Goal: Task Accomplishment & Management: Manage account settings

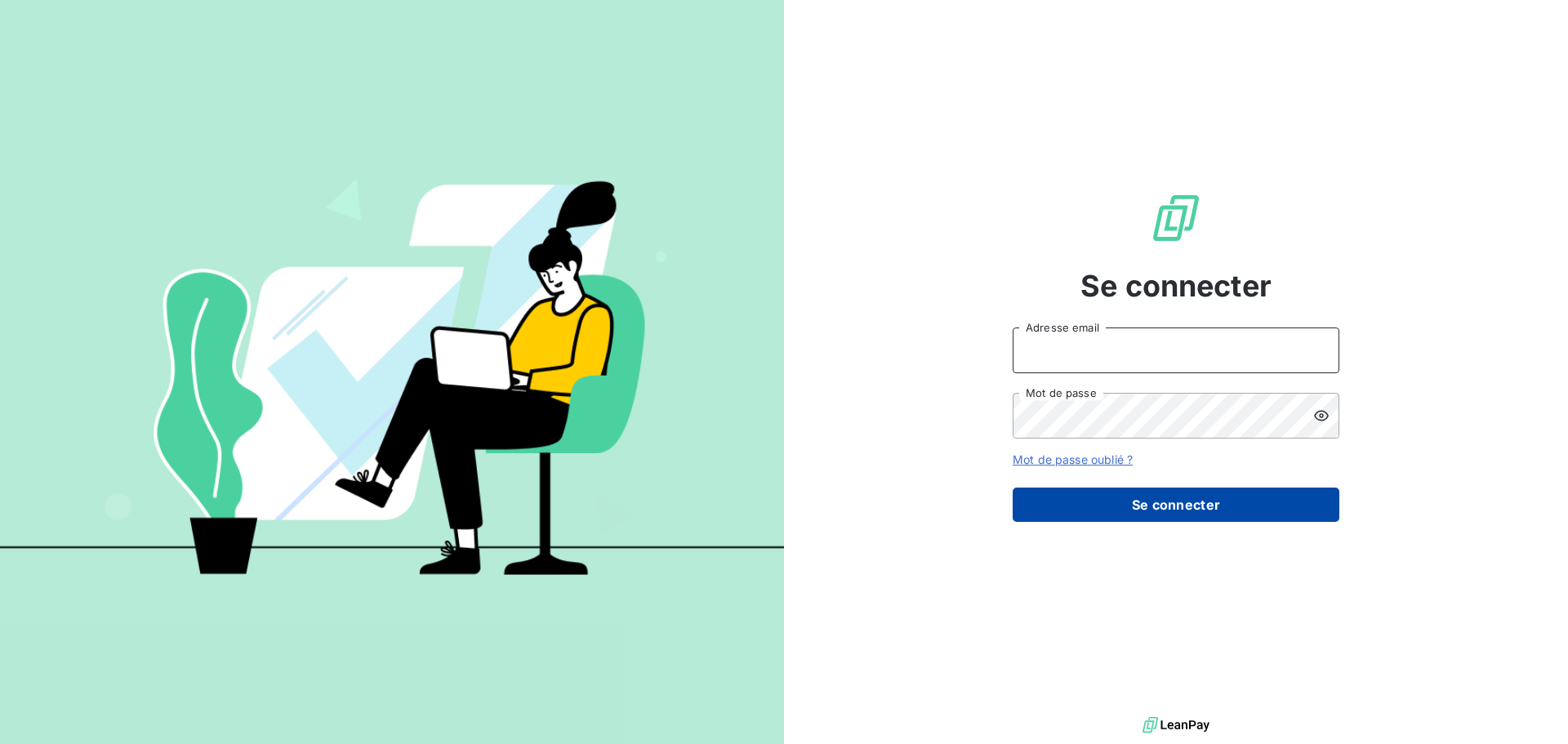
type input "[EMAIL_ADDRESS][DOMAIN_NAME]"
click at [1126, 507] on button "Se connecter" at bounding box center [1175, 505] width 327 height 34
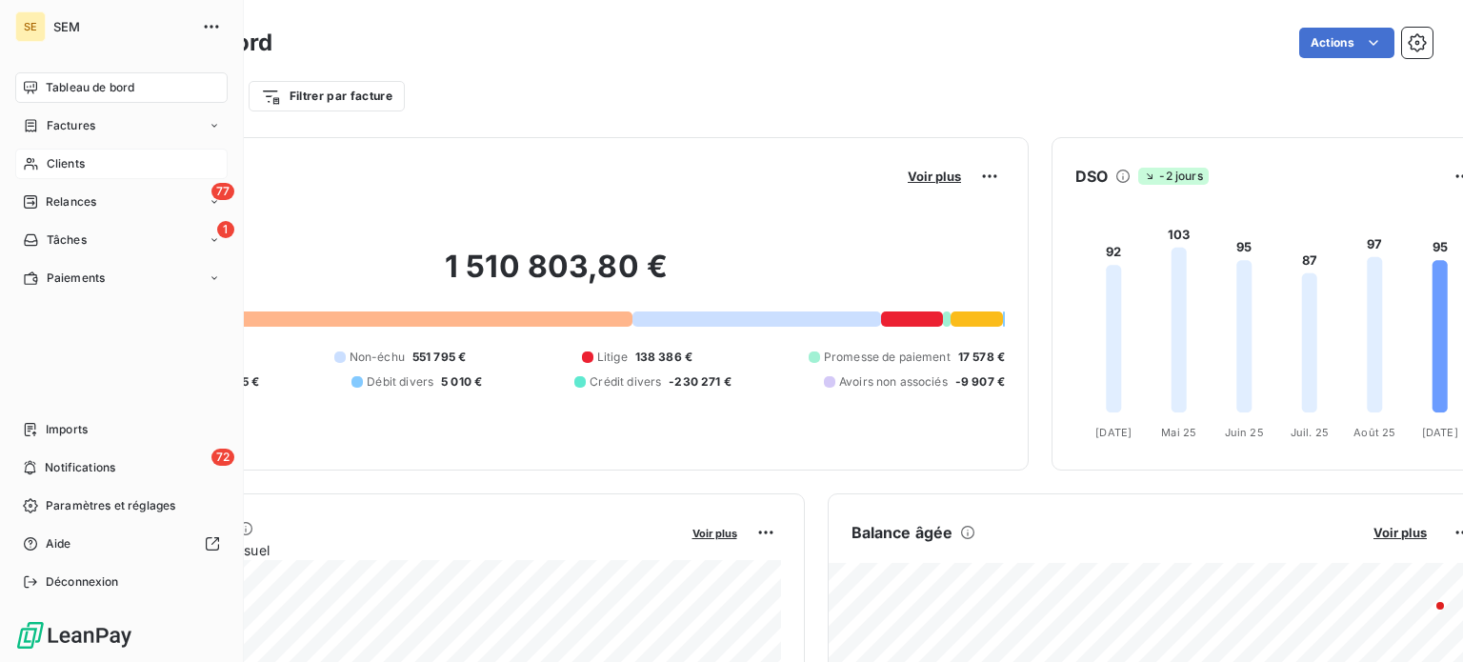
click at [30, 163] on icon at bounding box center [30, 164] width 13 height 12
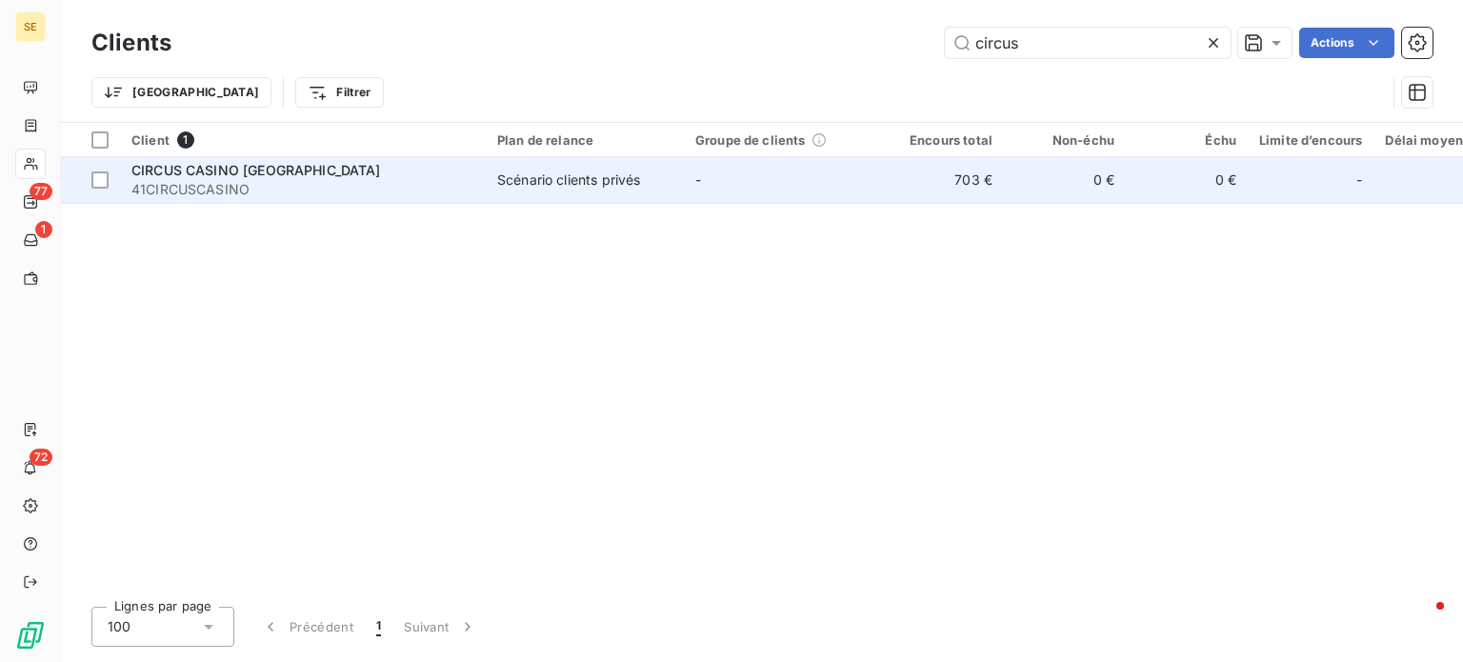
type input "circus"
click at [926, 178] on td "703 €" at bounding box center [943, 180] width 122 height 46
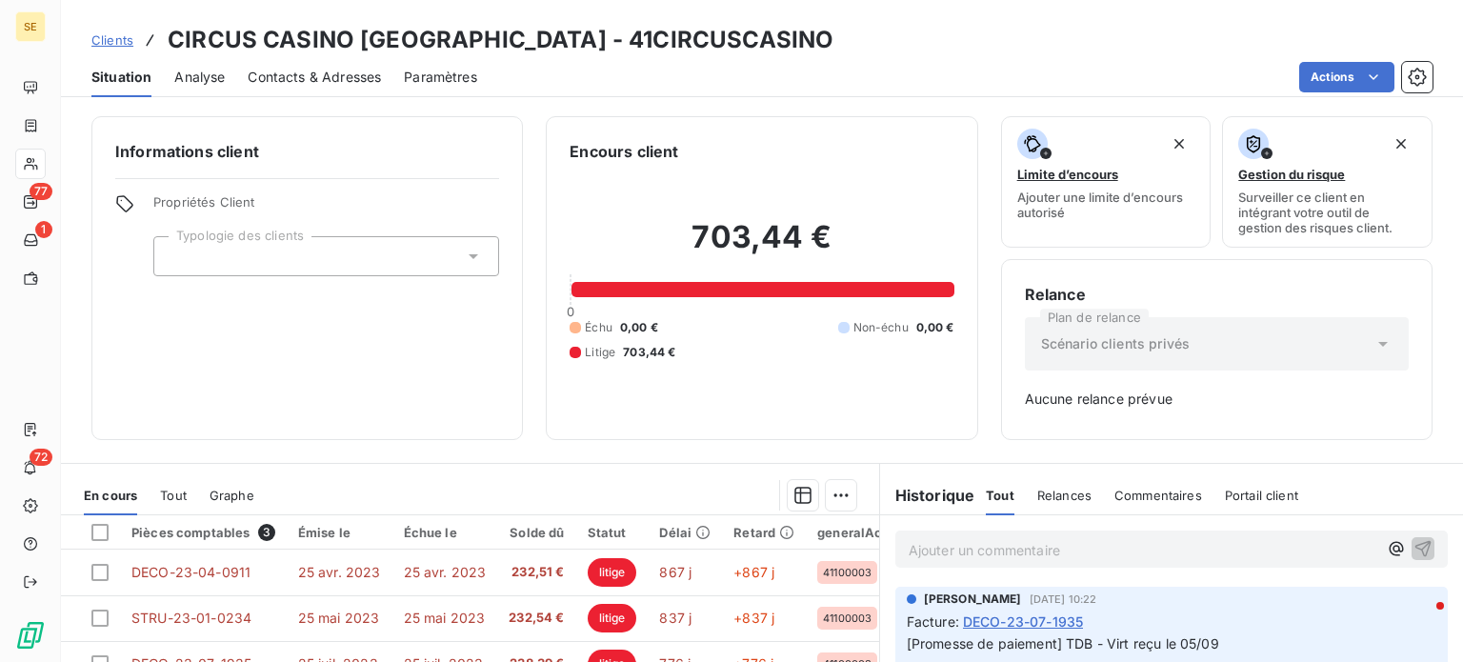
scroll to position [191, 0]
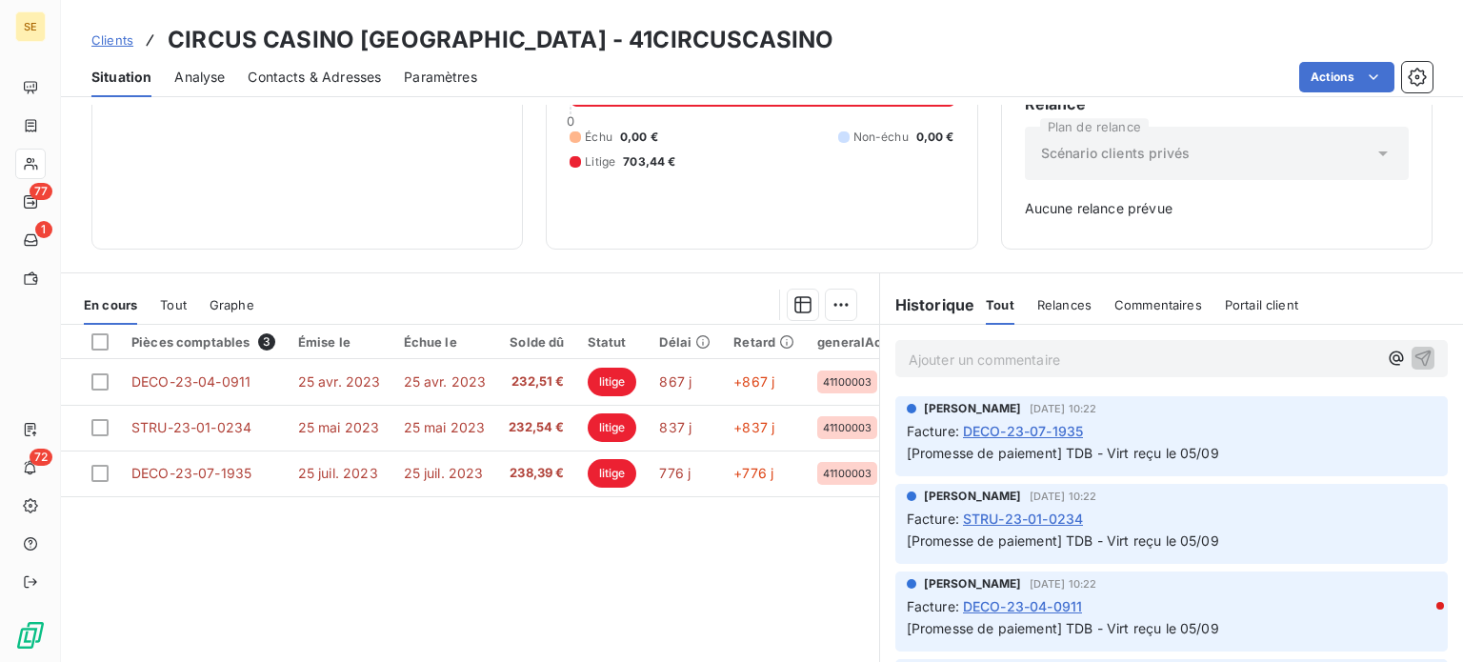
click at [100, 40] on span "Clients" at bounding box center [112, 39] width 42 height 15
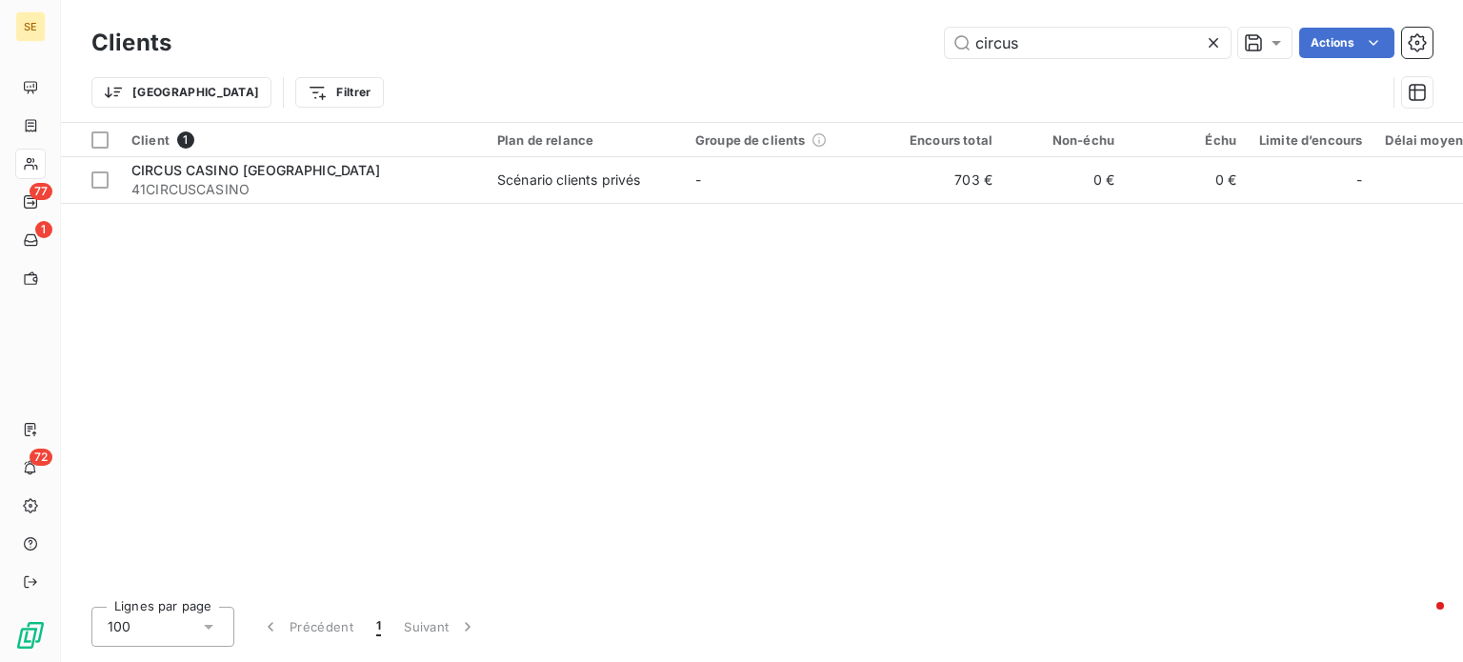
drag, startPoint x: 1032, startPoint y: 41, endPoint x: 873, endPoint y: 62, distance: 160.5
click at [873, 62] on div "Clients circus Actions Trier Filtrer" at bounding box center [761, 72] width 1341 height 99
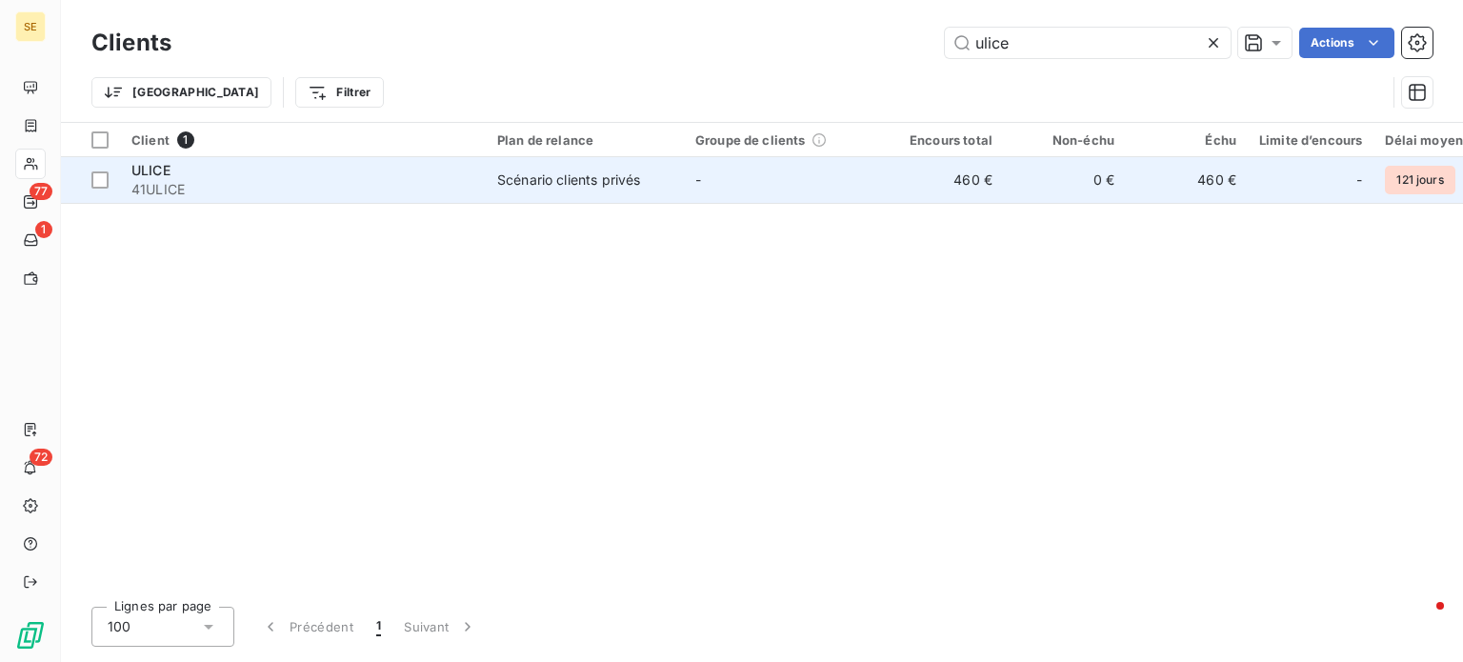
type input "ulice"
click at [448, 164] on div "ULICE" at bounding box center [302, 170] width 343 height 19
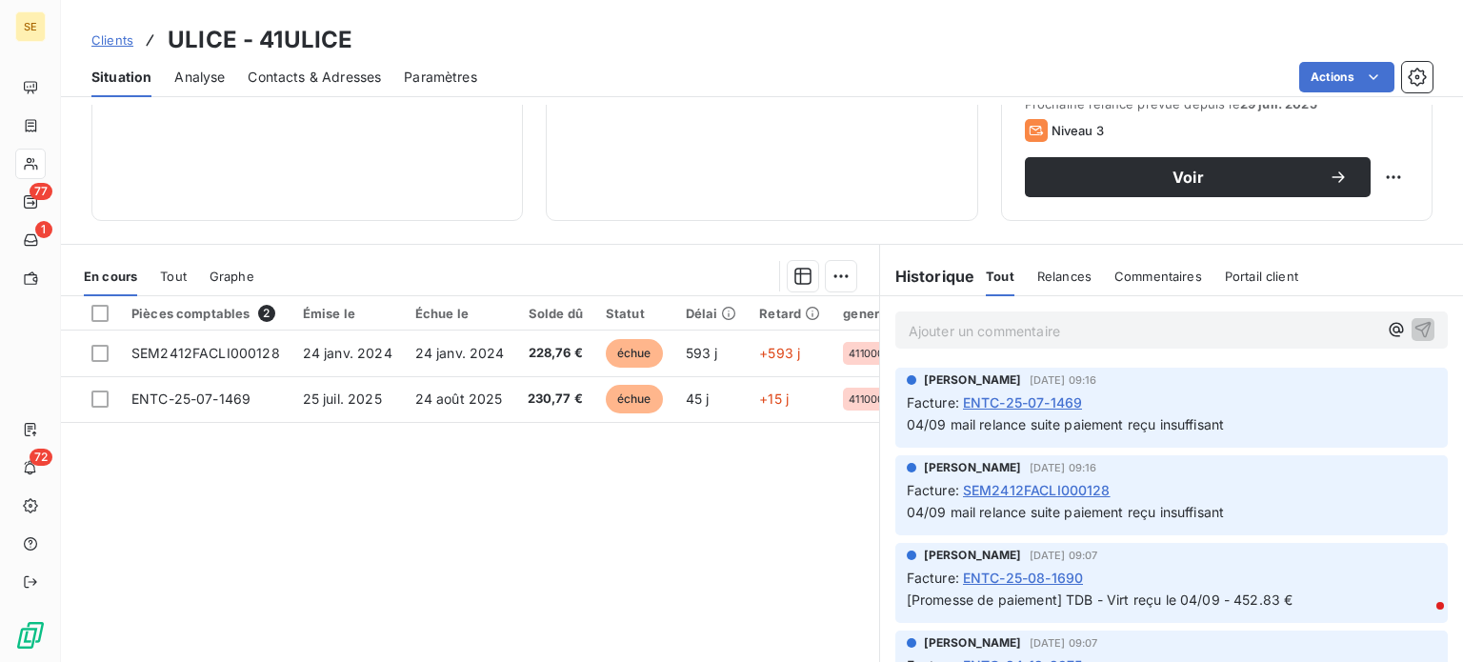
scroll to position [343, 0]
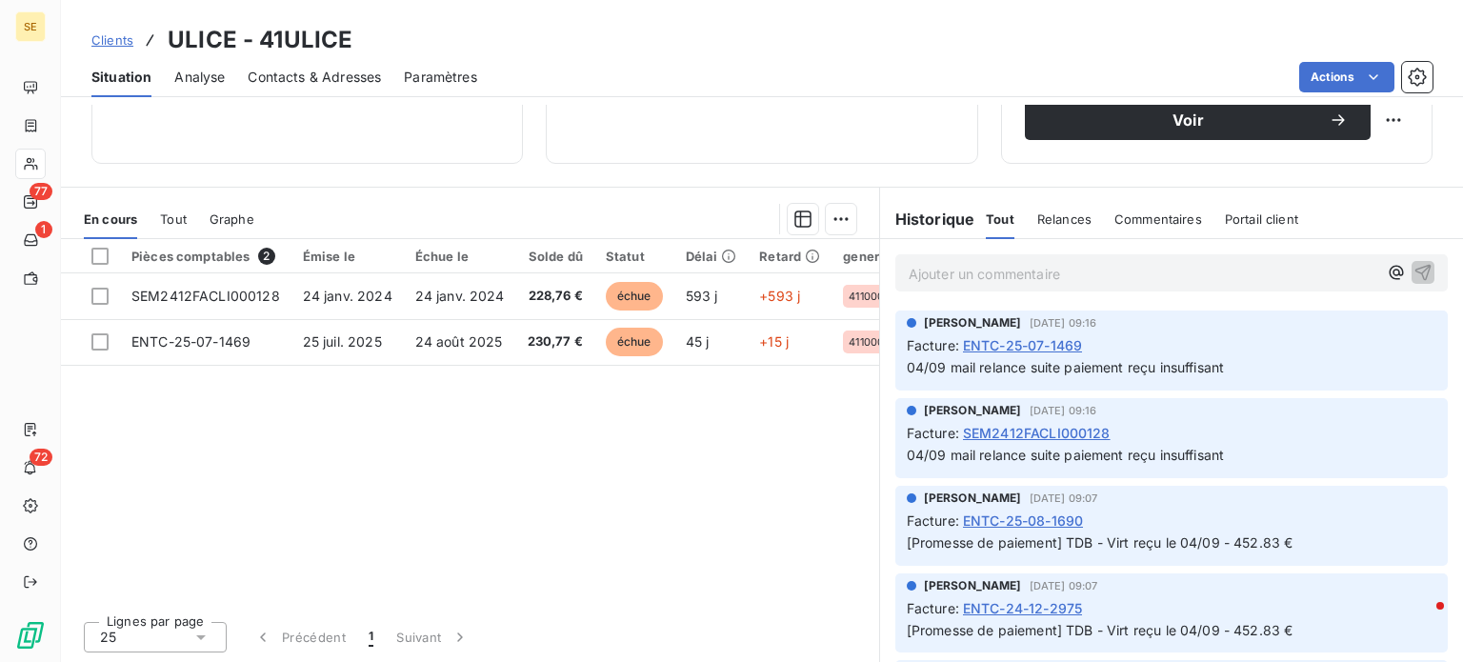
click at [992, 431] on span "SEM2412FACLI000128" at bounding box center [1037, 433] width 148 height 20
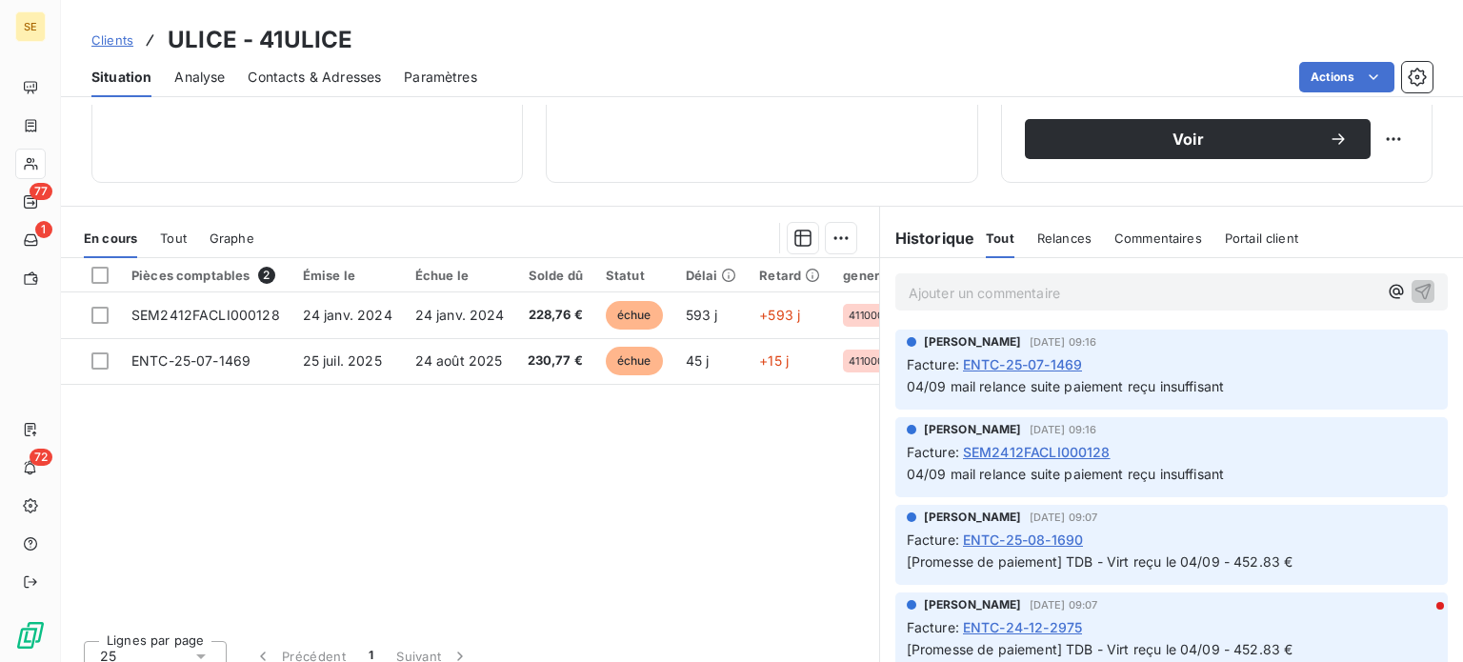
scroll to position [343, 0]
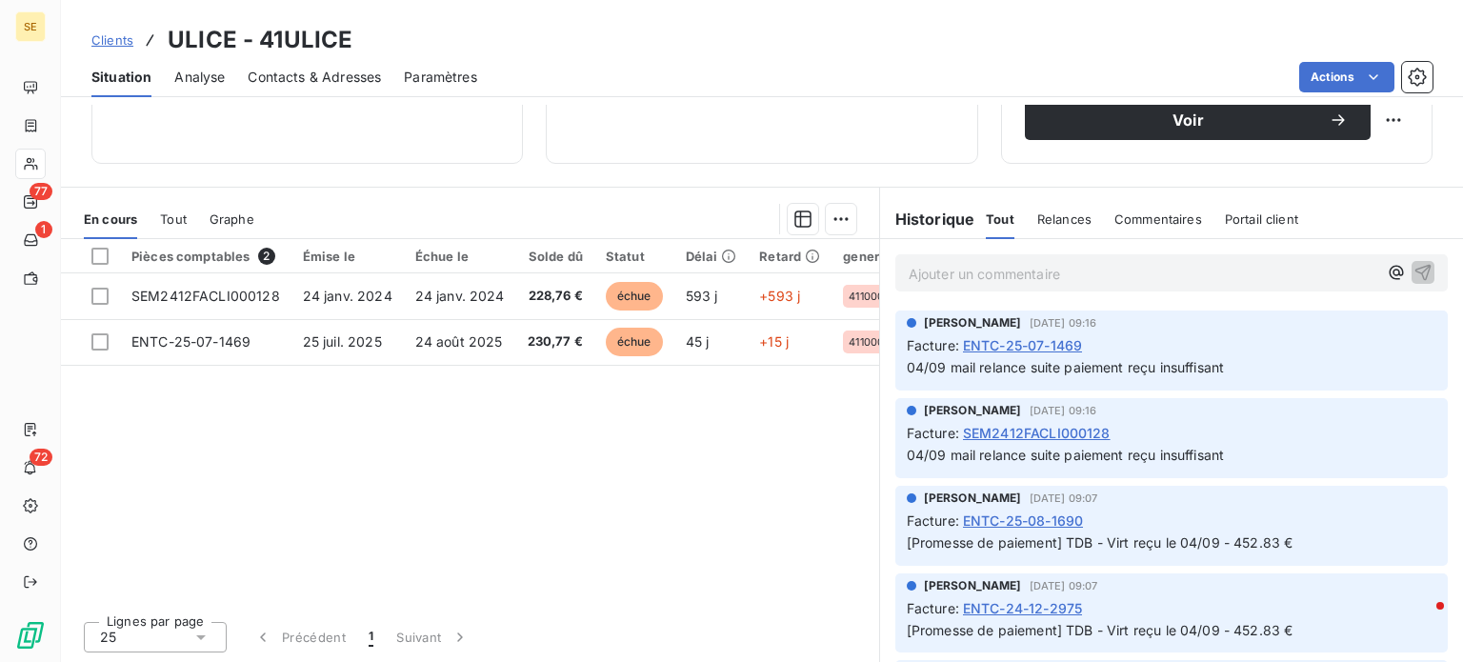
click at [332, 71] on span "Contacts & Adresses" at bounding box center [314, 77] width 133 height 19
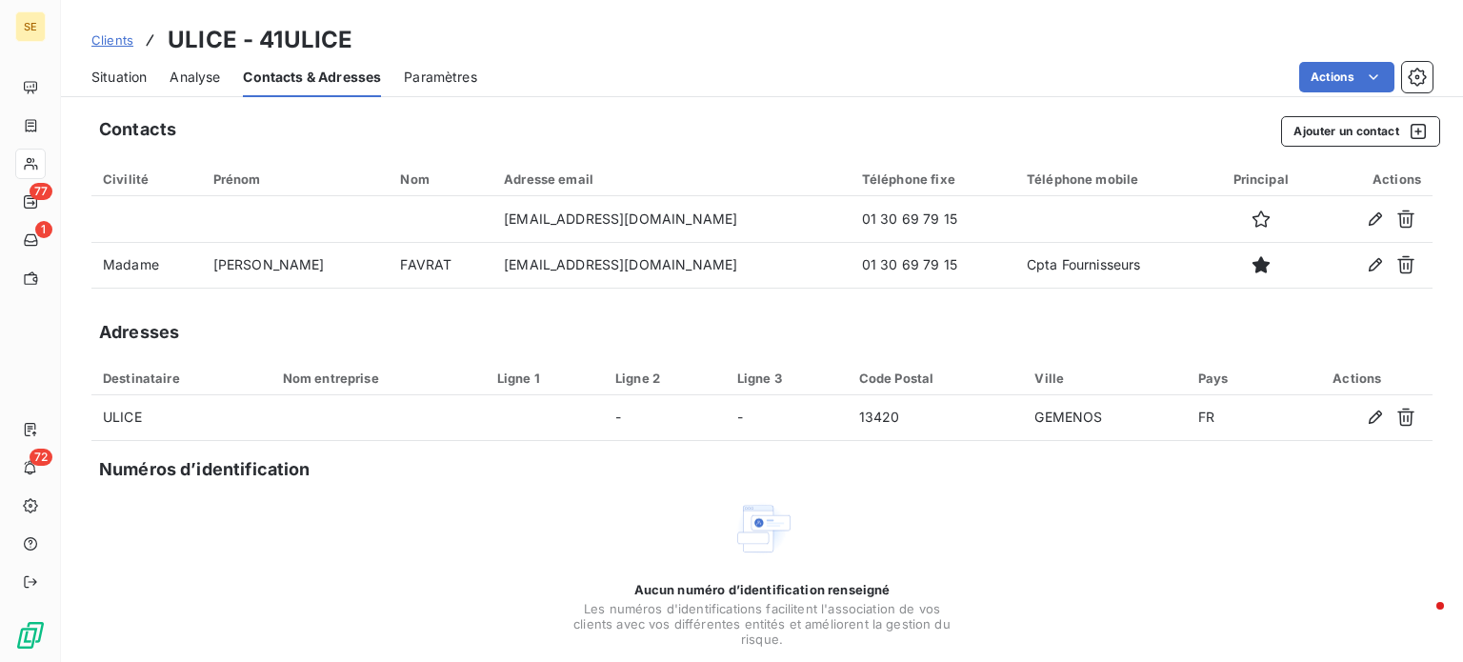
click at [120, 35] on span "Clients" at bounding box center [112, 39] width 42 height 15
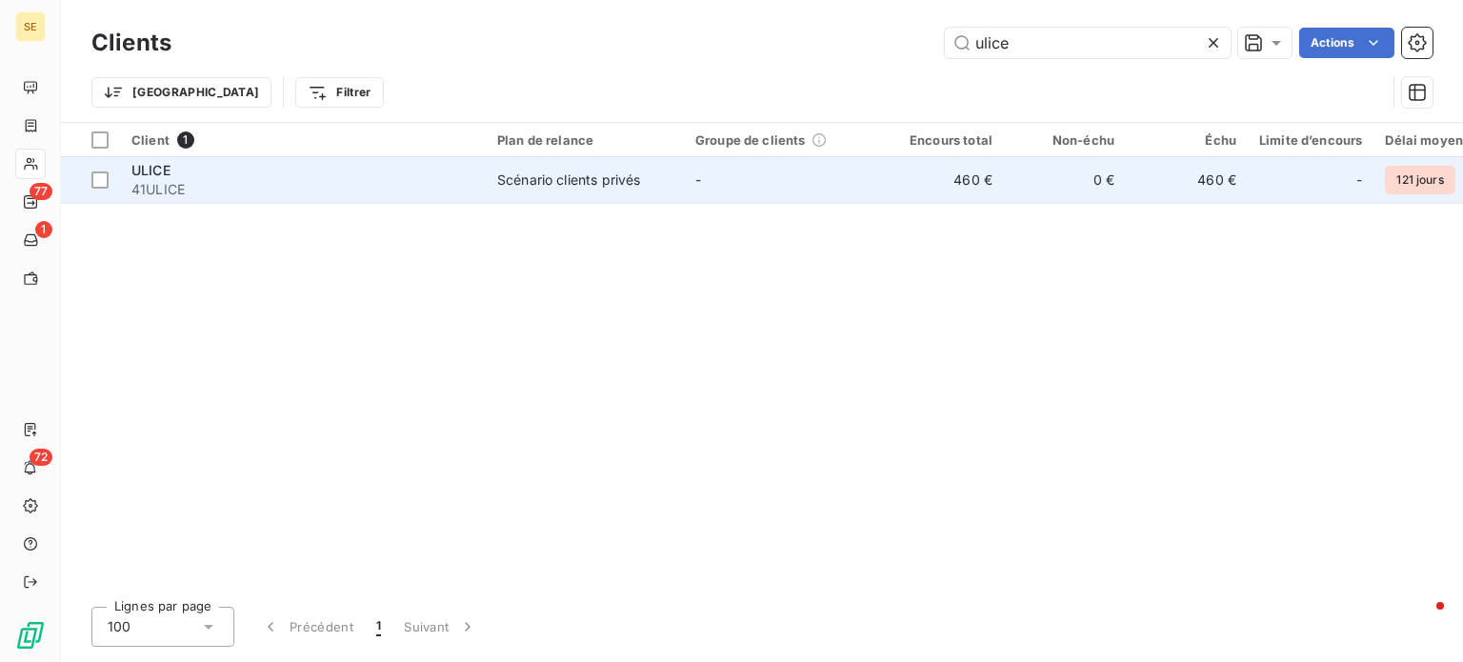
click at [225, 190] on span "41ULICE" at bounding box center [302, 189] width 343 height 19
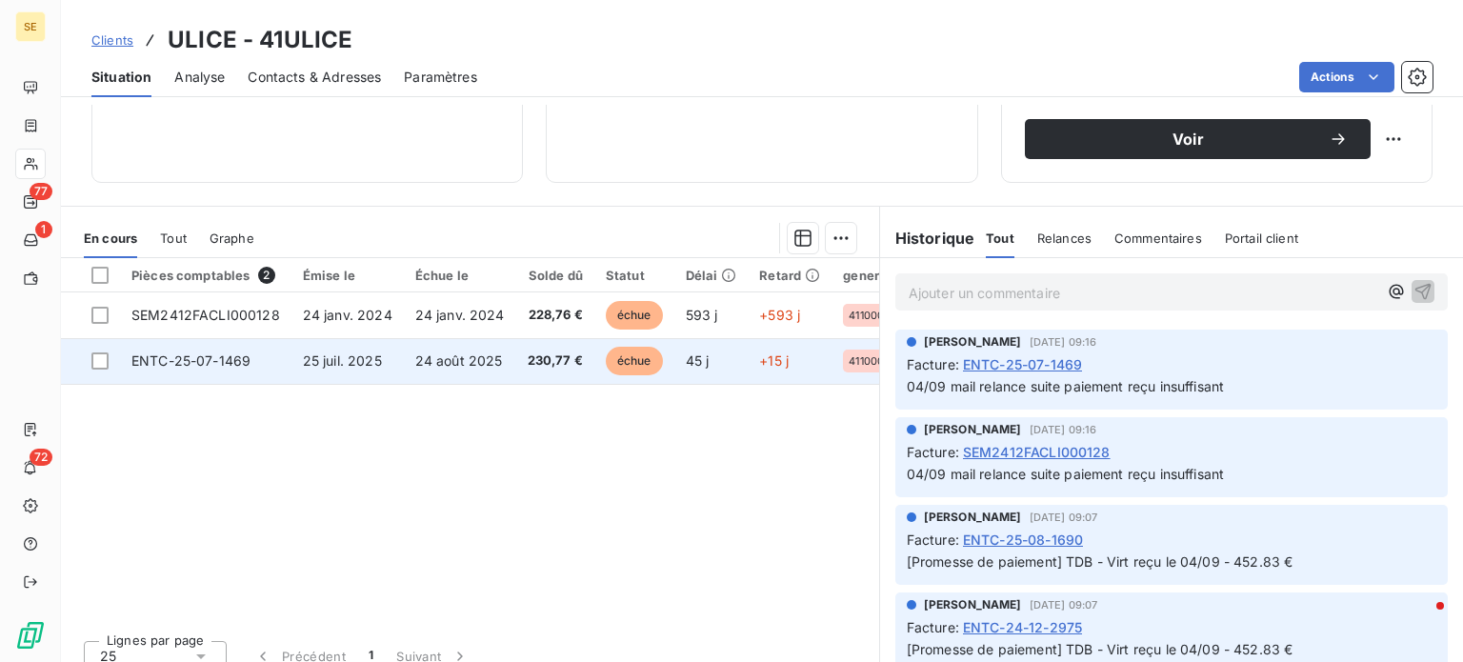
scroll to position [343, 0]
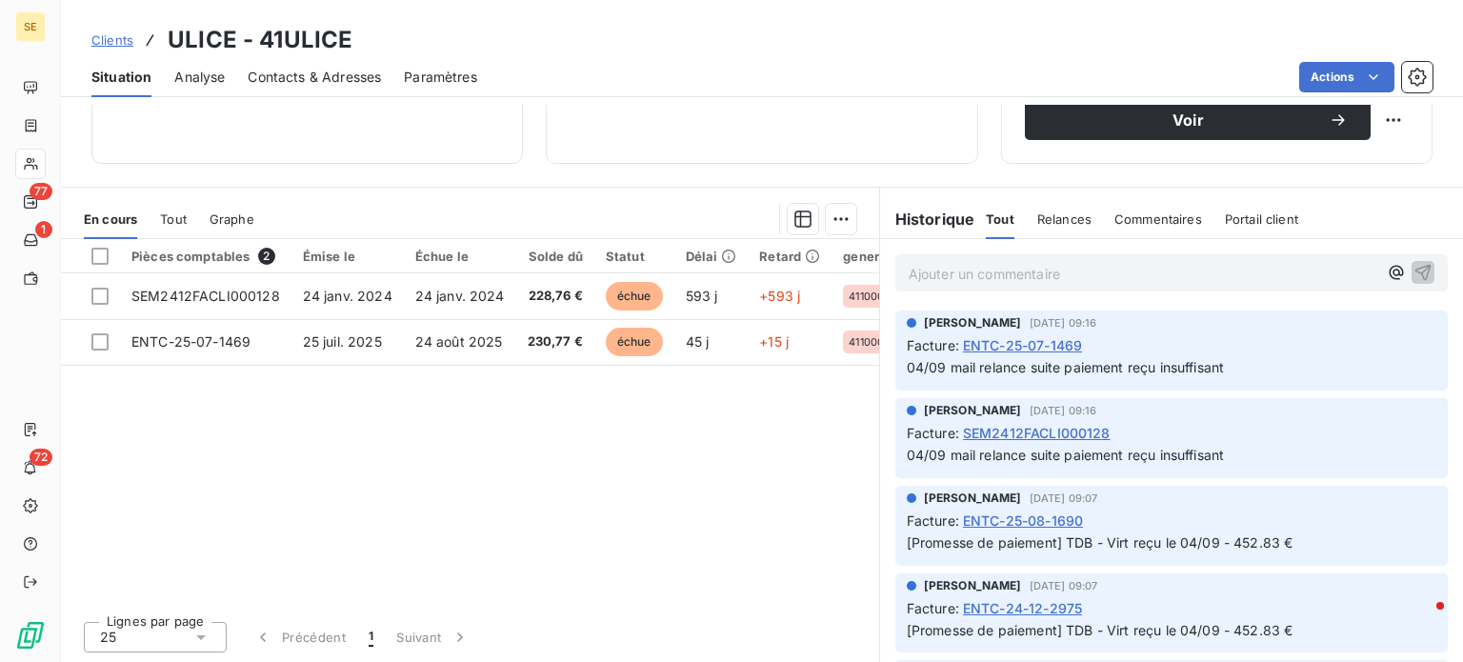
click at [118, 37] on span "Clients" at bounding box center [112, 39] width 42 height 15
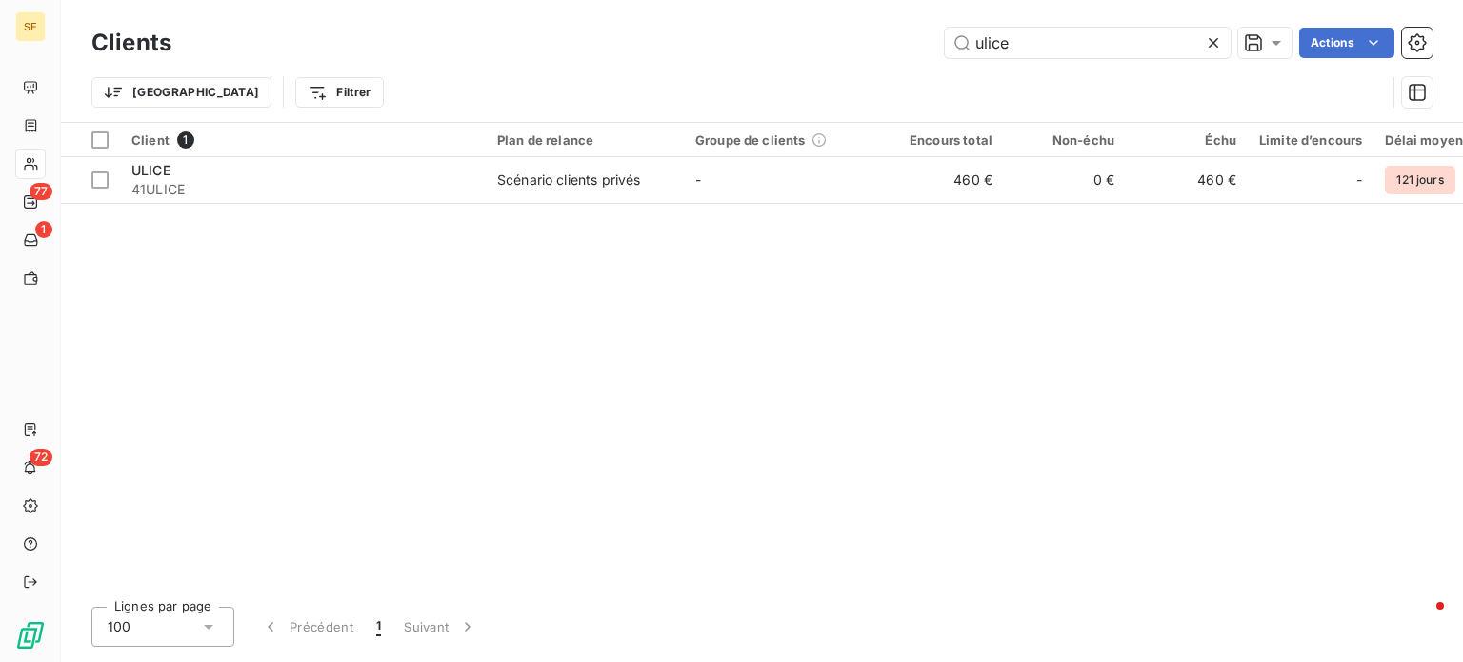
drag, startPoint x: 1067, startPoint y: 37, endPoint x: 781, endPoint y: 52, distance: 286.2
click at [785, 52] on div "ulice Actions" at bounding box center [813, 43] width 1238 height 30
drag, startPoint x: 1009, startPoint y: 42, endPoint x: 911, endPoint y: 44, distance: 98.1
click at [911, 44] on div "euria Actions" at bounding box center [813, 43] width 1238 height 30
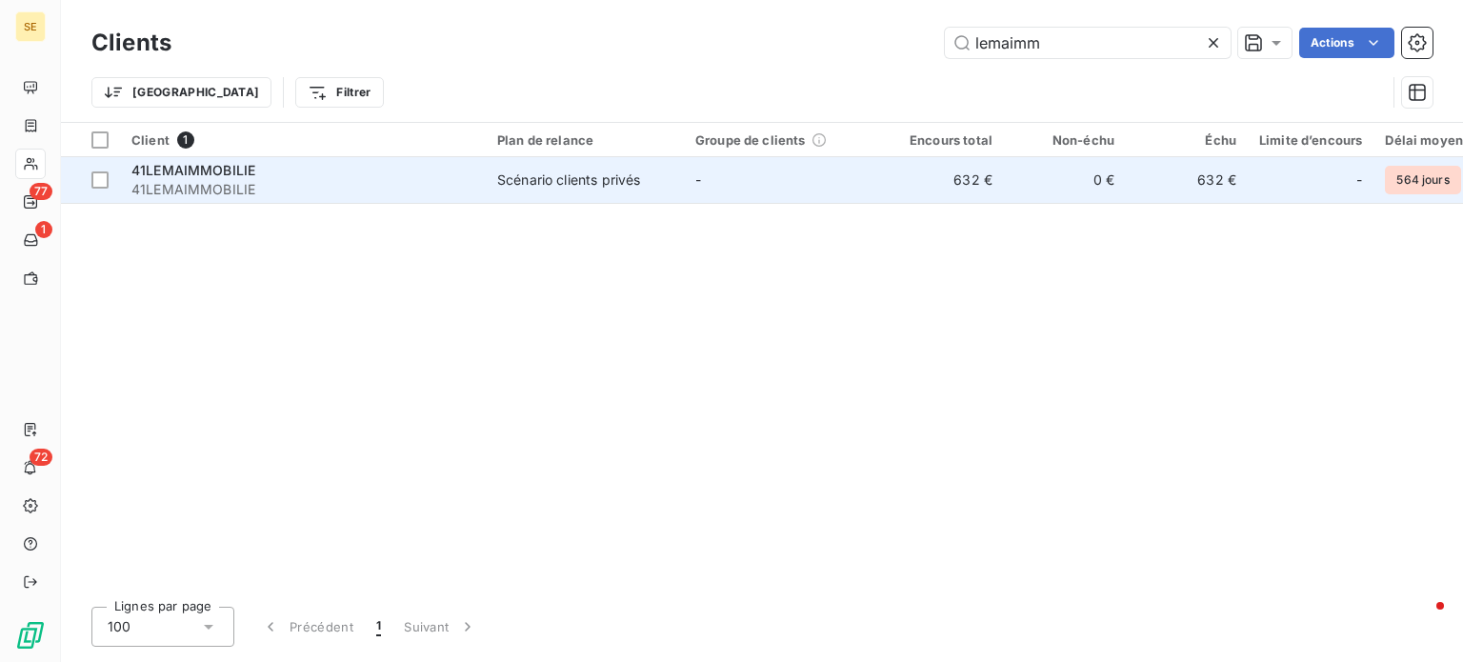
type input "lemaimm"
click at [175, 182] on span "41LEMAIMMOBILIE" at bounding box center [302, 189] width 343 height 19
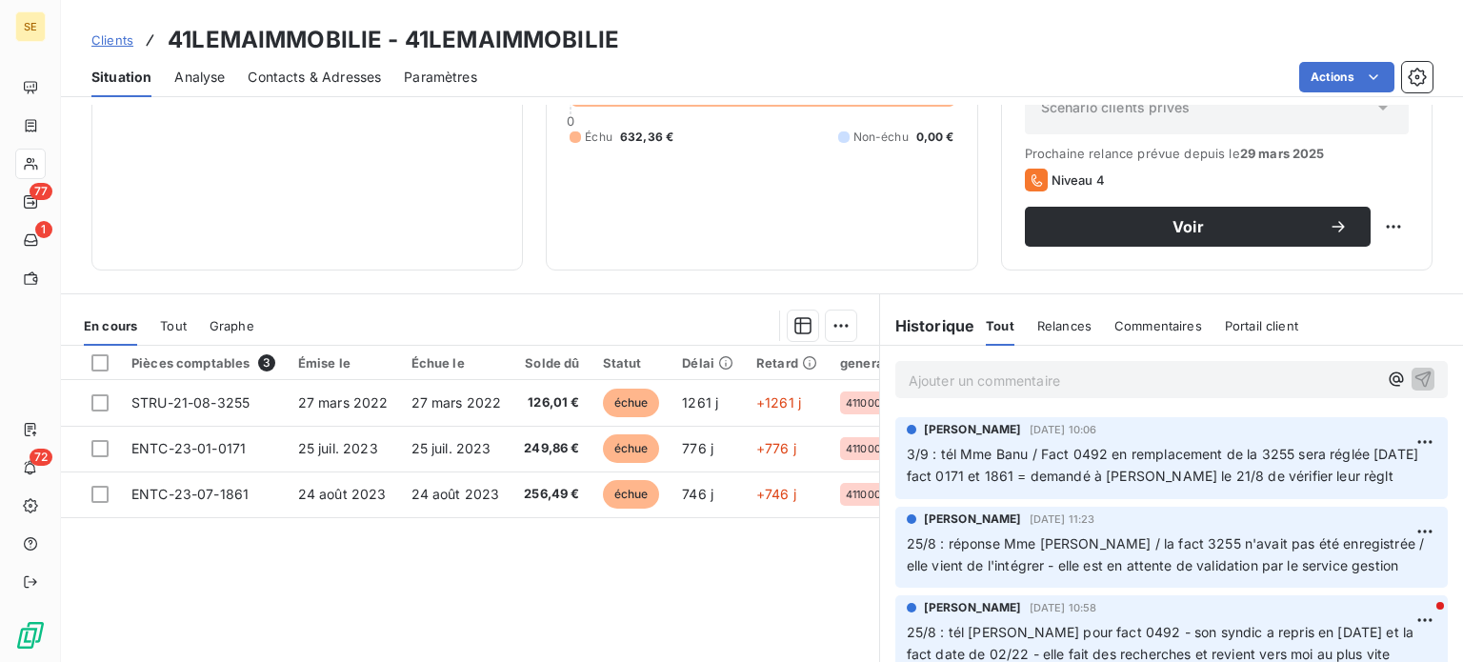
scroll to position [343, 0]
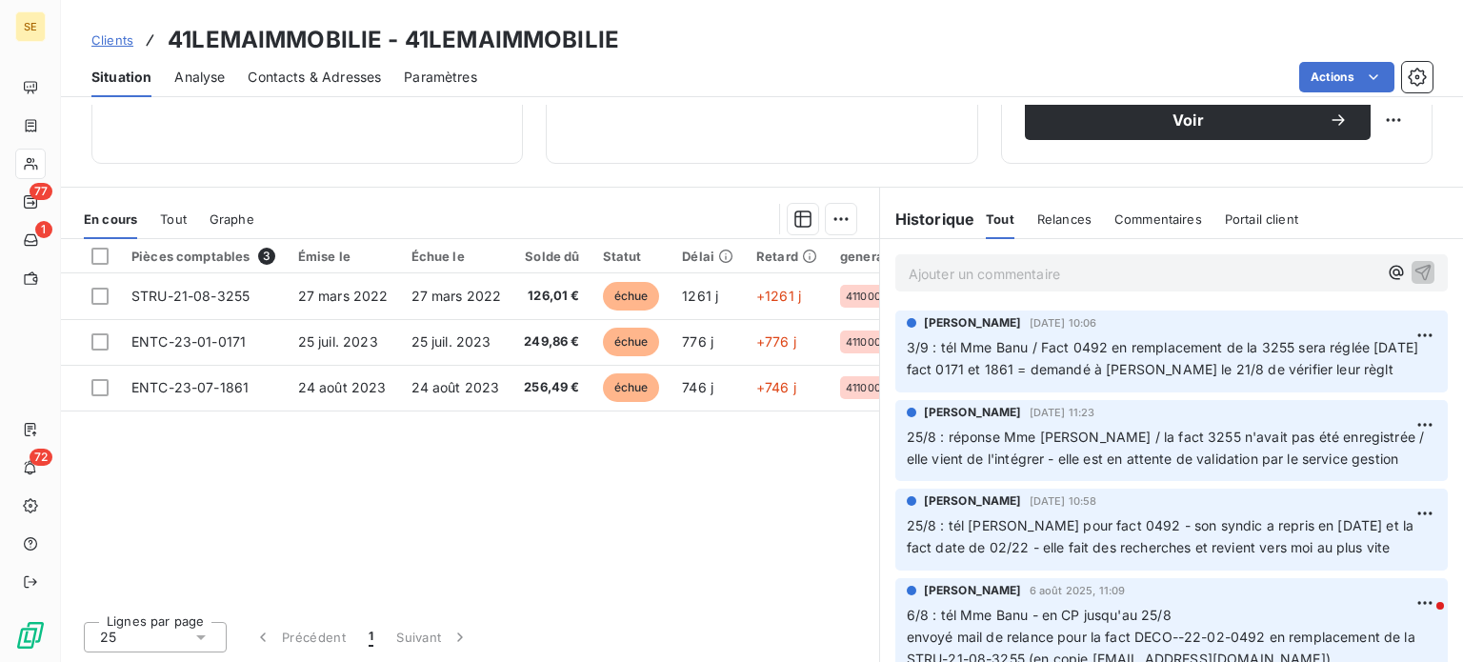
click at [103, 44] on span "Clients" at bounding box center [112, 39] width 42 height 15
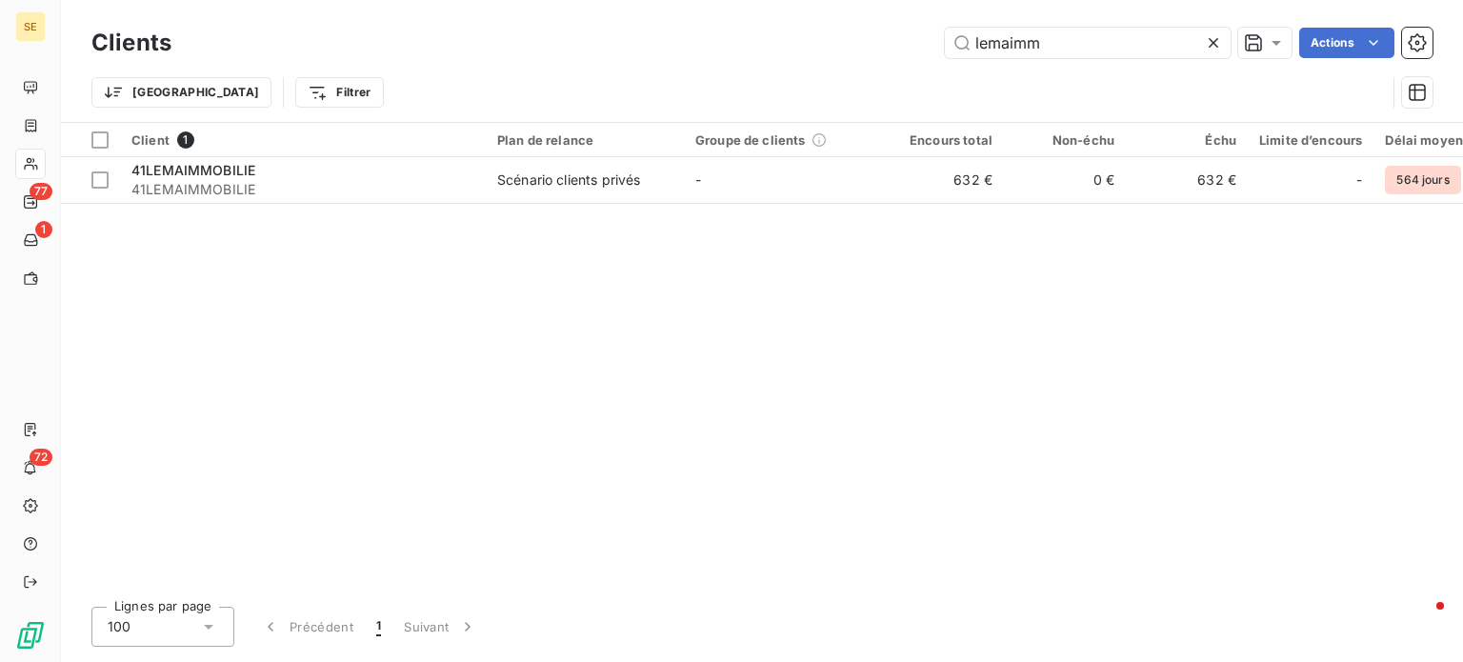
drag, startPoint x: 1094, startPoint y: 50, endPoint x: 619, endPoint y: 55, distance: 474.4
click at [899, 50] on div "lemaimm Actions" at bounding box center [813, 43] width 1238 height 30
drag, startPoint x: 581, startPoint y: 55, endPoint x: 557, endPoint y: 55, distance: 23.8
click at [557, 55] on div "lemaimm Actions" at bounding box center [813, 43] width 1238 height 30
drag, startPoint x: 1079, startPoint y: 52, endPoint x: 554, endPoint y: 77, distance: 525.5
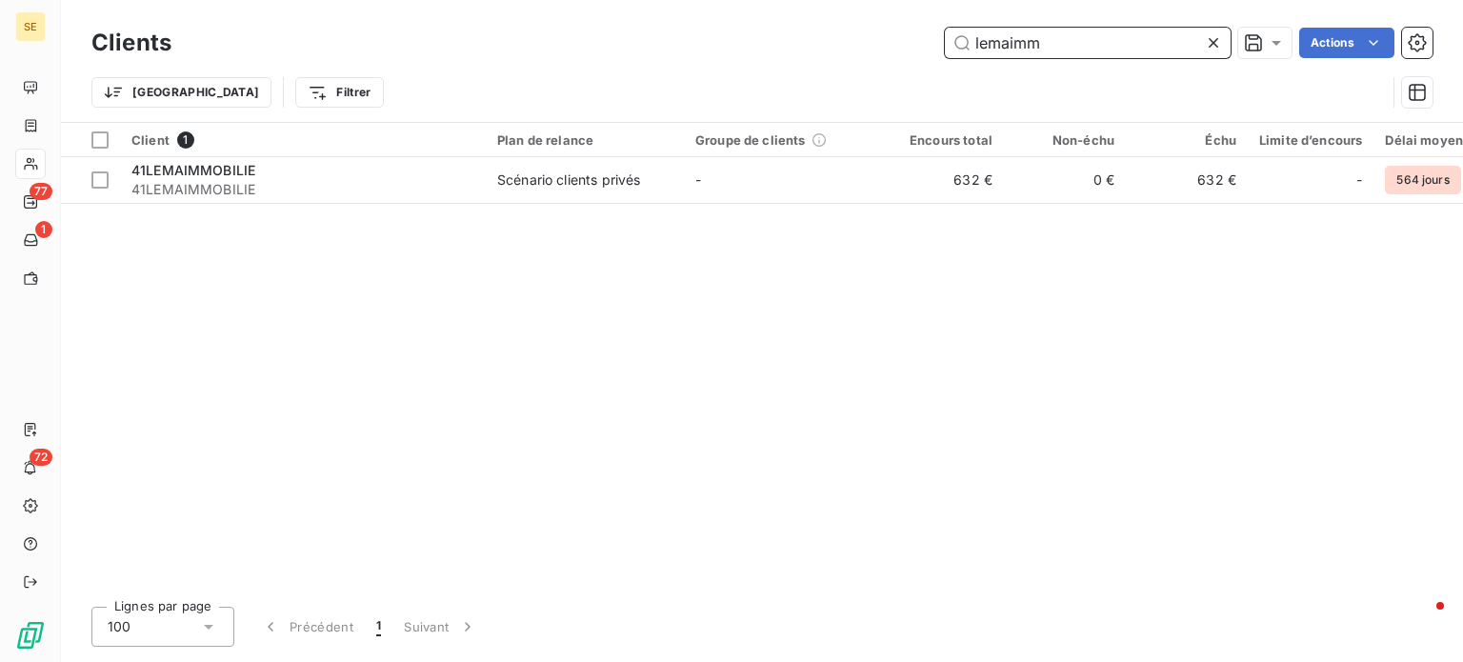
click at [554, 77] on div "Clients lemaimm Actions Trier Filtrer" at bounding box center [761, 72] width 1341 height 99
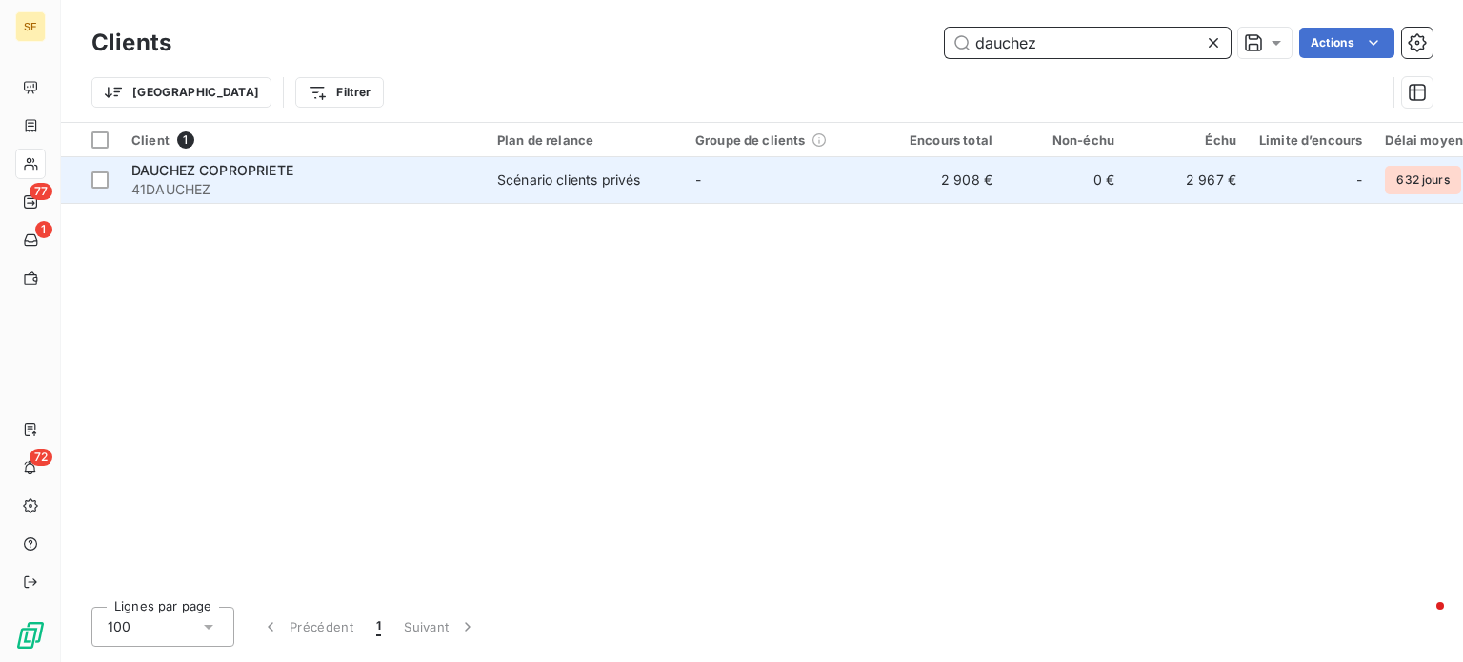
type input "dauchez"
click at [574, 193] on td "Scénario clients privés" at bounding box center [585, 180] width 198 height 46
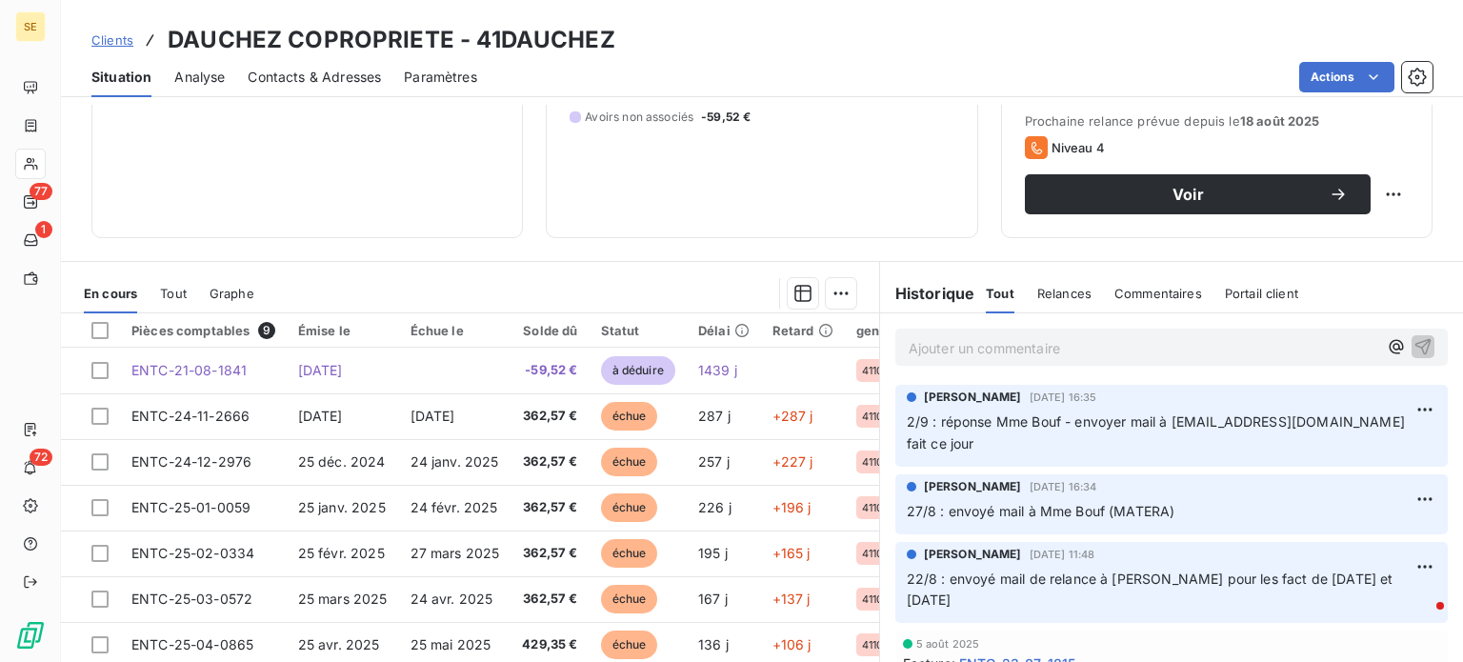
scroll to position [343, 0]
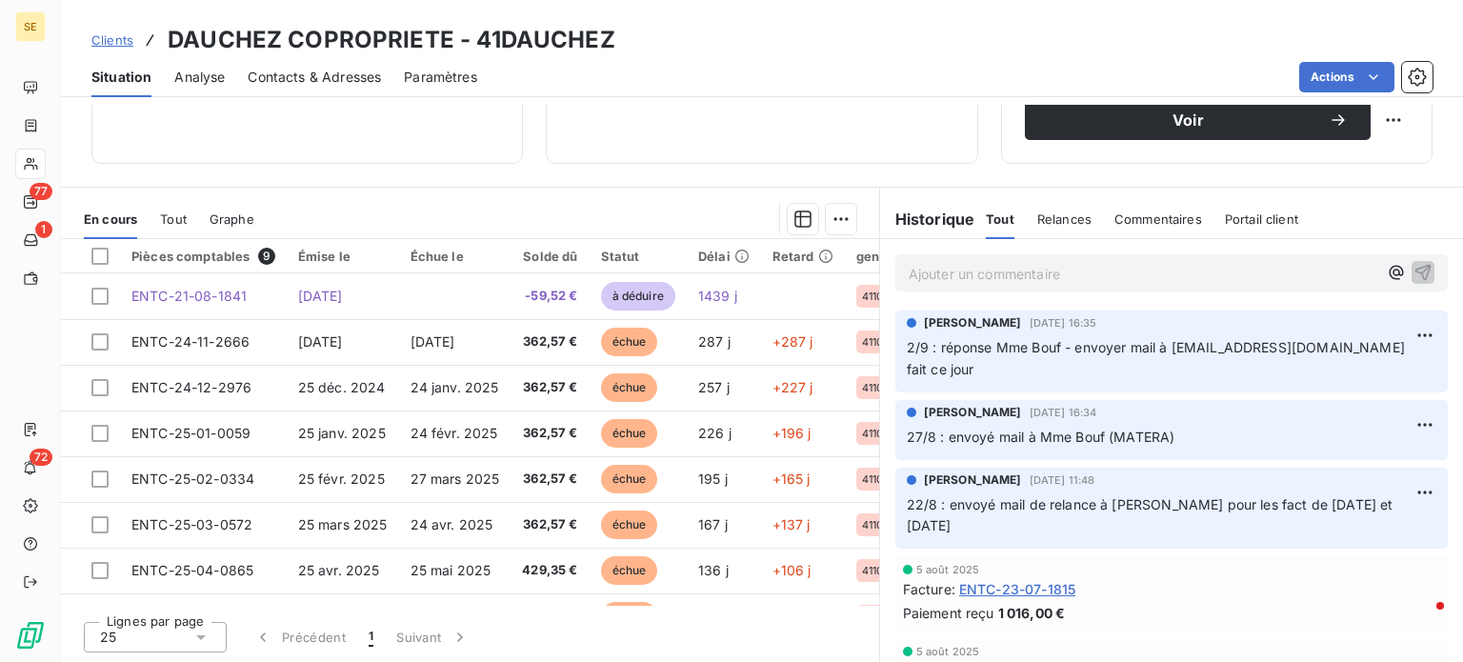
click at [296, 74] on span "Contacts & Adresses" at bounding box center [314, 77] width 133 height 19
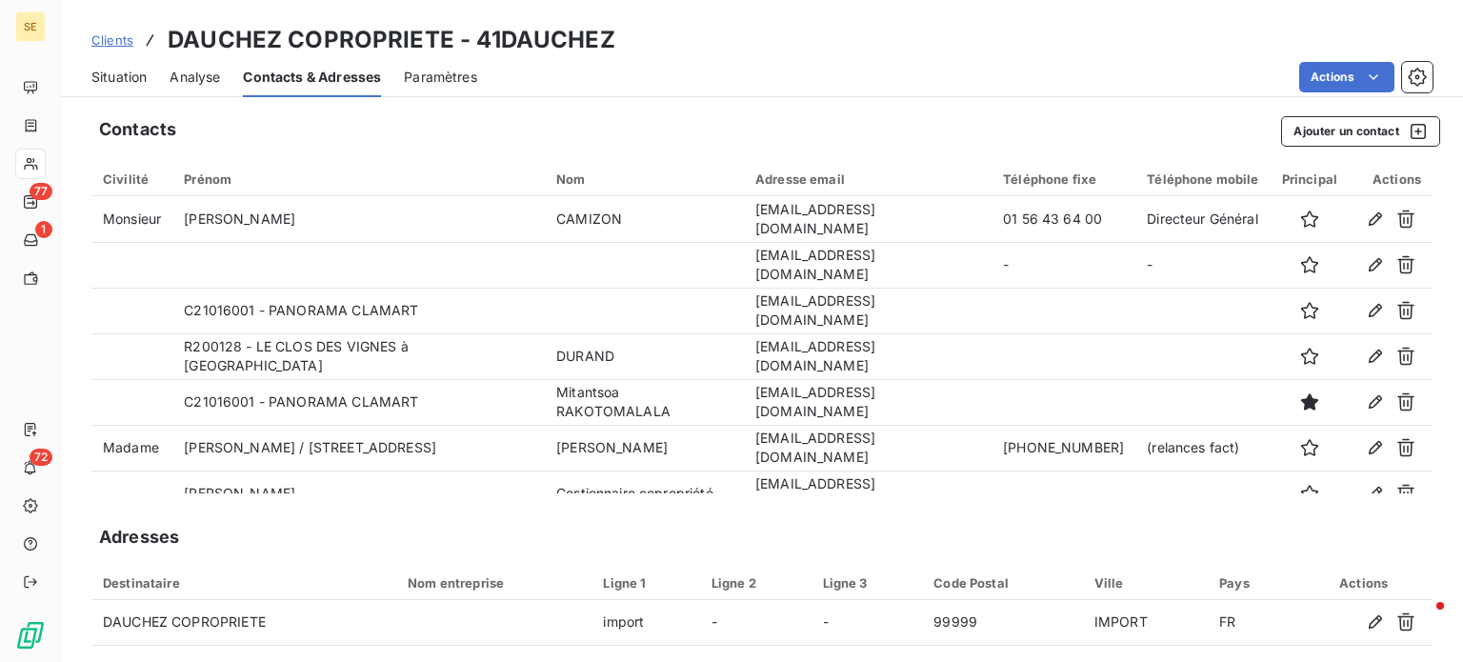
scroll to position [0, 0]
click at [1307, 130] on button "Ajouter un contact" at bounding box center [1360, 131] width 159 height 30
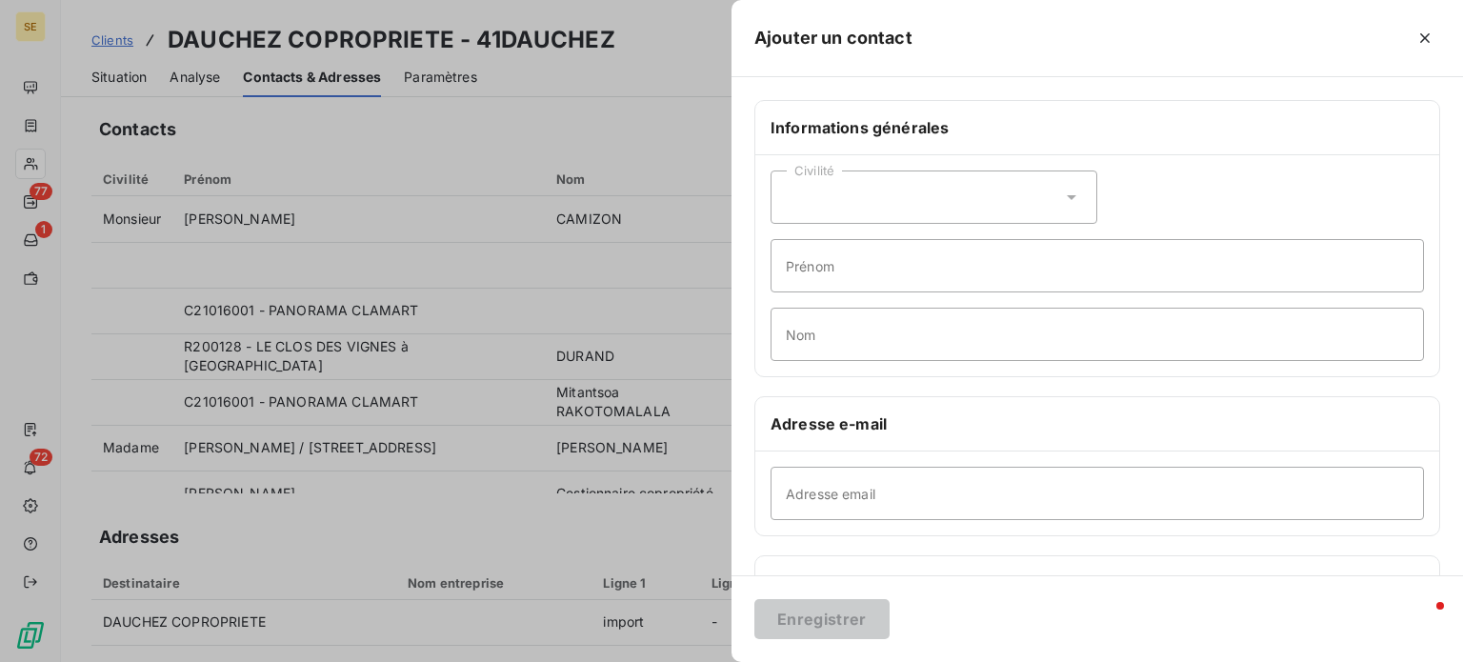
click at [1062, 193] on icon at bounding box center [1071, 197] width 19 height 19
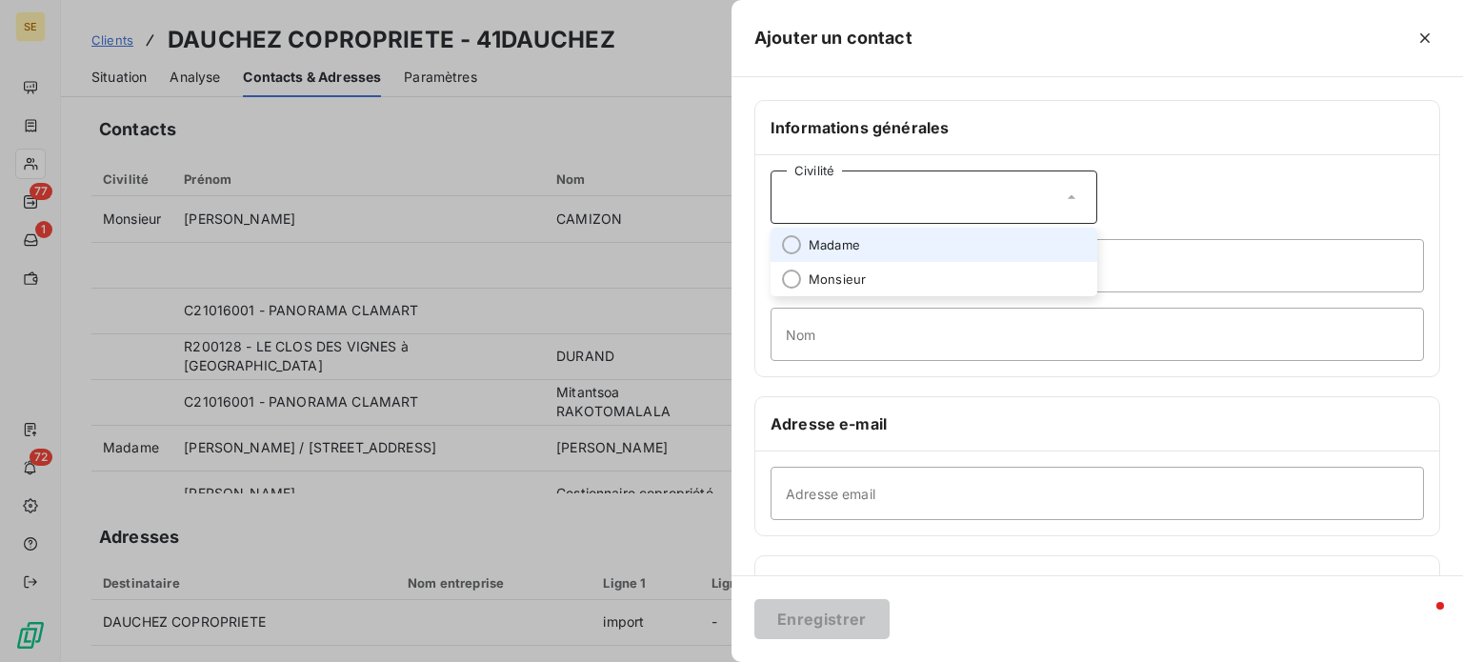
click at [849, 243] on span "Madame" at bounding box center [834, 245] width 51 height 18
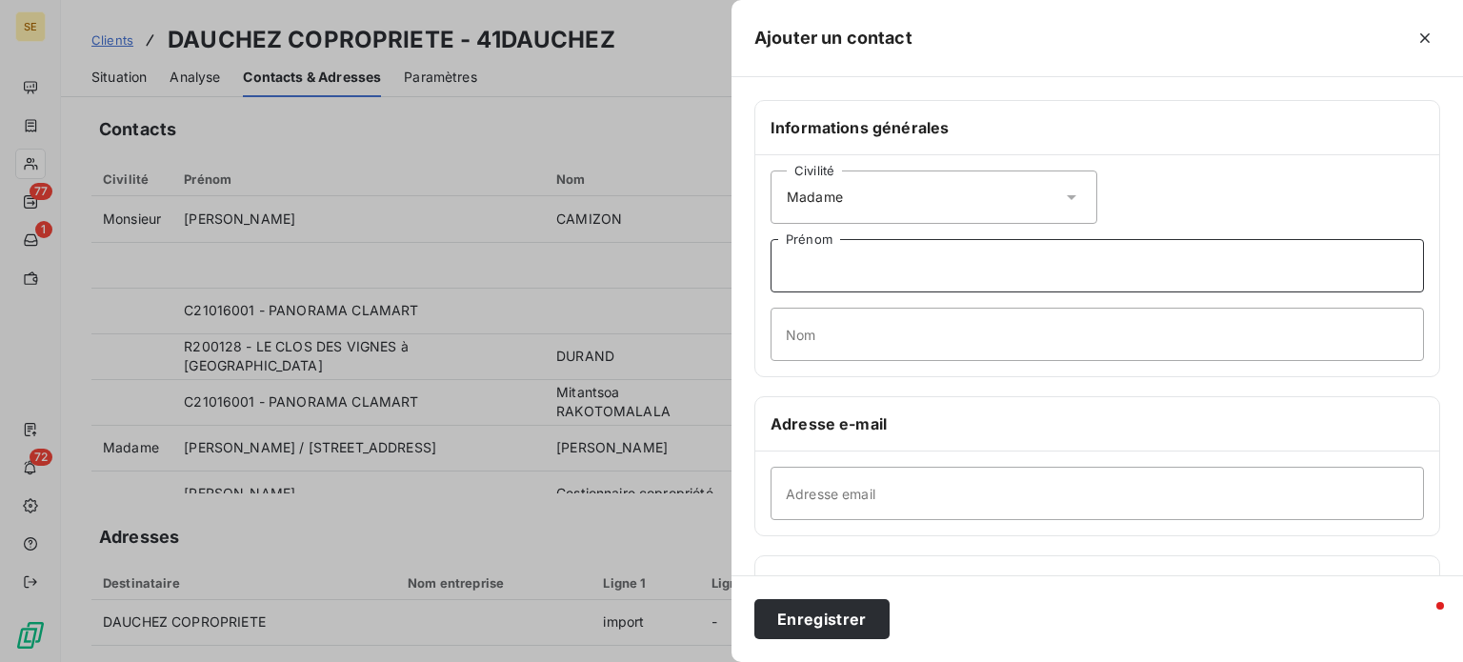
click at [853, 270] on input "Prénom" at bounding box center [1097, 265] width 653 height 53
type input "Clémence"
type input "G"
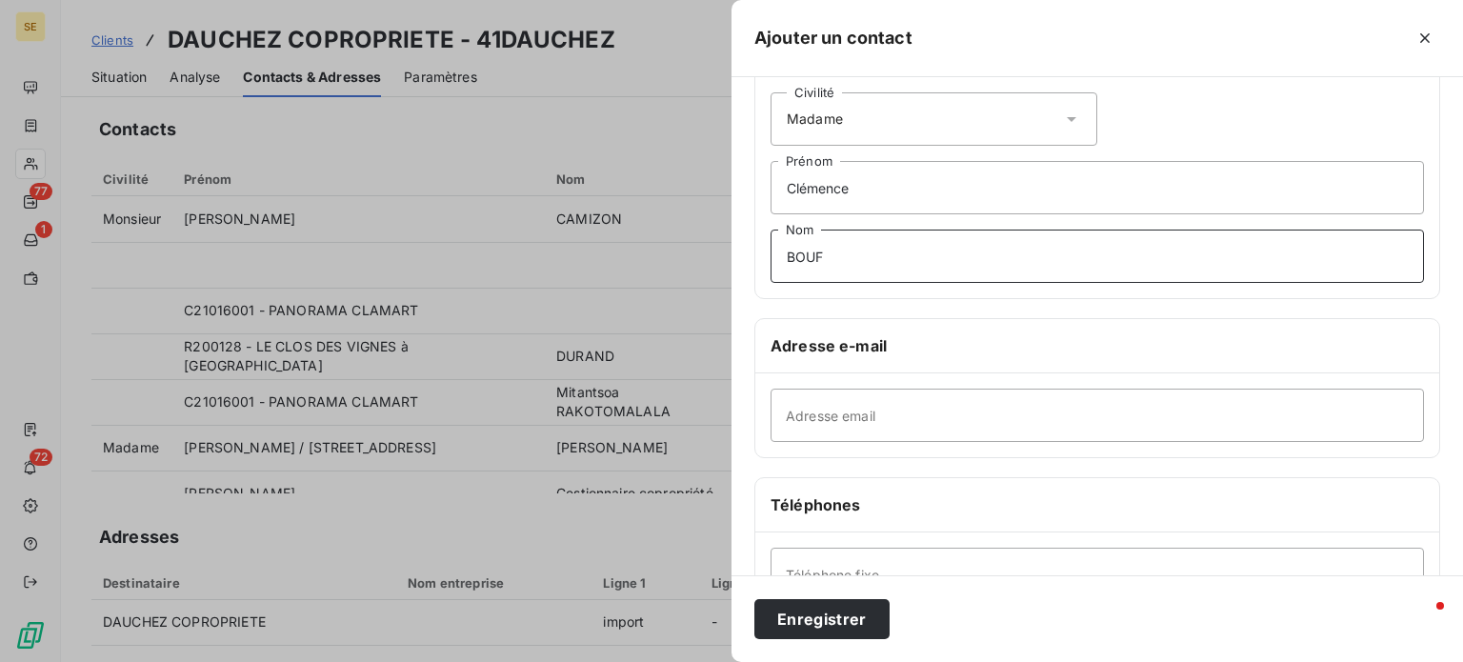
scroll to position [191, 0]
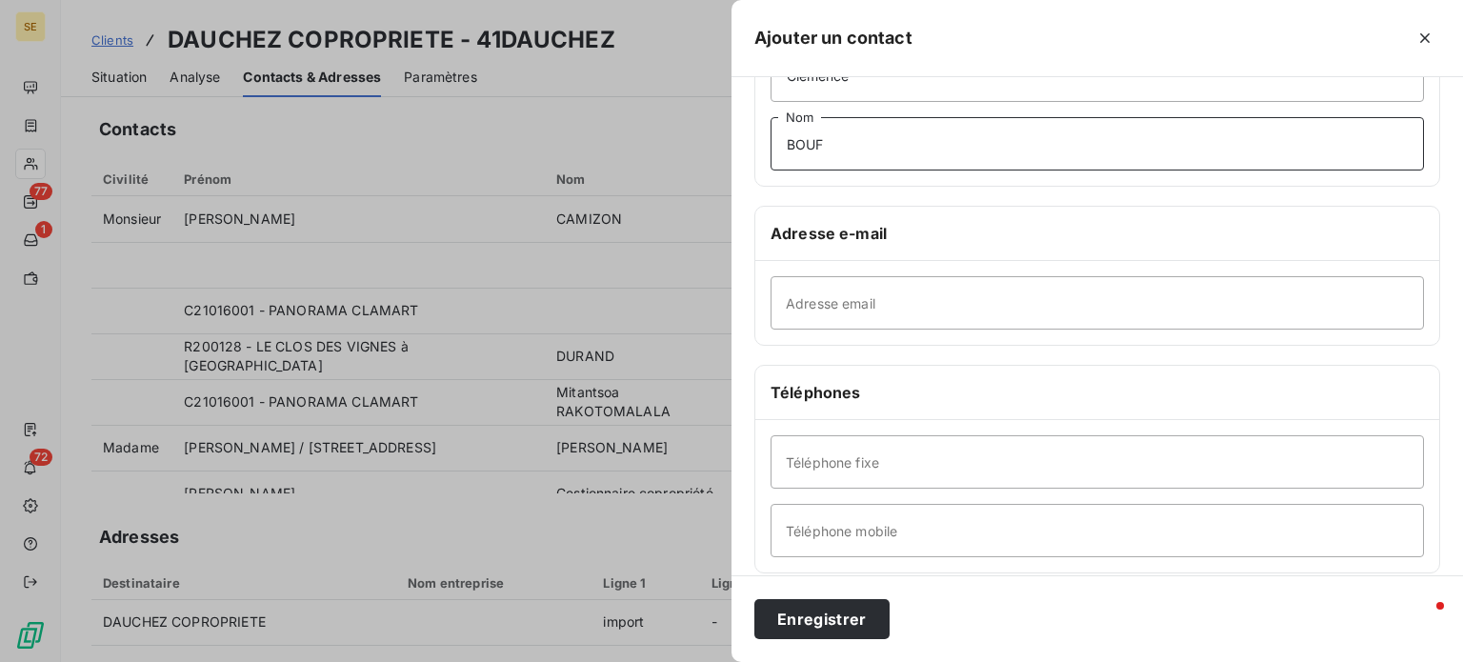
type input "BOUF"
click at [960, 468] on input "Téléphone fixe" at bounding box center [1097, 461] width 653 height 53
drag, startPoint x: 943, startPoint y: 536, endPoint x: 978, endPoint y: 529, distance: 36.1
click at [943, 536] on input "Téléphone mobile" at bounding box center [1097, 530] width 653 height 53
type input "[PHONE_NUMBER]"
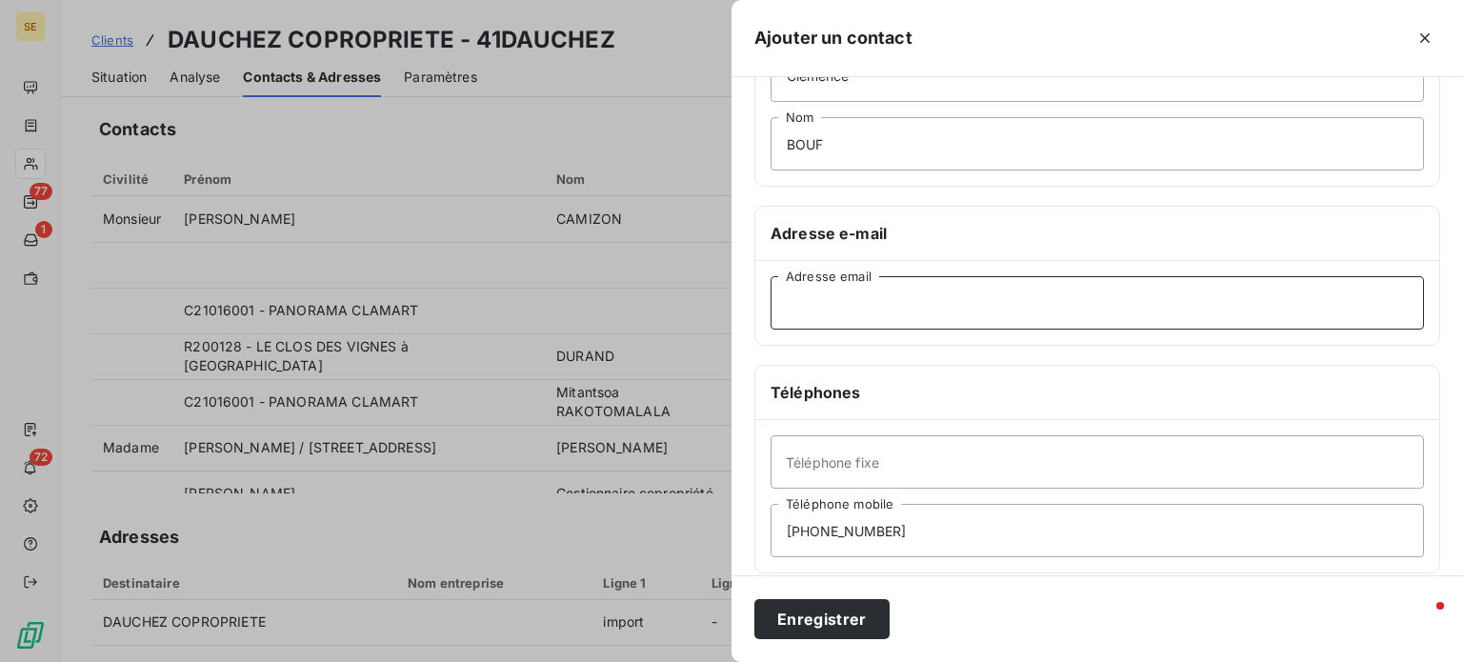
click at [903, 296] on input "Adresse email" at bounding box center [1097, 302] width 653 height 53
paste input "[EMAIL_ADDRESS][DOMAIN_NAME]"
type input "[EMAIL_ADDRESS][DOMAIN_NAME]"
click at [754, 599] on button "Enregistrer" at bounding box center [821, 619] width 135 height 40
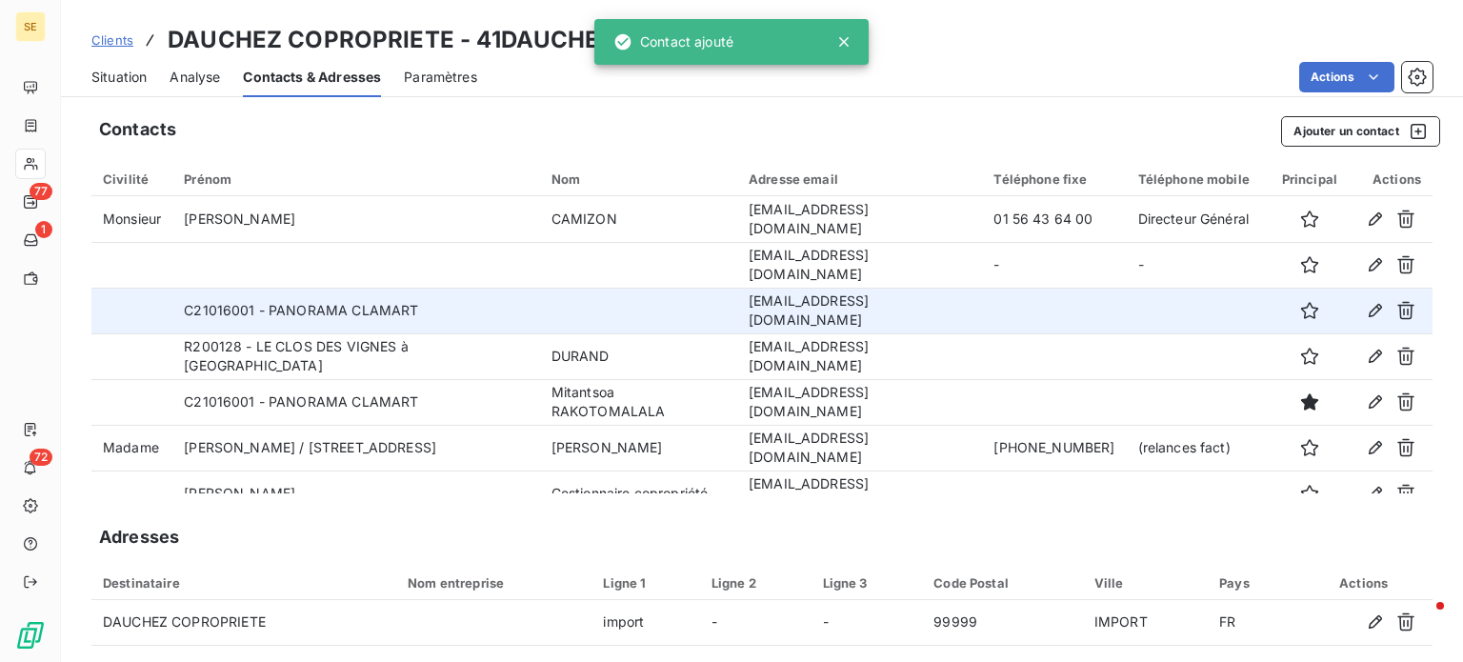
scroll to position [160, 0]
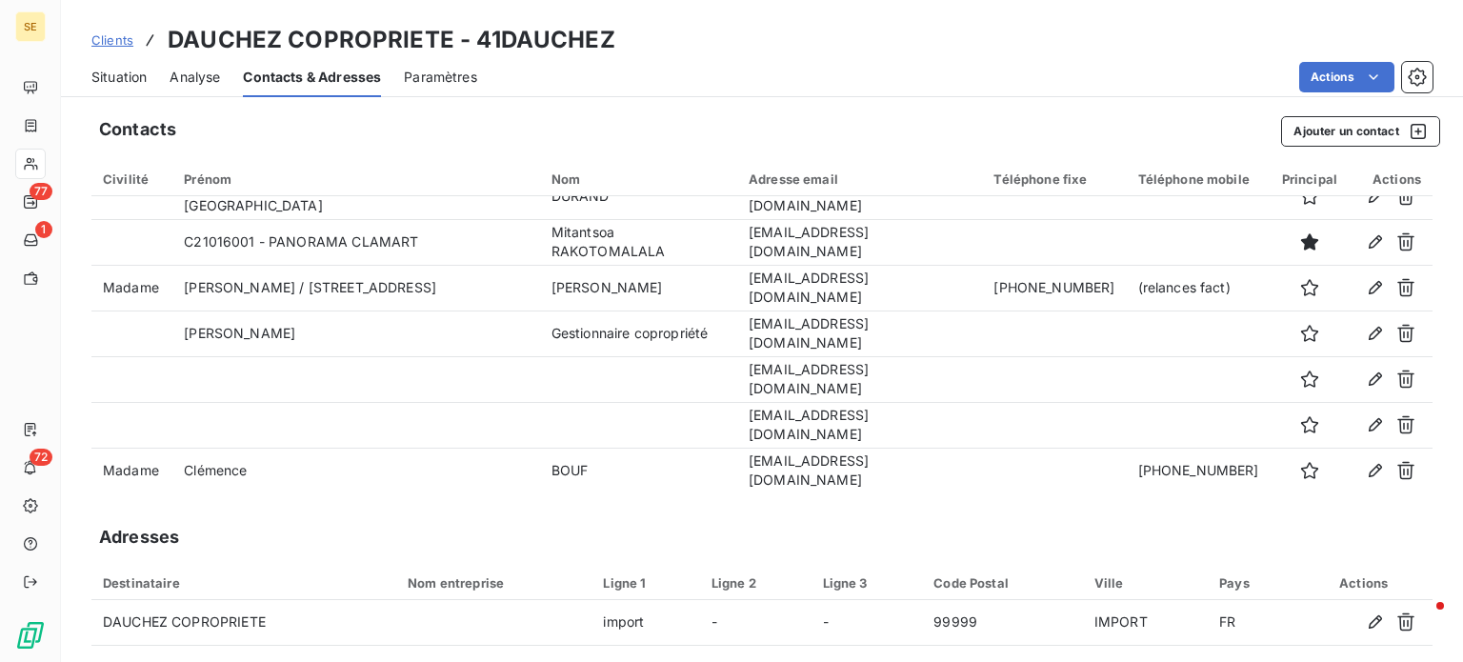
click at [114, 71] on span "Situation" at bounding box center [118, 77] width 55 height 19
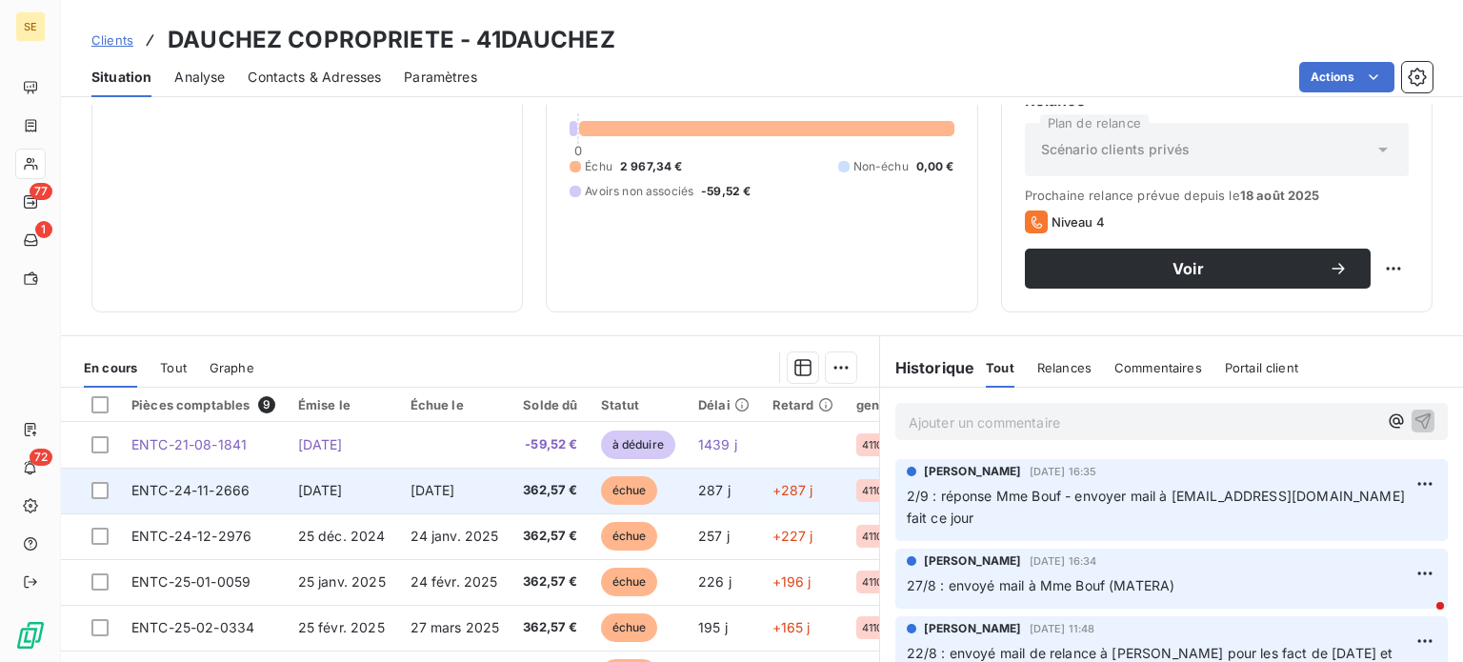
scroll to position [343, 0]
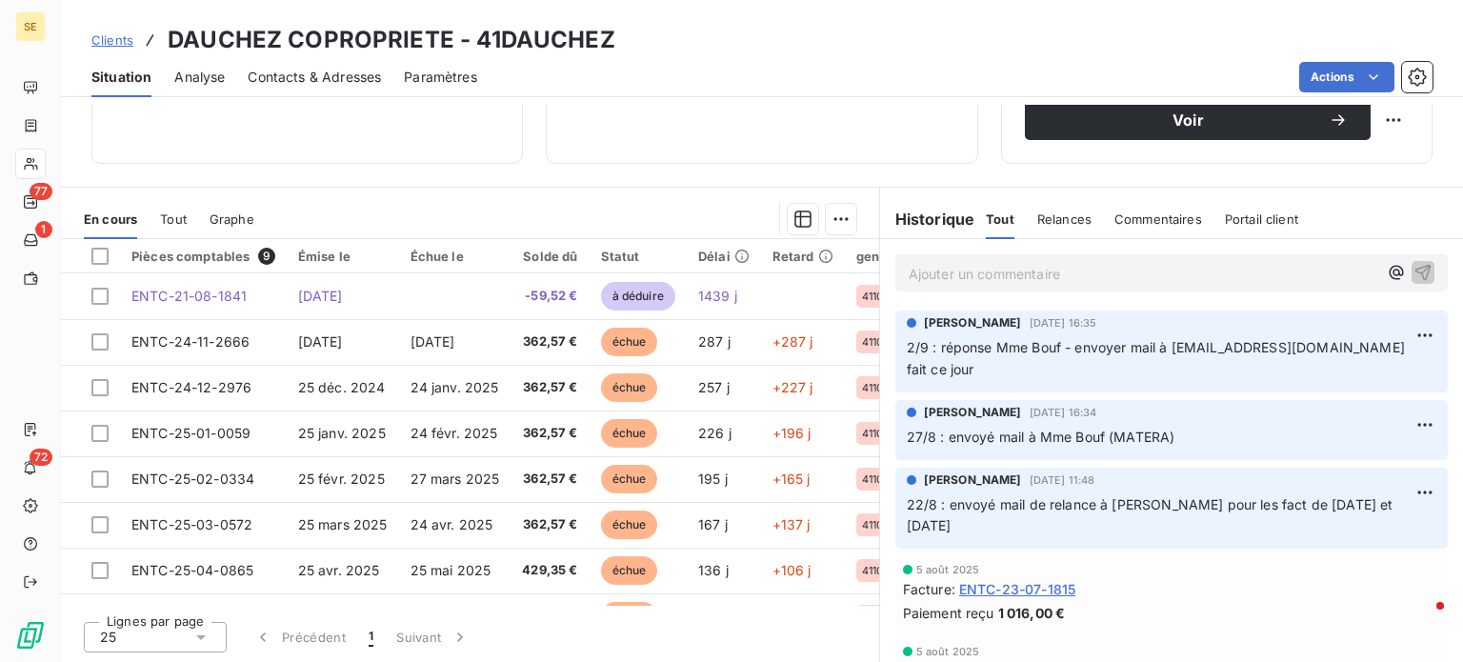
click at [1095, 262] on p "Ajouter un commentaire ﻿" at bounding box center [1143, 274] width 469 height 24
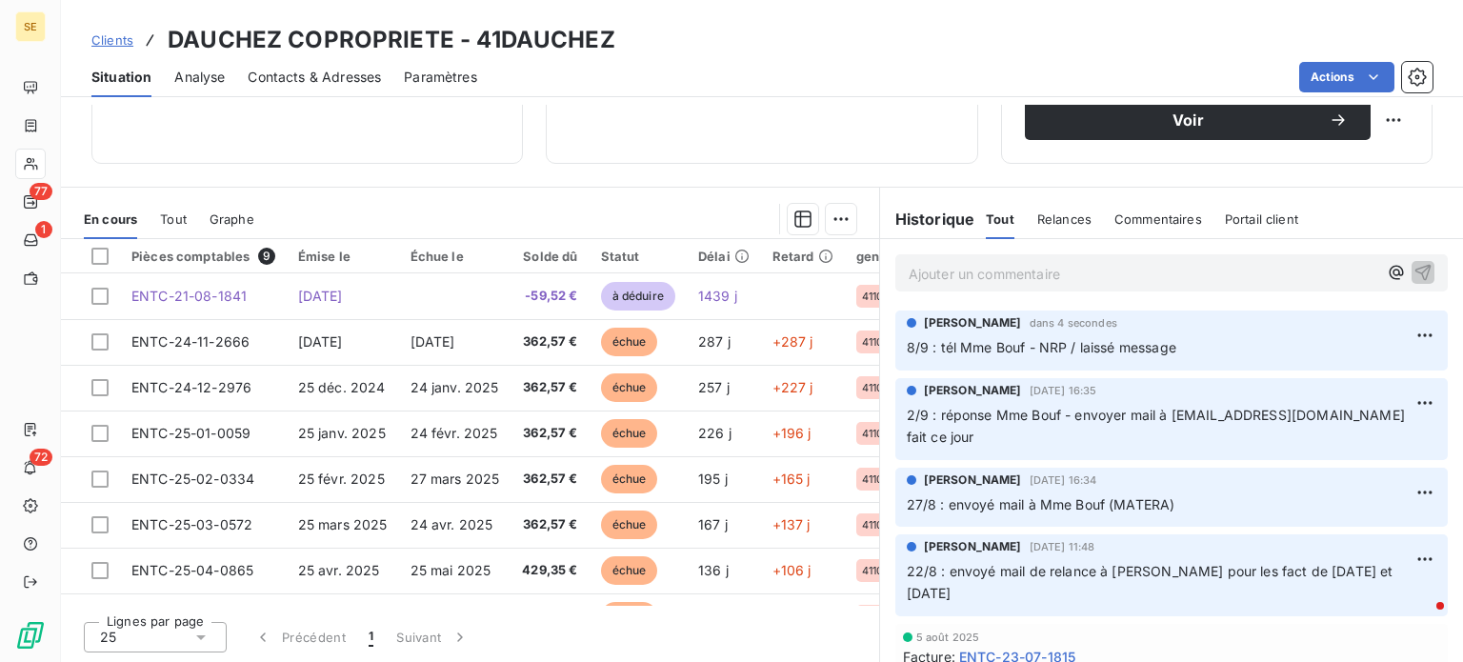
click at [94, 38] on span "Clients" at bounding box center [112, 39] width 42 height 15
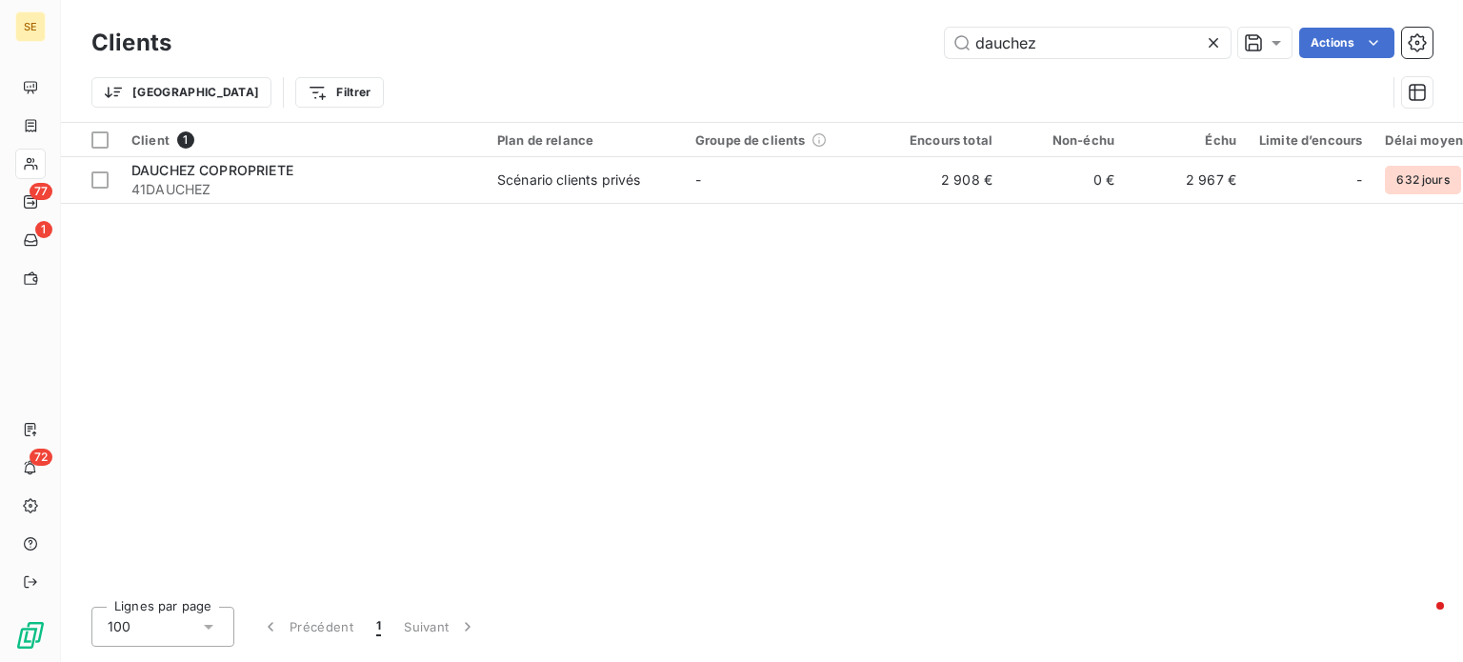
drag, startPoint x: 1060, startPoint y: 48, endPoint x: 749, endPoint y: 93, distance: 314.8
click at [749, 93] on div "Clients dauchez Actions Trier Filtrer" at bounding box center [761, 72] width 1341 height 99
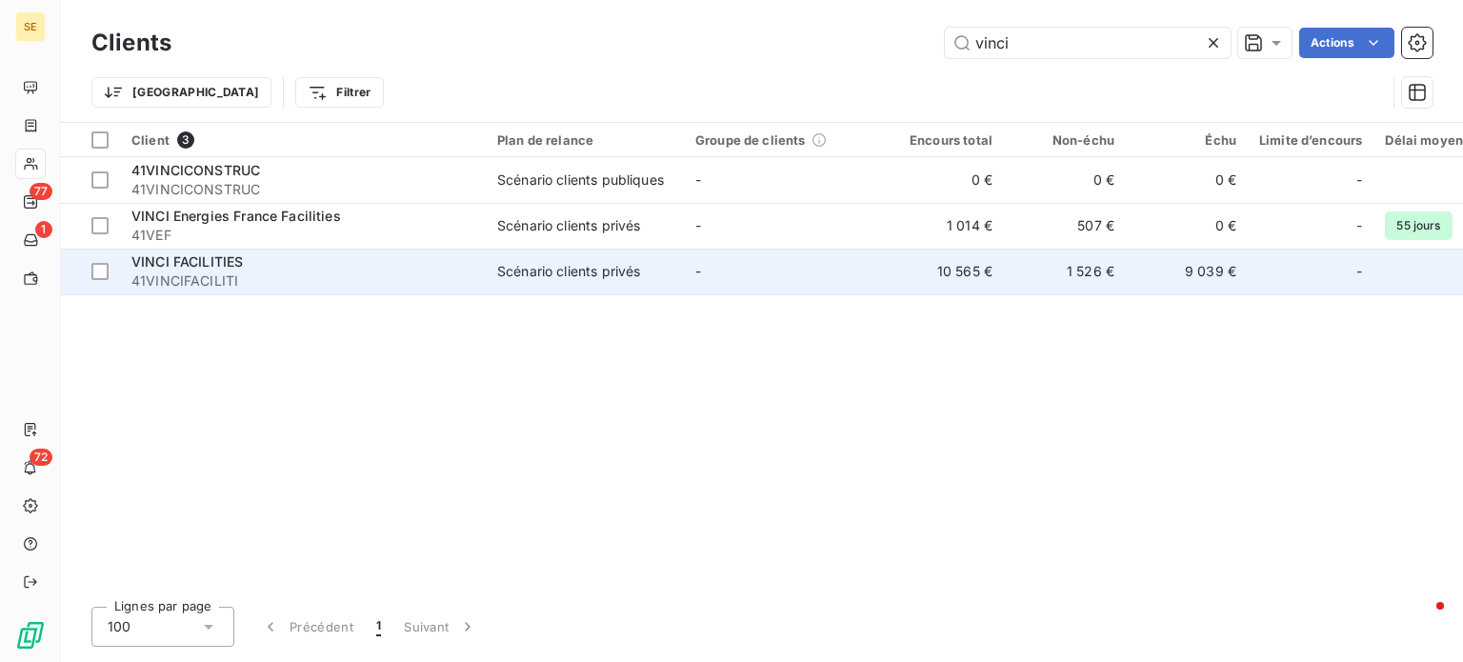
type input "vinci"
click at [342, 267] on div "VINCI FACILITIES" at bounding box center [302, 261] width 343 height 19
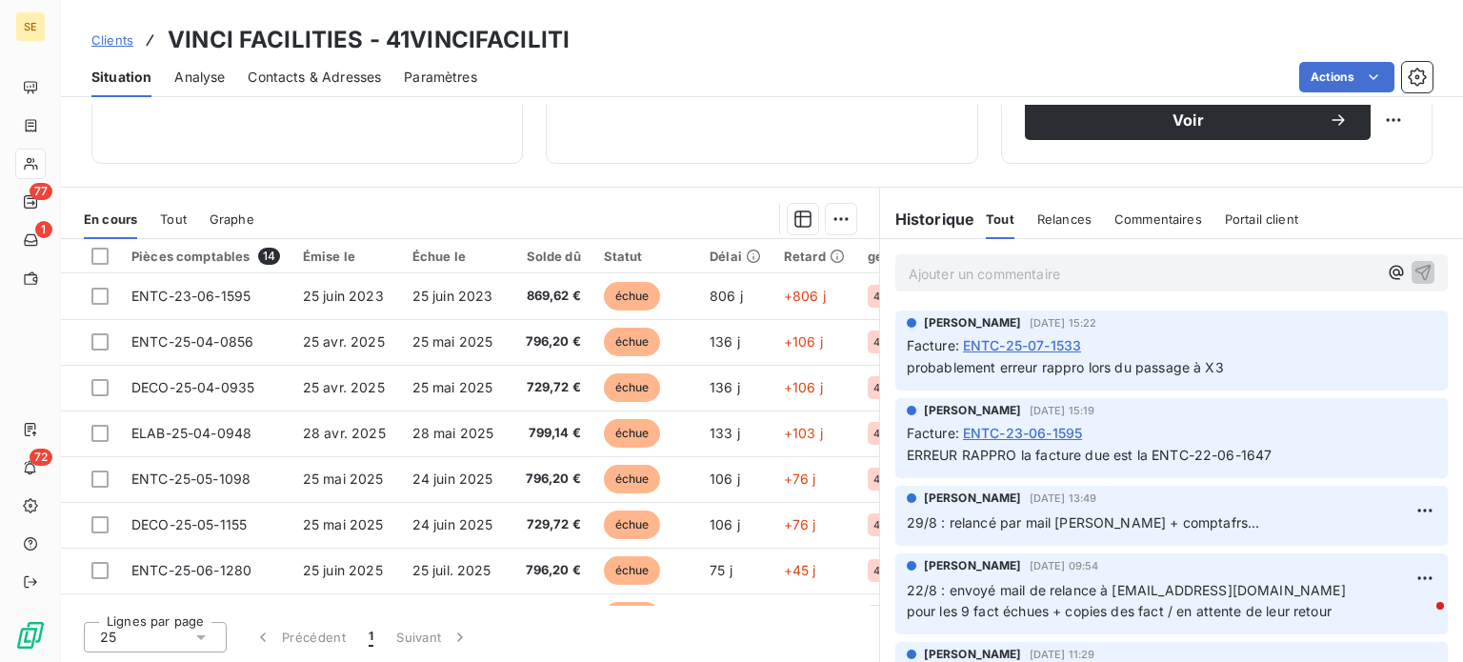
click at [107, 42] on span "Clients" at bounding box center [112, 39] width 42 height 15
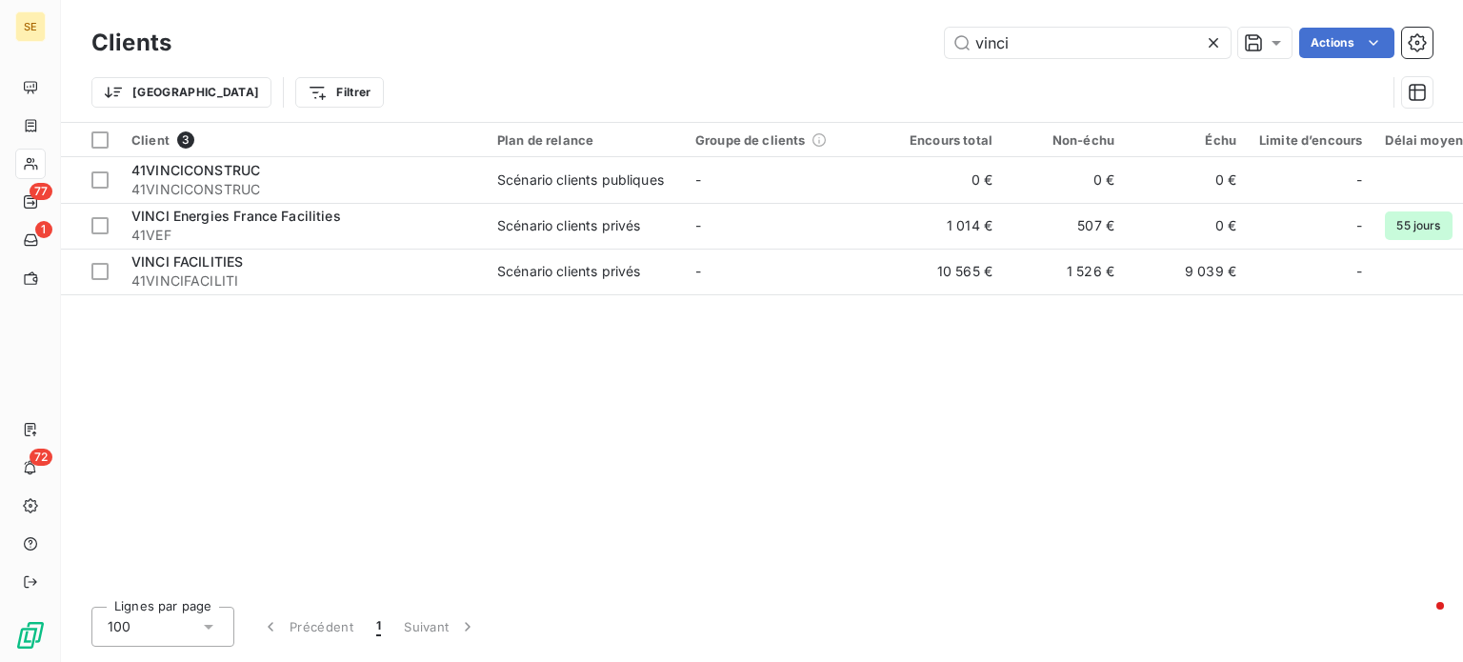
drag, startPoint x: 1010, startPoint y: 46, endPoint x: 875, endPoint y: 41, distance: 135.4
click at [875, 41] on div "vinci Actions" at bounding box center [813, 43] width 1238 height 30
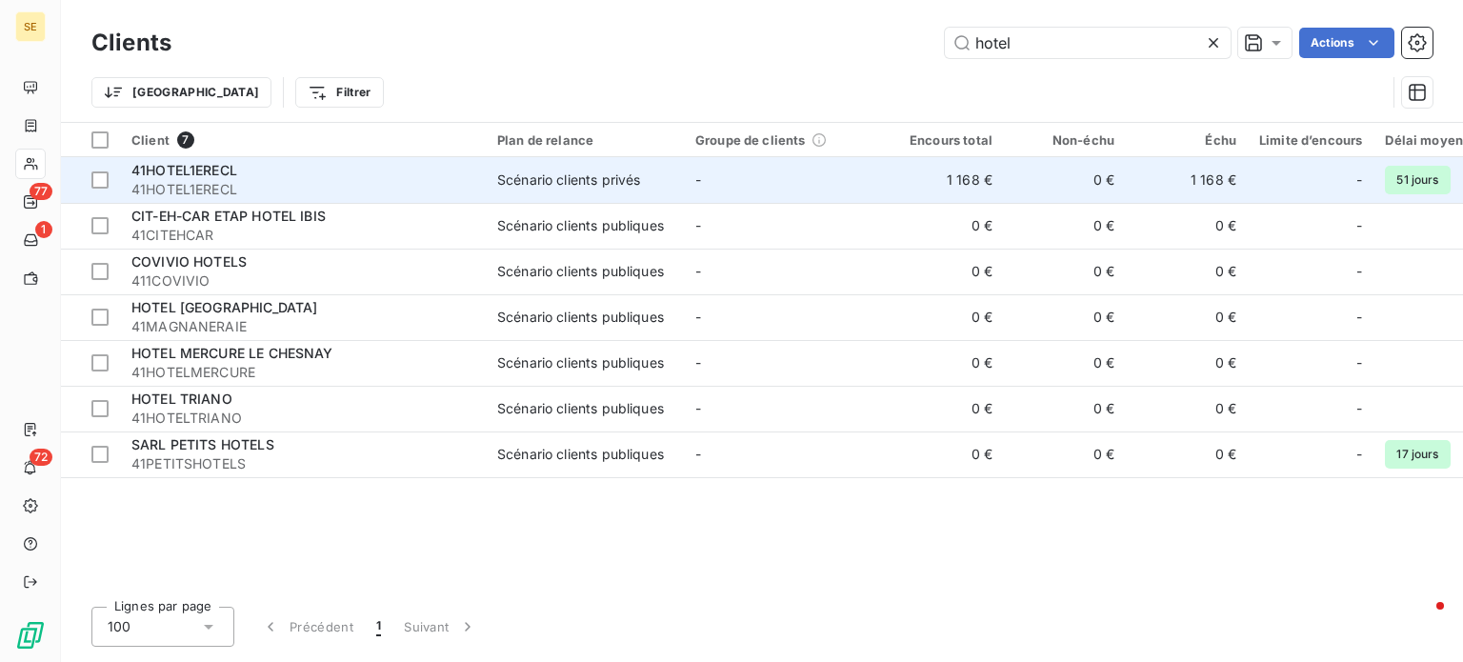
type input "hotel"
click at [424, 167] on div "41HOTEL1ERECL" at bounding box center [302, 170] width 343 height 19
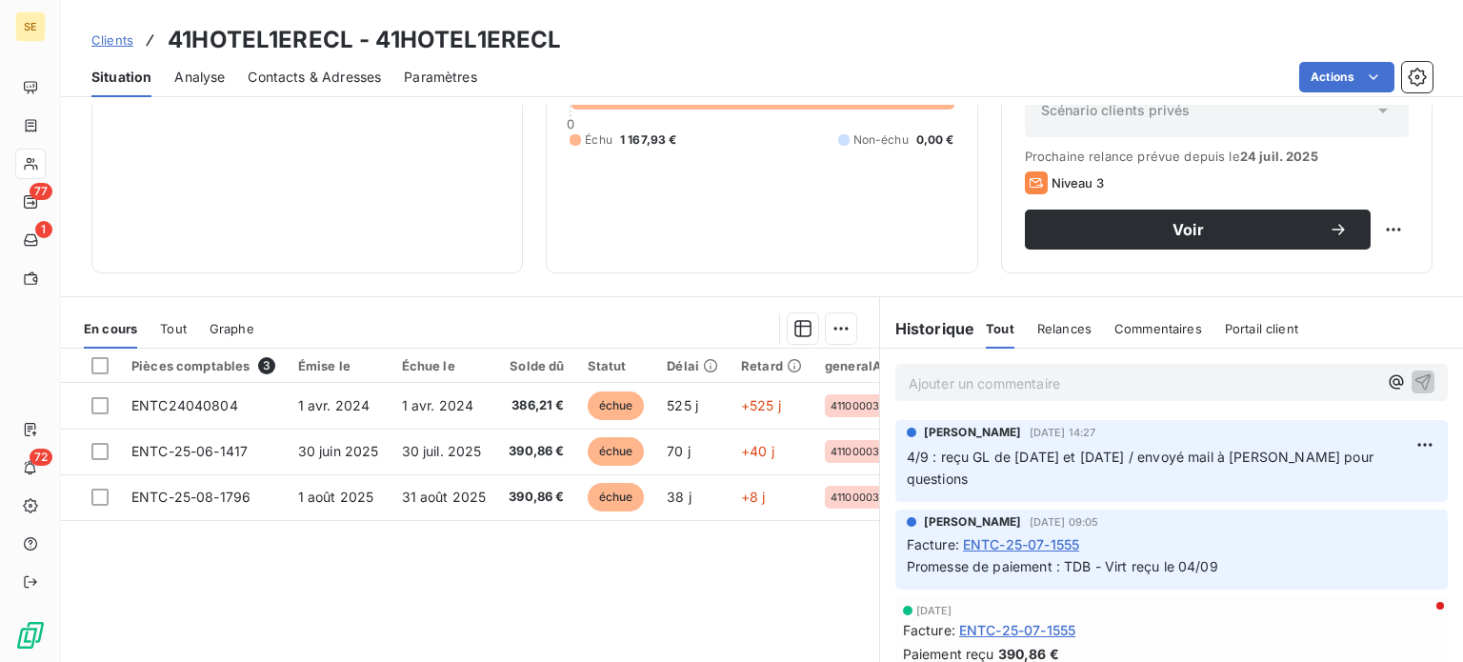
scroll to position [286, 0]
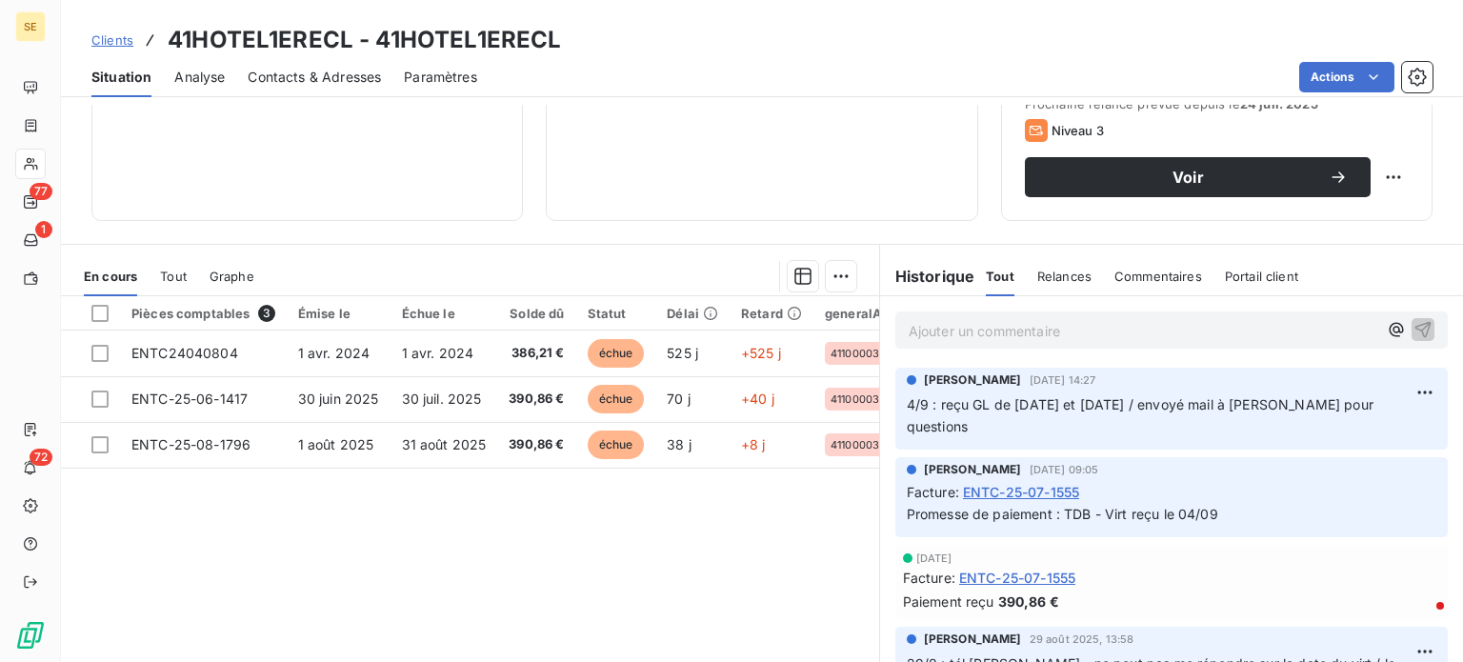
click at [92, 33] on span "Clients" at bounding box center [112, 39] width 42 height 15
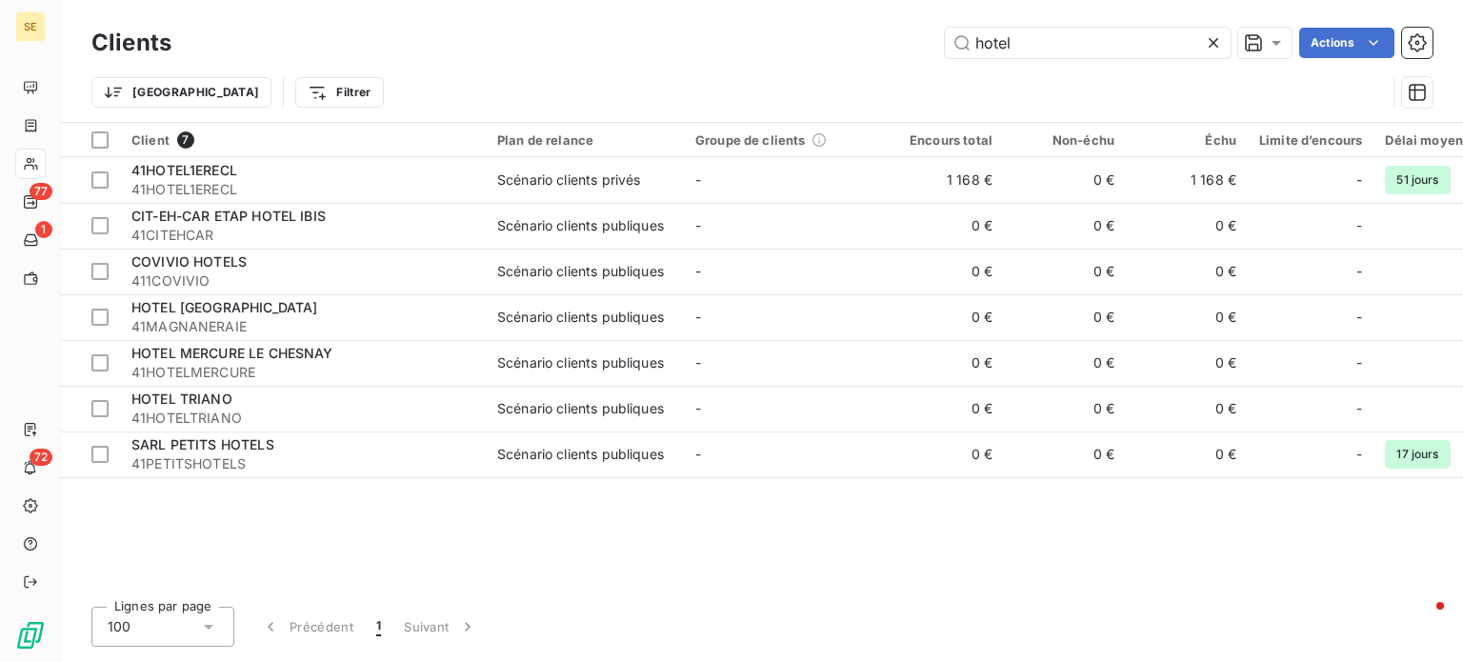
drag, startPoint x: 1056, startPoint y: 40, endPoint x: 851, endPoint y: 37, distance: 204.8
click at [852, 37] on div "hotel Actions" at bounding box center [813, 43] width 1238 height 30
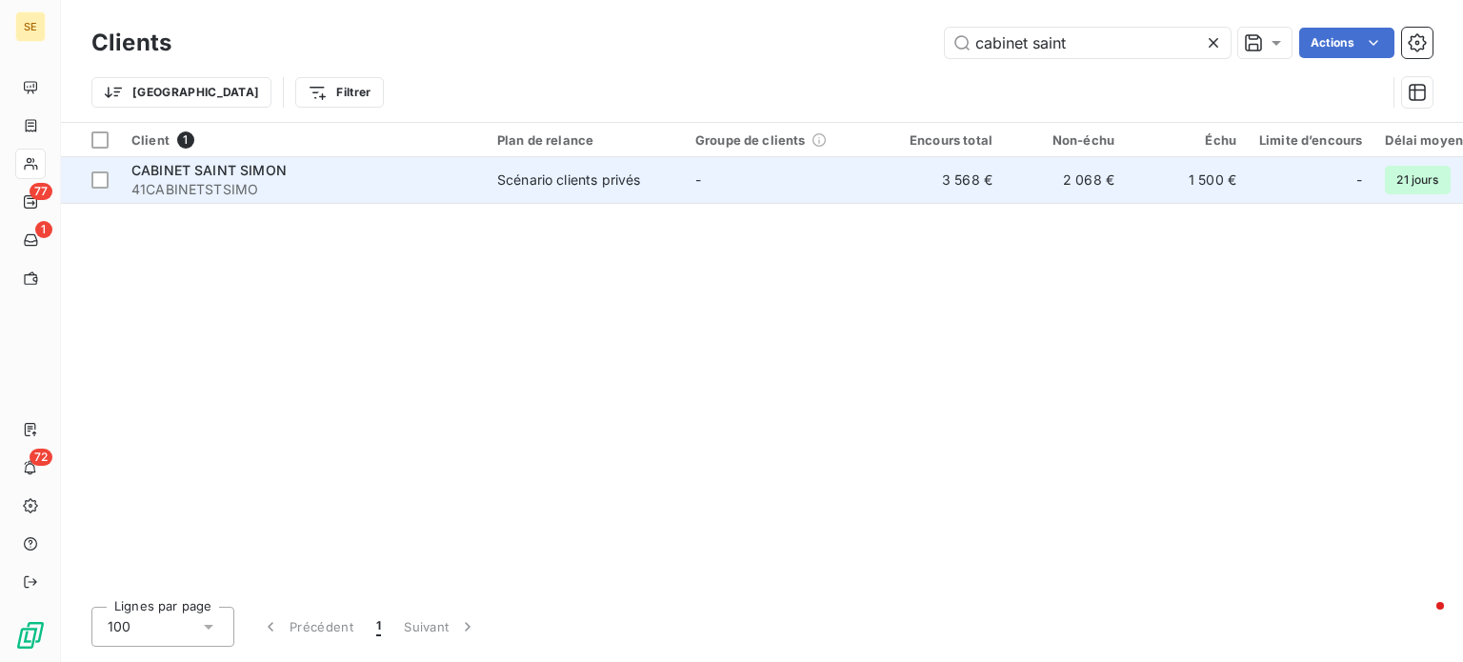
type input "cabinet saint"
click at [463, 174] on div "CABINET SAINT SIMON" at bounding box center [302, 170] width 343 height 19
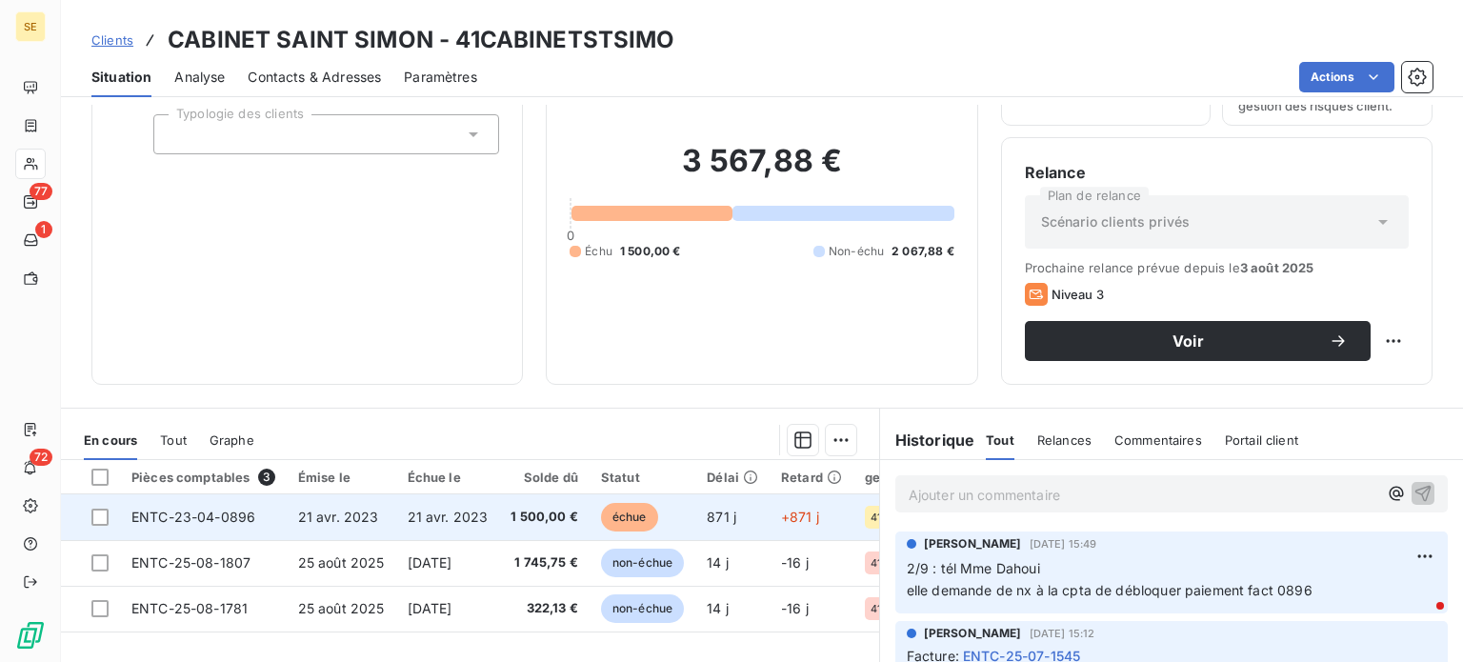
scroll to position [286, 0]
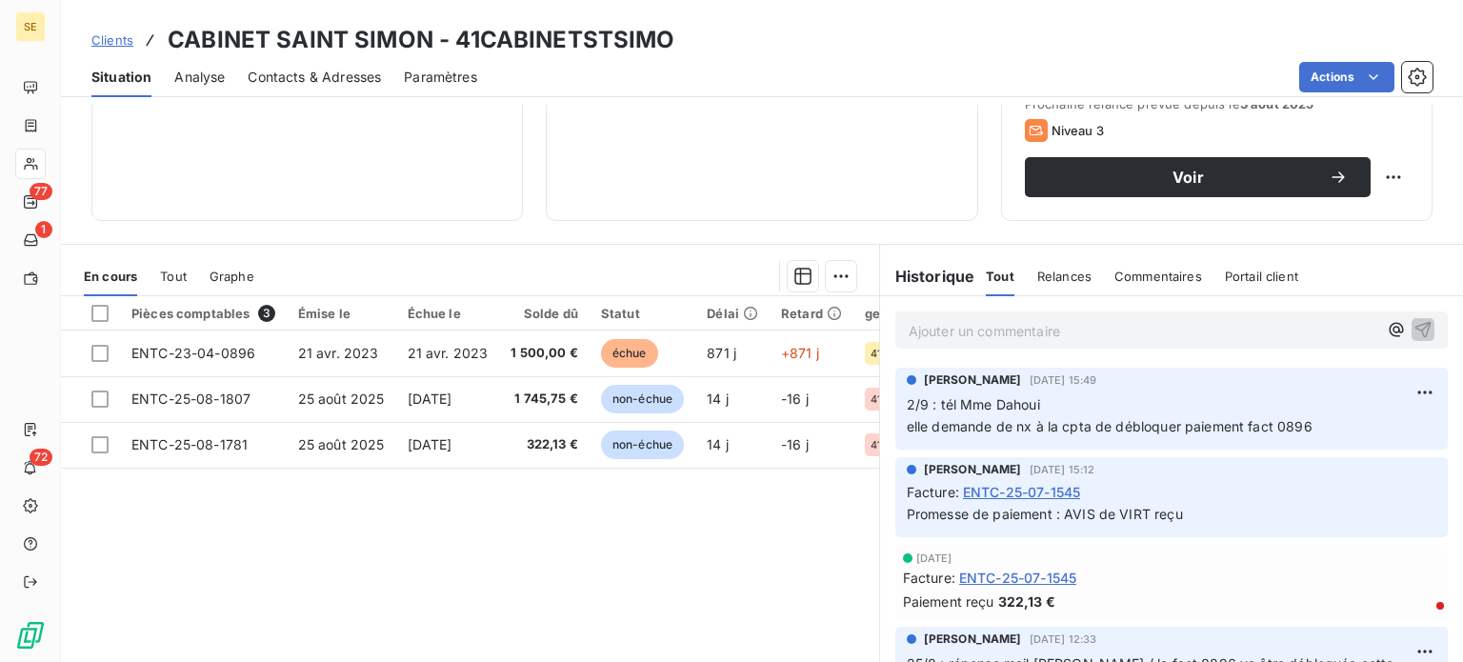
click at [96, 38] on span "Clients" at bounding box center [112, 39] width 42 height 15
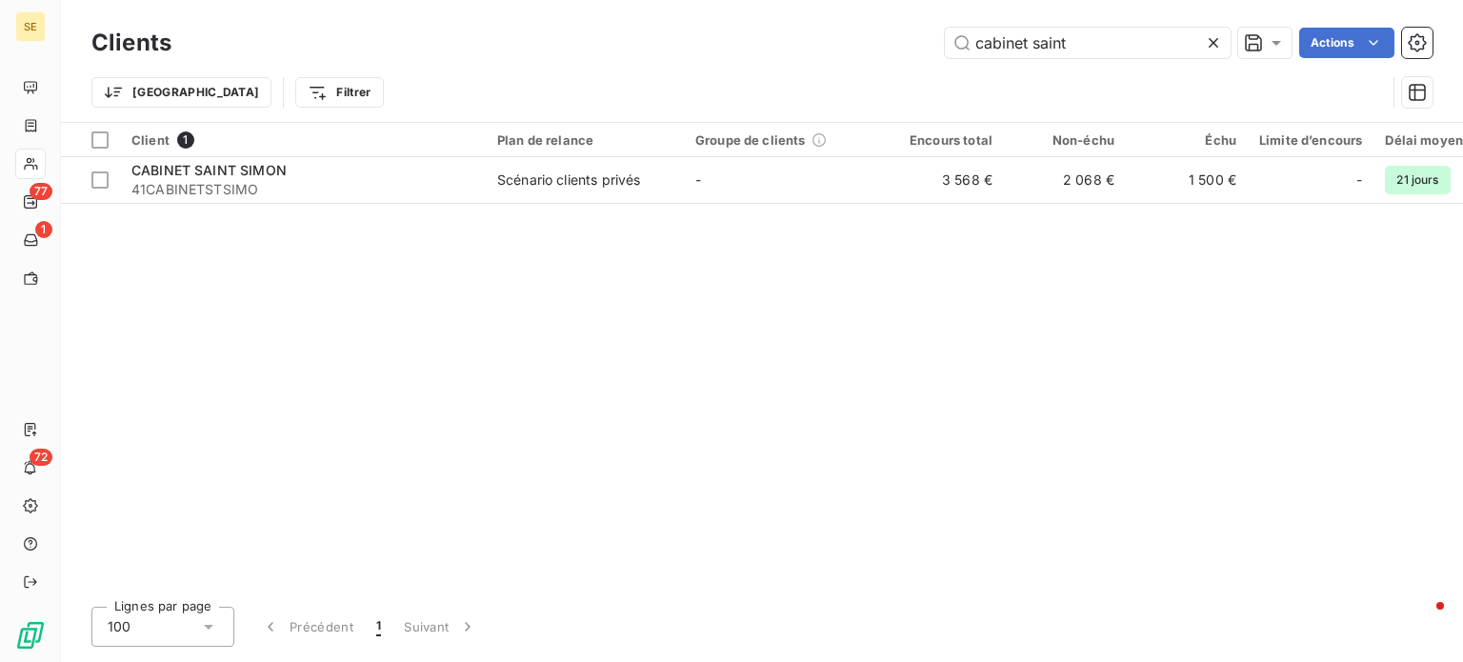
drag, startPoint x: 1097, startPoint y: 40, endPoint x: 834, endPoint y: 73, distance: 266.0
click at [834, 72] on div "Clients cabinet saint Actions Trier Filtrer" at bounding box center [761, 72] width 1341 height 99
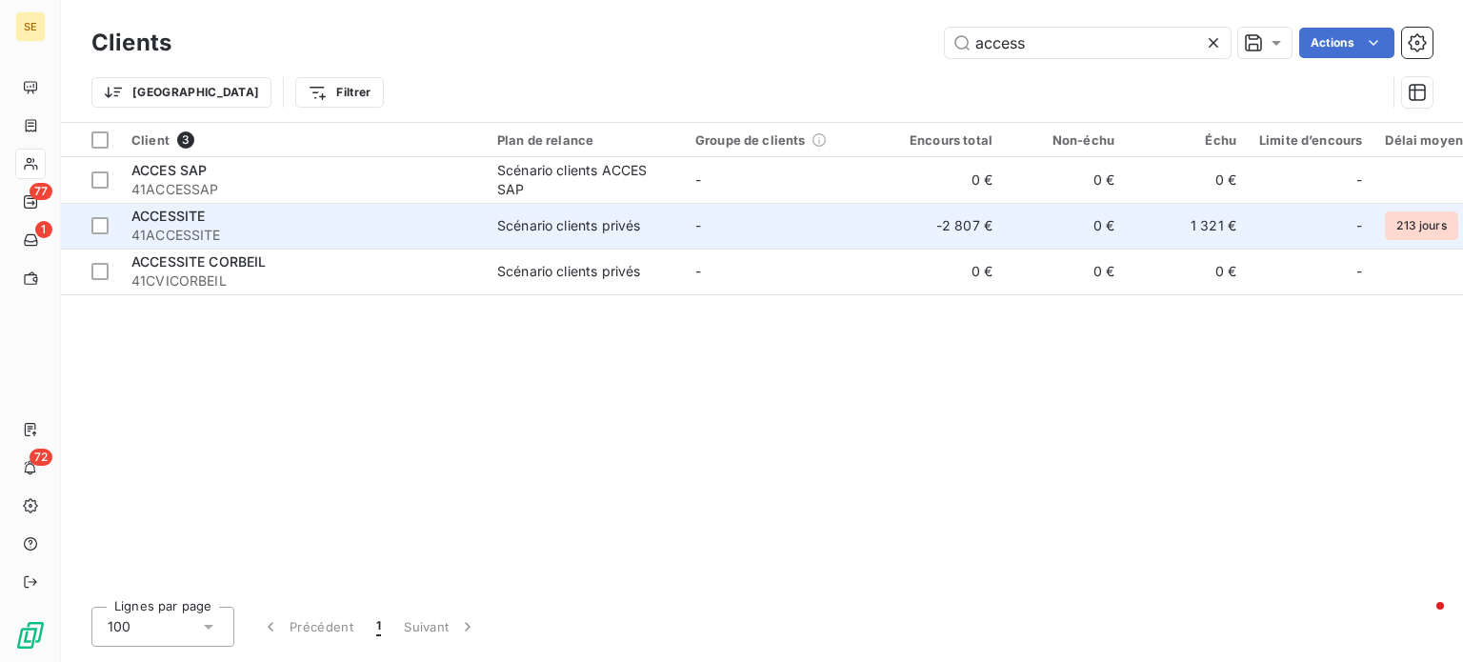
type input "access"
click at [195, 224] on span "ACCESSITE" at bounding box center [167, 216] width 73 height 16
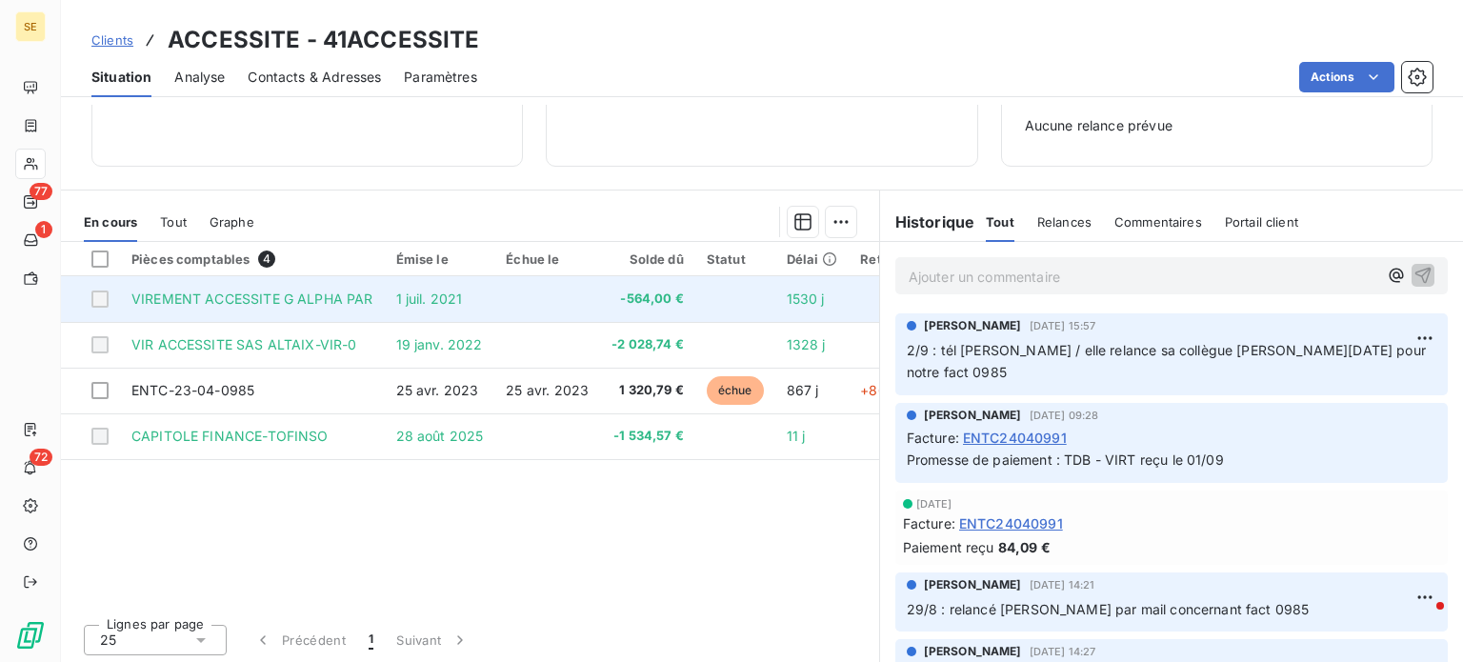
scroll to position [275, 0]
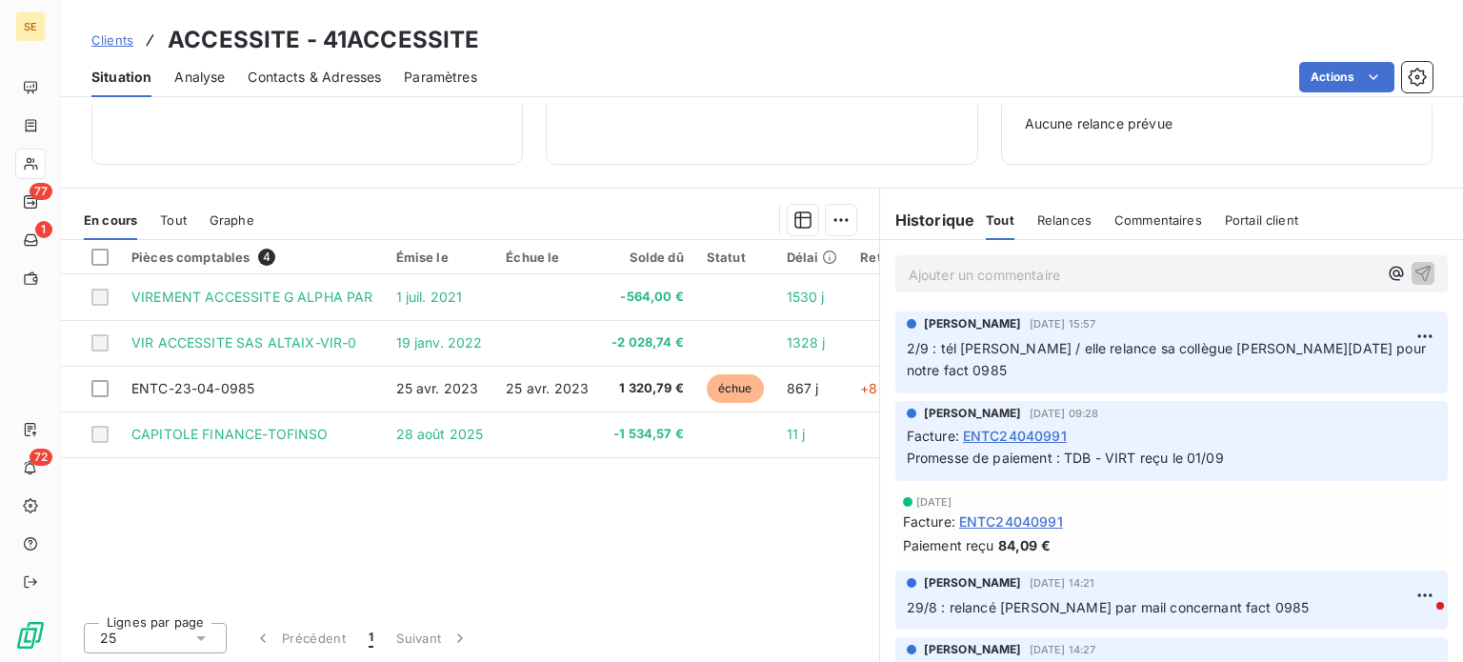
click at [312, 74] on span "Contacts & Adresses" at bounding box center [314, 77] width 133 height 19
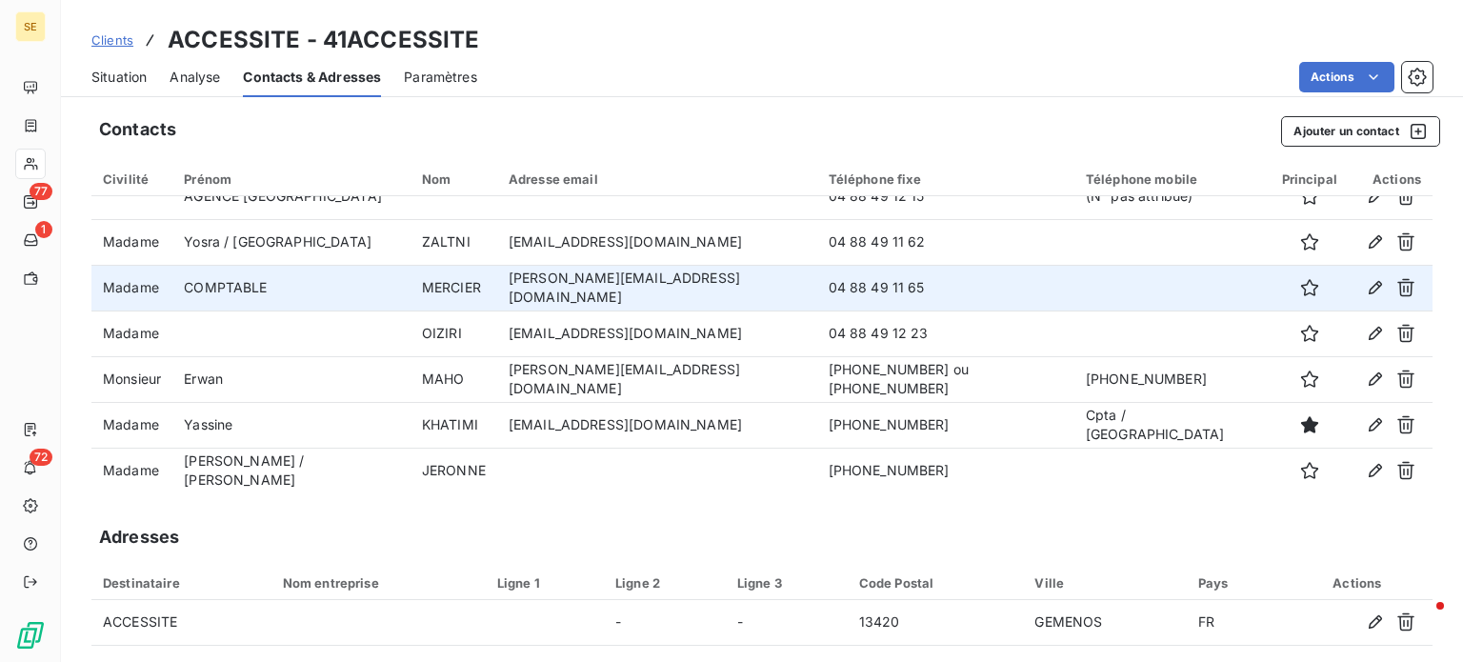
scroll to position [0, 0]
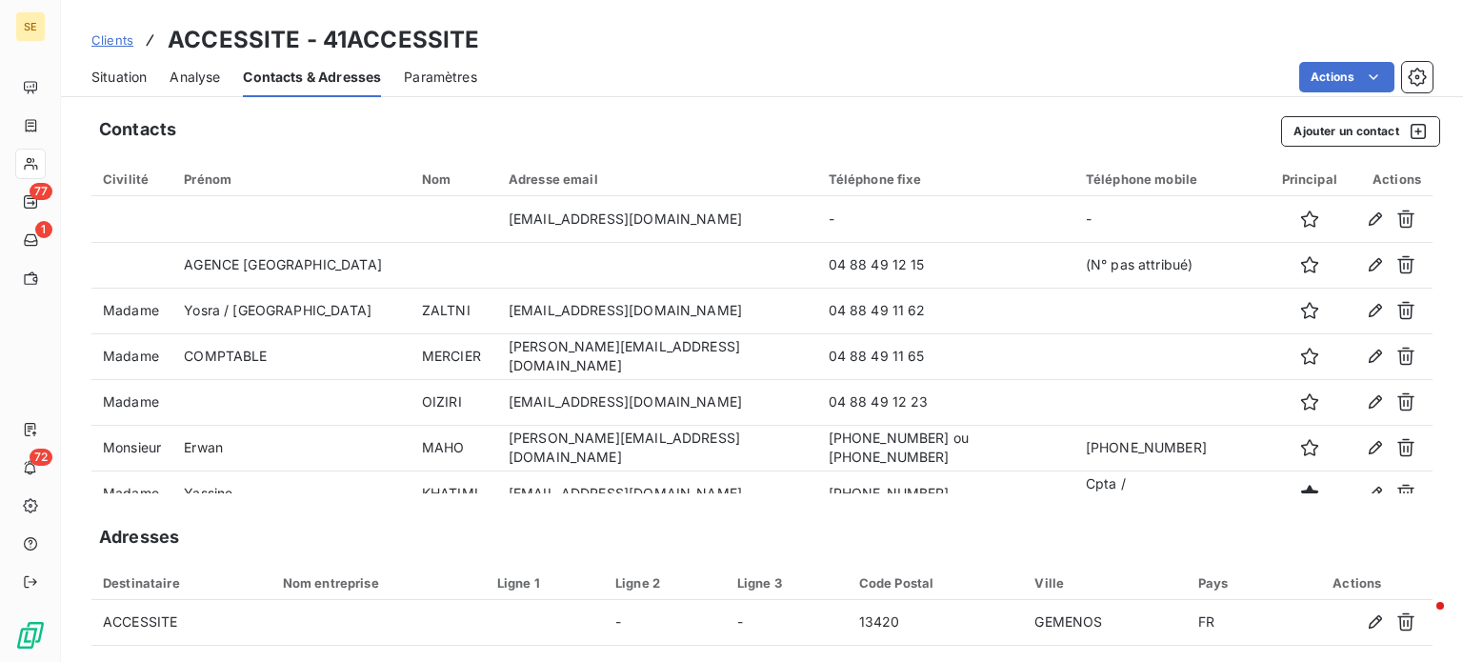
click at [126, 81] on span "Situation" at bounding box center [118, 77] width 55 height 19
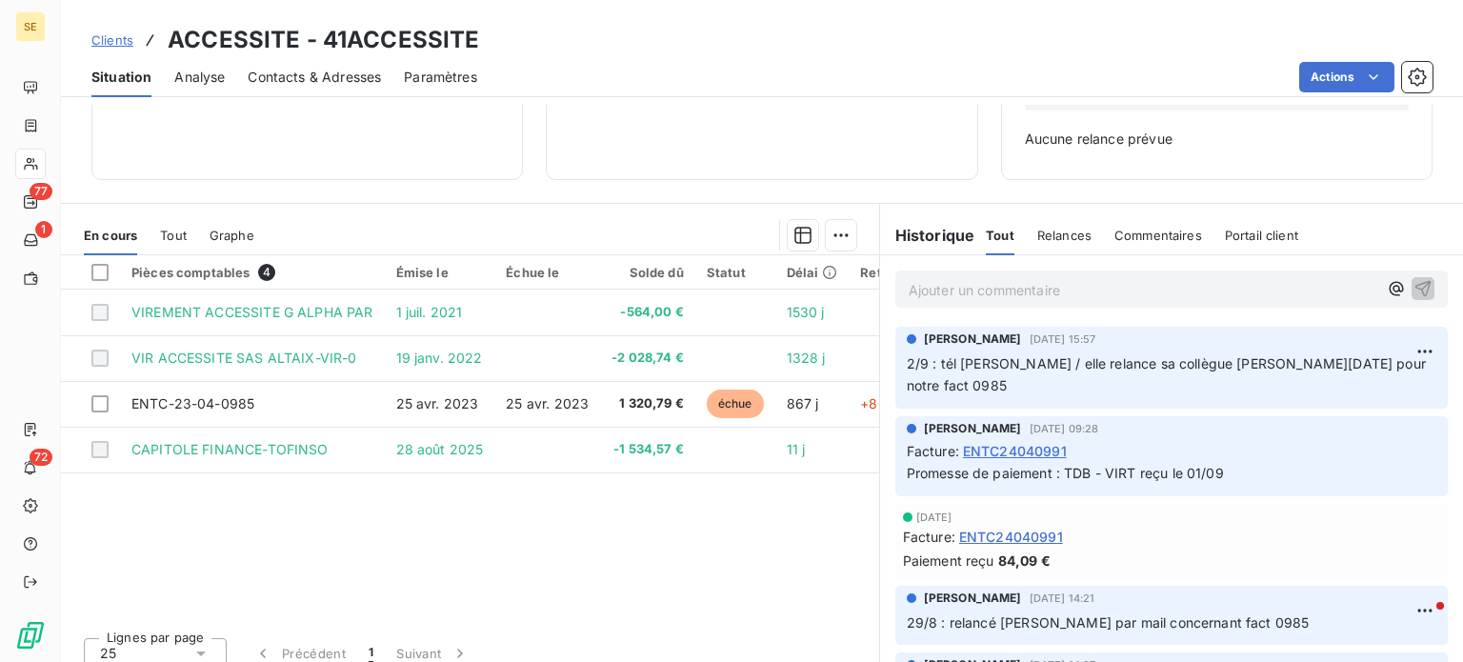
scroll to position [275, 0]
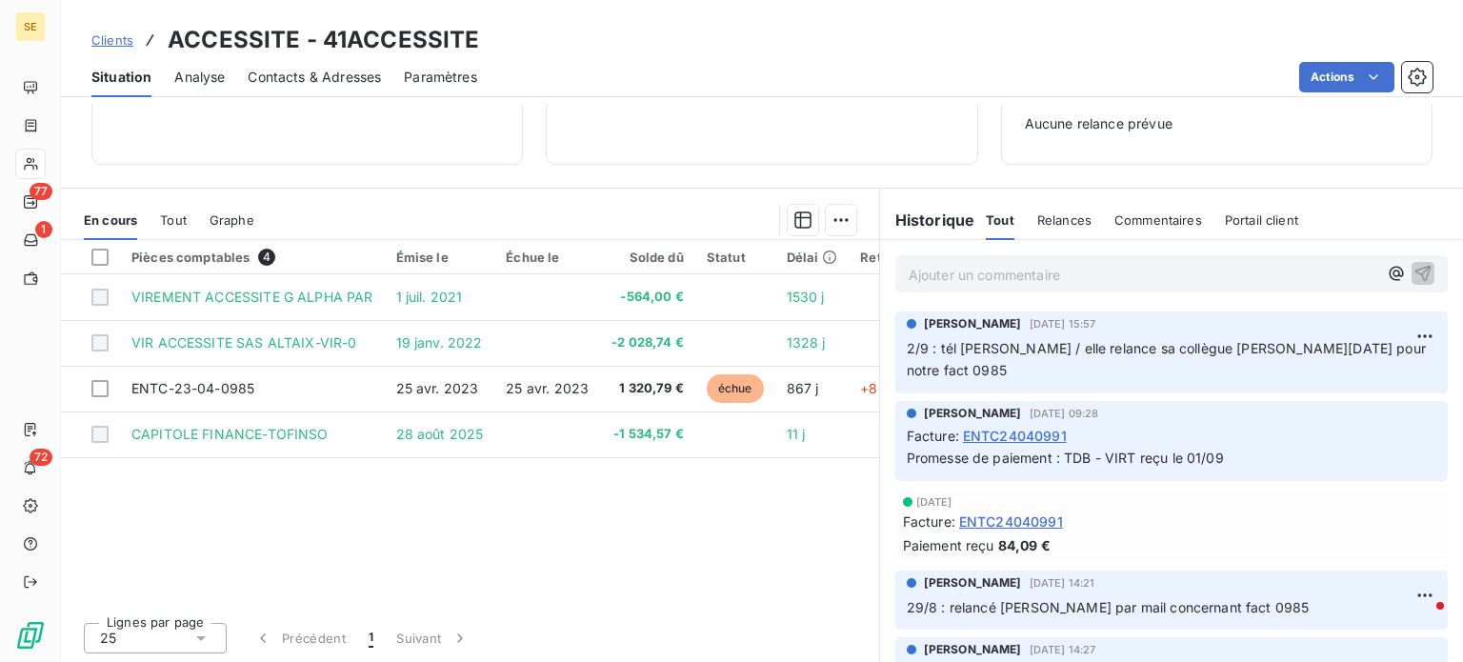
click at [293, 77] on span "Contacts & Adresses" at bounding box center [314, 77] width 133 height 19
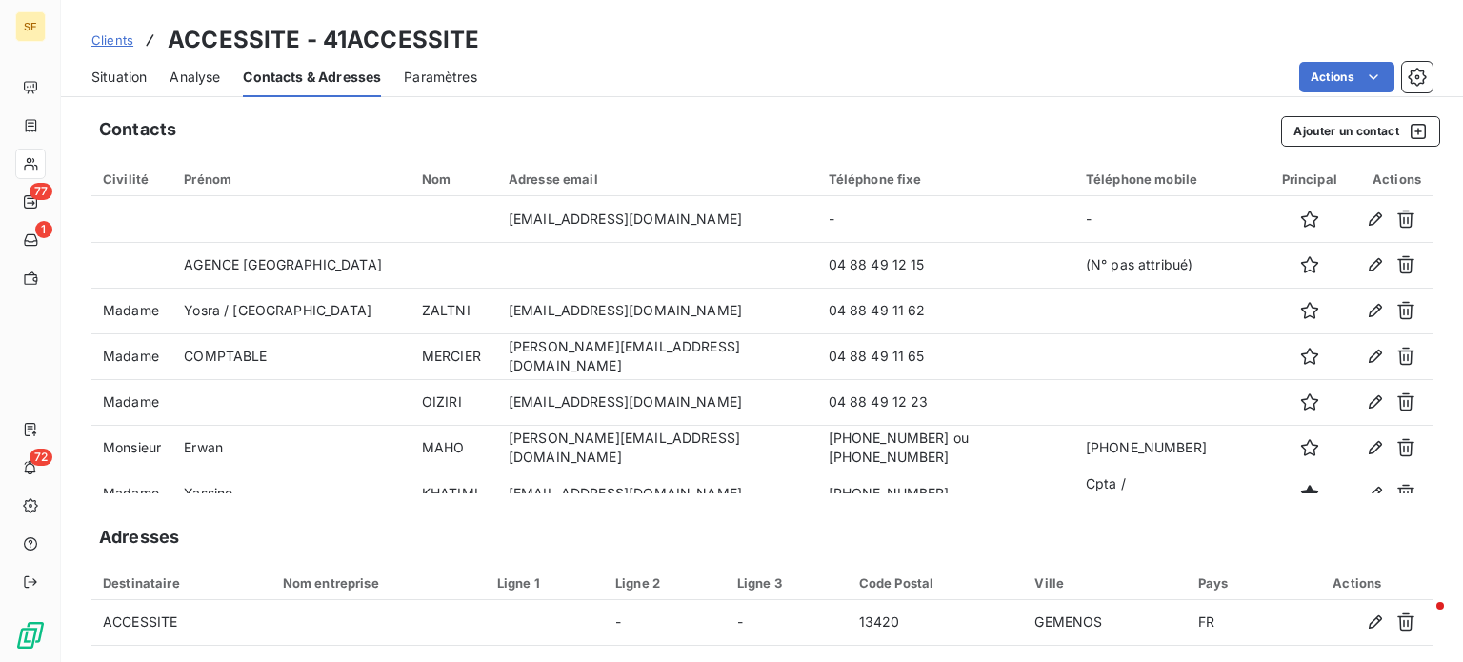
click at [865, 77] on div "Actions" at bounding box center [966, 77] width 933 height 30
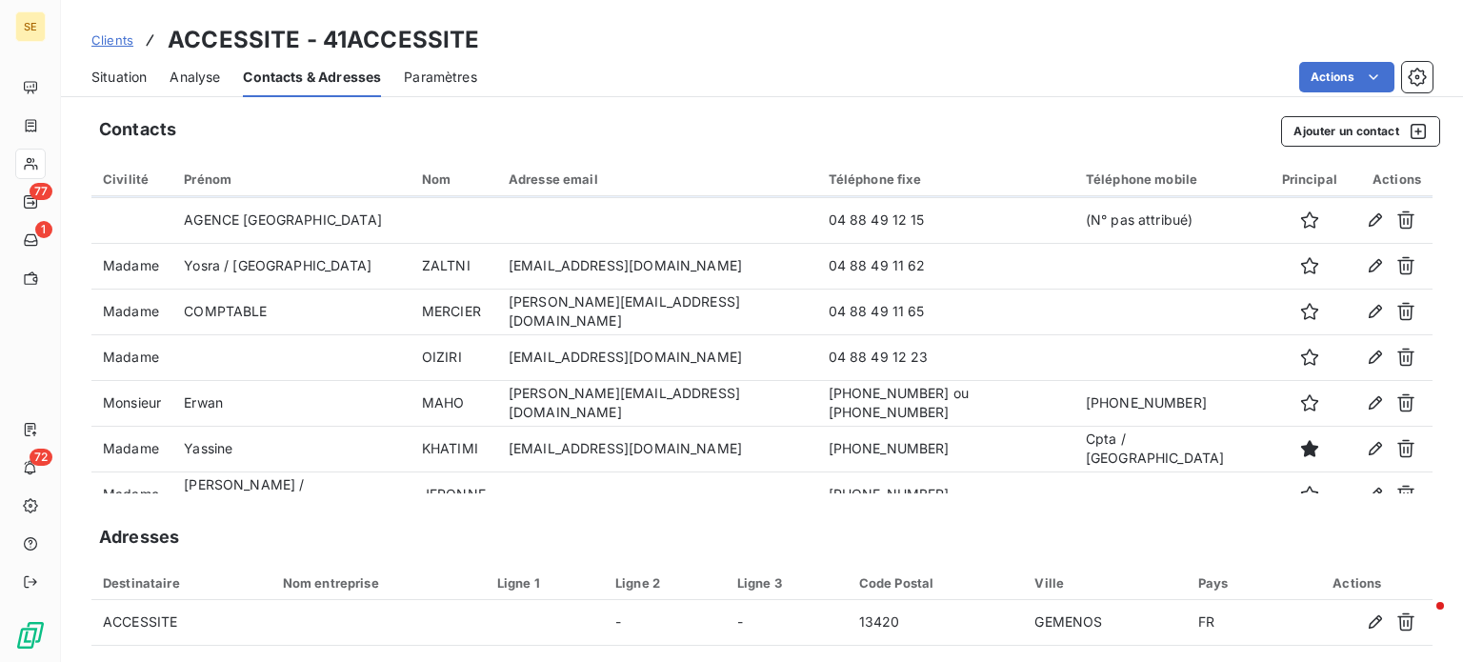
scroll to position [69, 0]
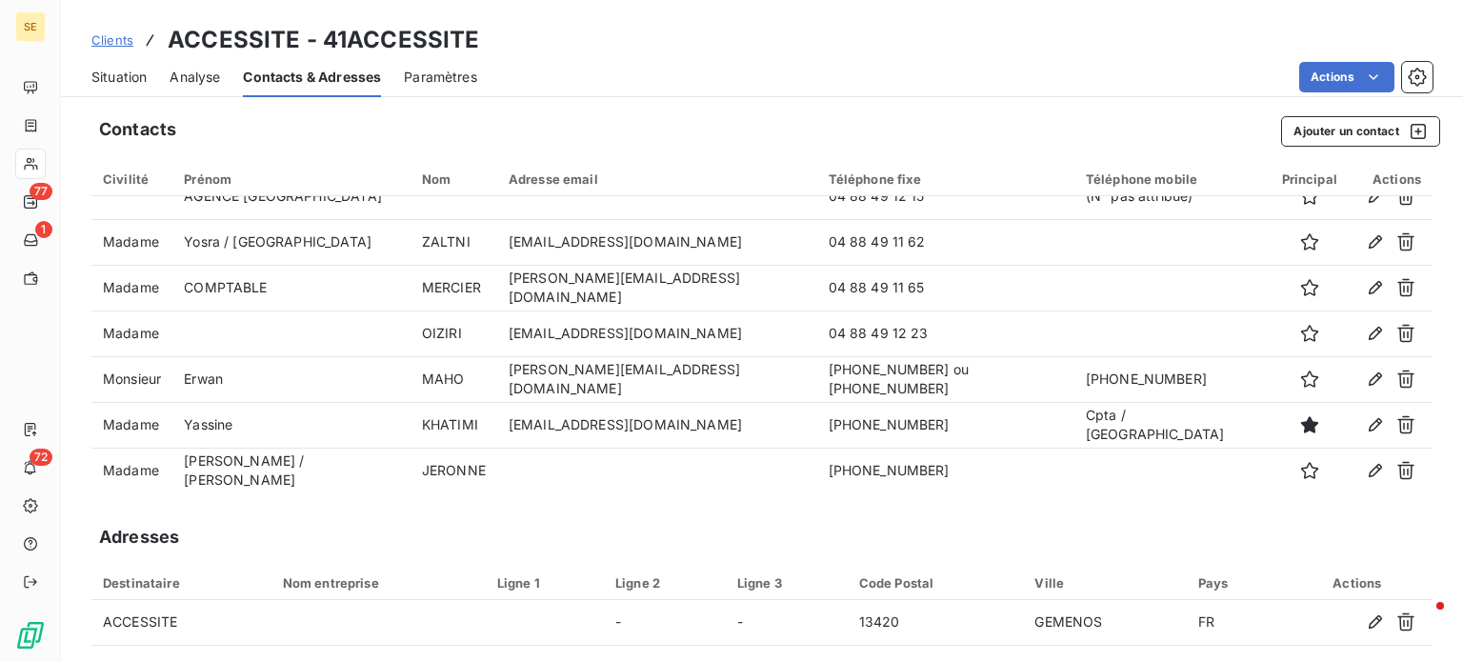
click at [121, 43] on span "Clients" at bounding box center [112, 39] width 42 height 15
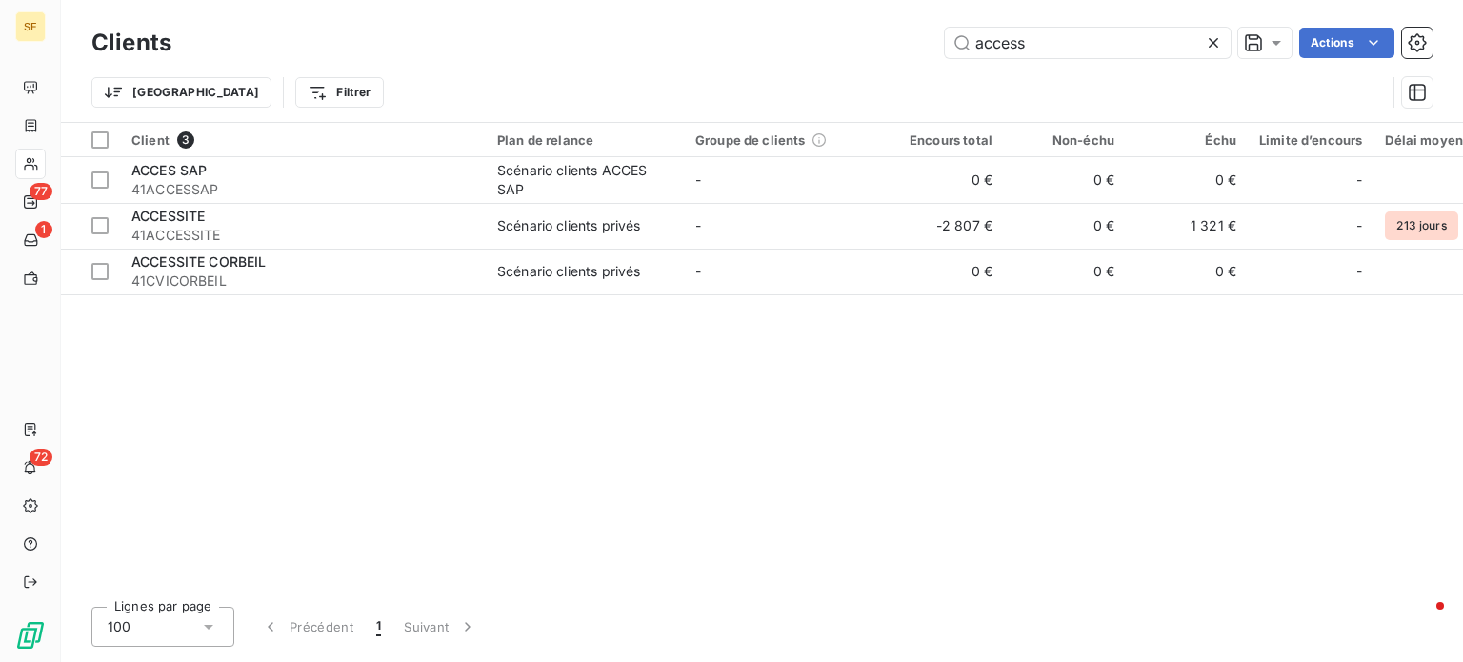
drag, startPoint x: 1075, startPoint y: 50, endPoint x: 732, endPoint y: 54, distance: 343.0
click at [732, 54] on div "access Actions" at bounding box center [813, 43] width 1238 height 30
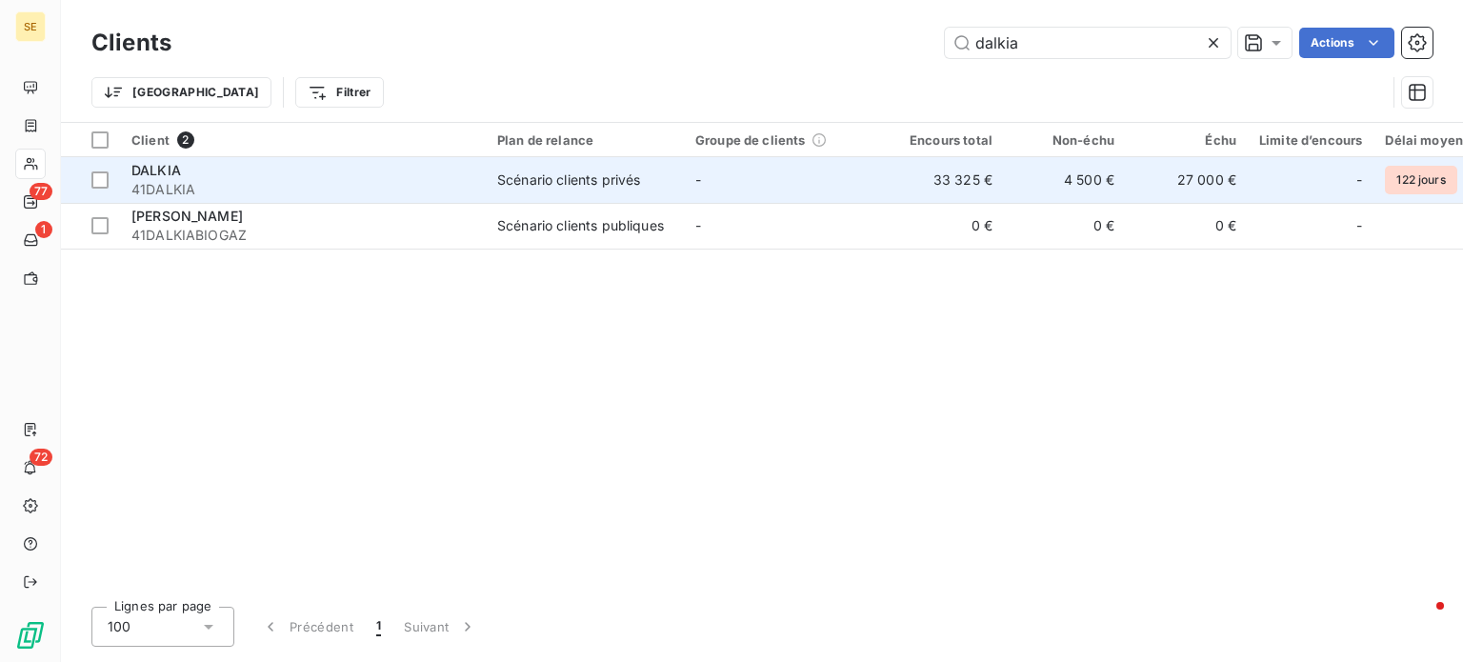
type input "dalkia"
click at [261, 177] on div "DALKIA" at bounding box center [302, 170] width 343 height 19
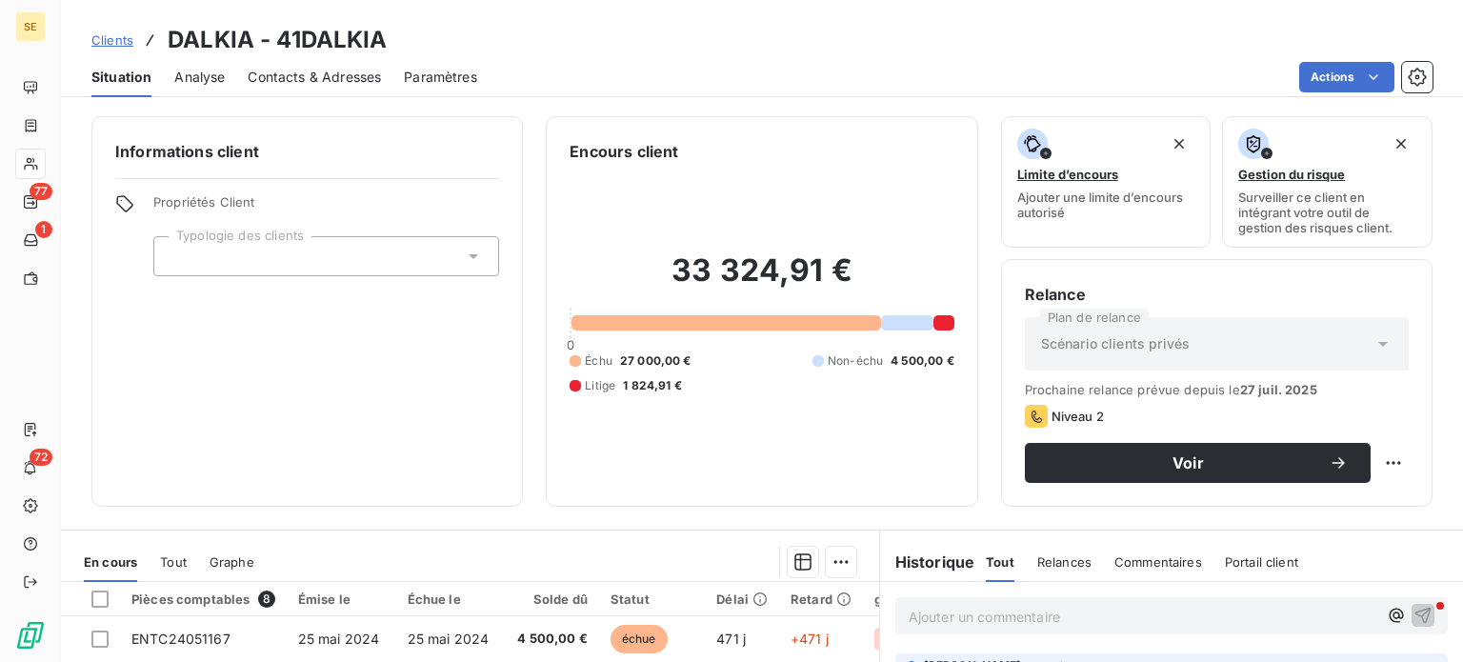
scroll to position [343, 0]
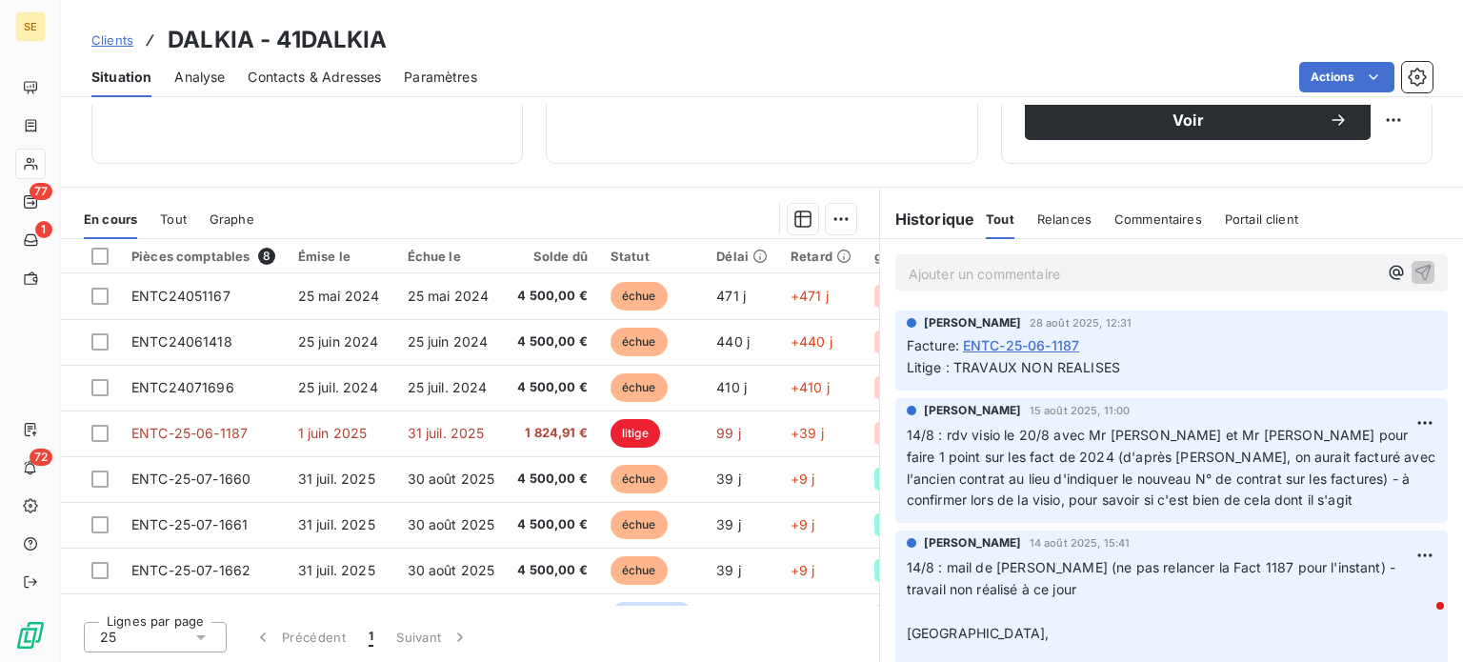
click at [274, 73] on span "Contacts & Adresses" at bounding box center [314, 77] width 133 height 19
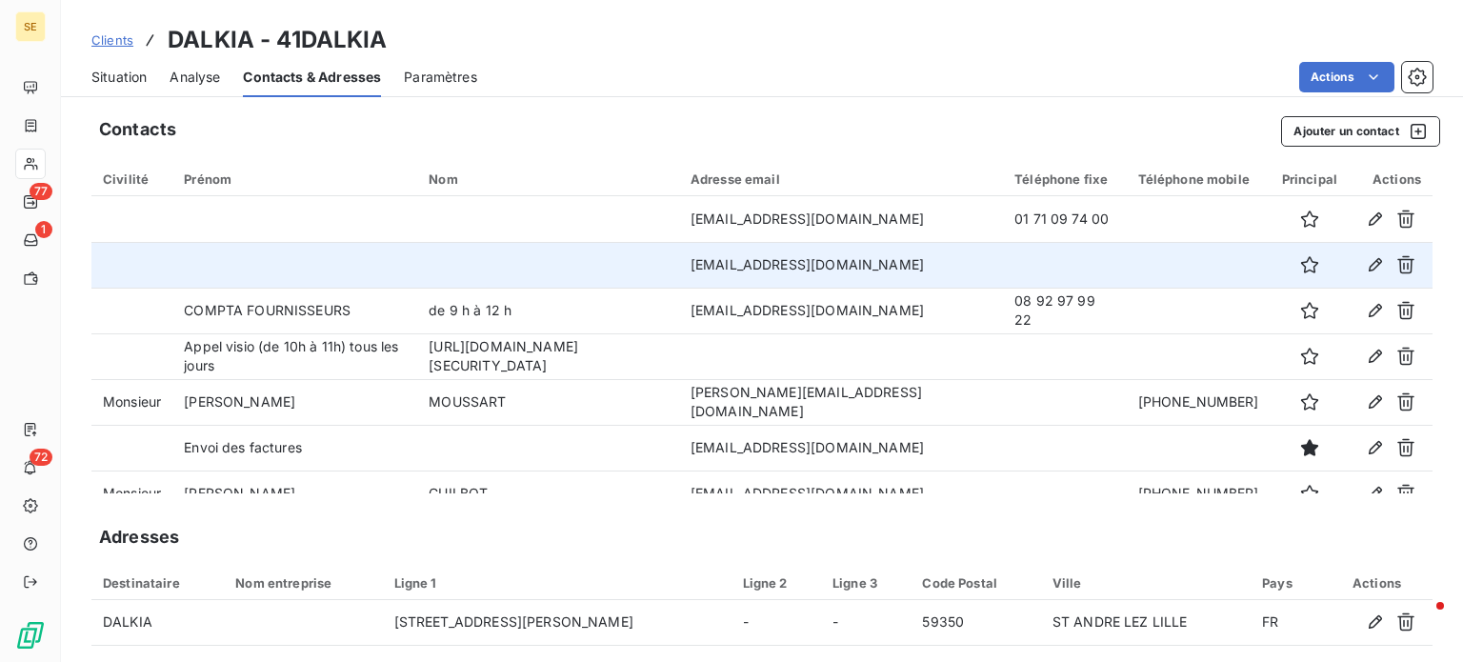
scroll to position [23, 0]
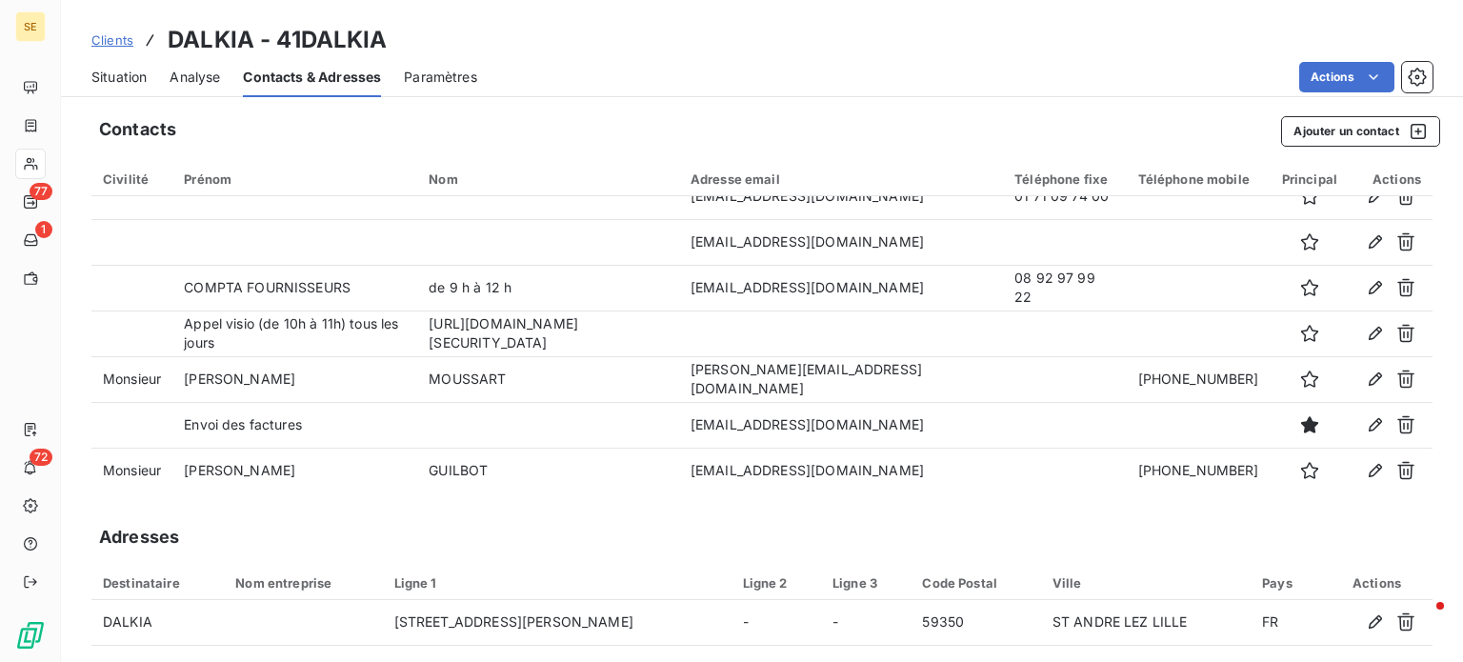
click at [105, 71] on span "Situation" at bounding box center [118, 77] width 55 height 19
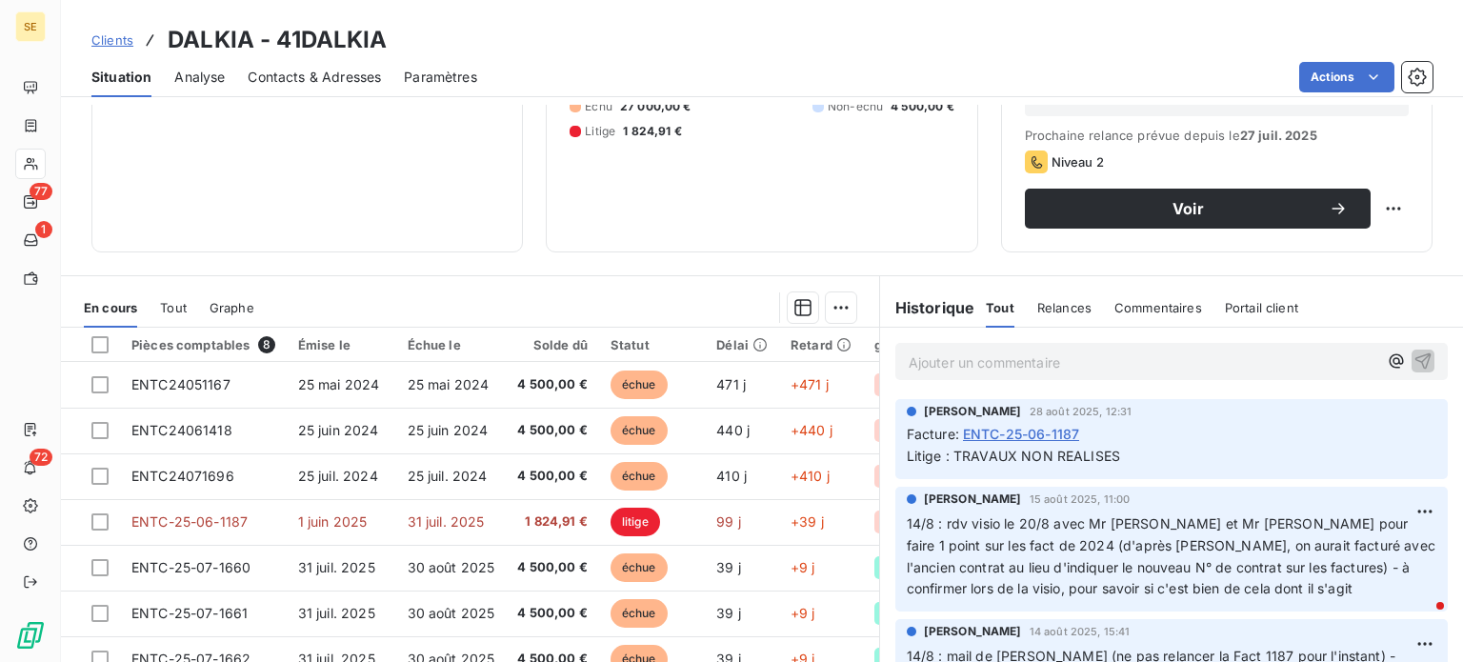
scroll to position [286, 0]
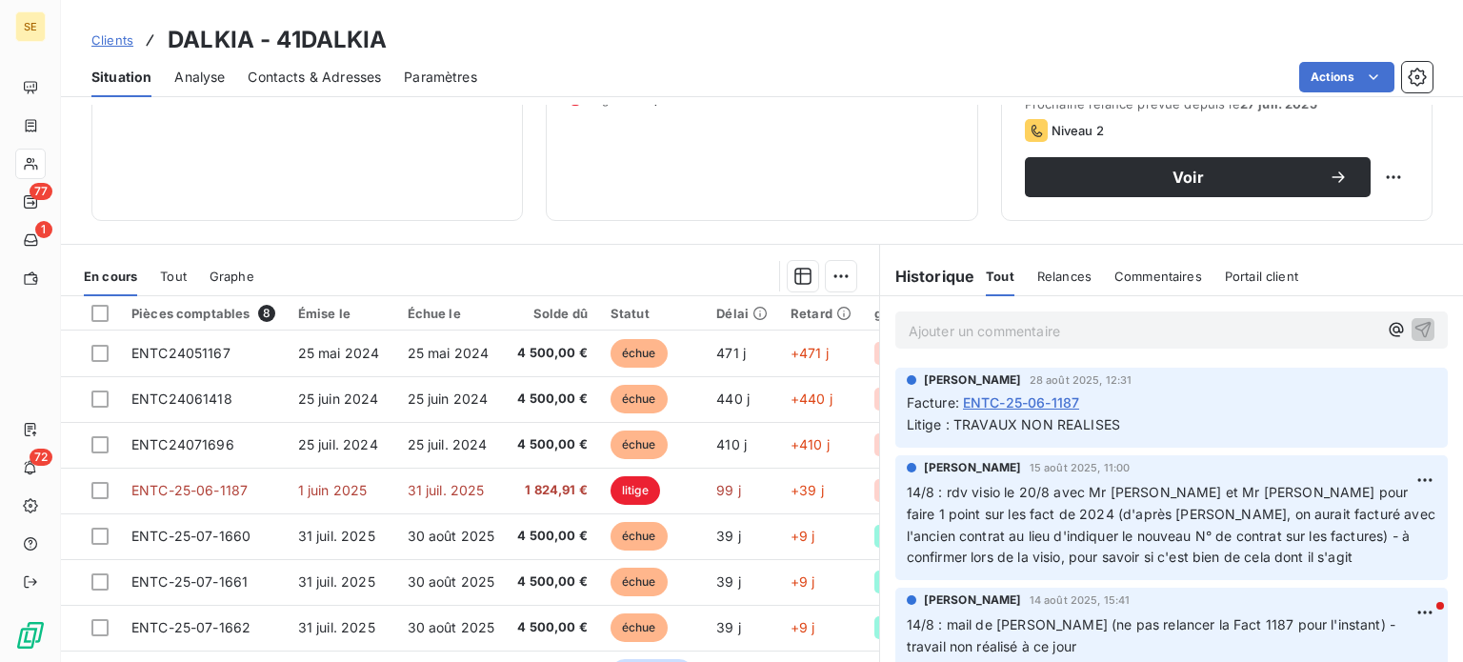
click at [1000, 368] on div "[PERSON_NAME] [DATE] 12:31 Facture : ENTC-25-06-1187 Litige : TRAVAUX NON REALI…" at bounding box center [1171, 408] width 553 height 80
click at [1001, 346] on div "Ajouter un commentaire ﻿" at bounding box center [1171, 330] width 553 height 37
click at [991, 328] on p "Ajouter un commentaire ﻿" at bounding box center [1143, 331] width 469 height 24
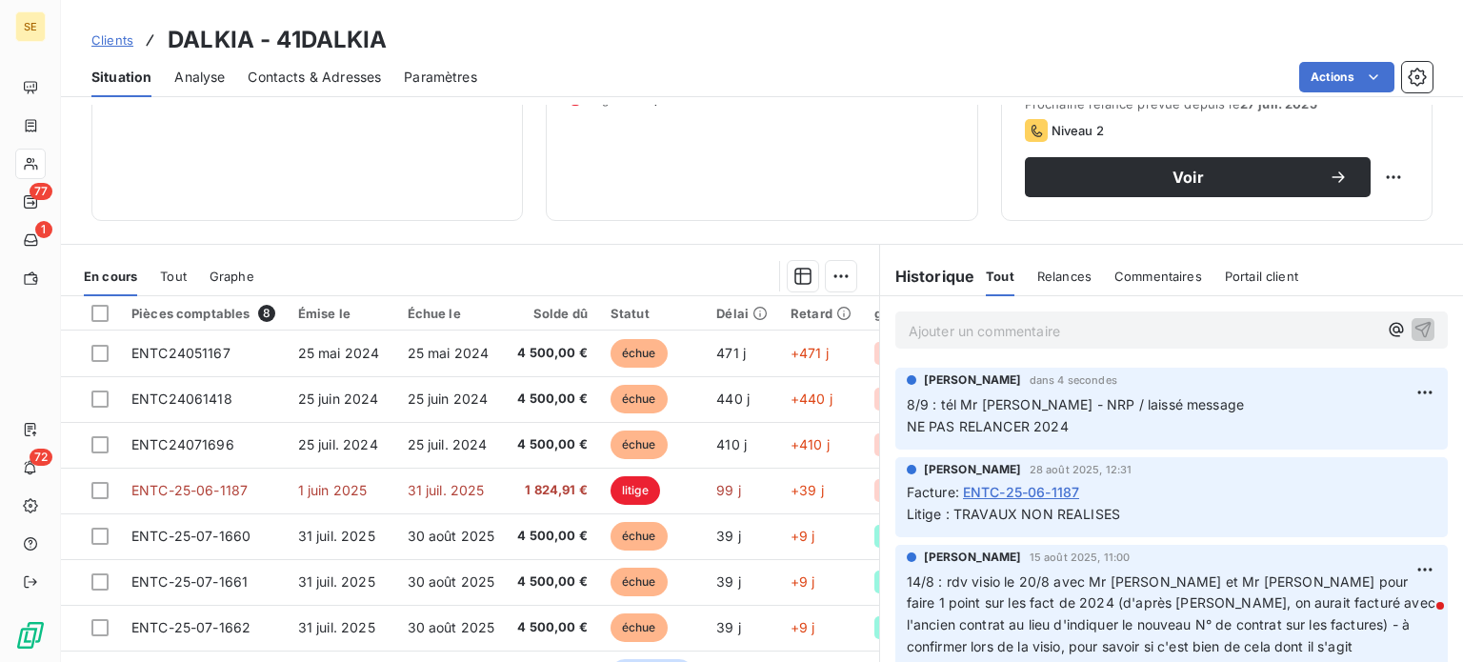
click at [285, 79] on span "Contacts & Adresses" at bounding box center [314, 77] width 133 height 19
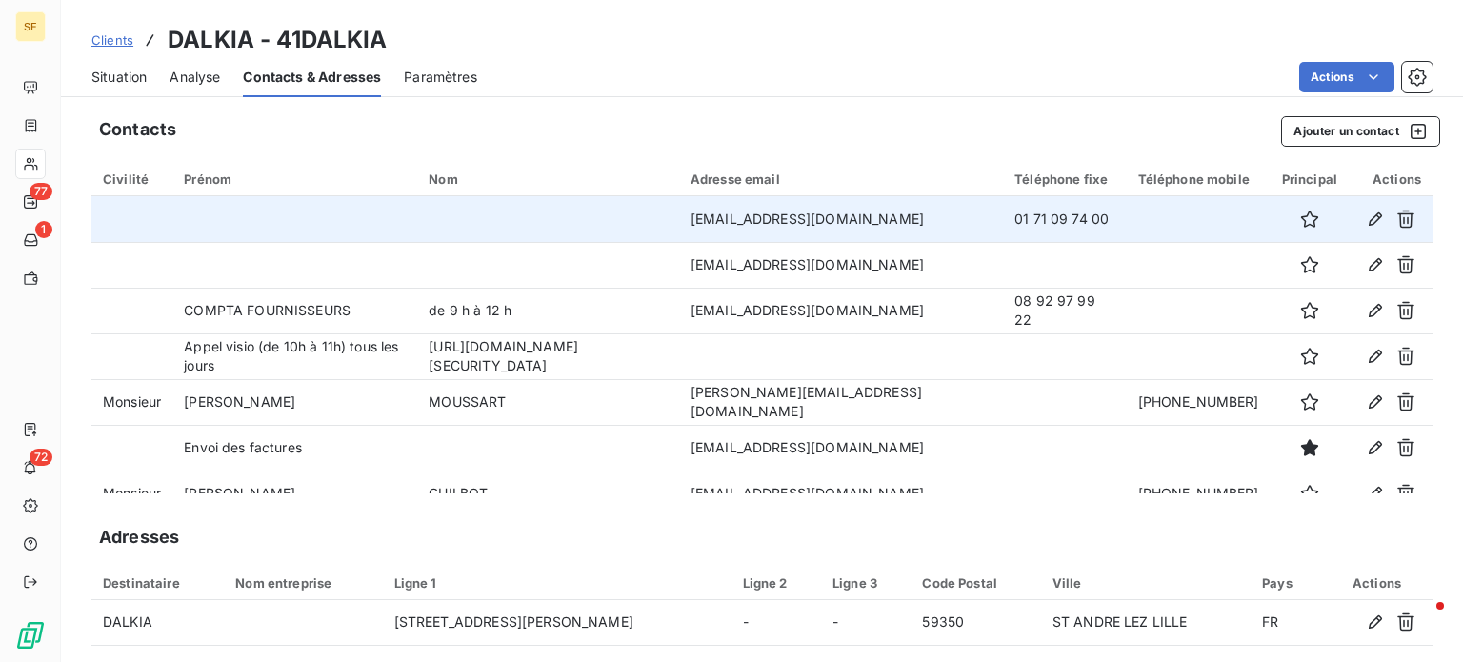
click at [211, 236] on td at bounding box center [294, 219] width 245 height 46
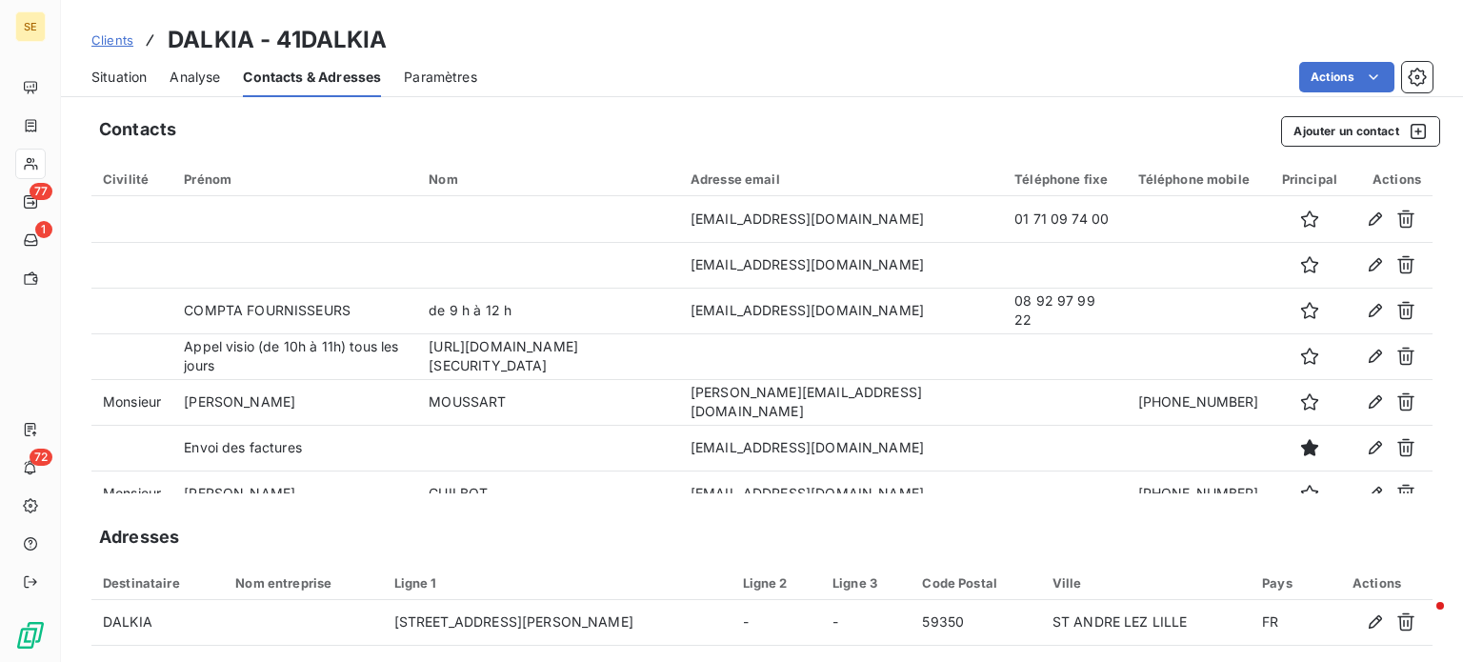
click at [107, 37] on span "Clients" at bounding box center [112, 39] width 42 height 15
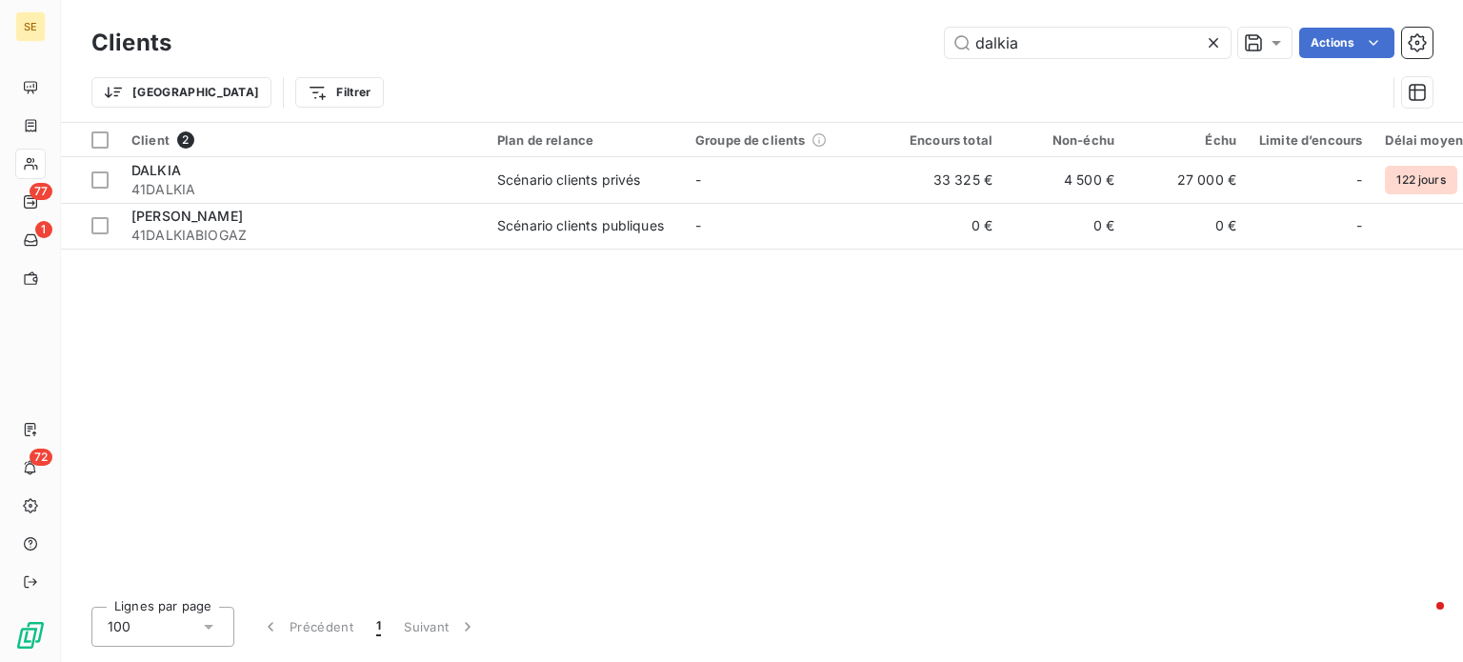
drag, startPoint x: 960, startPoint y: 48, endPoint x: 875, endPoint y: 49, distance: 85.7
click at [875, 49] on div "dalkia Actions" at bounding box center [813, 43] width 1238 height 30
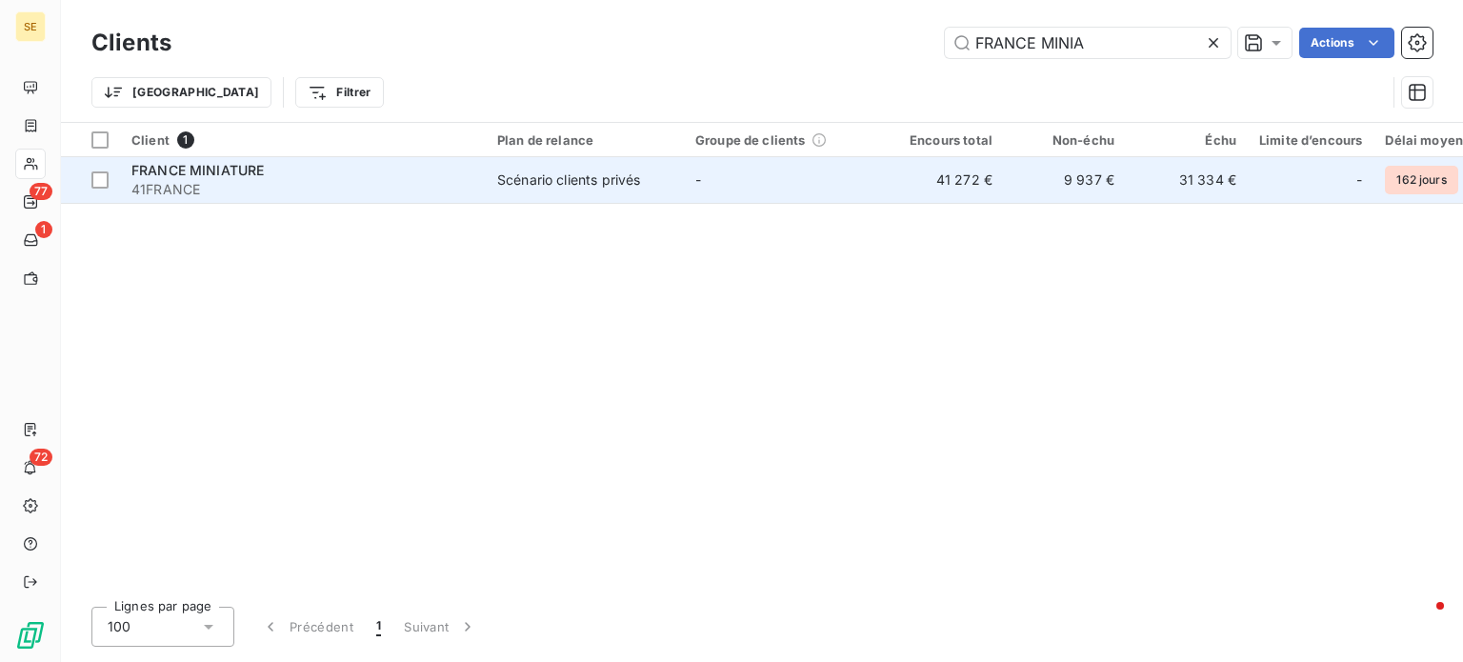
type input "FRANCE MINIA"
click at [253, 167] on span "FRANCE MINIATURE" at bounding box center [197, 170] width 132 height 16
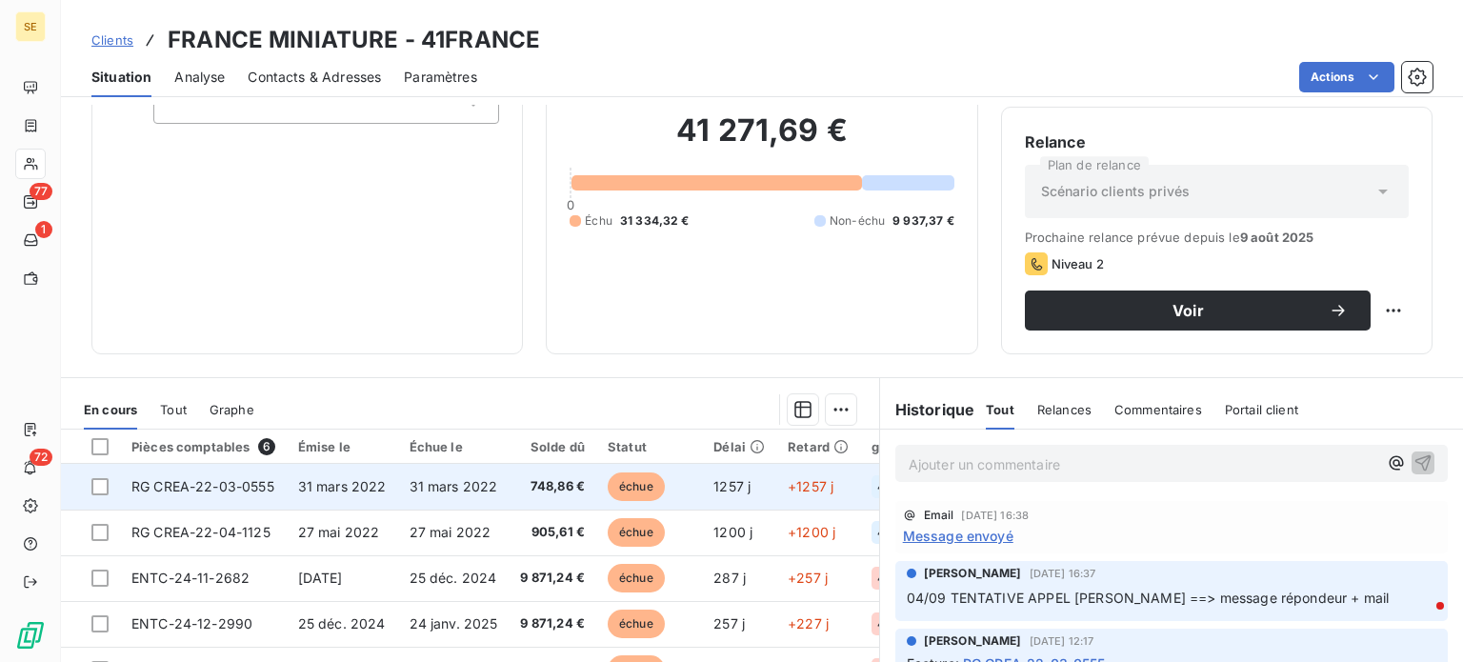
scroll to position [286, 0]
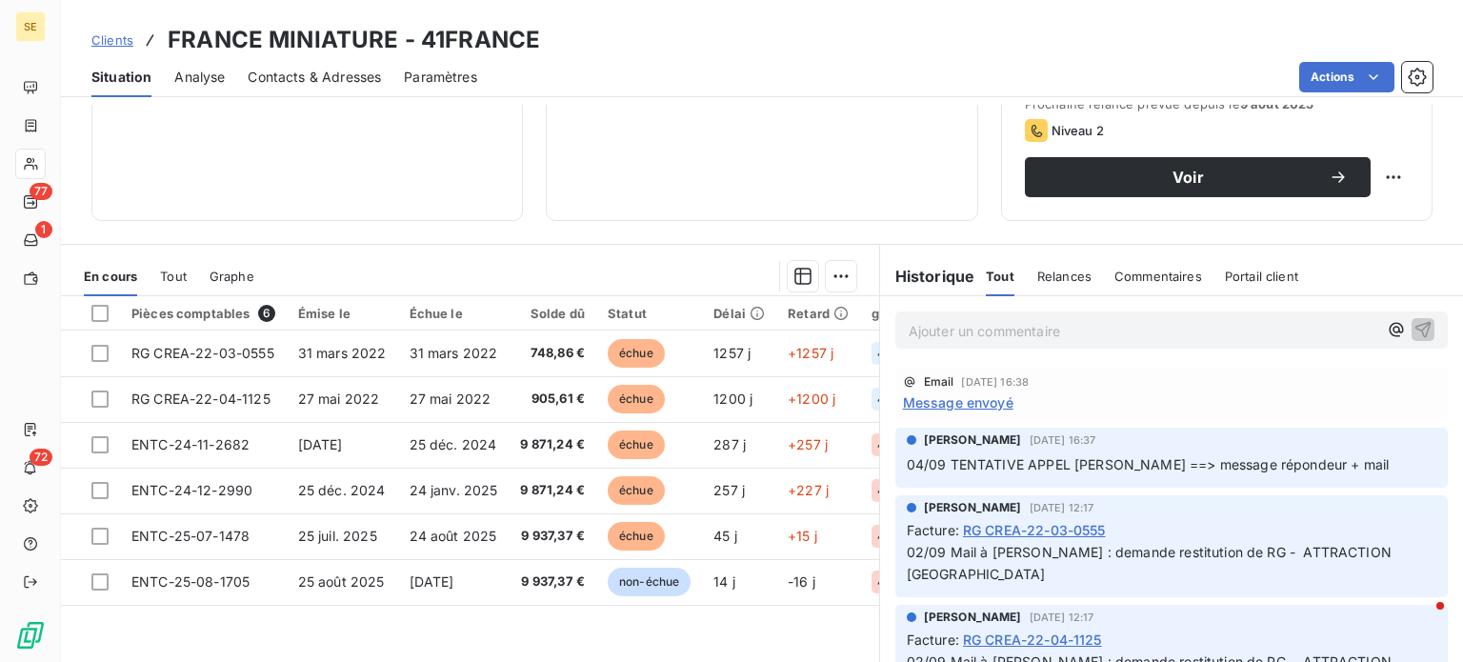
click at [966, 399] on span "Message envoyé" at bounding box center [958, 402] width 111 height 20
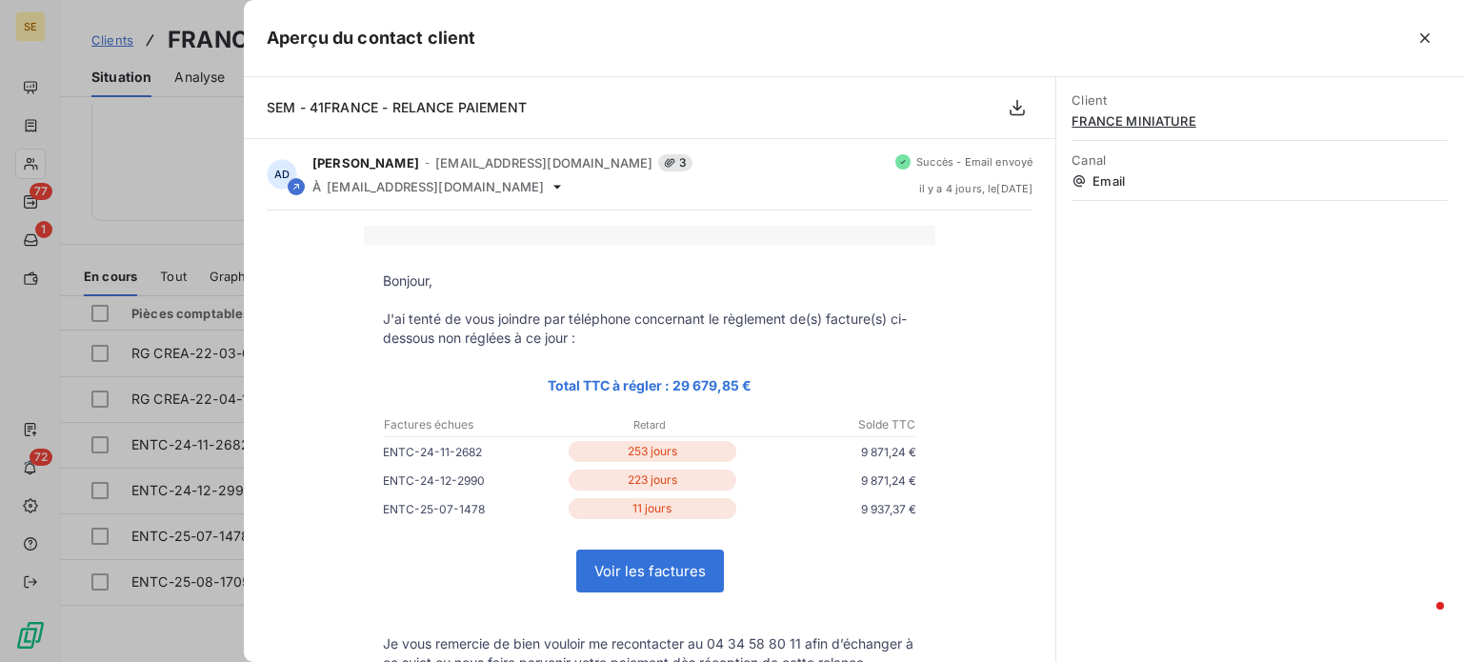
drag, startPoint x: 531, startPoint y: 14, endPoint x: 648, endPoint y: 18, distance: 117.2
click at [648, 18] on div "Aperçu du contact client" at bounding box center [853, 38] width 1219 height 77
click at [1428, 35] on icon "button" at bounding box center [1425, 38] width 10 height 10
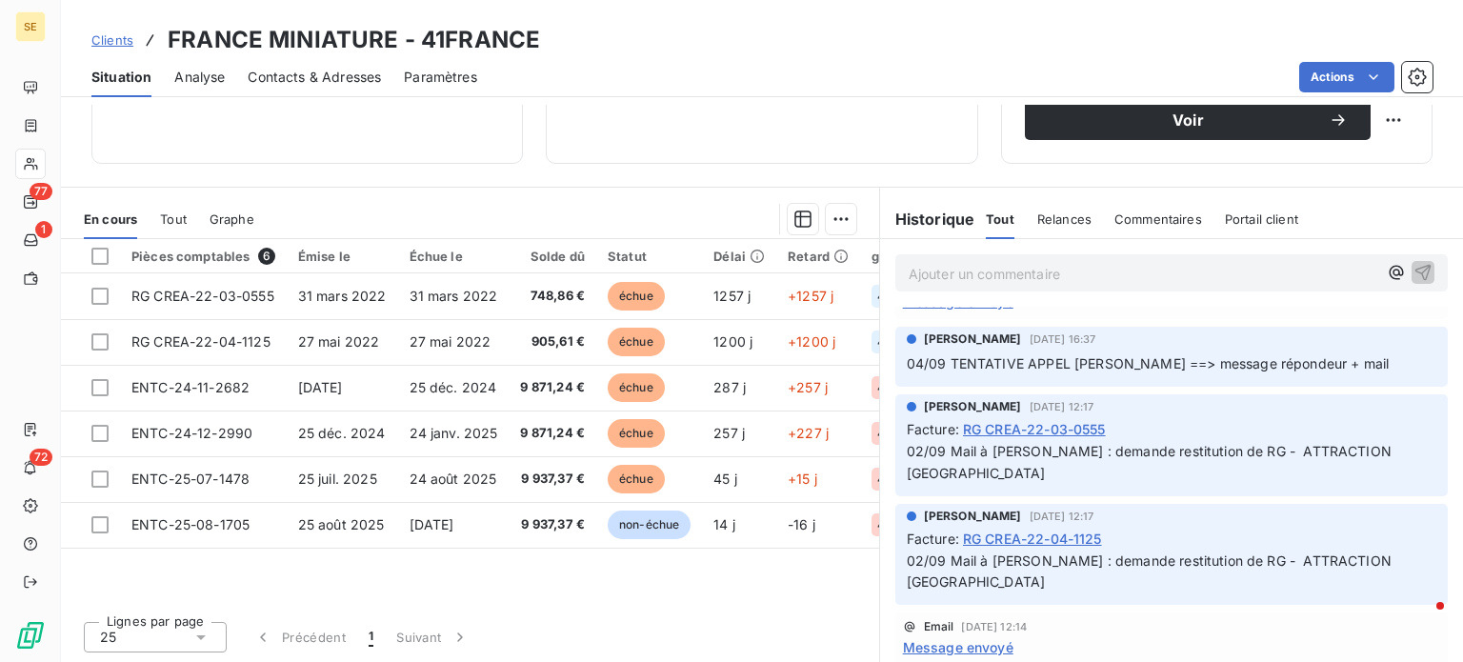
scroll to position [0, 0]
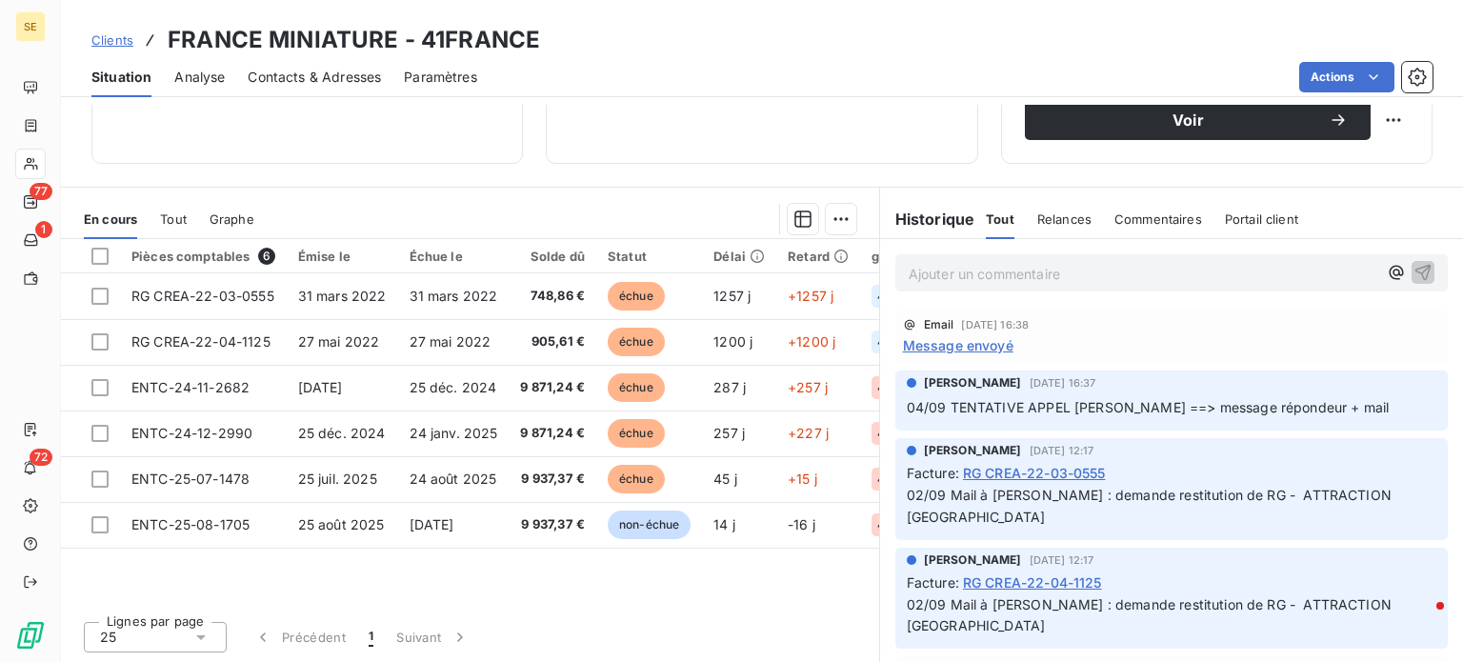
click at [1033, 273] on p "Ajouter un commentaire ﻿" at bounding box center [1143, 274] width 469 height 24
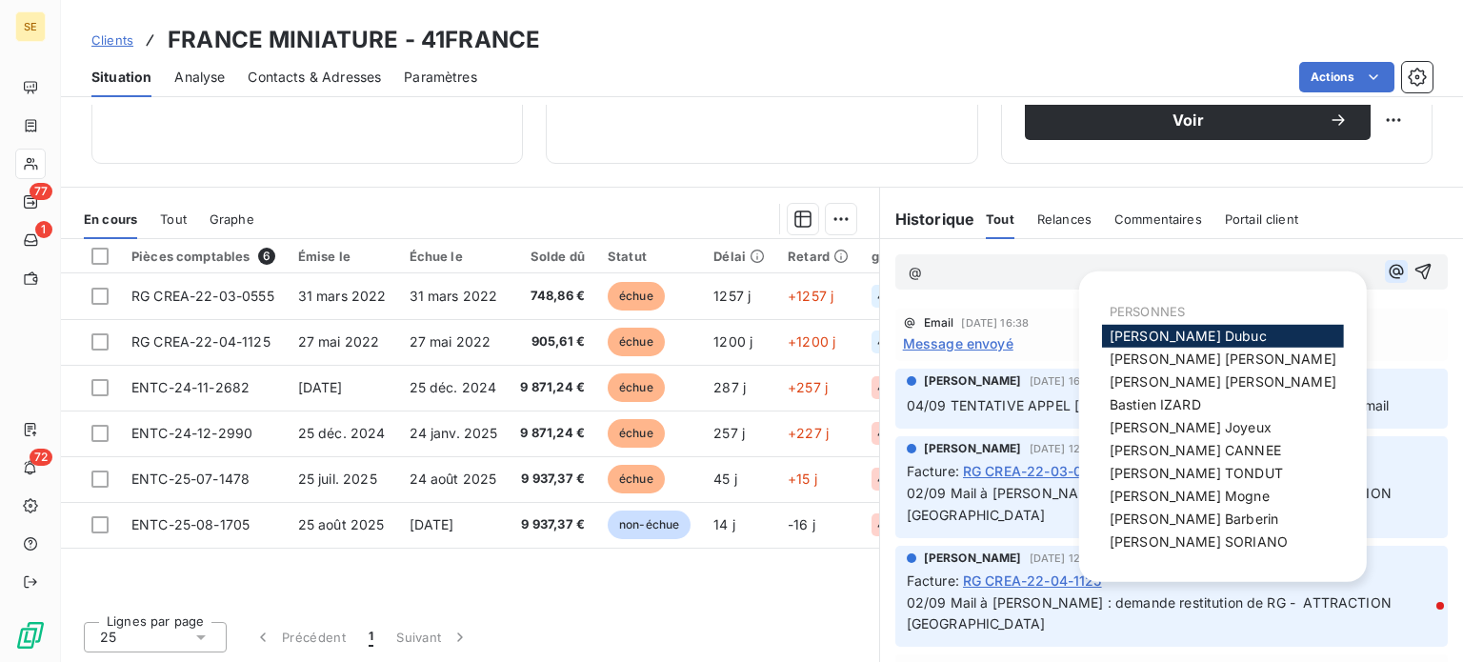
click at [1387, 271] on icon "button" at bounding box center [1396, 271] width 19 height 19
click at [1168, 331] on span "[PERSON_NAME]" at bounding box center [1188, 336] width 157 height 16
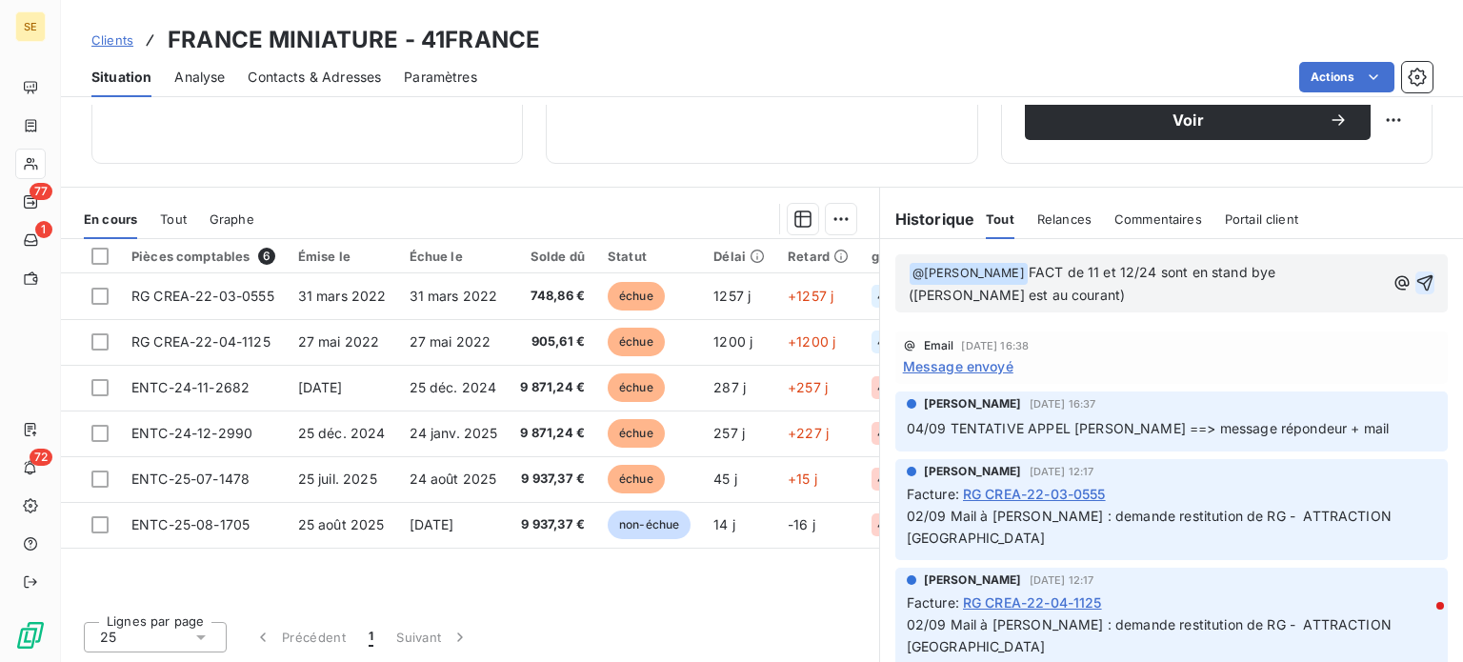
click at [1416, 281] on icon "button" at bounding box center [1425, 282] width 19 height 19
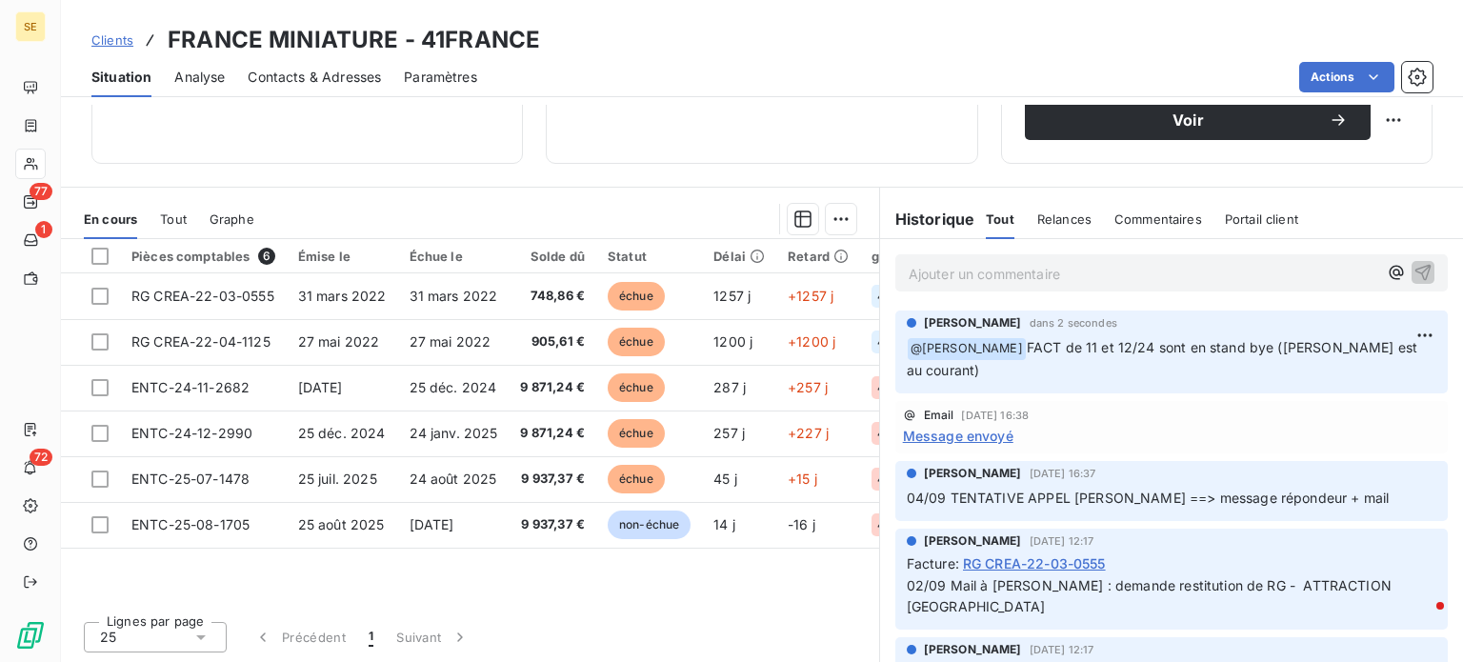
click at [956, 433] on span "Message envoyé" at bounding box center [958, 436] width 111 height 20
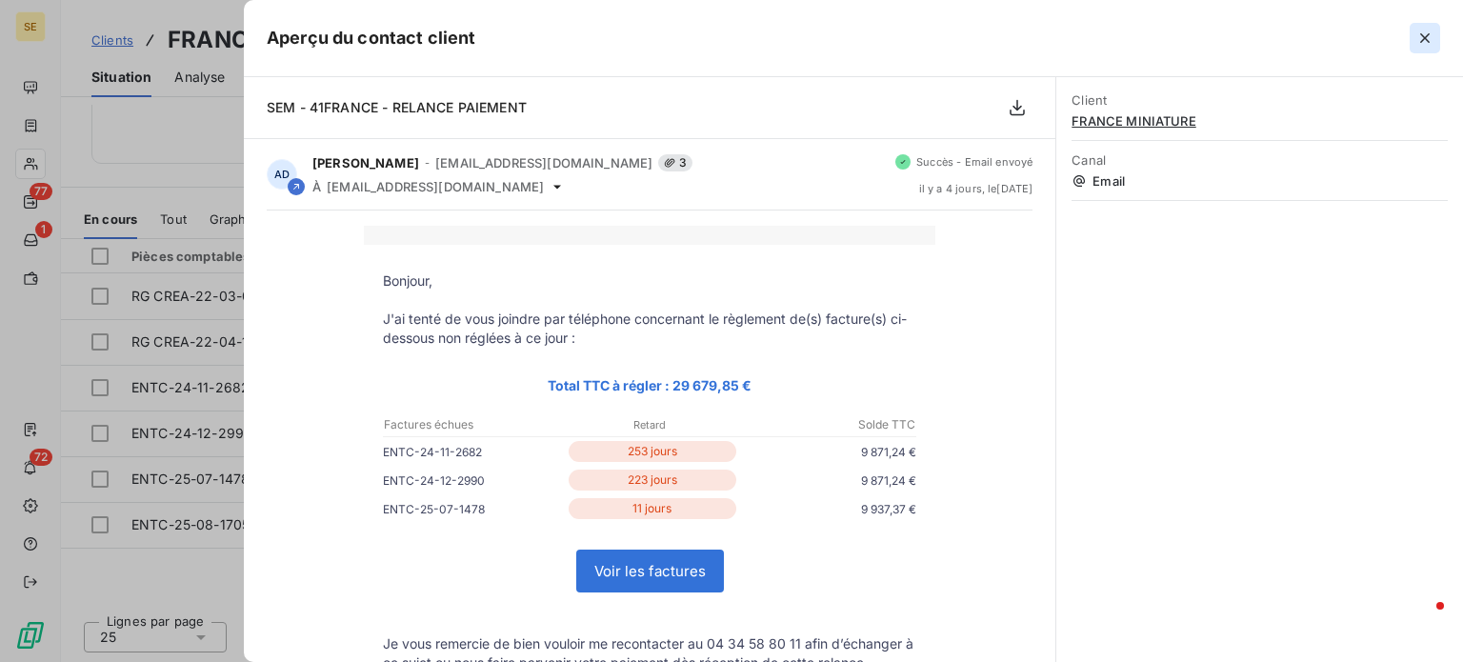
click at [1421, 40] on icon "button" at bounding box center [1425, 38] width 19 height 19
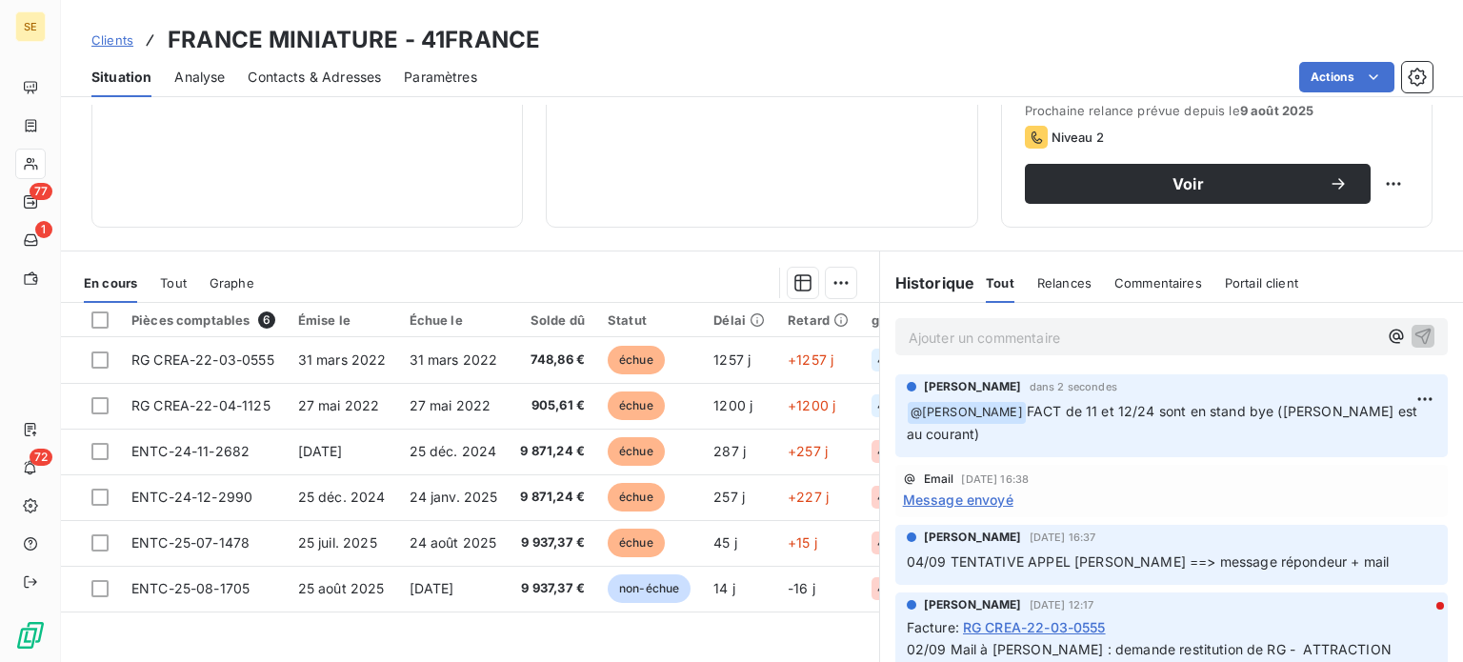
scroll to position [248, 0]
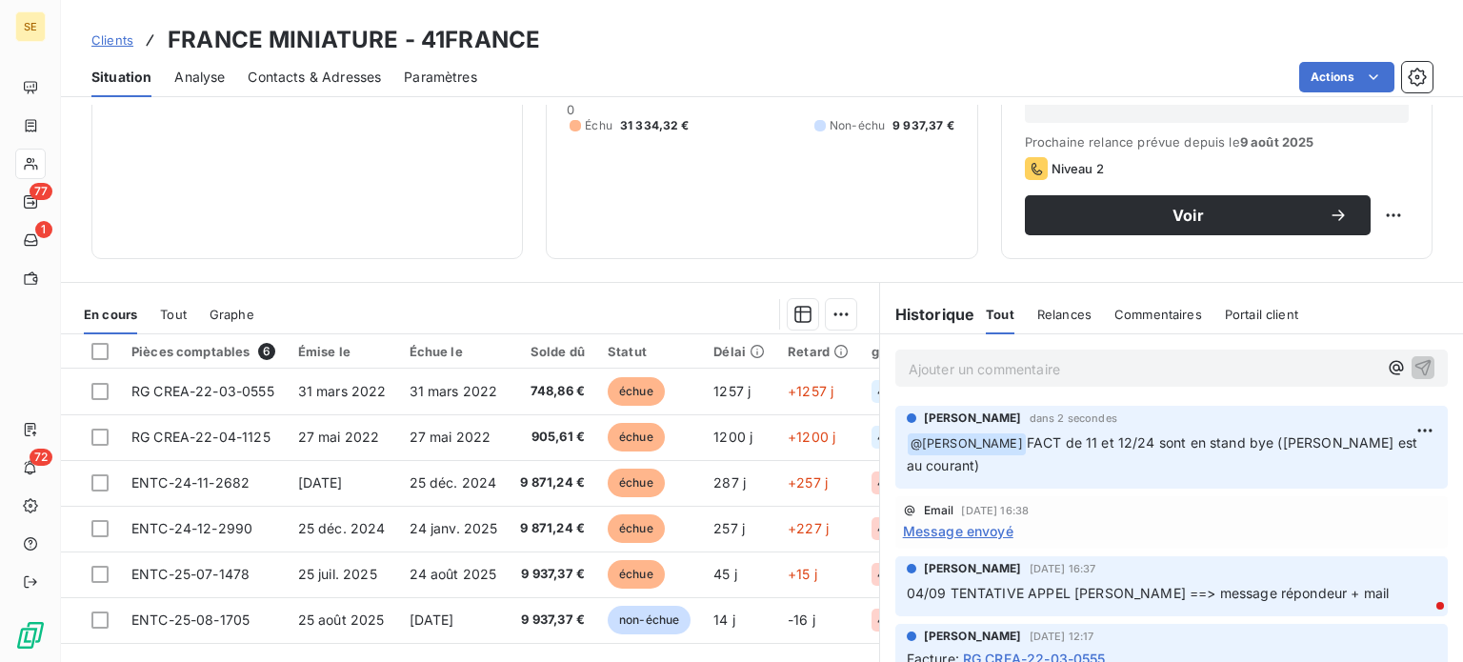
click at [109, 41] on span "Clients" at bounding box center [112, 39] width 42 height 15
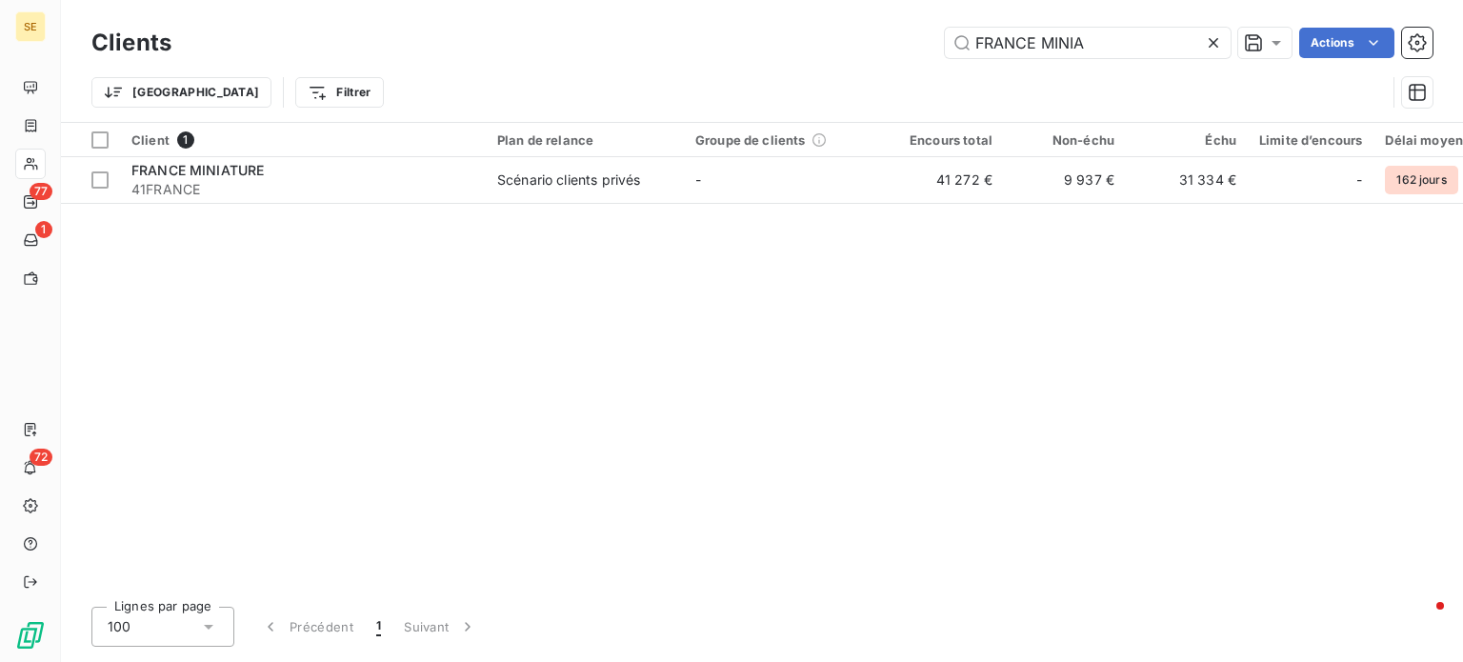
drag, startPoint x: 1111, startPoint y: 45, endPoint x: 644, endPoint y: 63, distance: 467.1
click at [644, 63] on div "Clients FRANCE MINIA Actions Trier Filtrer" at bounding box center [761, 72] width 1341 height 99
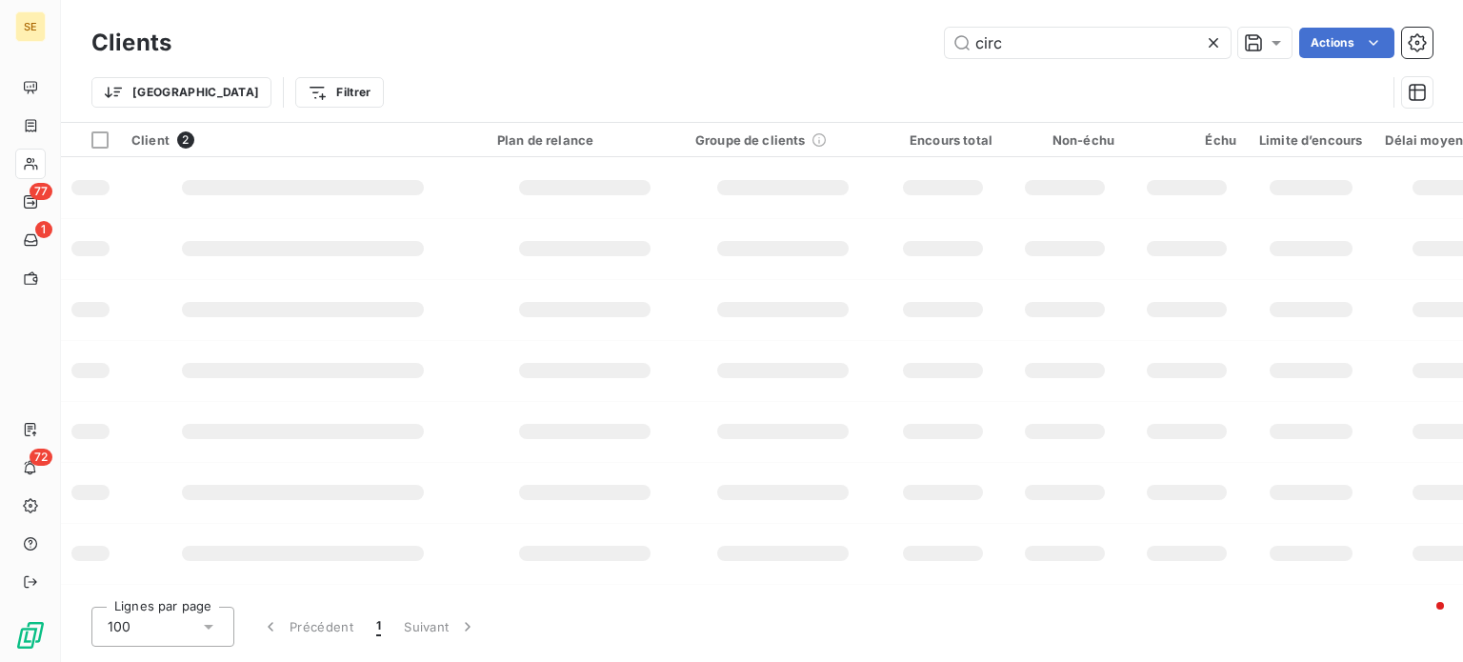
type input "circu"
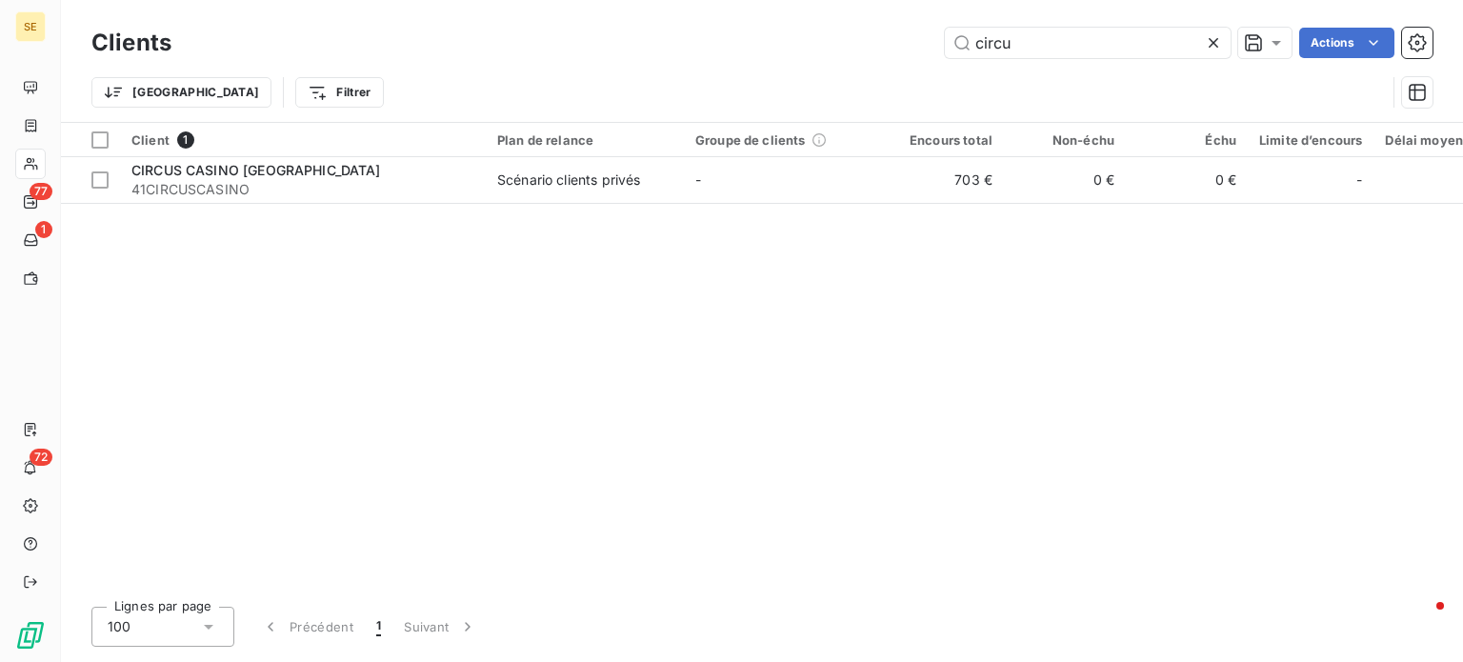
drag, startPoint x: 1044, startPoint y: 37, endPoint x: 912, endPoint y: 37, distance: 132.4
click at [912, 37] on div "circu Actions" at bounding box center [813, 43] width 1238 height 30
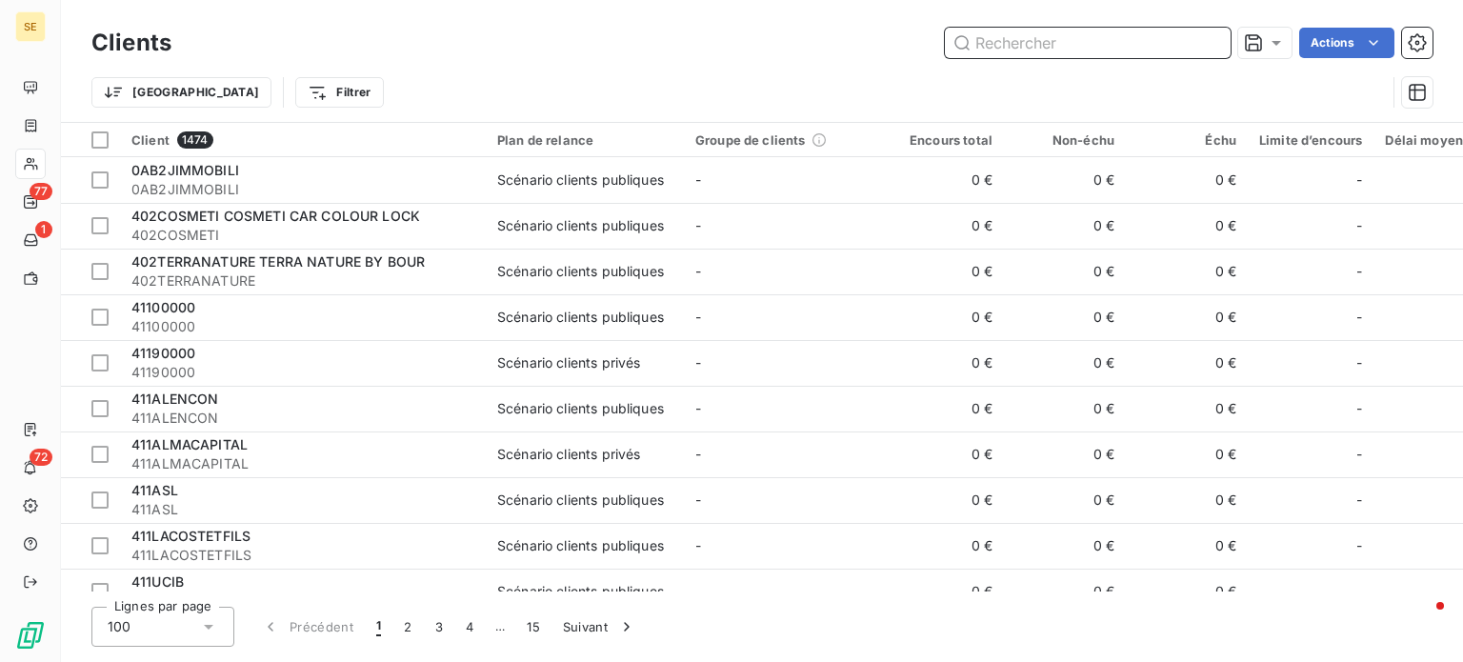
click at [1048, 48] on input "text" at bounding box center [1088, 43] width 286 height 30
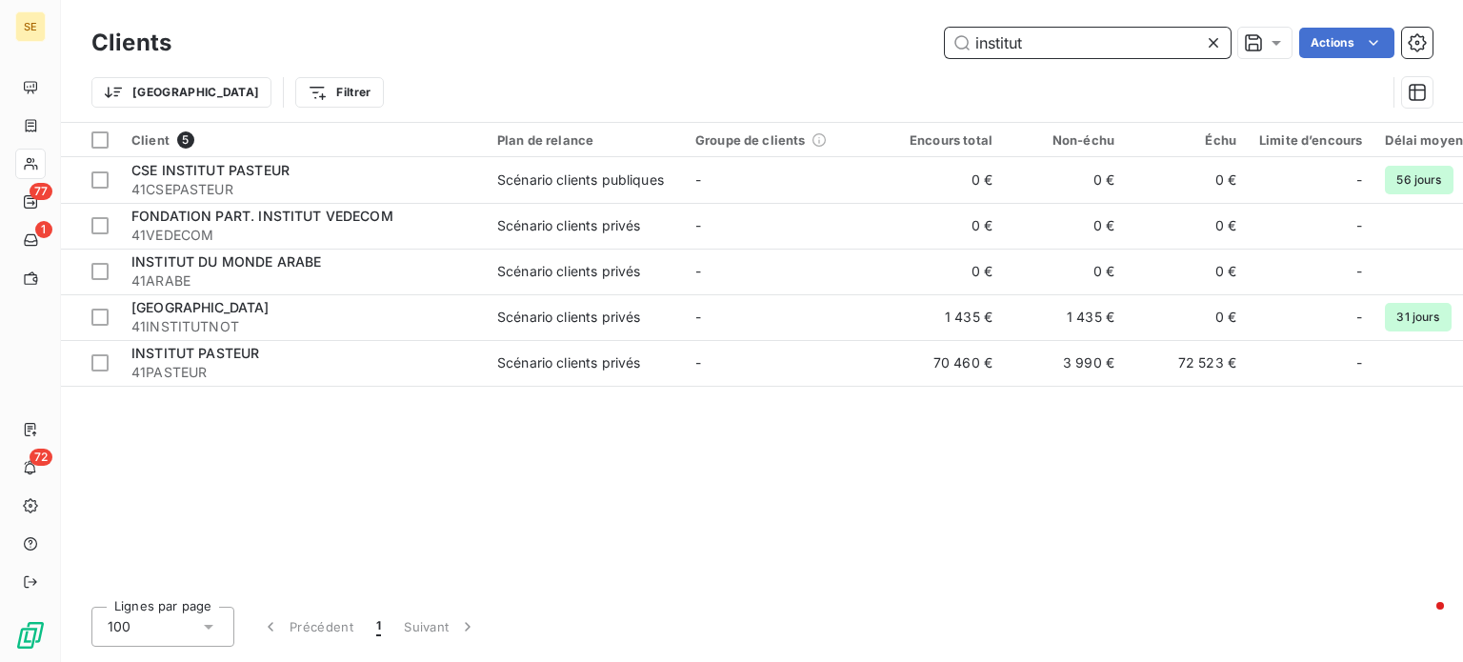
drag, startPoint x: 1067, startPoint y: 43, endPoint x: 686, endPoint y: 60, distance: 381.4
click at [687, 60] on div "Clients institut Actions" at bounding box center [761, 43] width 1341 height 40
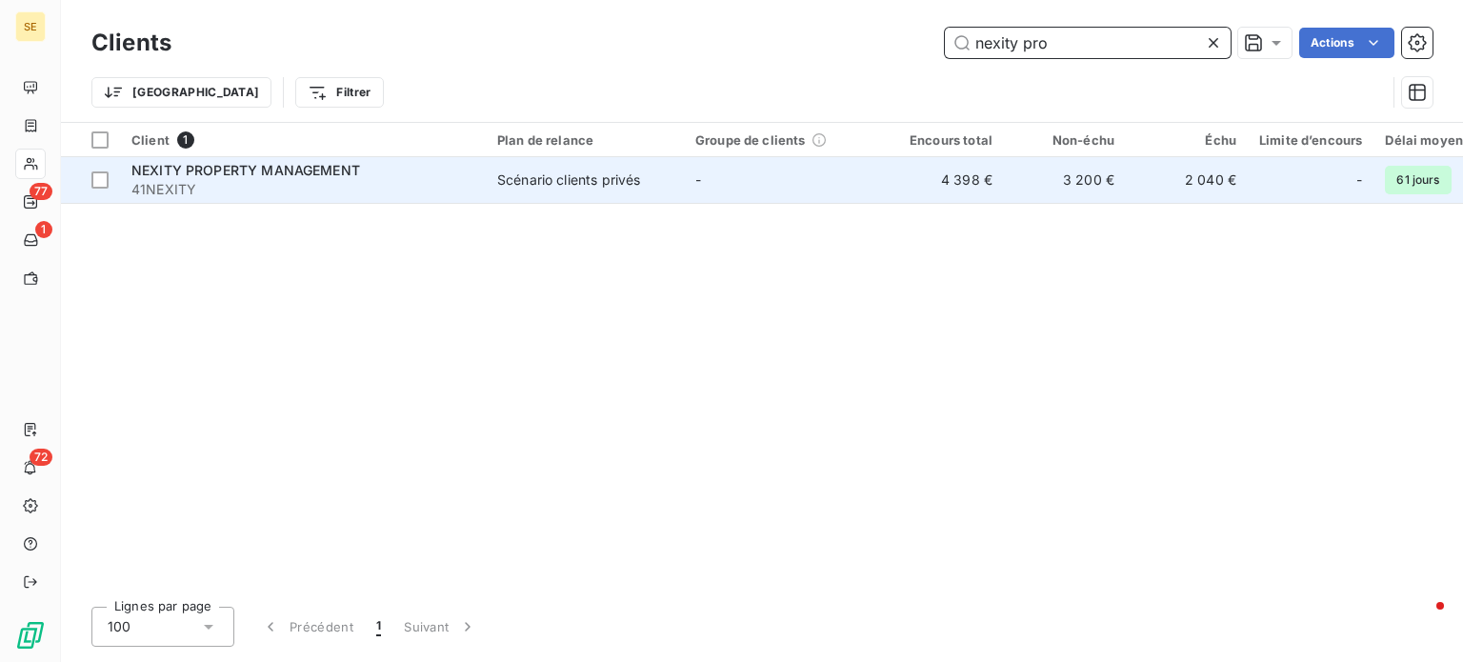
type input "nexity pro"
click at [469, 186] on span "41NEXITY" at bounding box center [302, 189] width 343 height 19
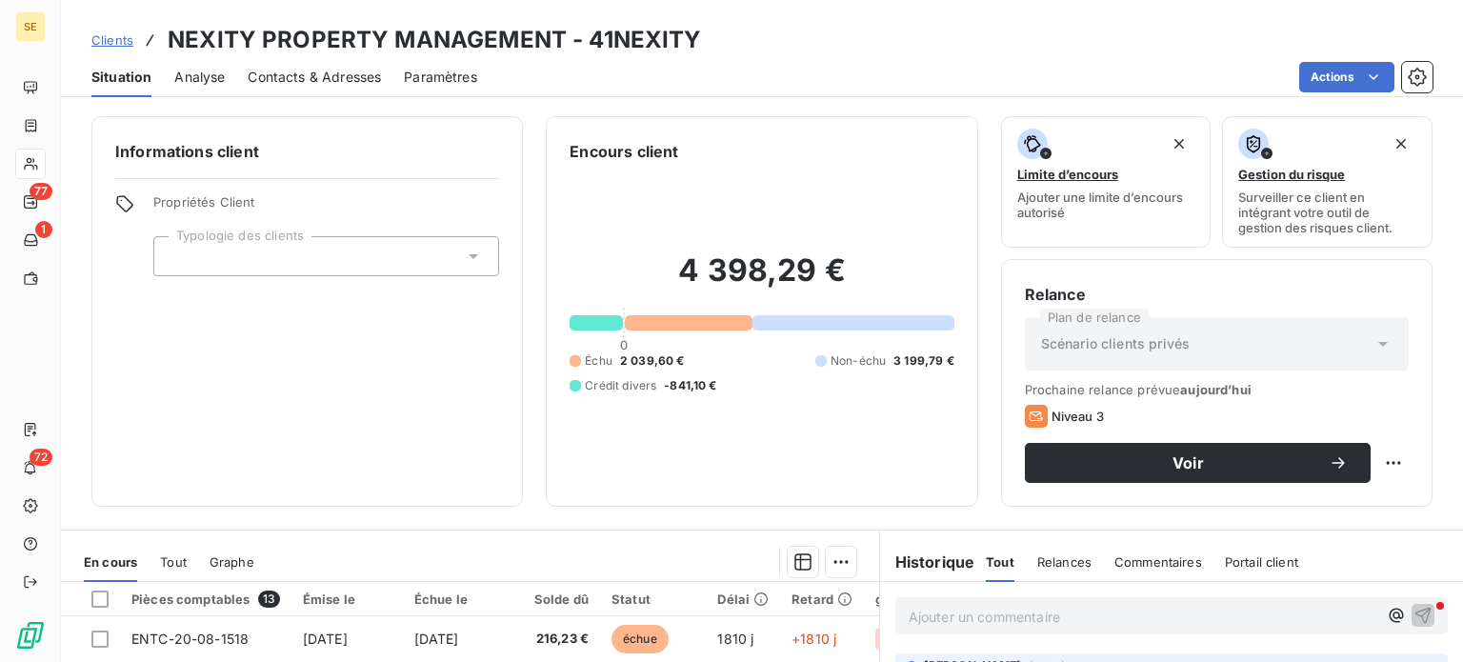
click at [354, 79] on span "Contacts & Adresses" at bounding box center [314, 77] width 133 height 19
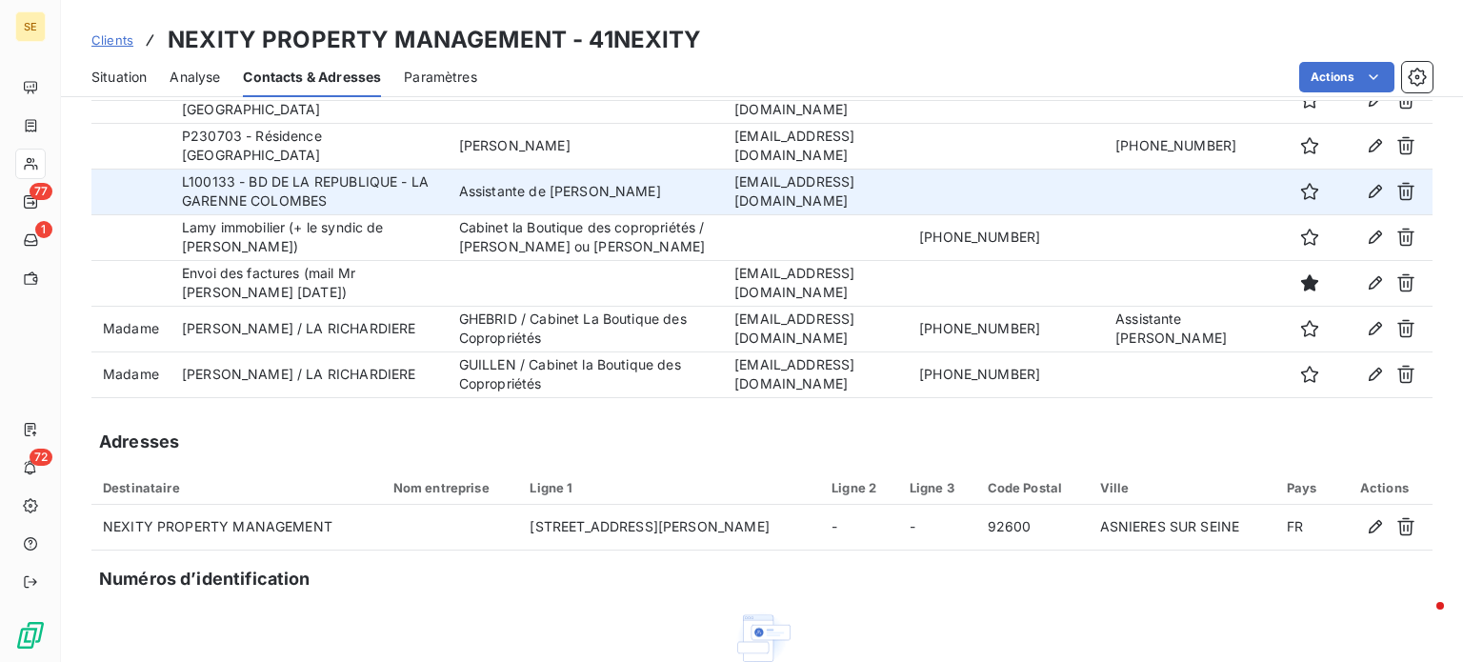
scroll to position [667, 0]
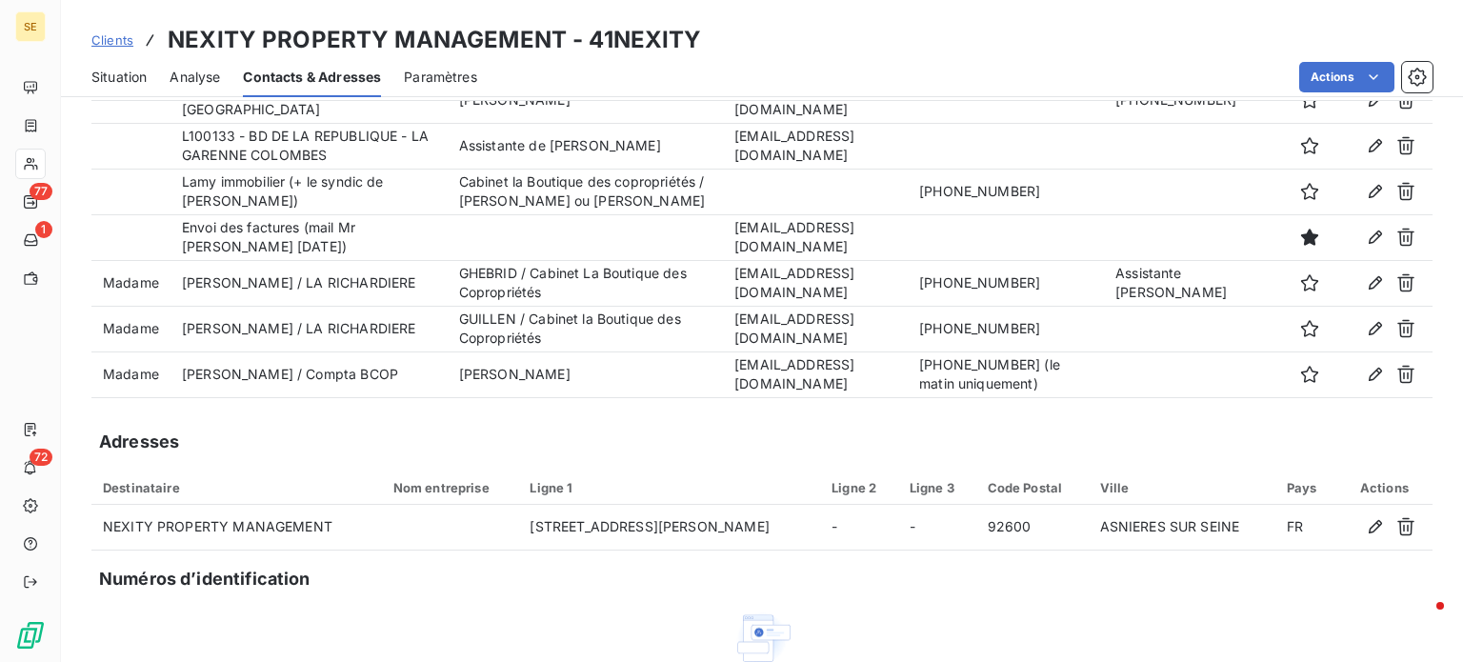
click at [102, 35] on span "Clients" at bounding box center [112, 39] width 42 height 15
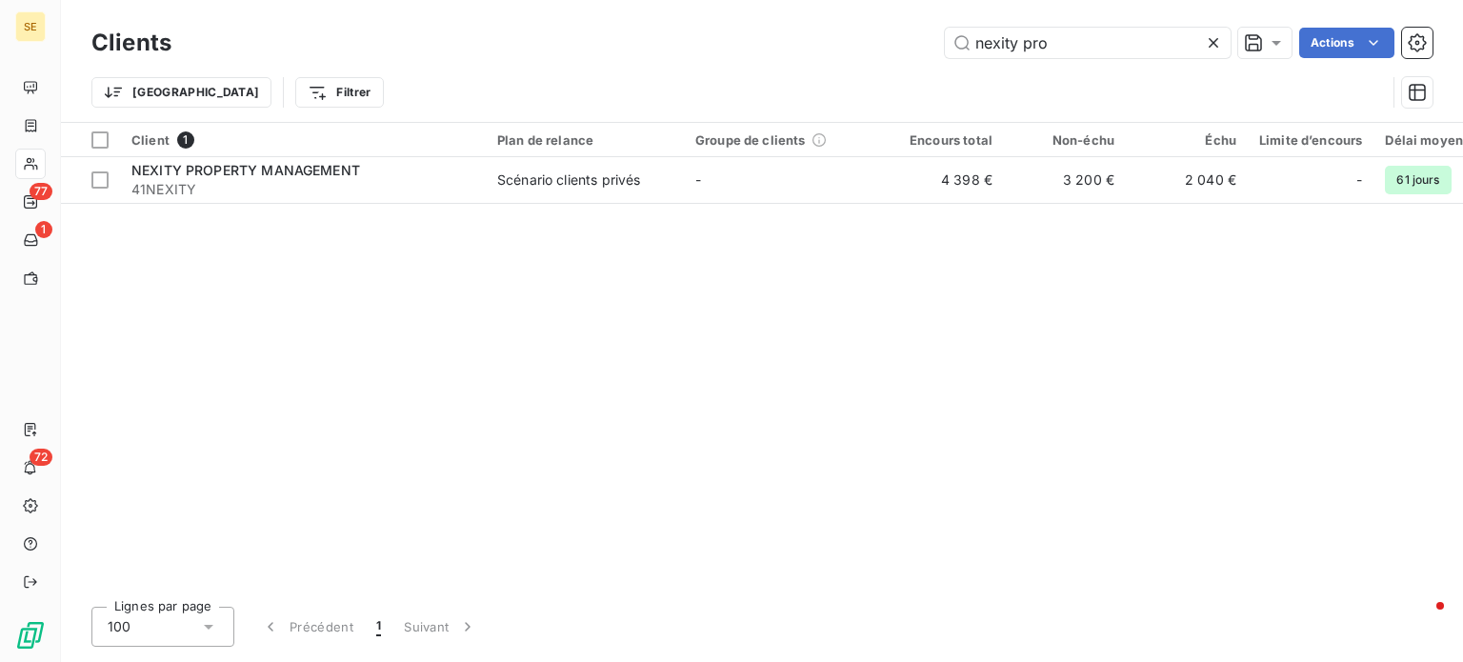
drag, startPoint x: 1082, startPoint y: 46, endPoint x: 655, endPoint y: 52, distance: 426.8
click at [663, 49] on div "nexity pro Actions" at bounding box center [813, 43] width 1238 height 30
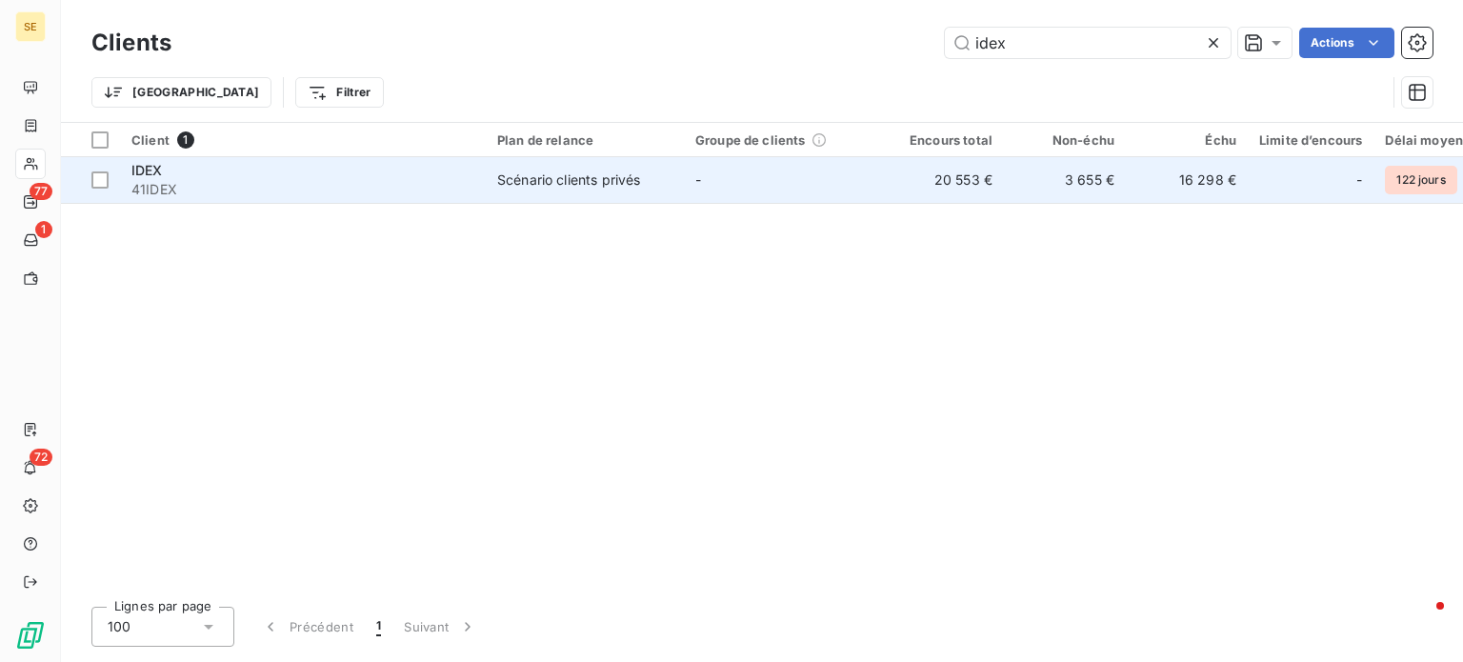
type input "idex"
click at [374, 185] on span "41IDEX" at bounding box center [302, 189] width 343 height 19
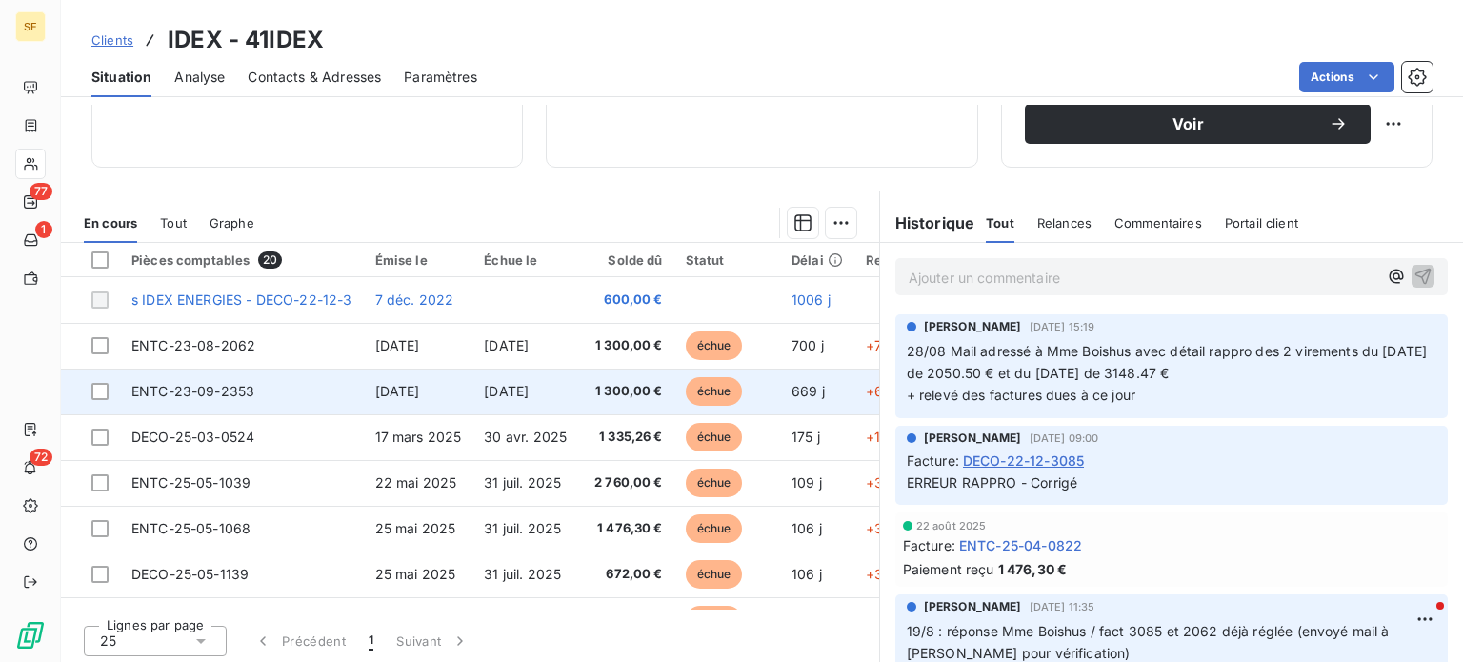
scroll to position [343, 0]
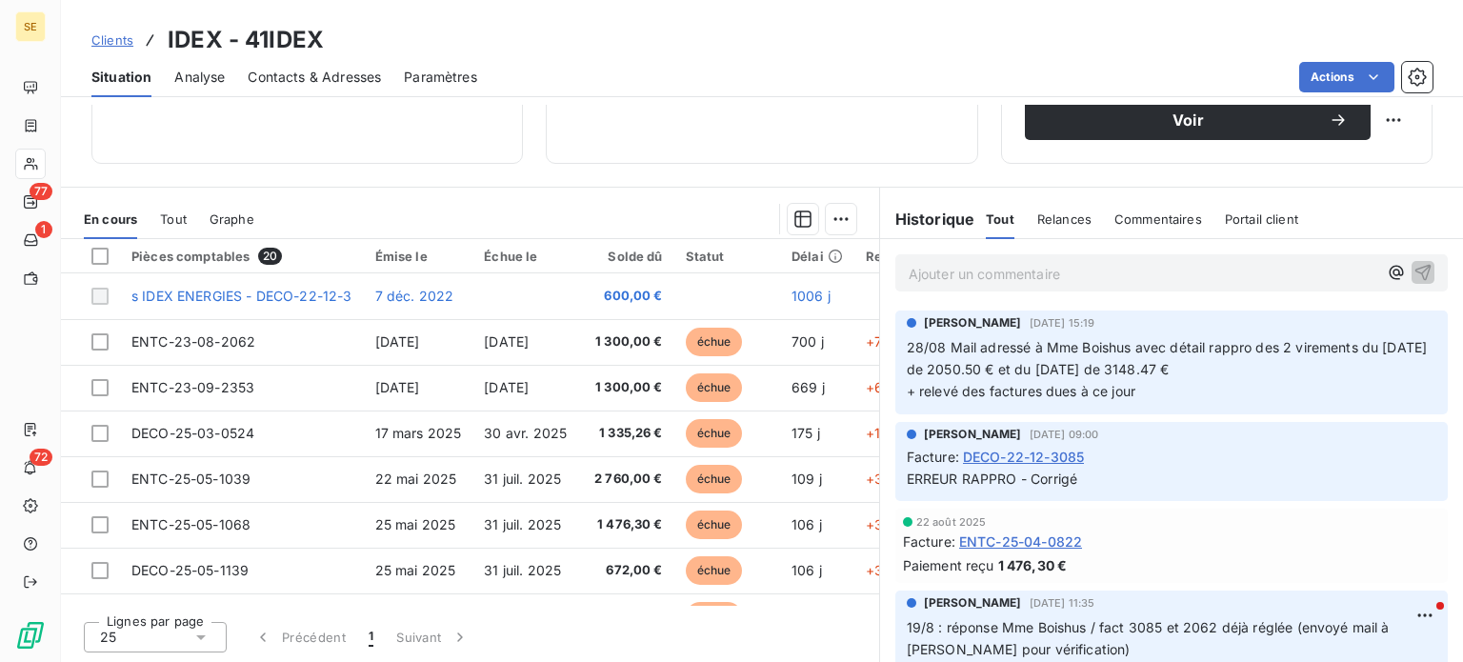
click at [274, 85] on span "Contacts & Adresses" at bounding box center [314, 77] width 133 height 19
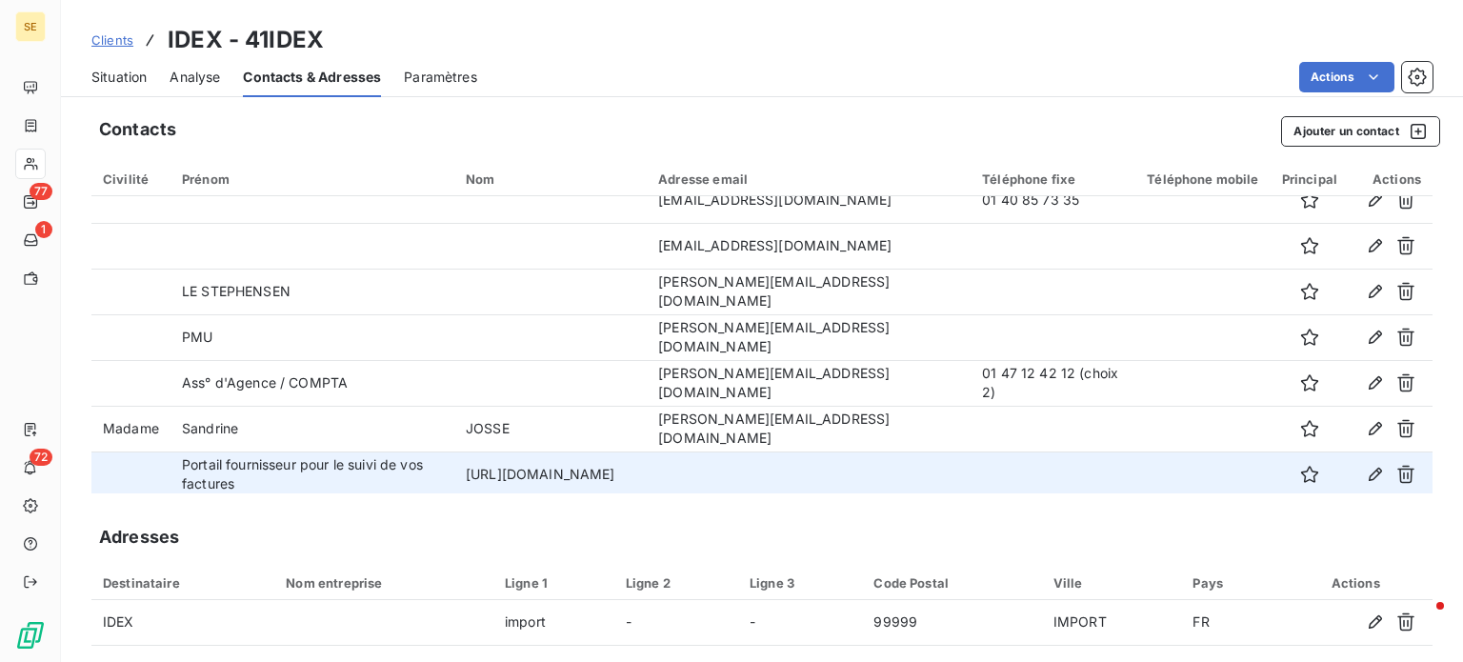
scroll to position [160, 0]
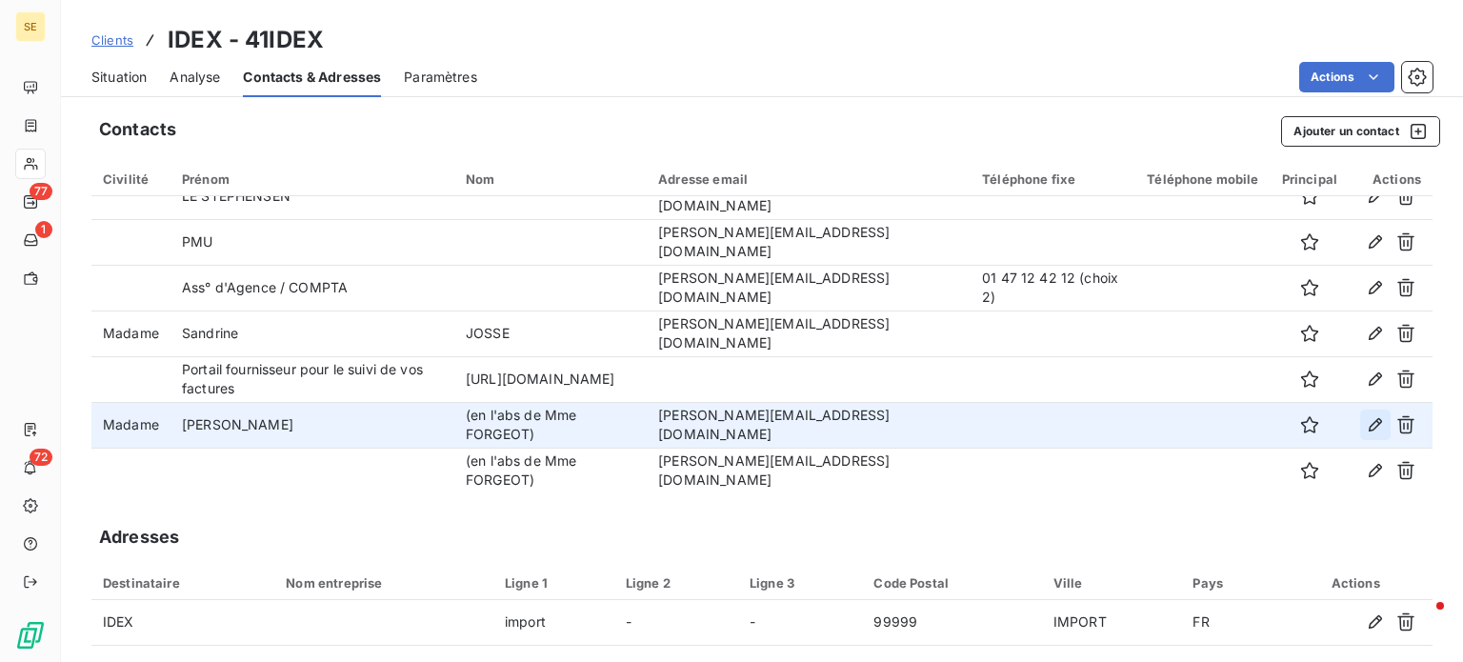
click at [1366, 428] on icon "button" at bounding box center [1375, 424] width 19 height 19
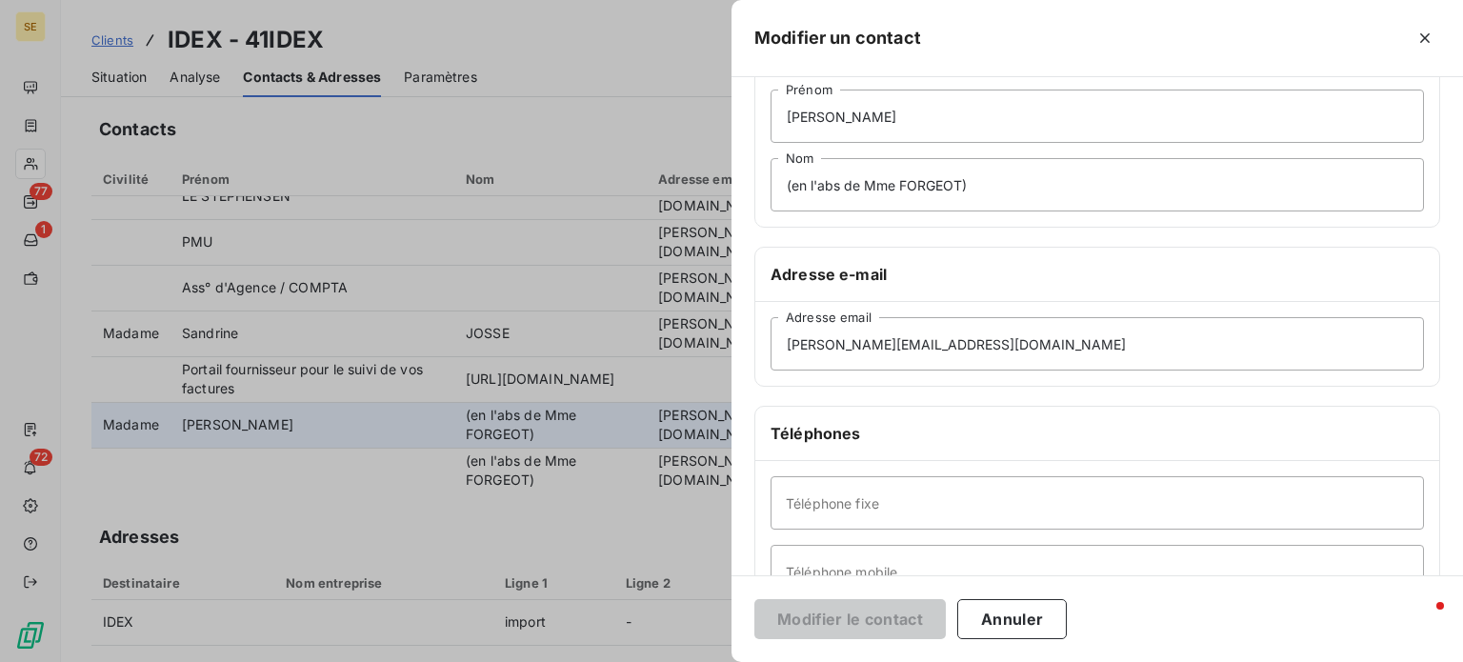
scroll to position [286, 0]
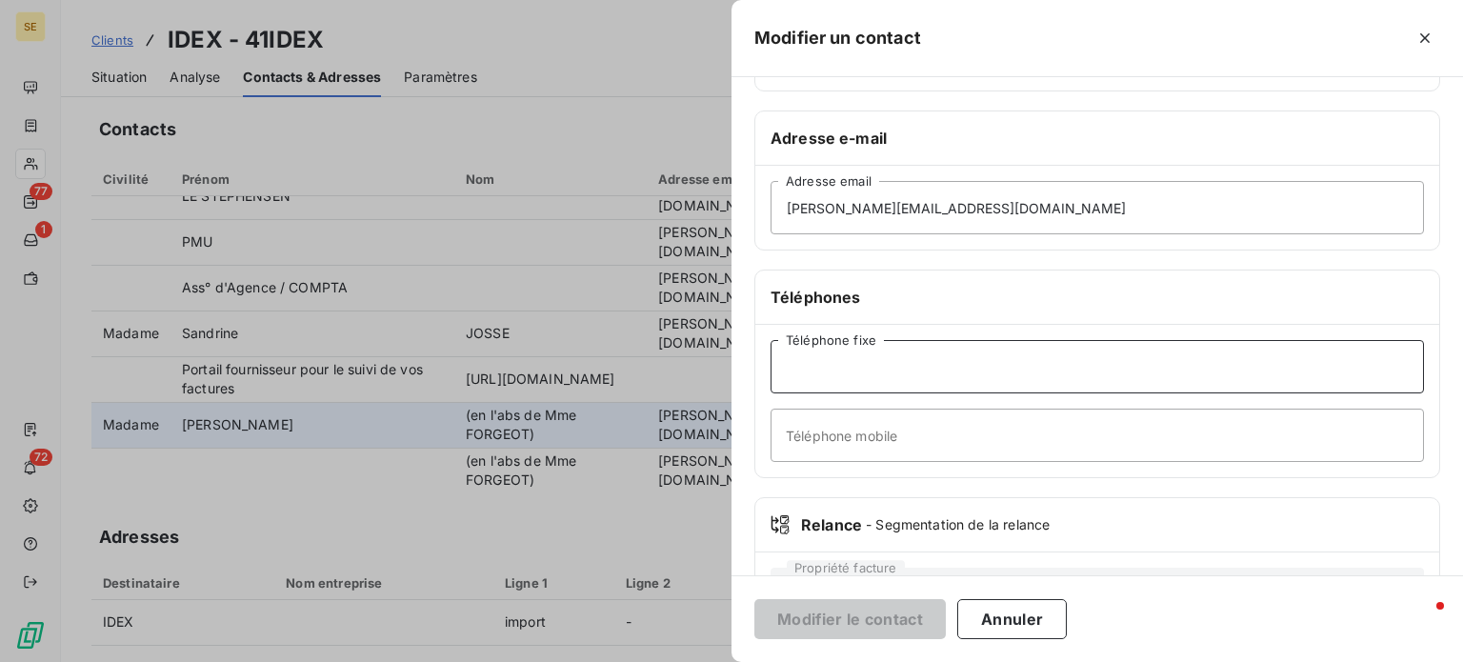
click at [889, 369] on input "Téléphone fixe" at bounding box center [1097, 366] width 653 height 53
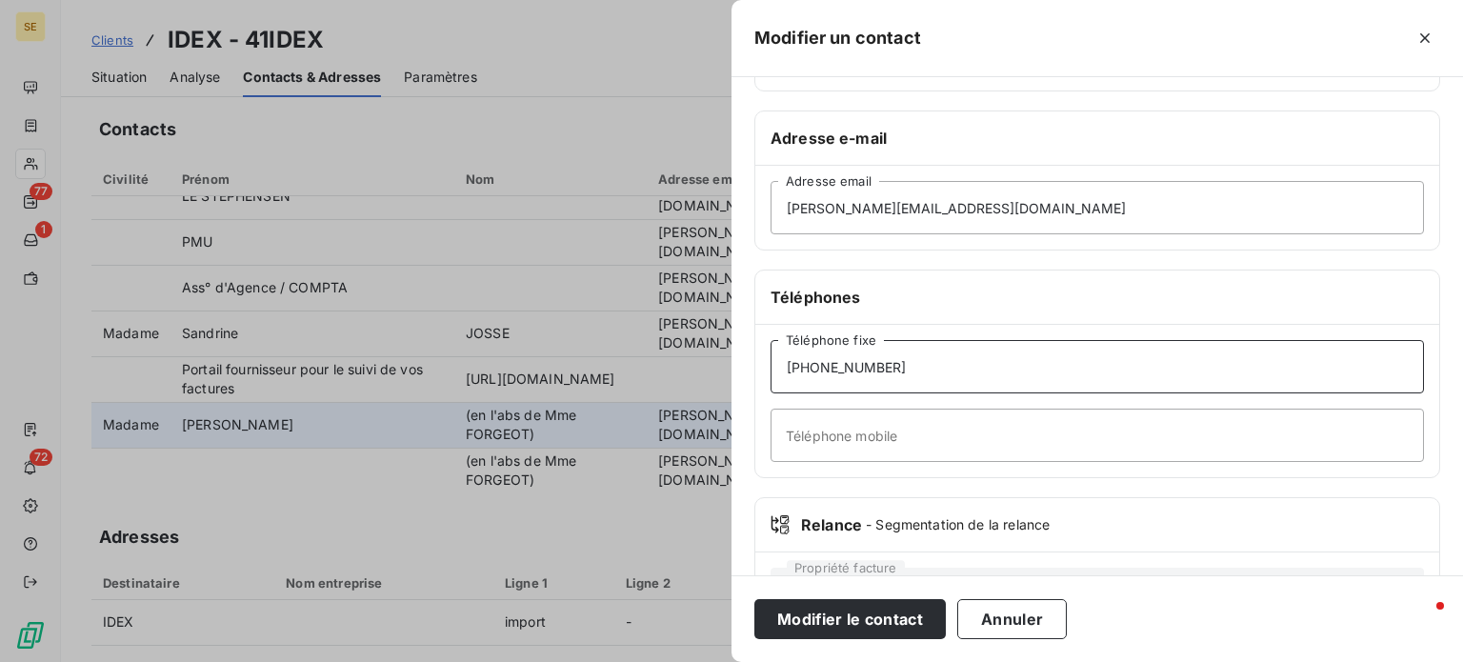
type input "[PHONE_NUMBER]"
click at [754, 599] on button "Modifier le contact" at bounding box center [849, 619] width 191 height 40
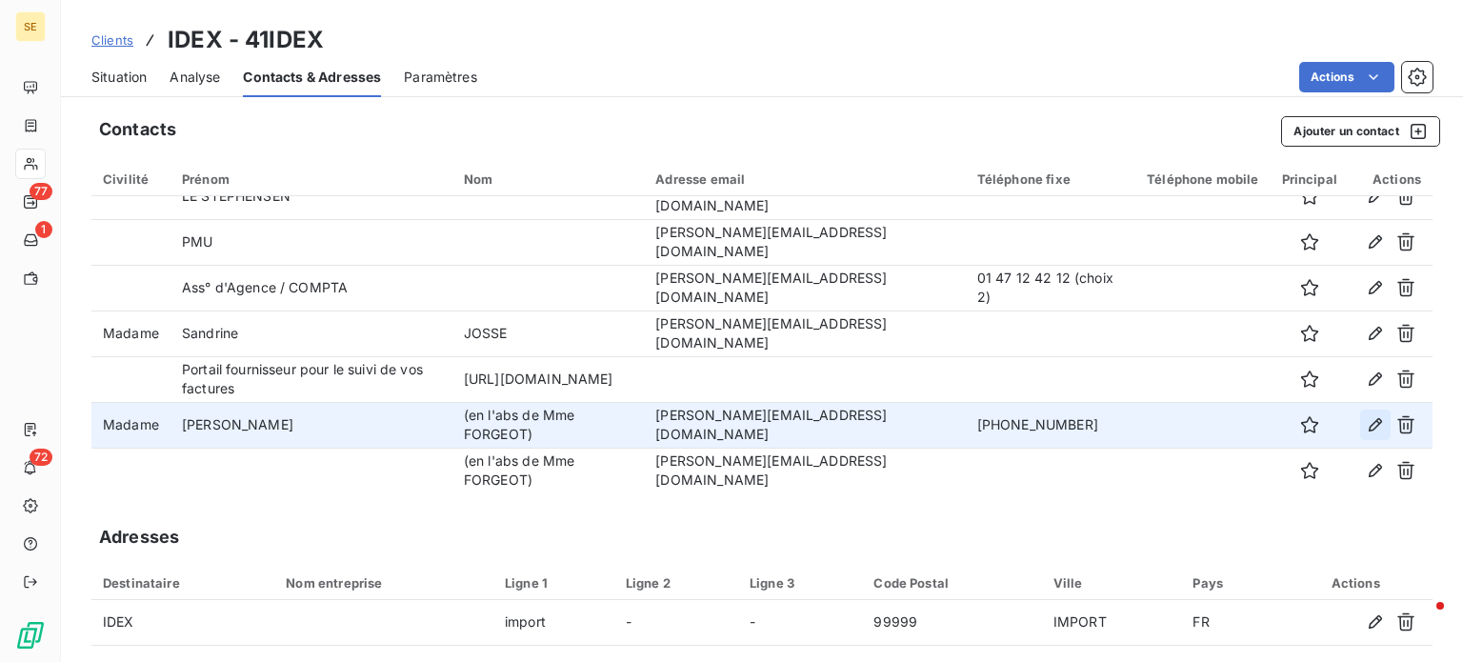
click at [1369, 422] on icon "button" at bounding box center [1375, 424] width 13 height 13
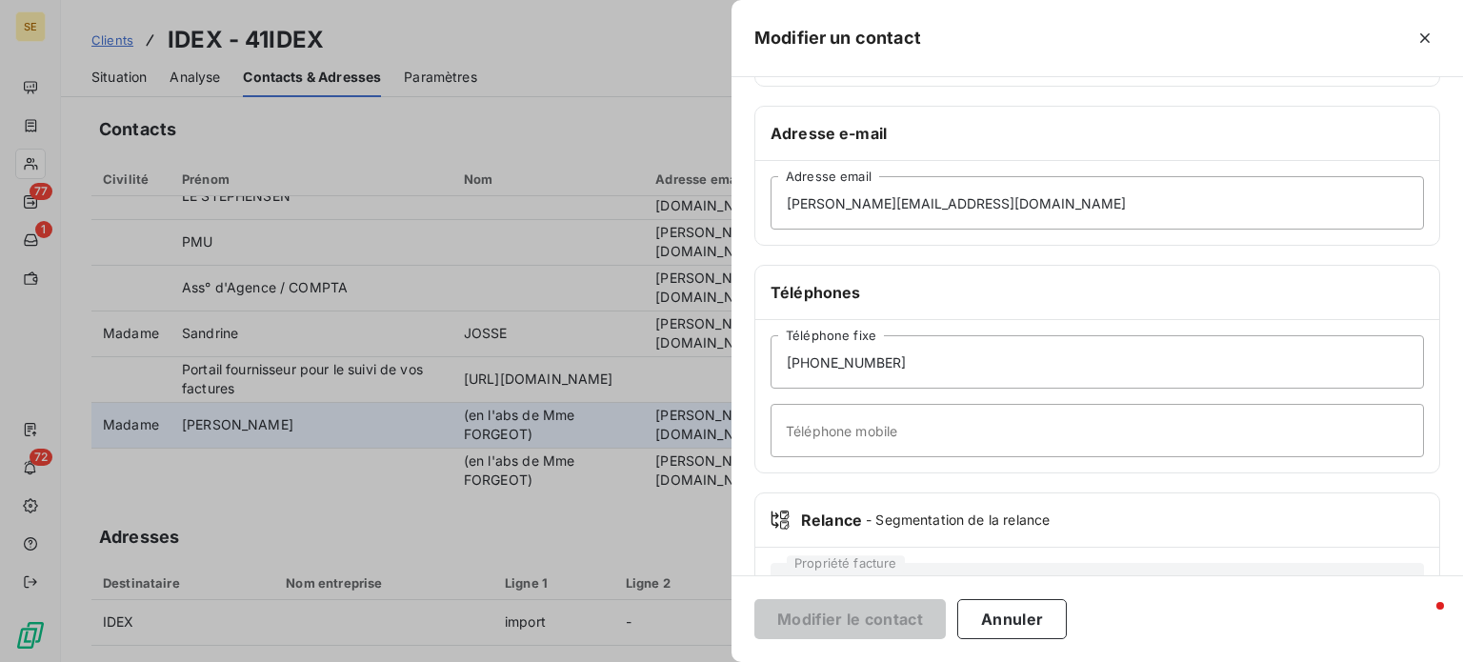
scroll to position [367, 0]
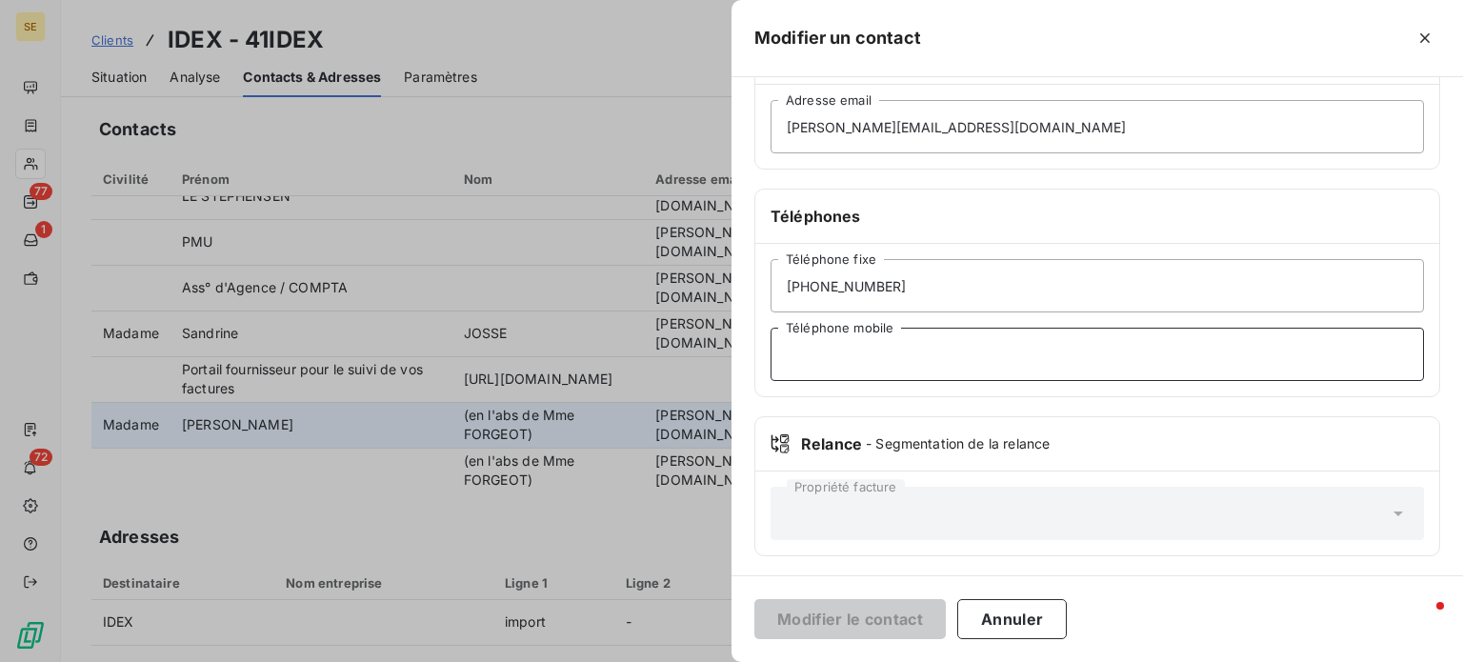
click at [884, 350] on input "Téléphone mobile" at bounding box center [1097, 354] width 653 height 53
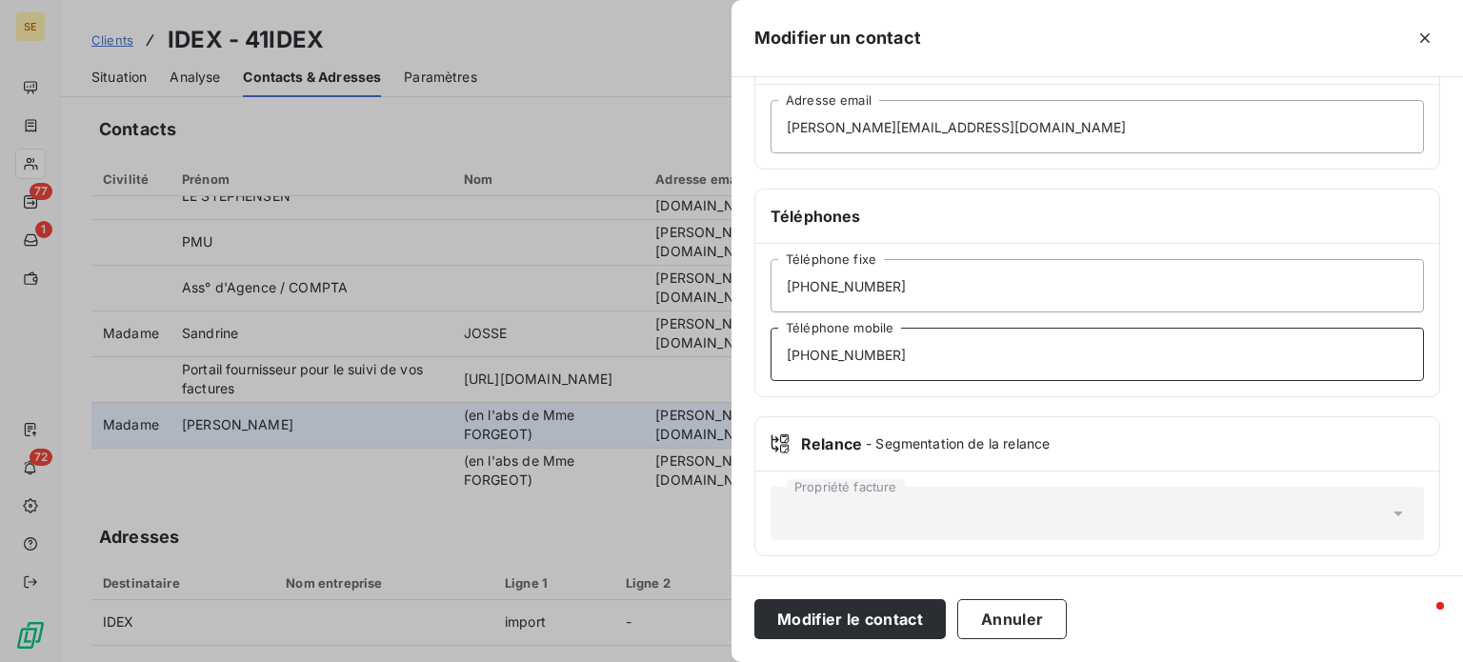
type input "[PHONE_NUMBER]"
click at [754, 599] on button "Modifier le contact" at bounding box center [849, 619] width 191 height 40
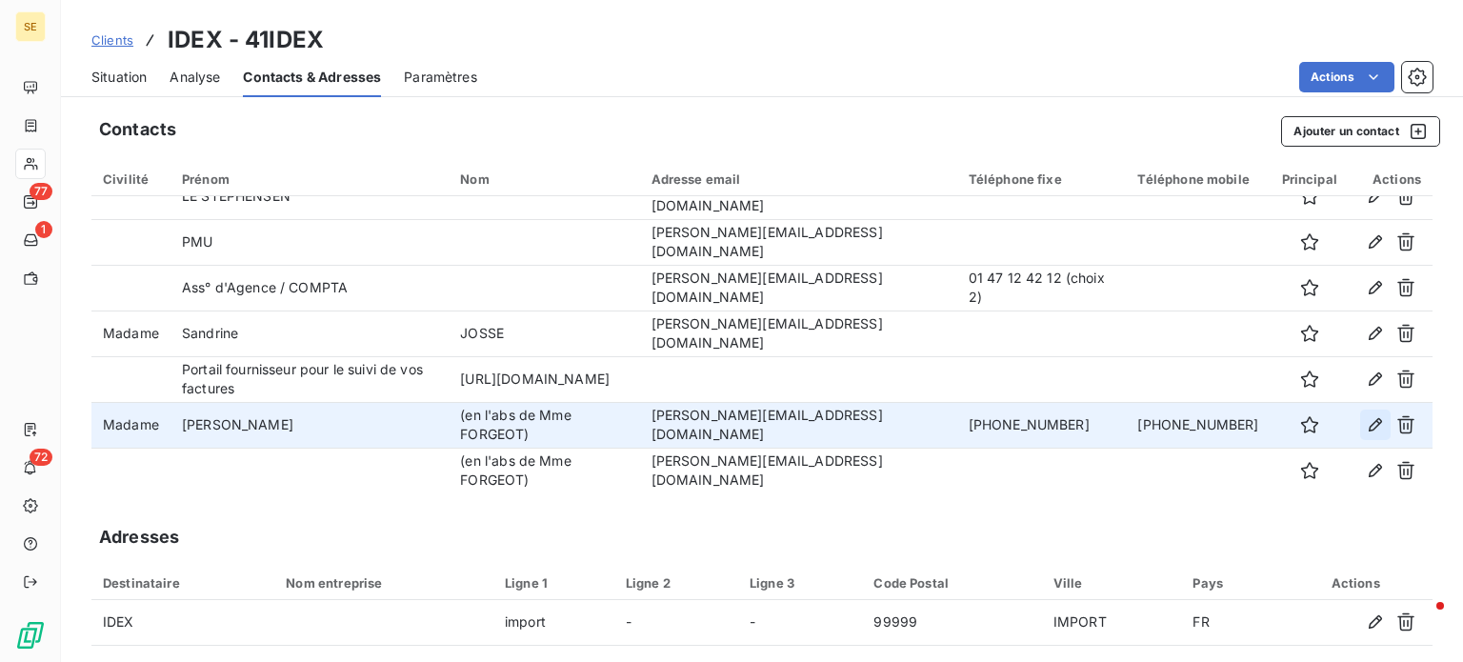
click at [1366, 425] on icon "button" at bounding box center [1375, 424] width 19 height 19
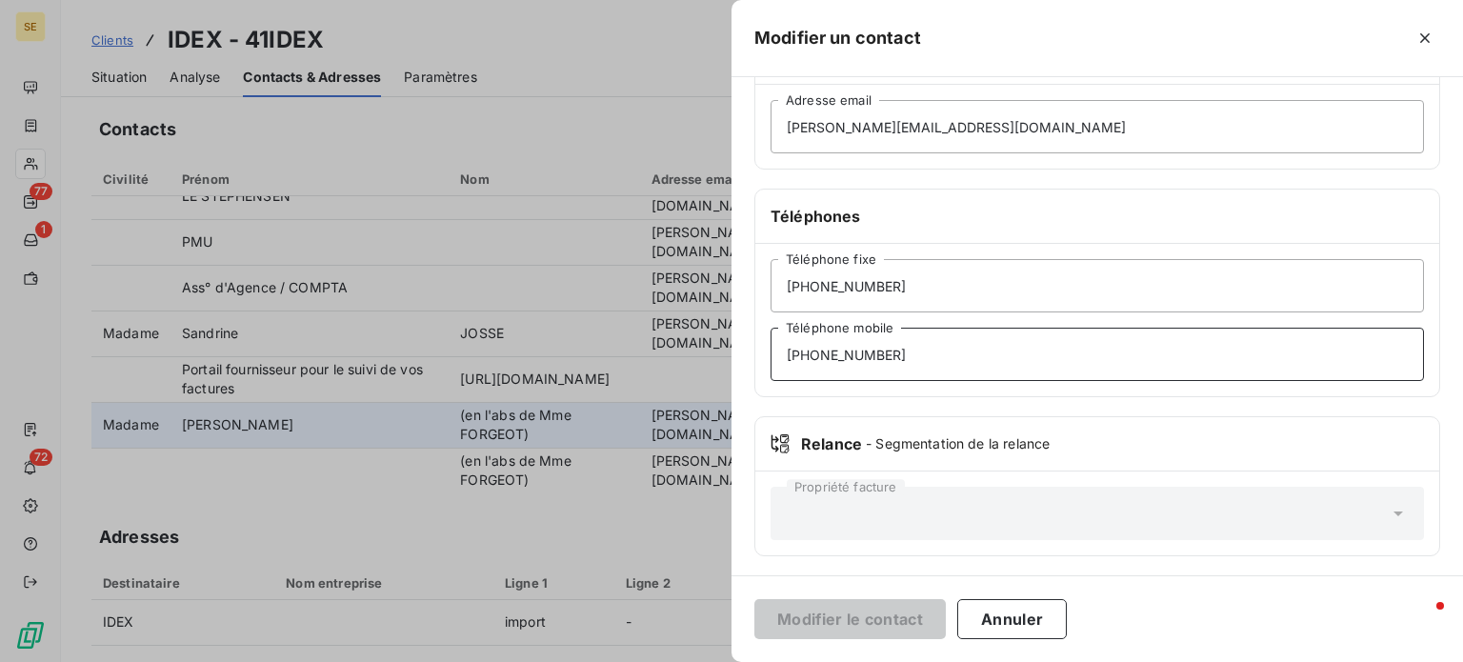
click at [844, 348] on input "[PHONE_NUMBER]" at bounding box center [1097, 354] width 653 height 53
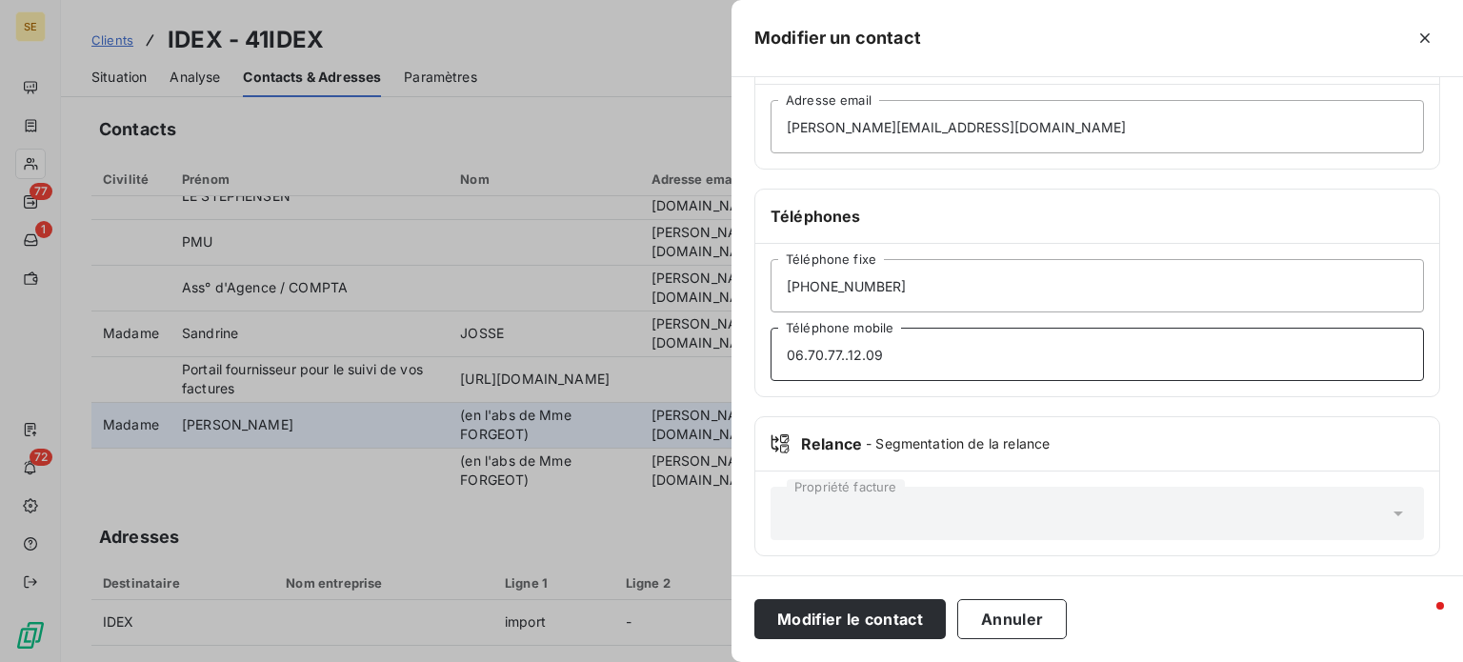
type input "06.70.77..12.09"
click at [754, 599] on button "Modifier le contact" at bounding box center [849, 619] width 191 height 40
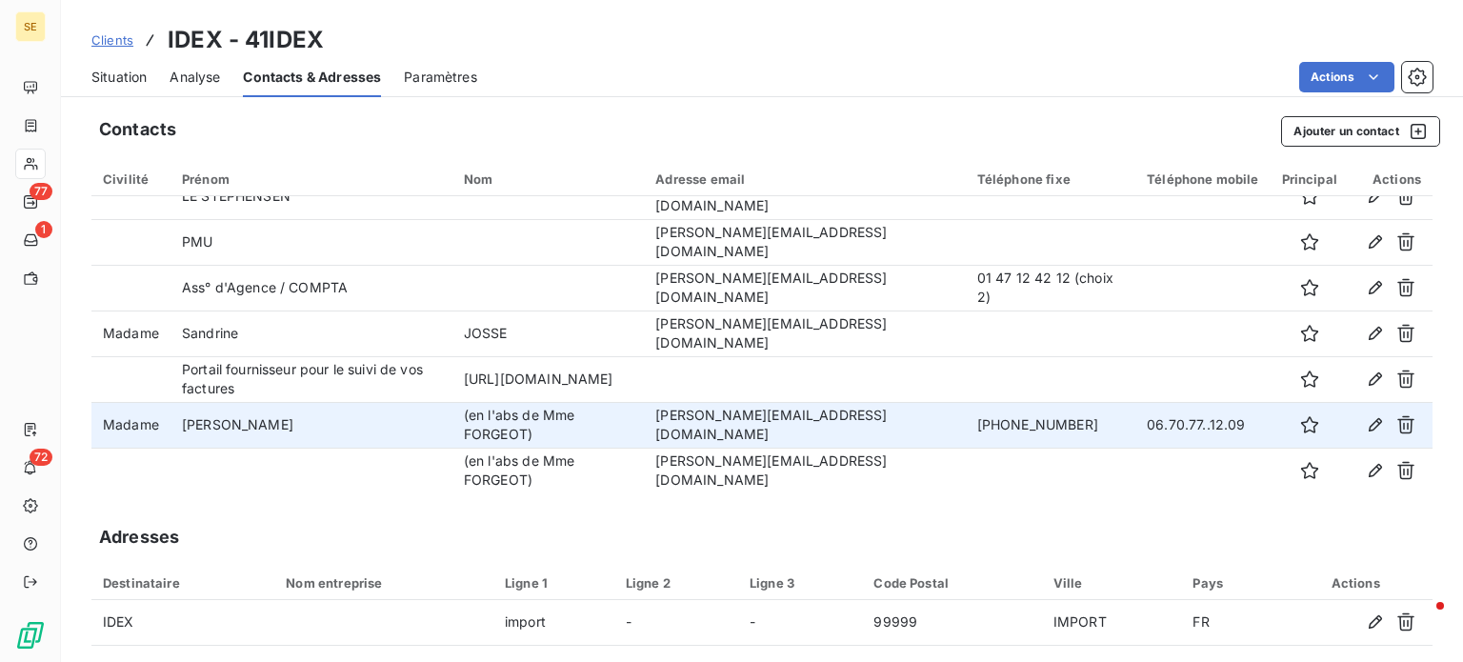
click at [103, 46] on span "Clients" at bounding box center [112, 39] width 42 height 15
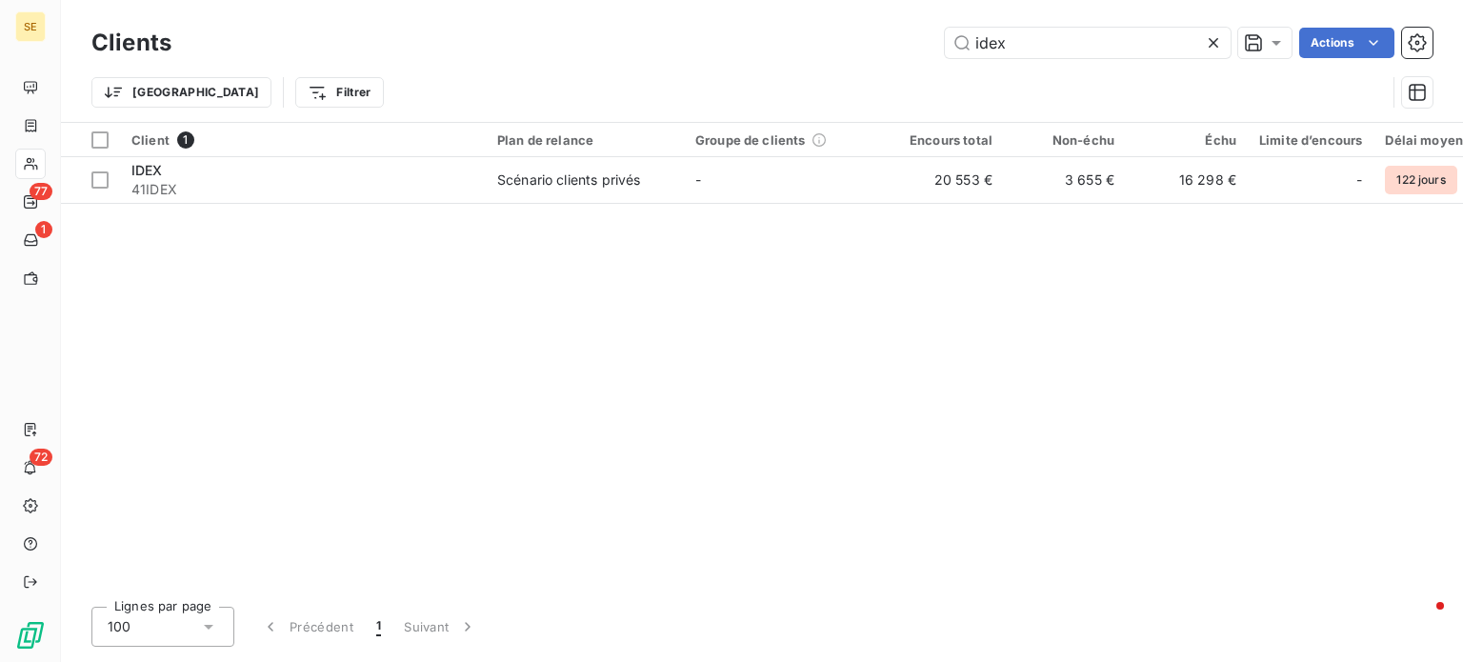
drag, startPoint x: 1043, startPoint y: 46, endPoint x: 705, endPoint y: 49, distance: 338.2
click at [705, 49] on div "idex Actions" at bounding box center [813, 43] width 1238 height 30
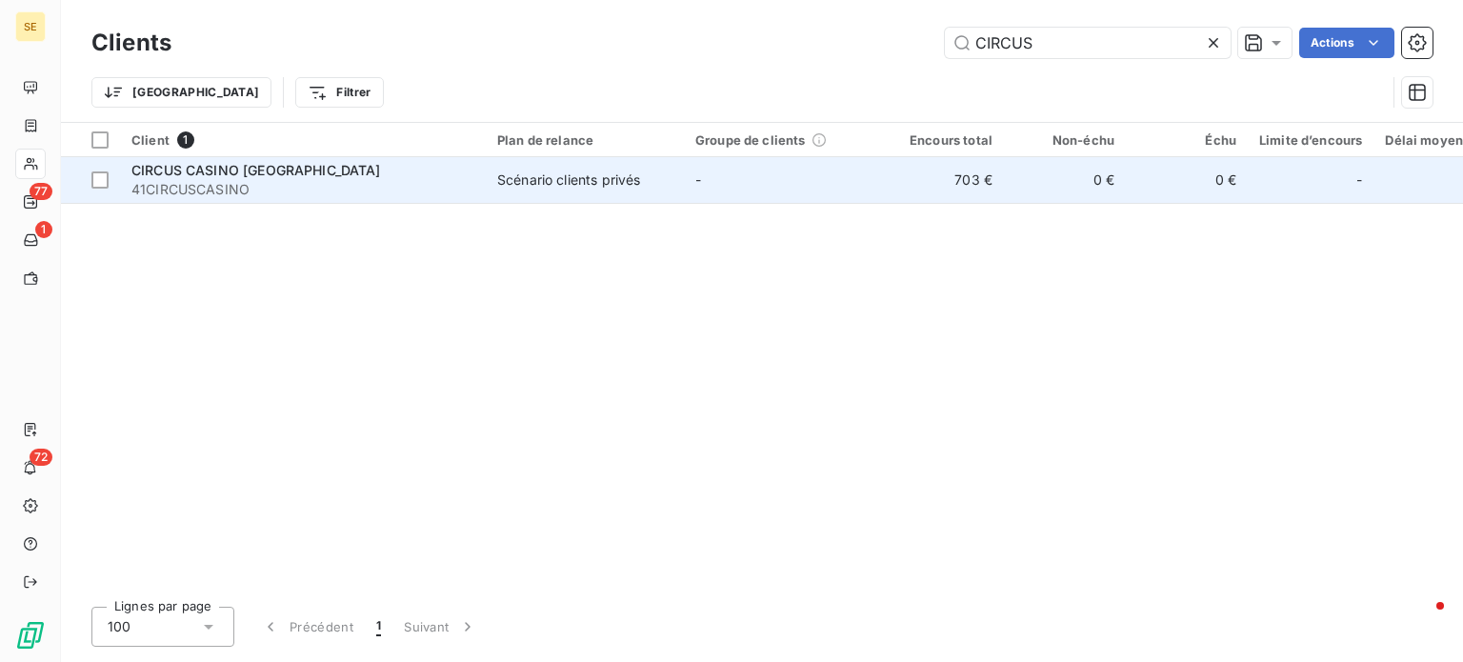
type input "CIRCUS"
click at [372, 188] on span "41CIRCUSCASINO" at bounding box center [302, 189] width 343 height 19
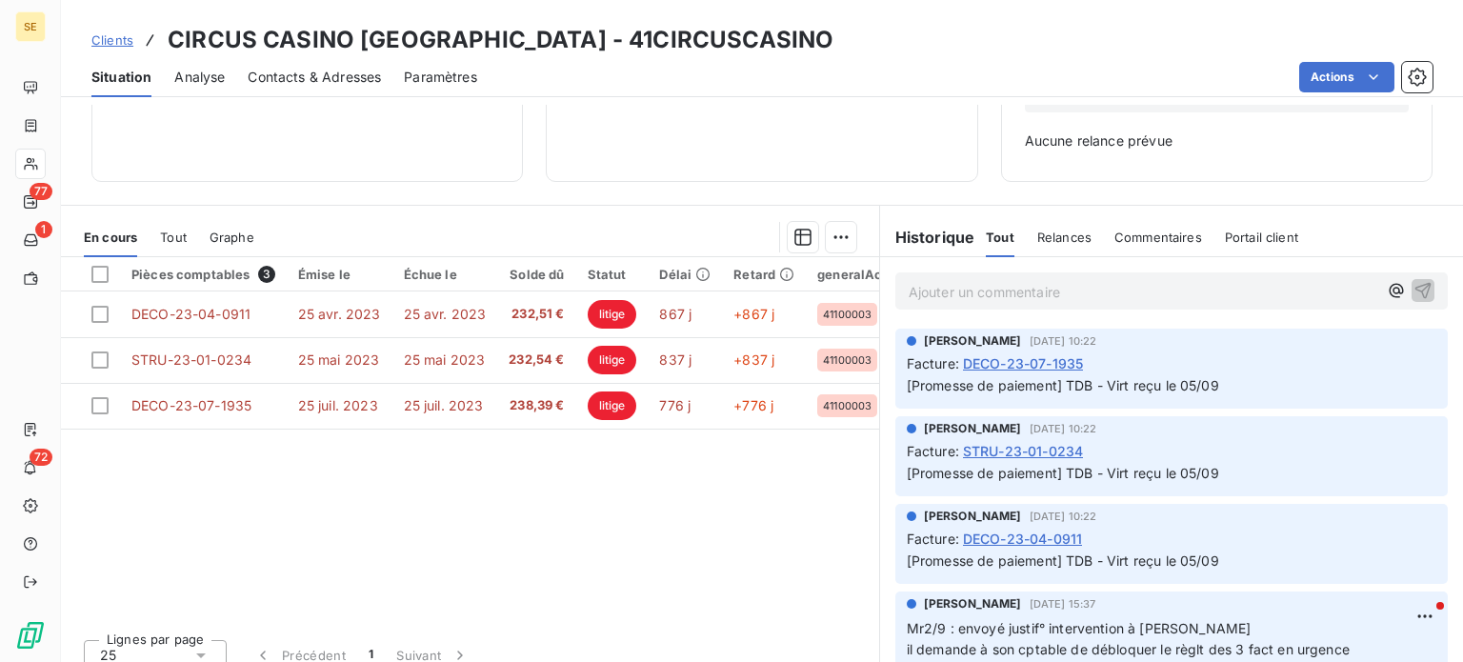
scroll to position [275, 0]
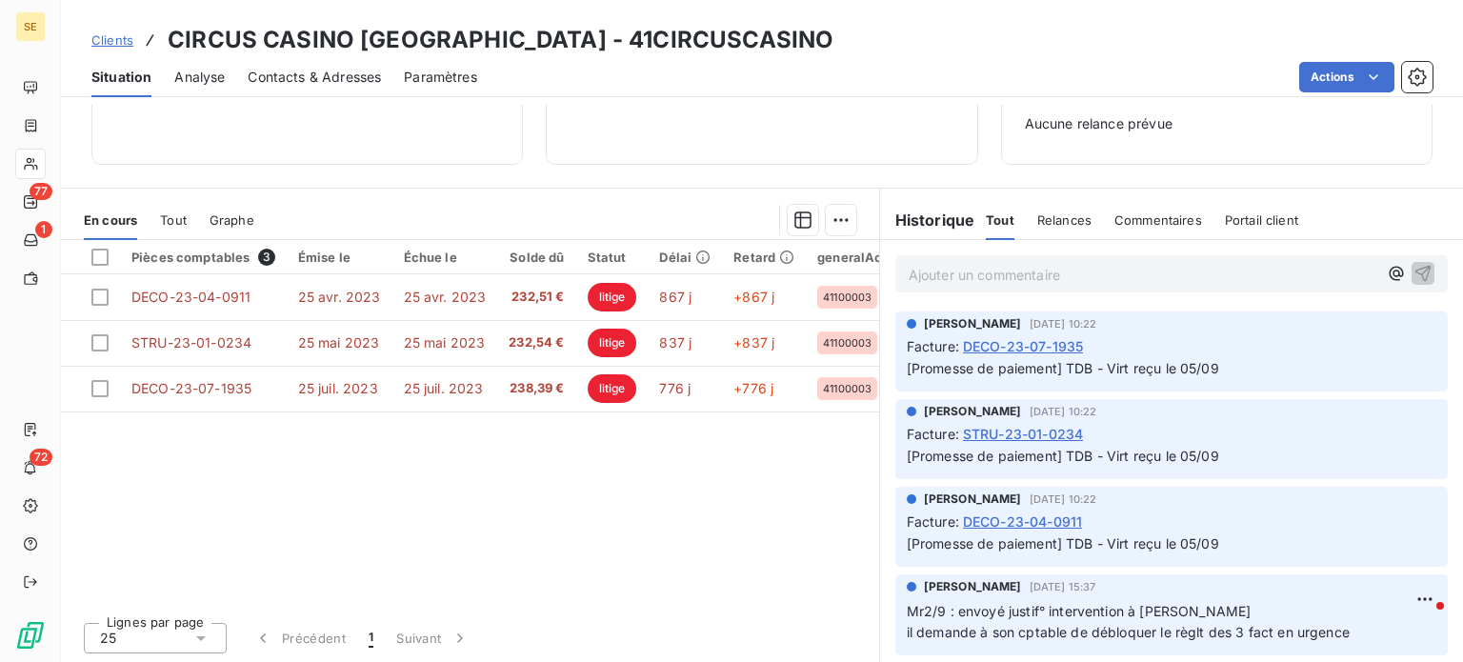
click at [111, 41] on span "Clients" at bounding box center [112, 39] width 42 height 15
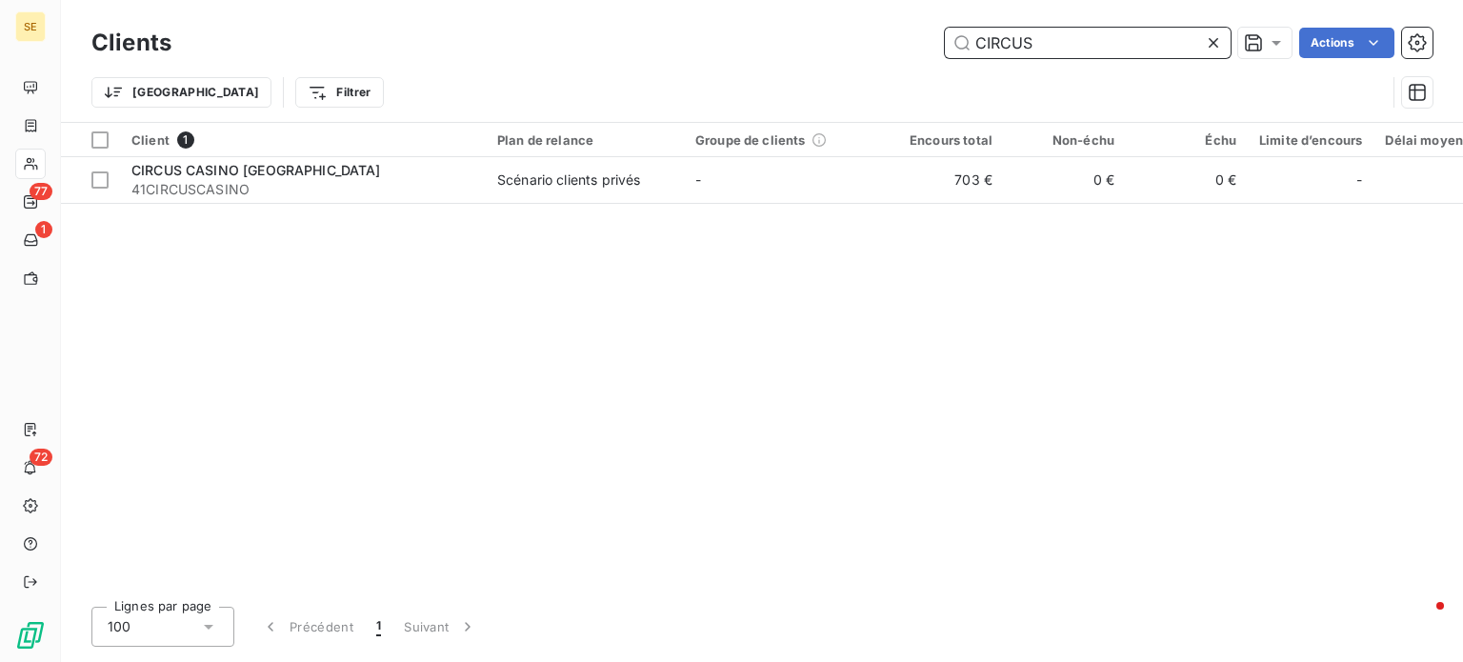
drag, startPoint x: 1056, startPoint y: 50, endPoint x: 779, endPoint y: 50, distance: 276.3
click at [779, 50] on div "CIRCUS Actions" at bounding box center [813, 43] width 1238 height 30
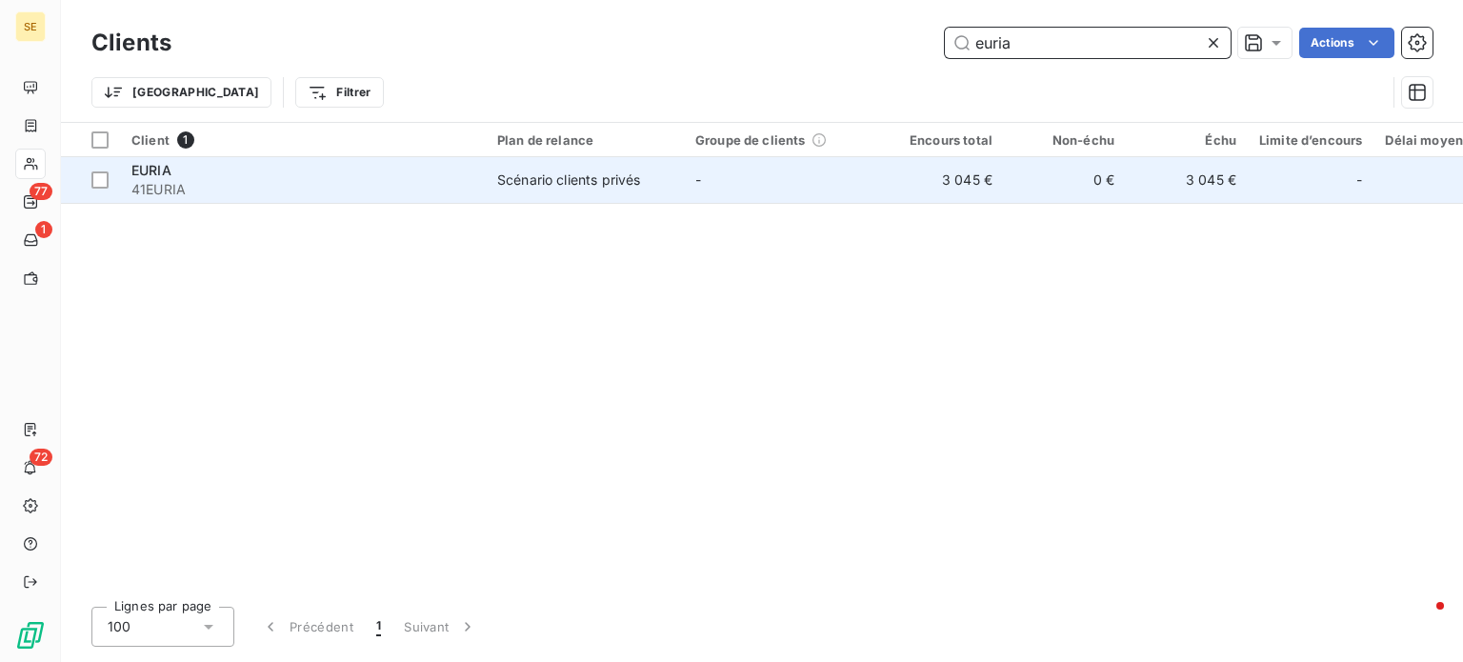
type input "euria"
click at [539, 183] on div "Scénario clients privés" at bounding box center [568, 180] width 143 height 19
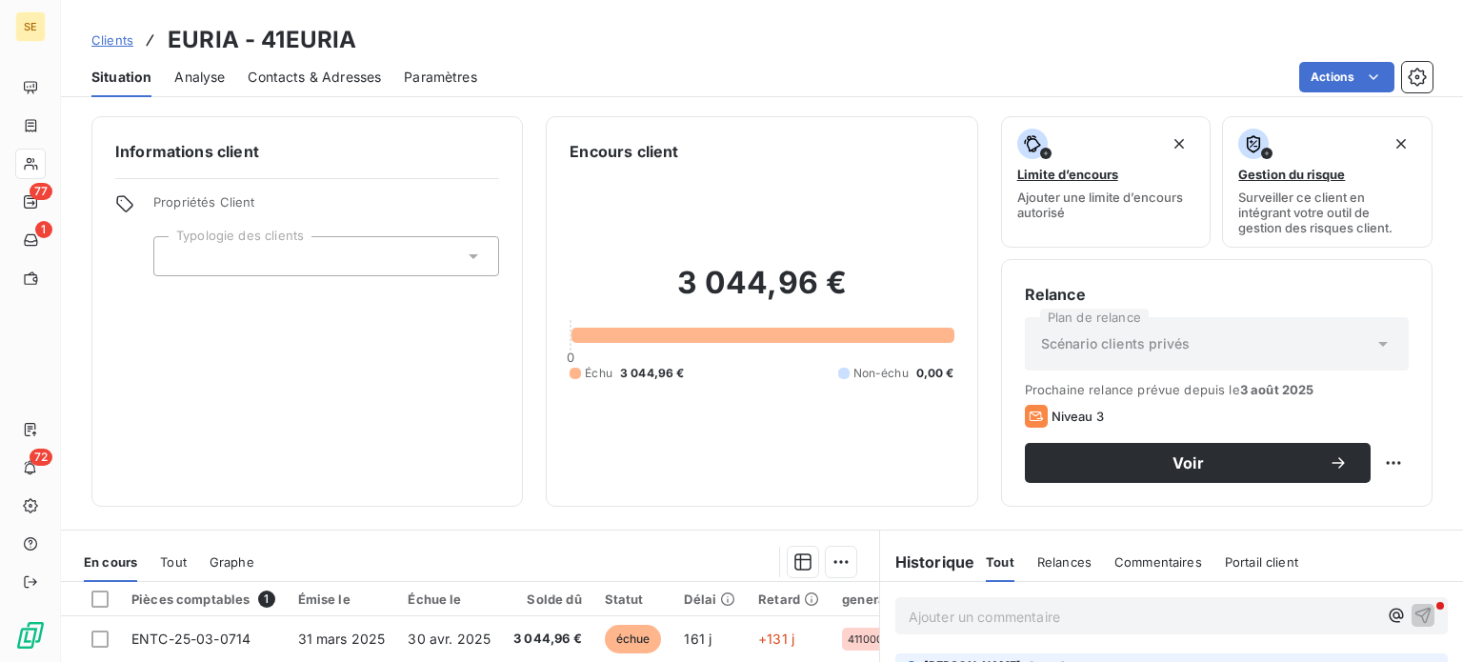
click at [316, 82] on span "Contacts & Adresses" at bounding box center [314, 77] width 133 height 19
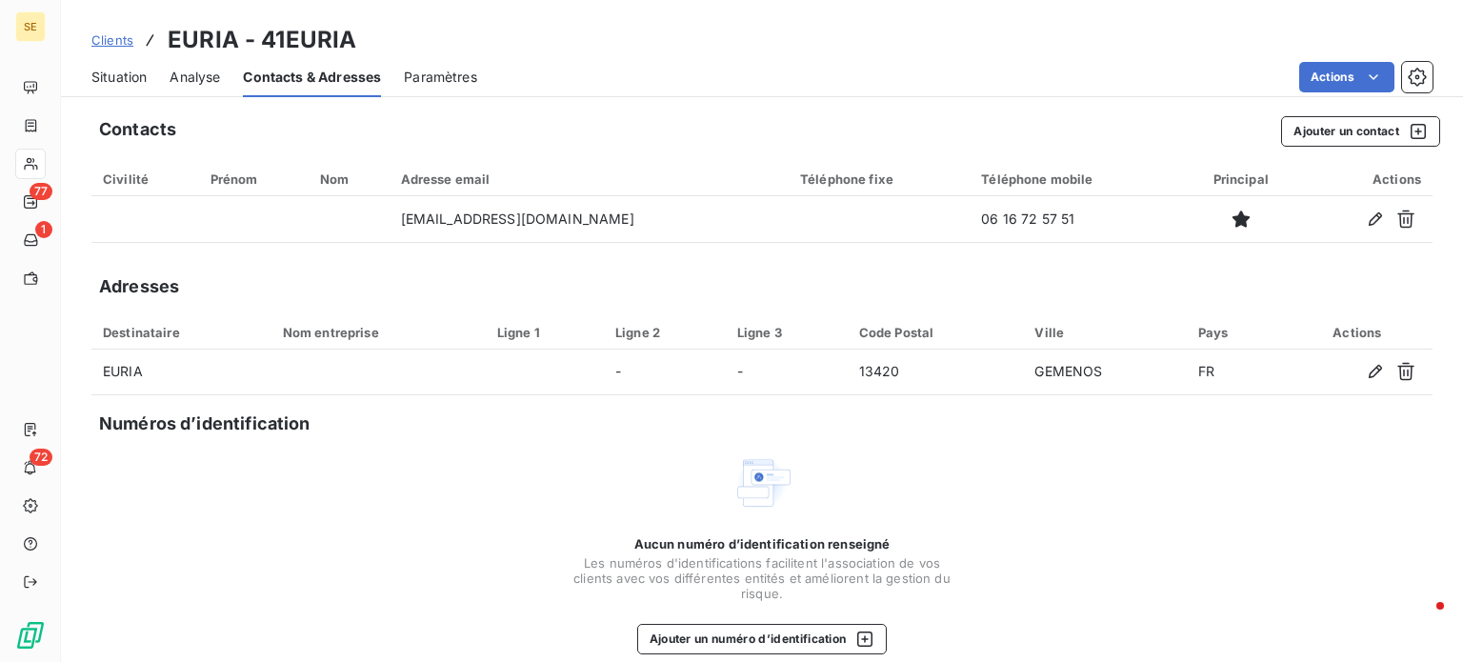
drag, startPoint x: 93, startPoint y: 79, endPoint x: 109, endPoint y: 83, distance: 15.7
click at [93, 79] on span "Situation" at bounding box center [118, 77] width 55 height 19
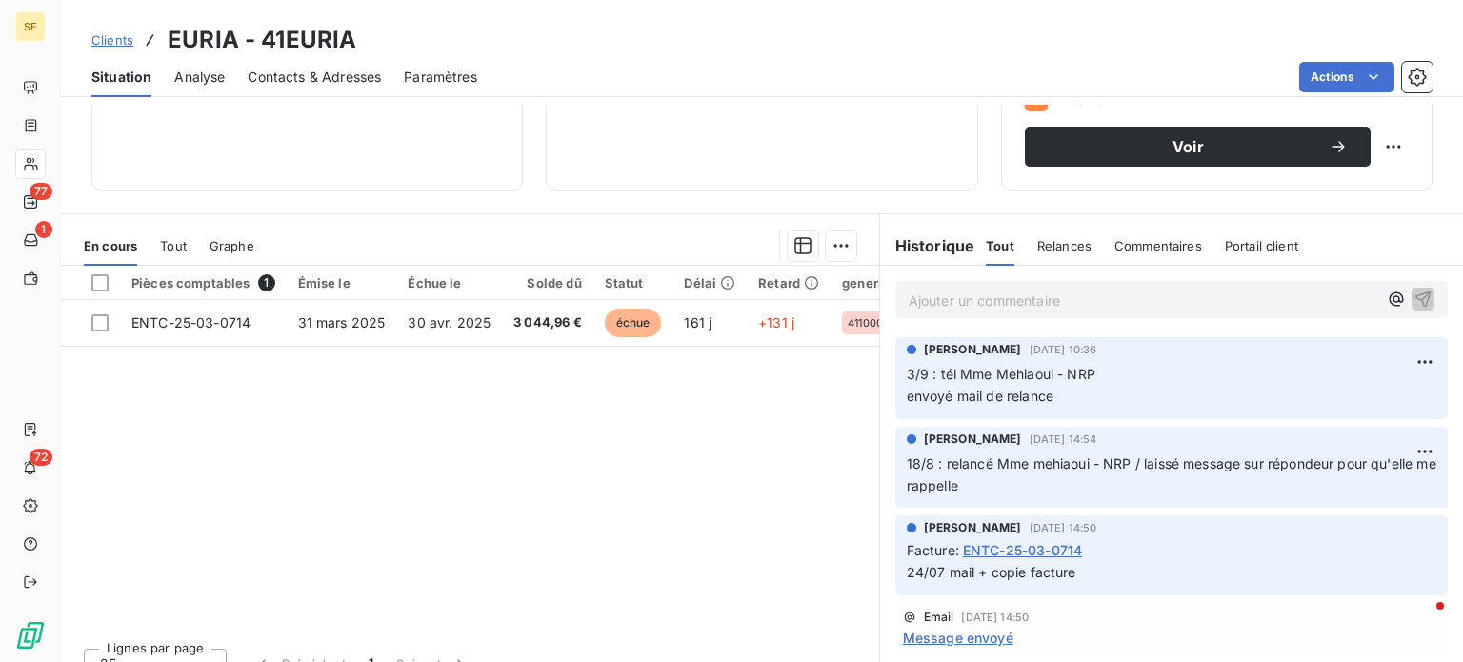
scroll to position [343, 0]
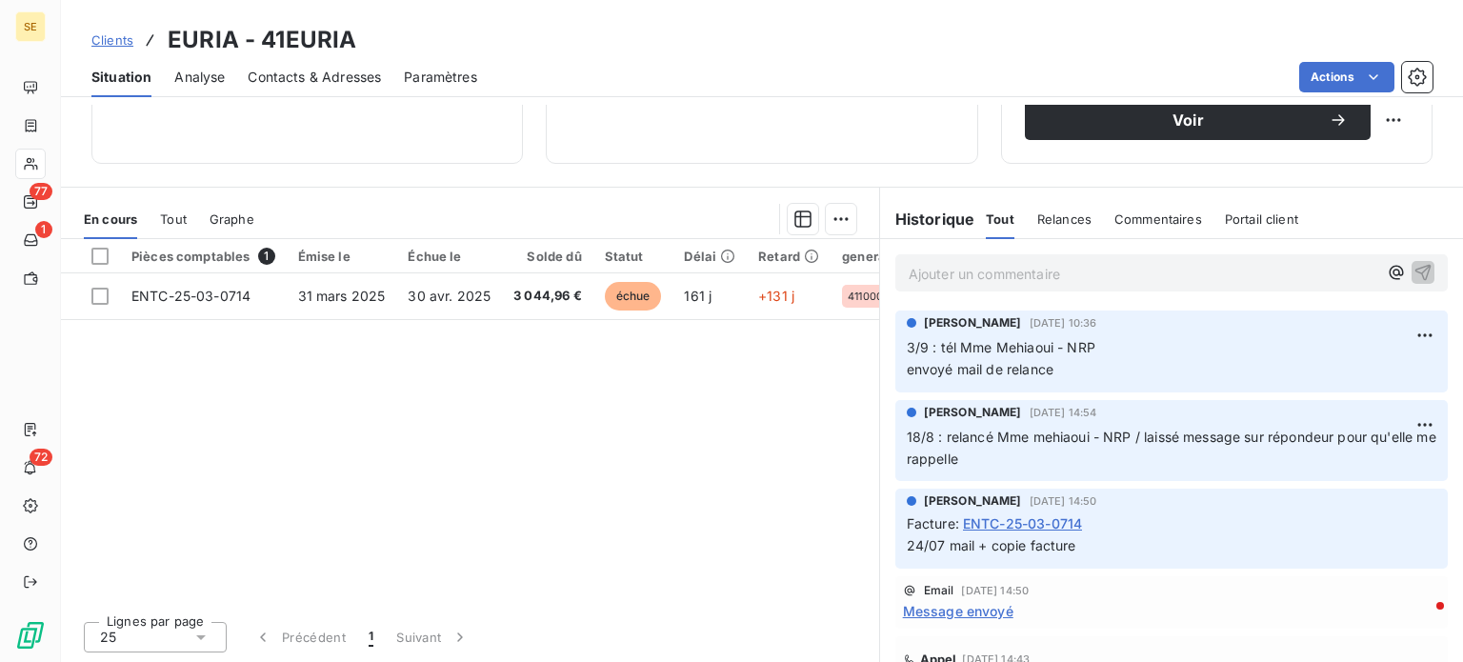
click at [286, 71] on span "Contacts & Adresses" at bounding box center [314, 77] width 133 height 19
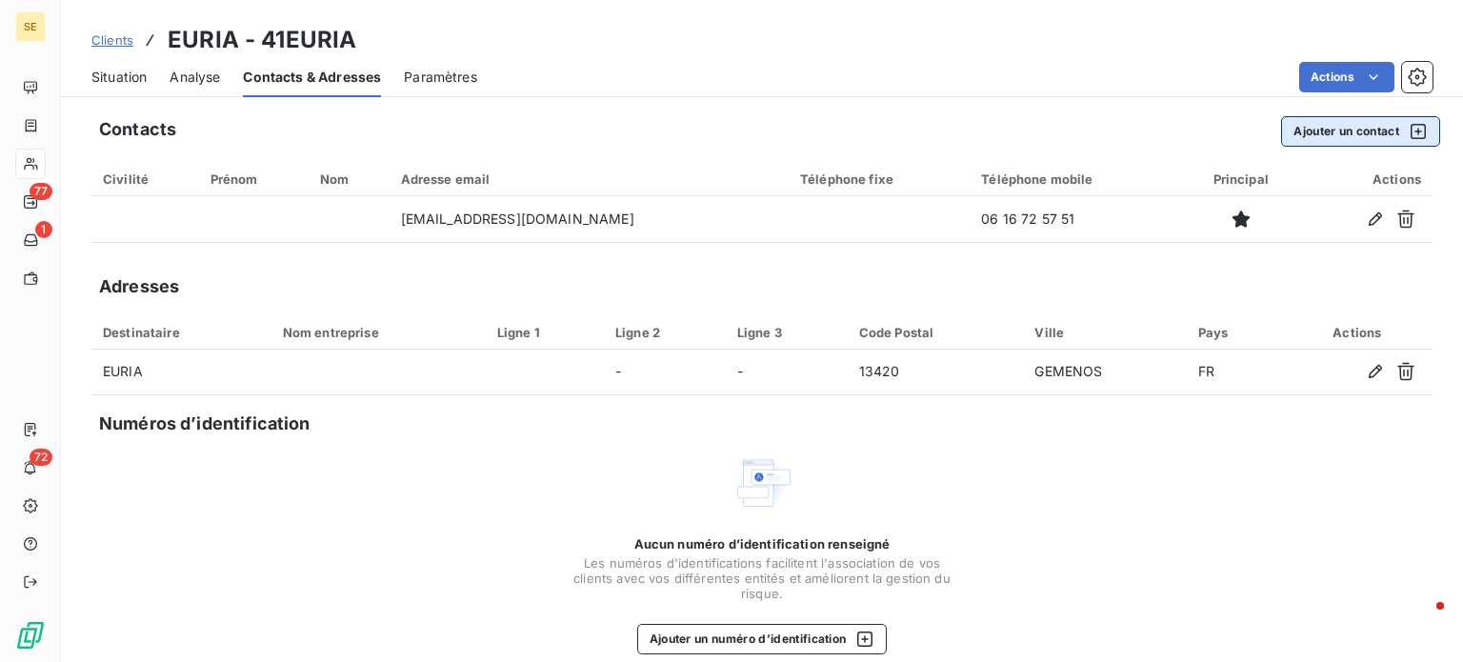
click at [1357, 127] on button "Ajouter un contact" at bounding box center [1360, 131] width 159 height 30
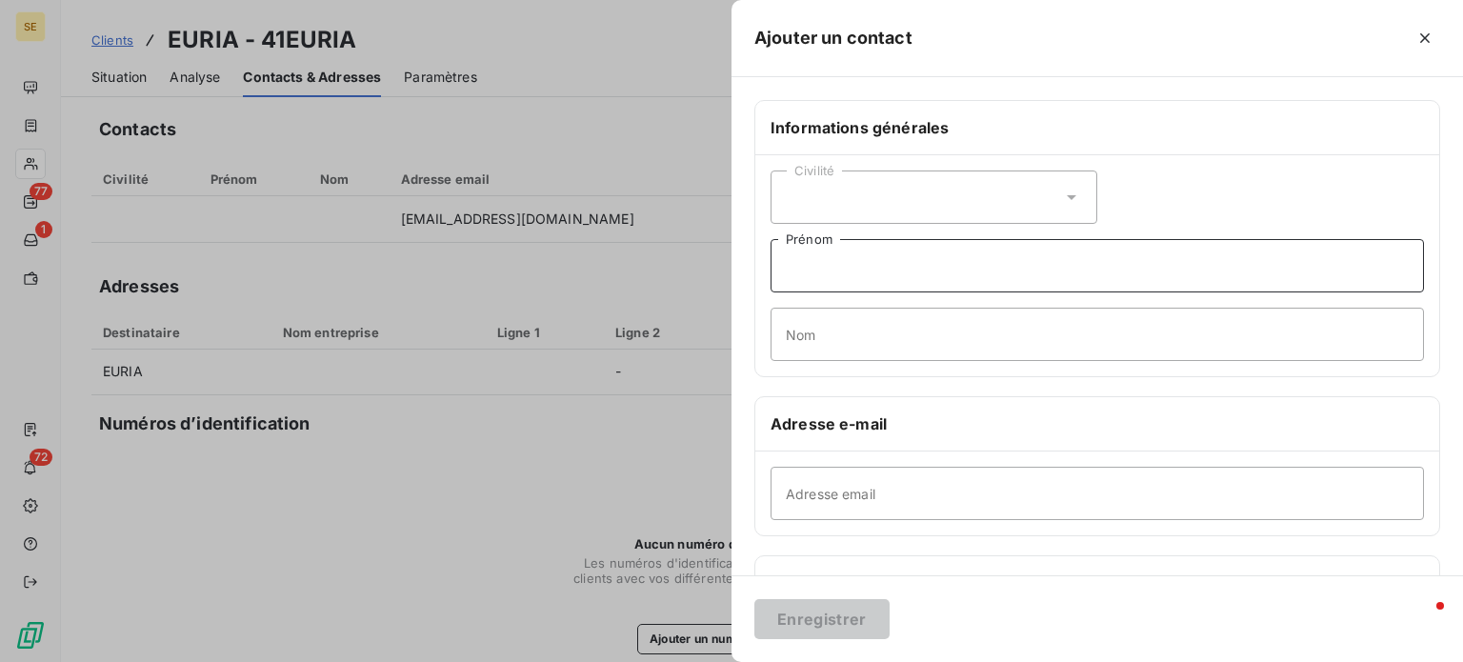
click at [833, 267] on input "Prénom" at bounding box center [1097, 265] width 653 height 53
type input "Sogelym (plus eux depuis [DATE])"
click at [754, 599] on button "Enregistrer" at bounding box center [821, 619] width 135 height 40
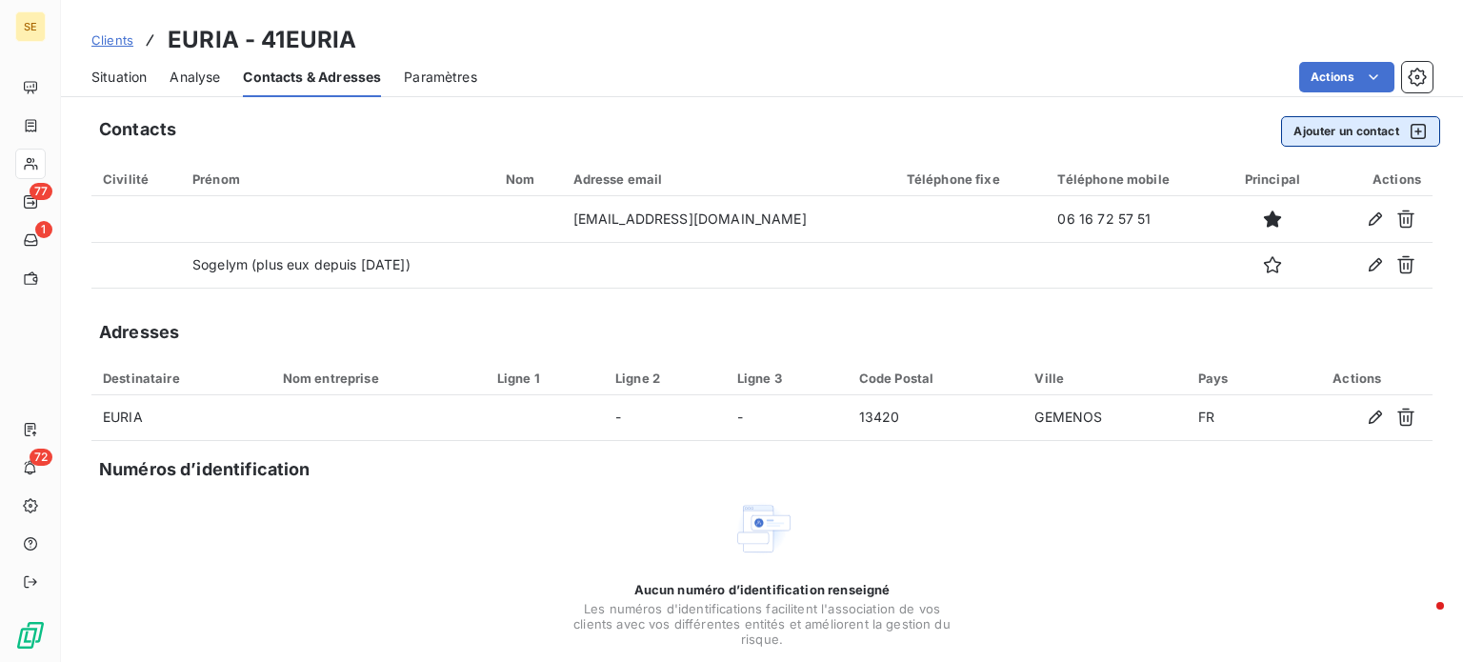
click at [1337, 124] on button "Ajouter un contact" at bounding box center [1360, 131] width 159 height 30
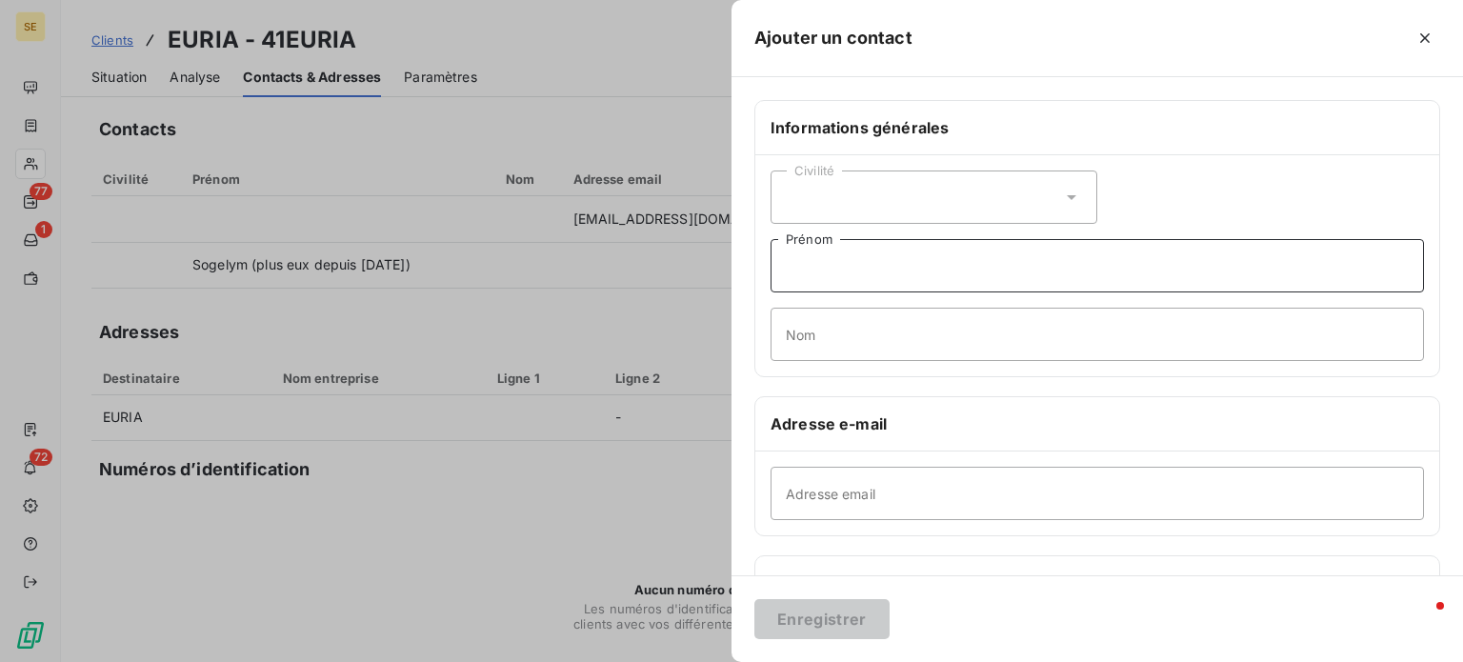
click at [936, 265] on input "Prénom" at bounding box center [1097, 265] width 653 height 53
type input "Cabinet SOLARIS (depuis le [DATE])"
click at [754, 599] on button "Enregistrer" at bounding box center [821, 619] width 135 height 40
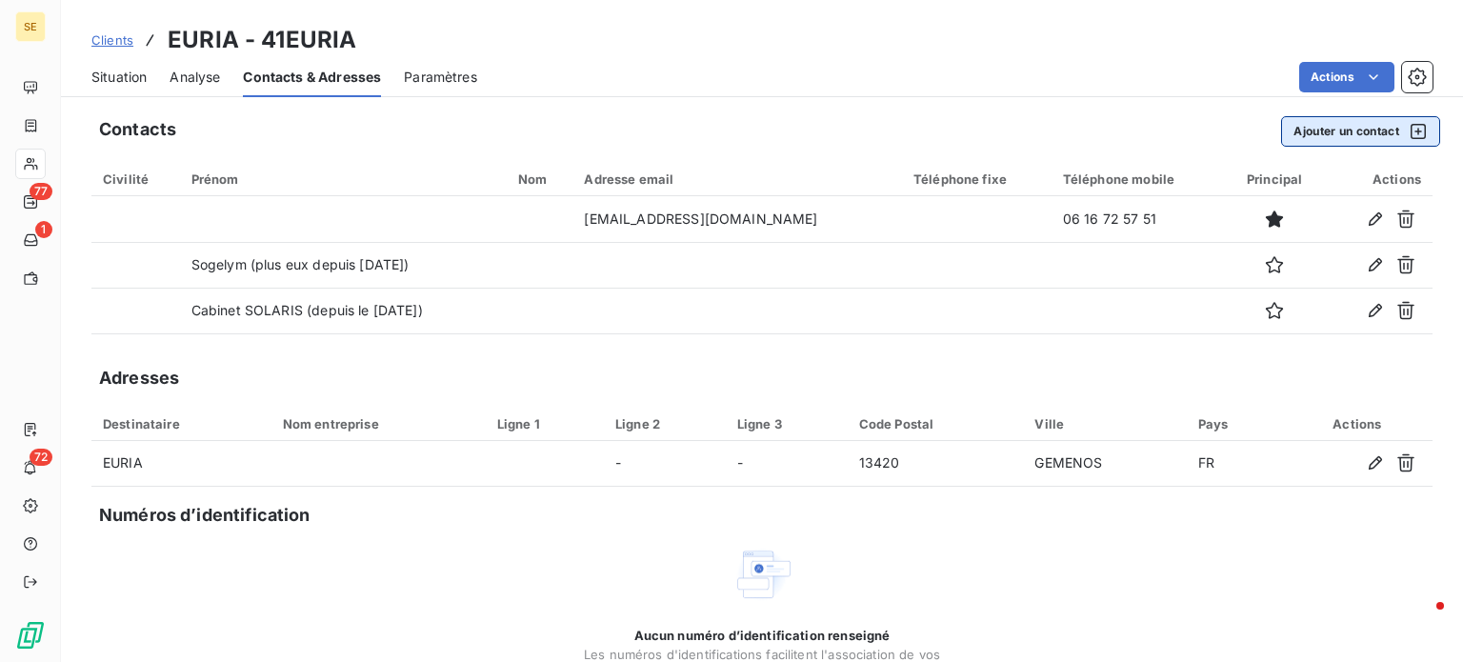
click at [1312, 130] on button "Ajouter un contact" at bounding box center [1360, 131] width 159 height 30
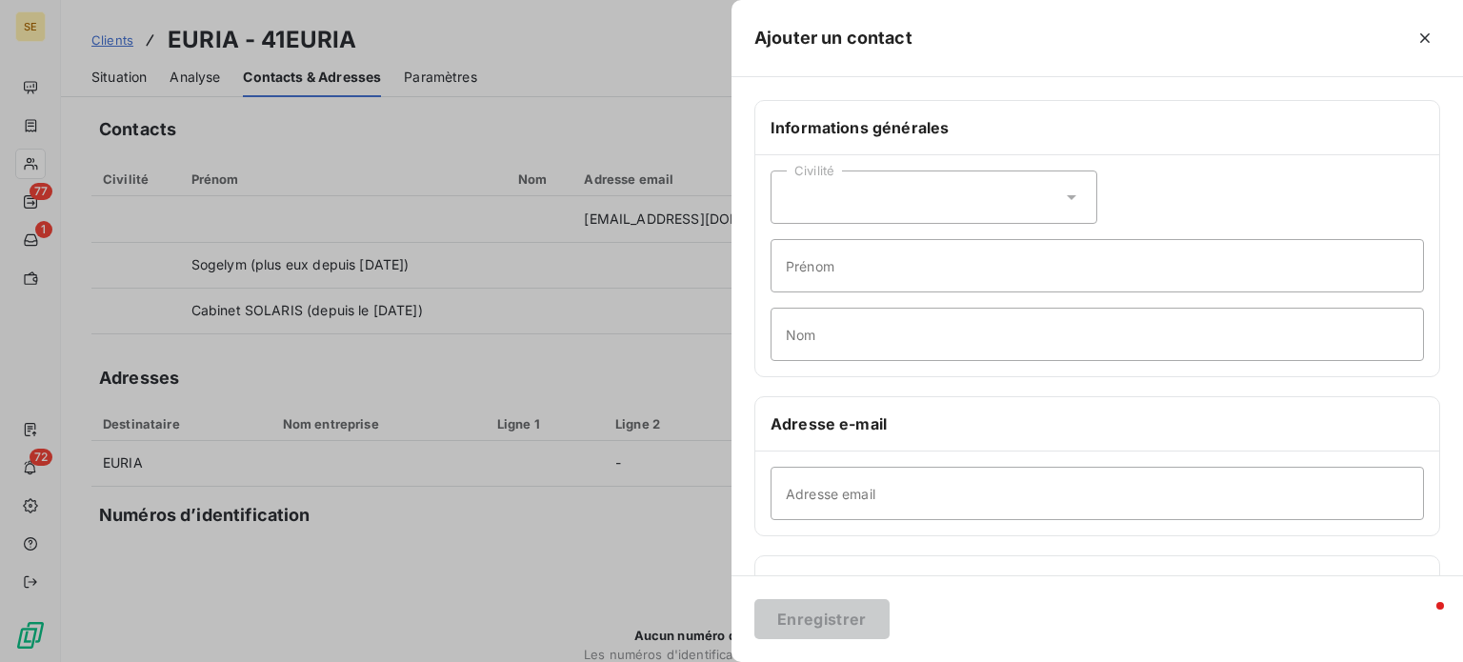
click at [1070, 195] on icon at bounding box center [1071, 197] width 19 height 19
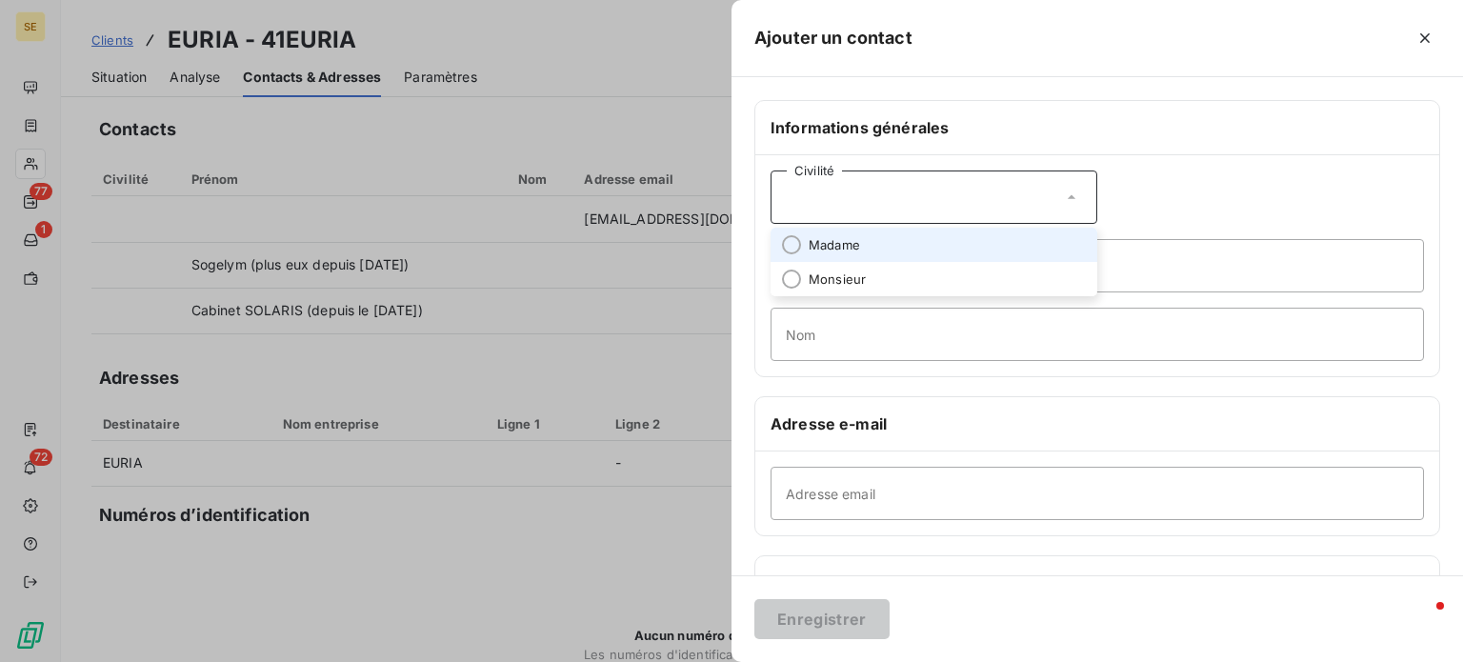
click at [961, 242] on li "Madame" at bounding box center [934, 245] width 327 height 34
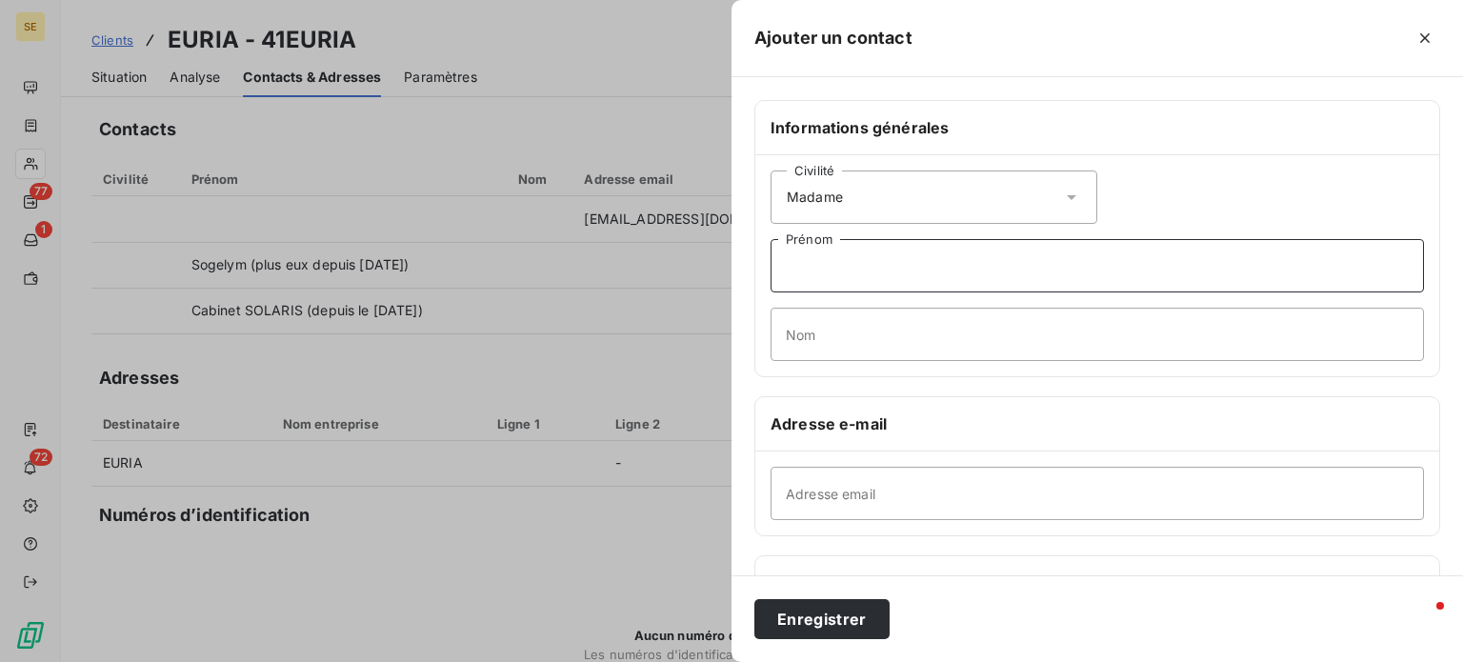
click at [1009, 273] on input "Prénom" at bounding box center [1097, 265] width 653 height 53
type input "[PERSON_NAME]"
type input "SIMOES"
click at [888, 483] on input "Adresse email" at bounding box center [1097, 493] width 653 height 53
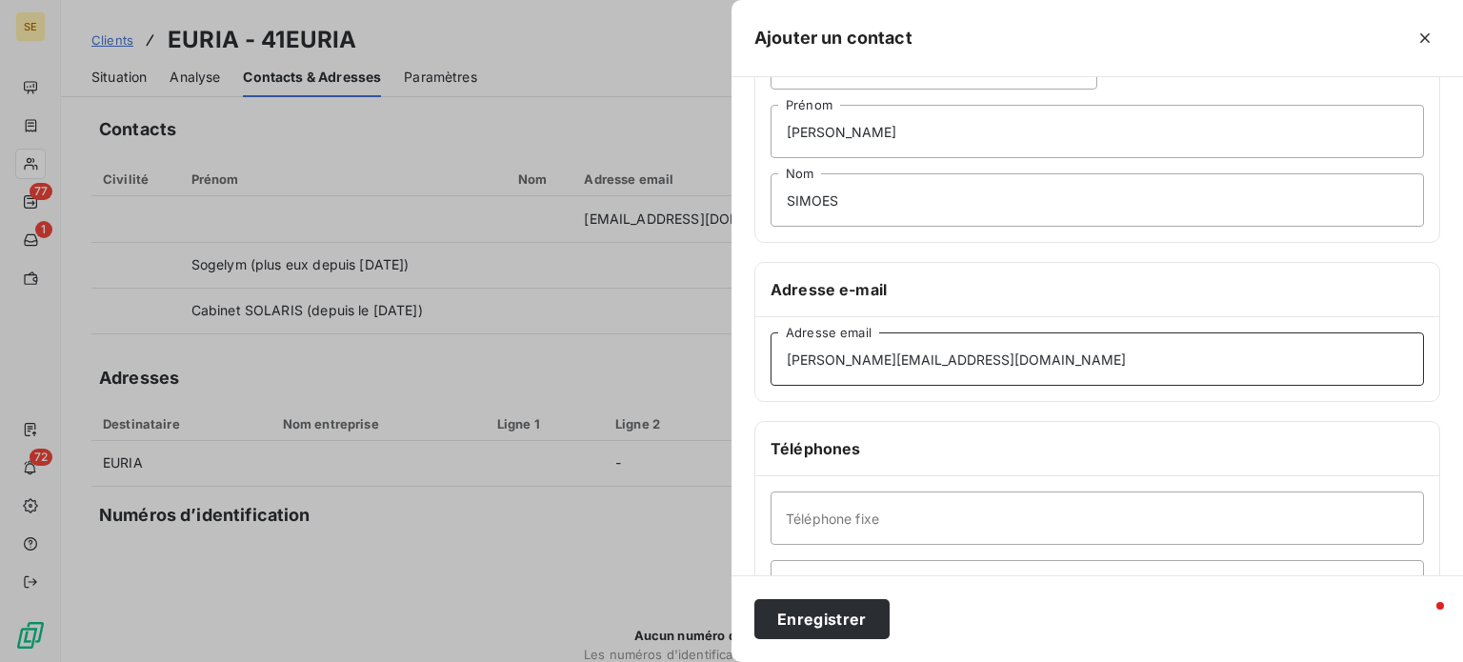
scroll to position [191, 0]
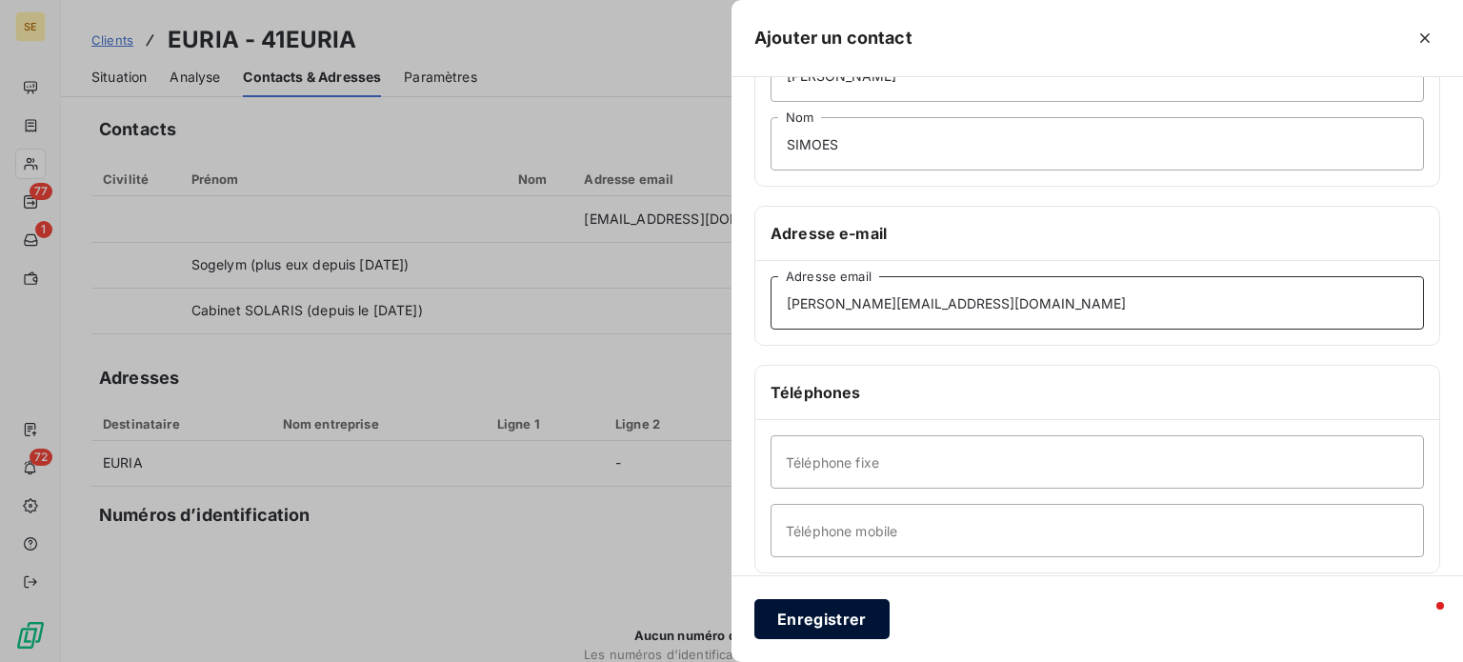
type input "[PERSON_NAME][EMAIL_ADDRESS][DOMAIN_NAME]"
click at [818, 621] on button "Enregistrer" at bounding box center [821, 619] width 135 height 40
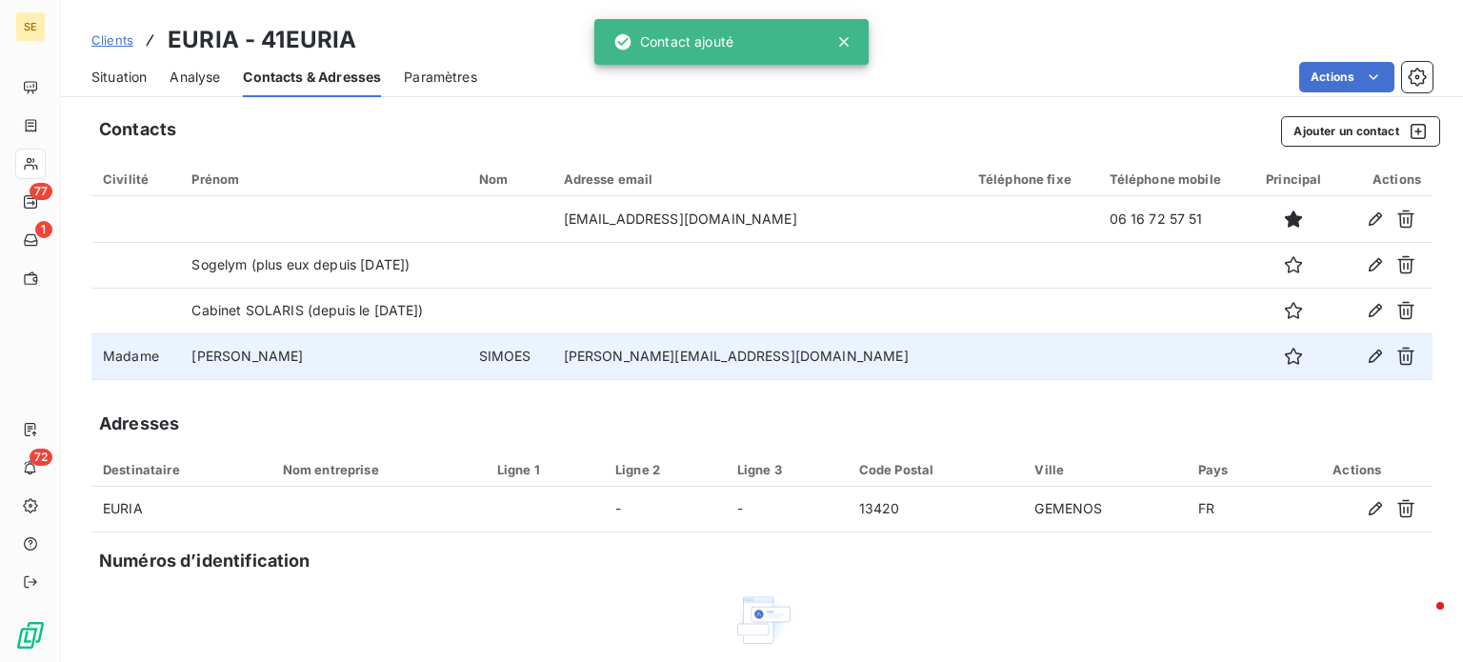
click at [852, 350] on td "[PERSON_NAME][EMAIL_ADDRESS][DOMAIN_NAME]" at bounding box center [760, 356] width 414 height 46
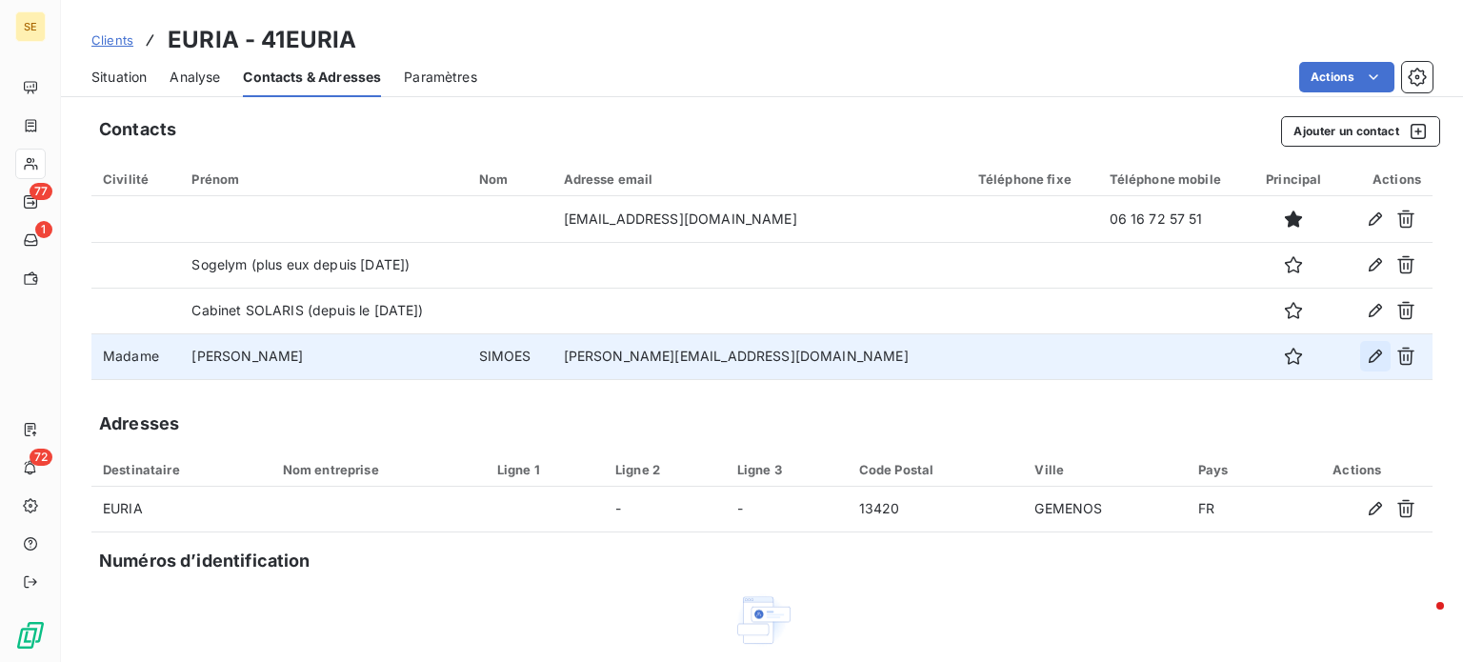
click at [1366, 354] on icon "button" at bounding box center [1375, 356] width 19 height 19
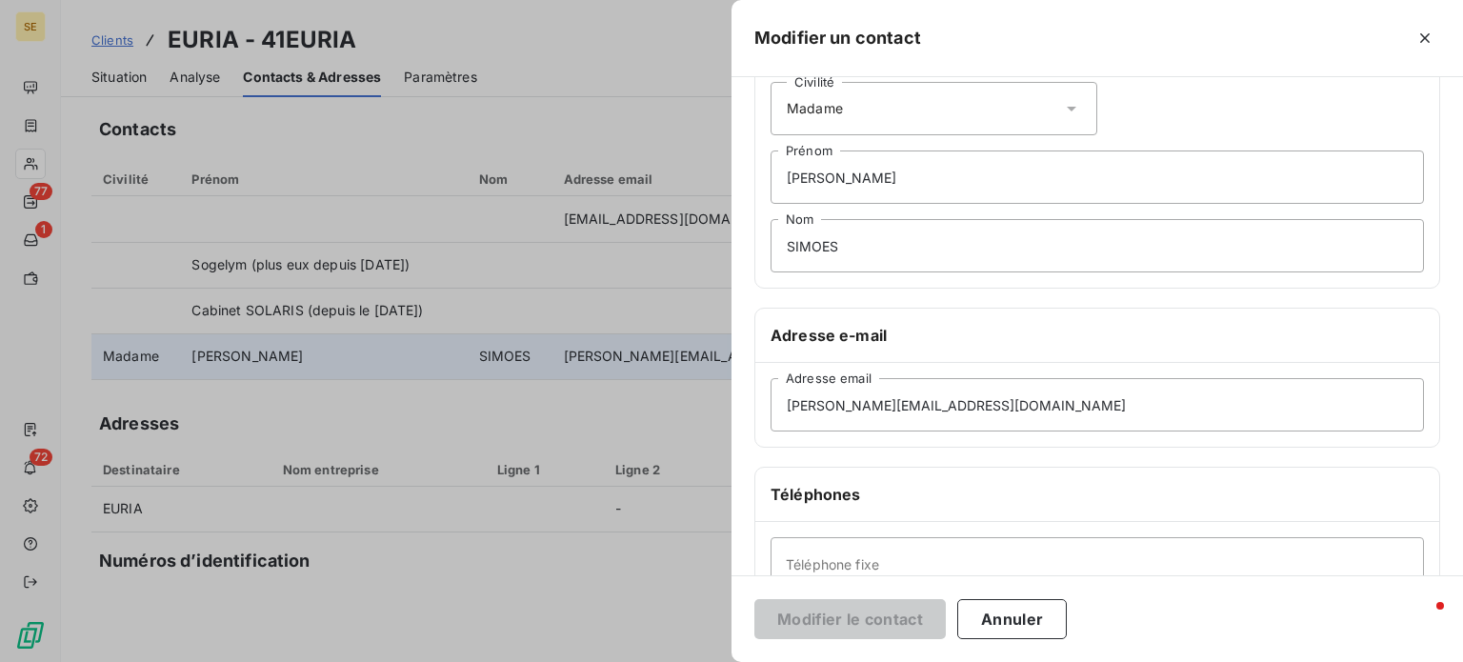
scroll to position [286, 0]
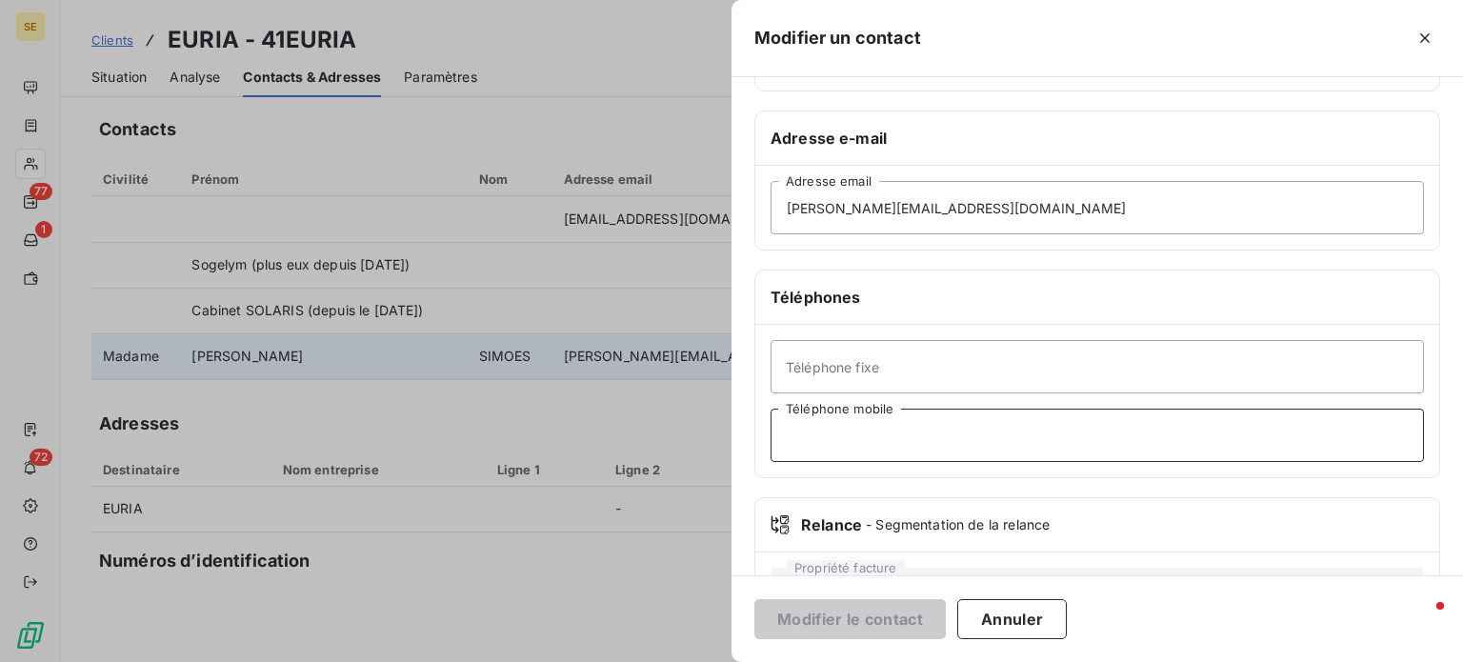
click at [940, 437] on input "Téléphone mobile" at bounding box center [1097, 435] width 653 height 53
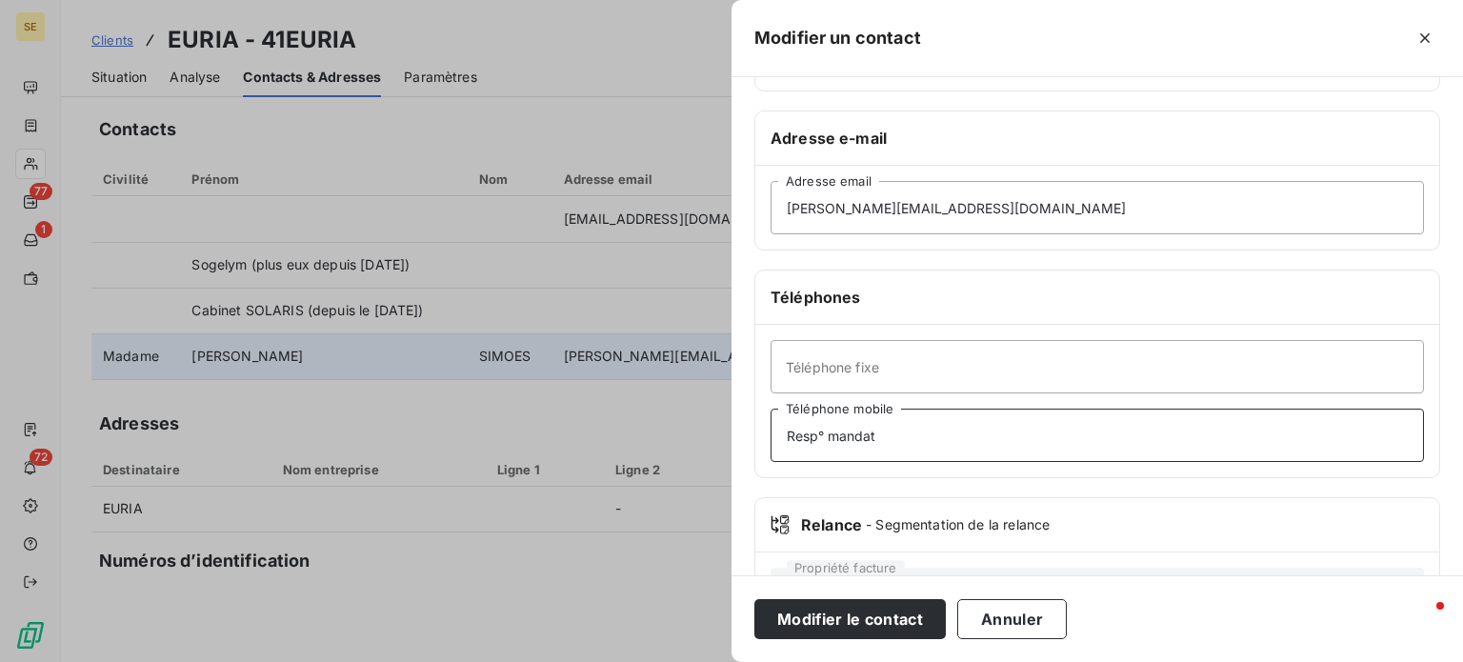
type input "Resp° mandat"
click at [754, 599] on button "Modifier le contact" at bounding box center [849, 619] width 191 height 40
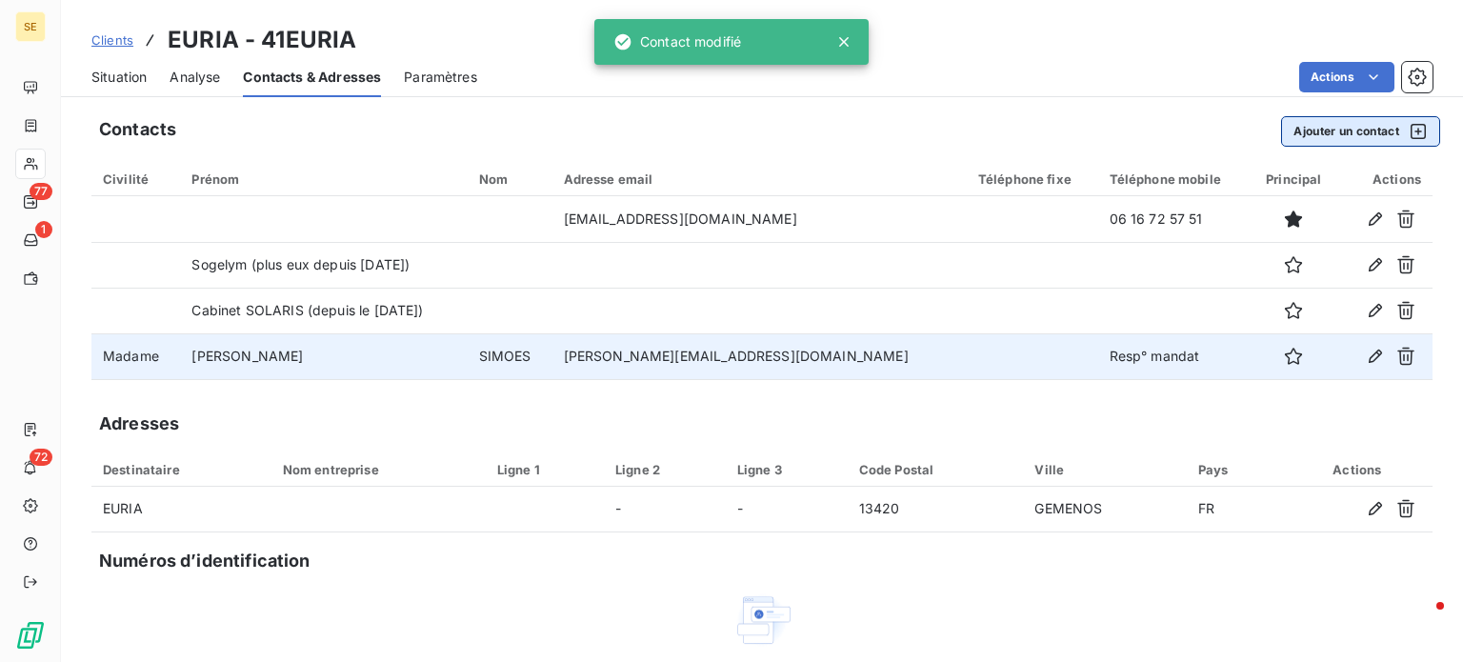
click at [1330, 133] on button "Ajouter un contact" at bounding box center [1360, 131] width 159 height 30
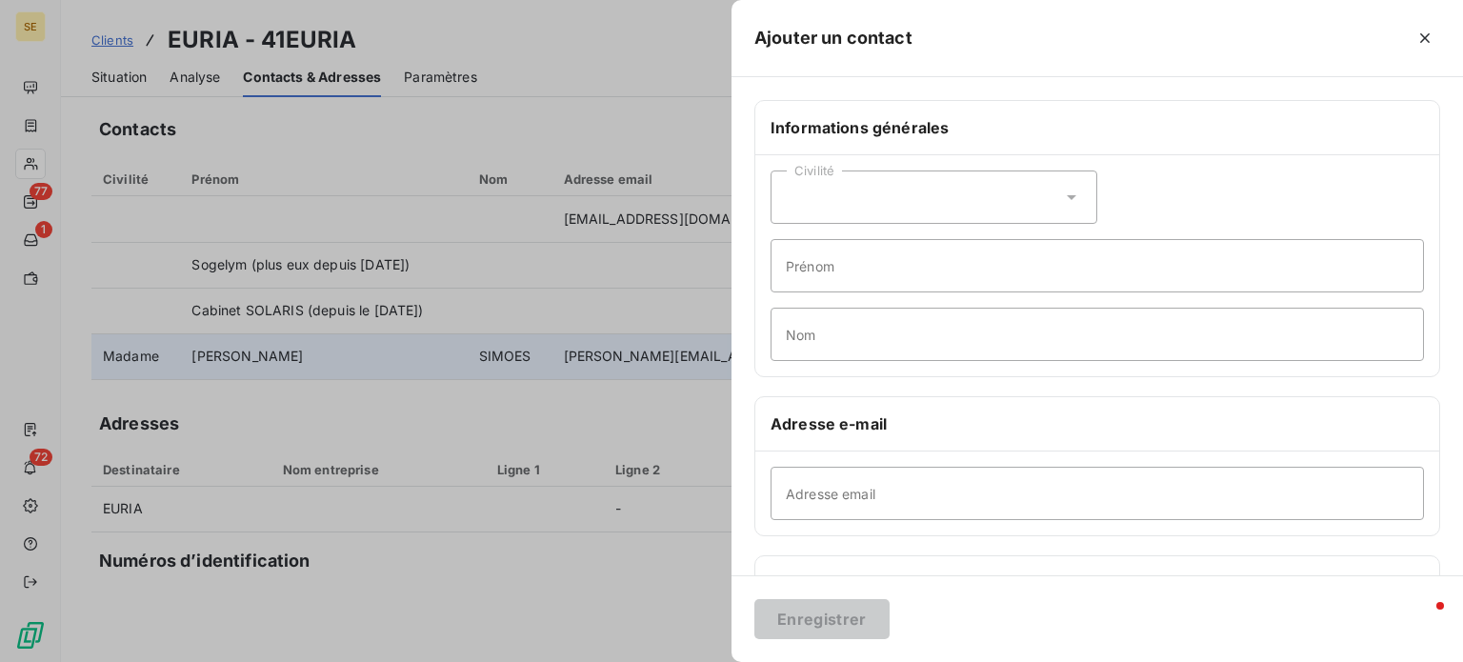
click at [1062, 197] on icon at bounding box center [1071, 197] width 19 height 19
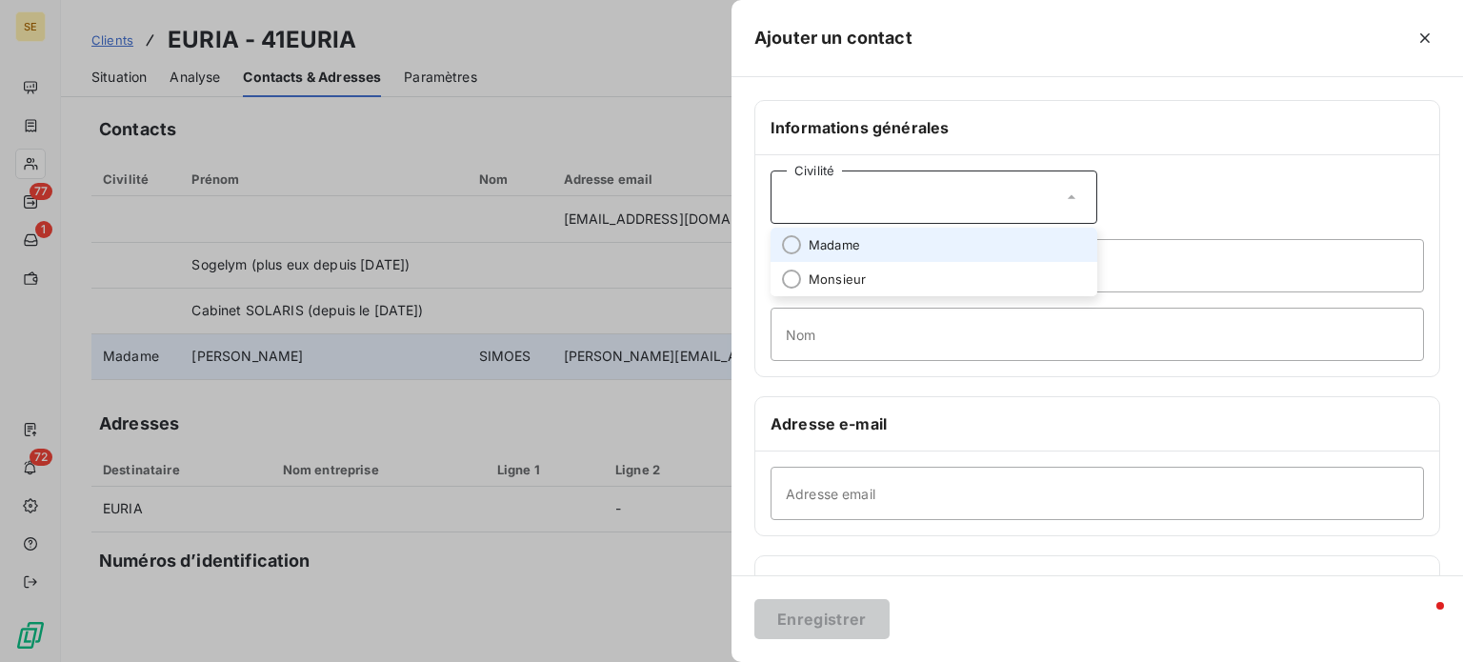
click at [924, 251] on li "Madame" at bounding box center [934, 245] width 327 height 34
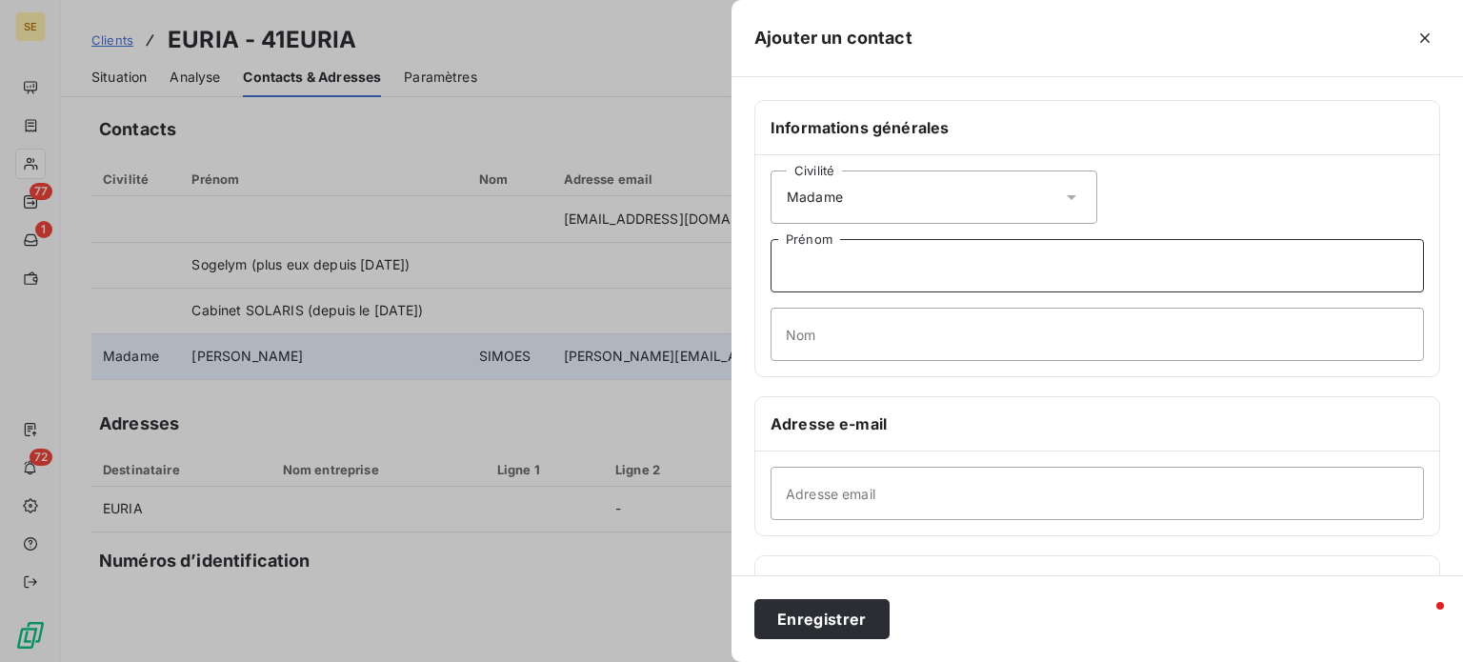
click at [876, 270] on input "Prénom" at bounding box center [1097, 265] width 653 height 53
click at [1063, 193] on icon at bounding box center [1071, 197] width 19 height 19
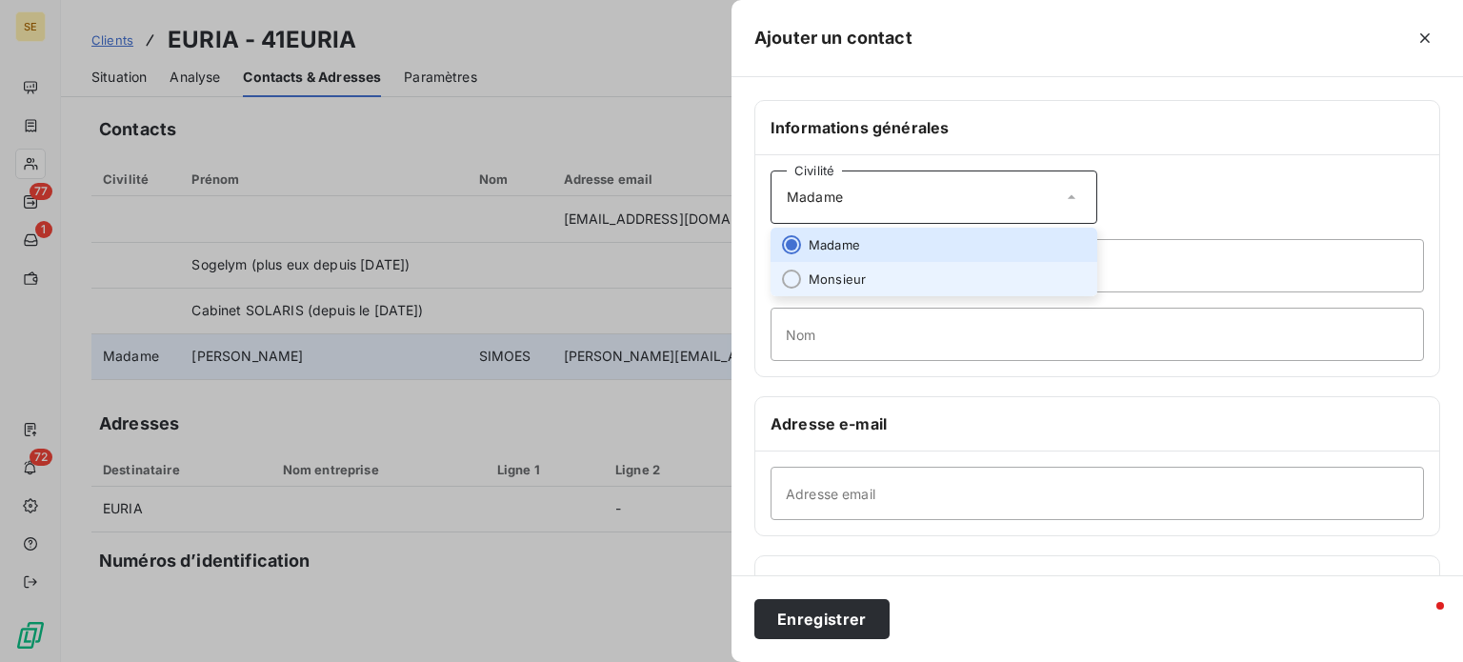
click at [966, 264] on li "Monsieur" at bounding box center [934, 279] width 327 height 34
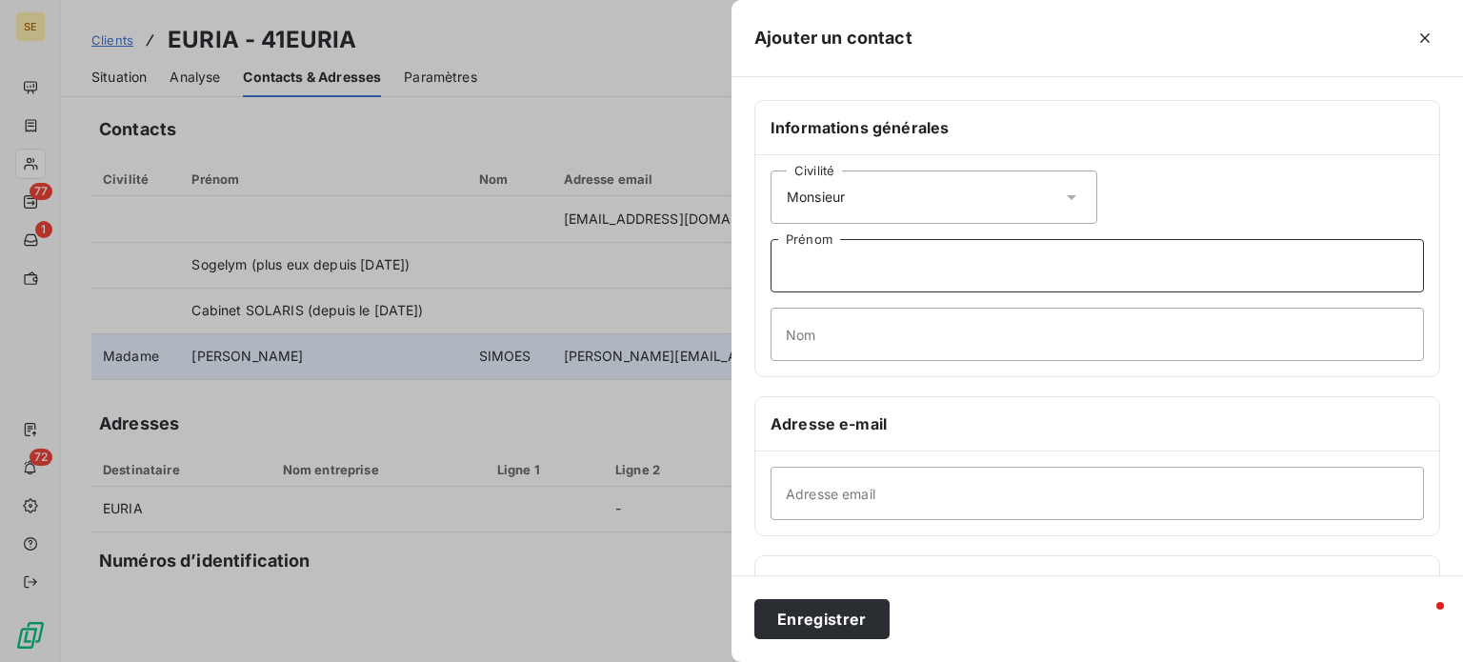
click at [895, 285] on input "Prénom" at bounding box center [1097, 265] width 653 height 53
type input "[PERSON_NAME]"
type input "CANY"
click at [1110, 491] on input "Adresse email" at bounding box center [1097, 493] width 653 height 53
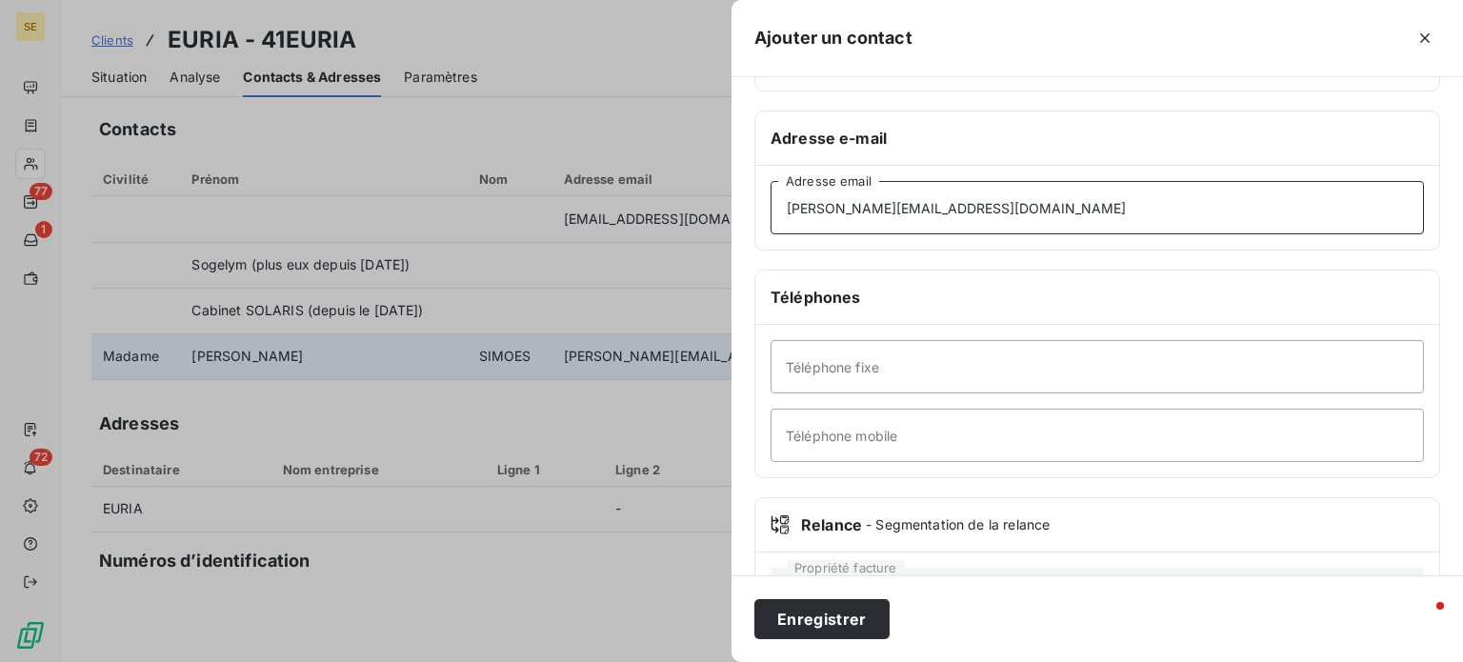
type input "[PERSON_NAME][EMAIL_ADDRESS][DOMAIN_NAME]"
click at [1012, 367] on input "Téléphone fixe" at bounding box center [1097, 366] width 653 height 53
type input "[PHONE_NUMBER]"
click at [754, 599] on button "Enregistrer" at bounding box center [821, 619] width 135 height 40
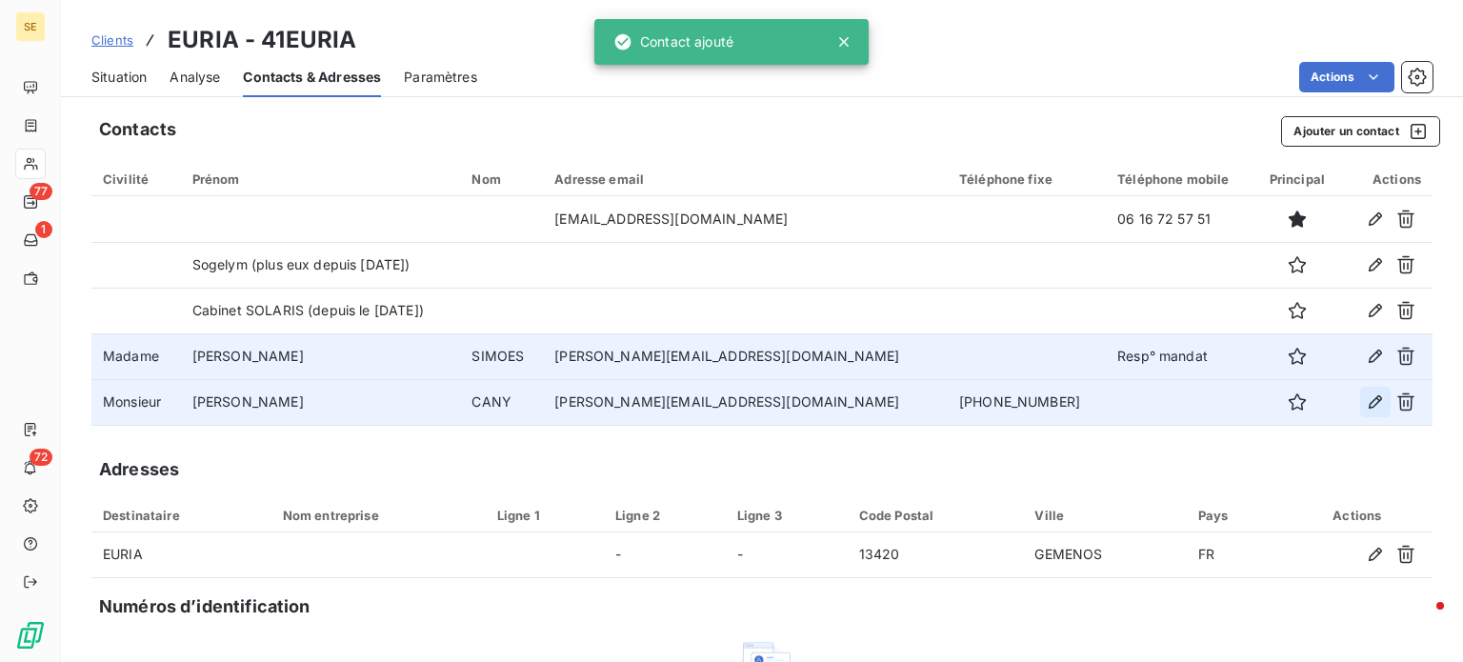
click at [1369, 398] on icon "button" at bounding box center [1375, 401] width 19 height 19
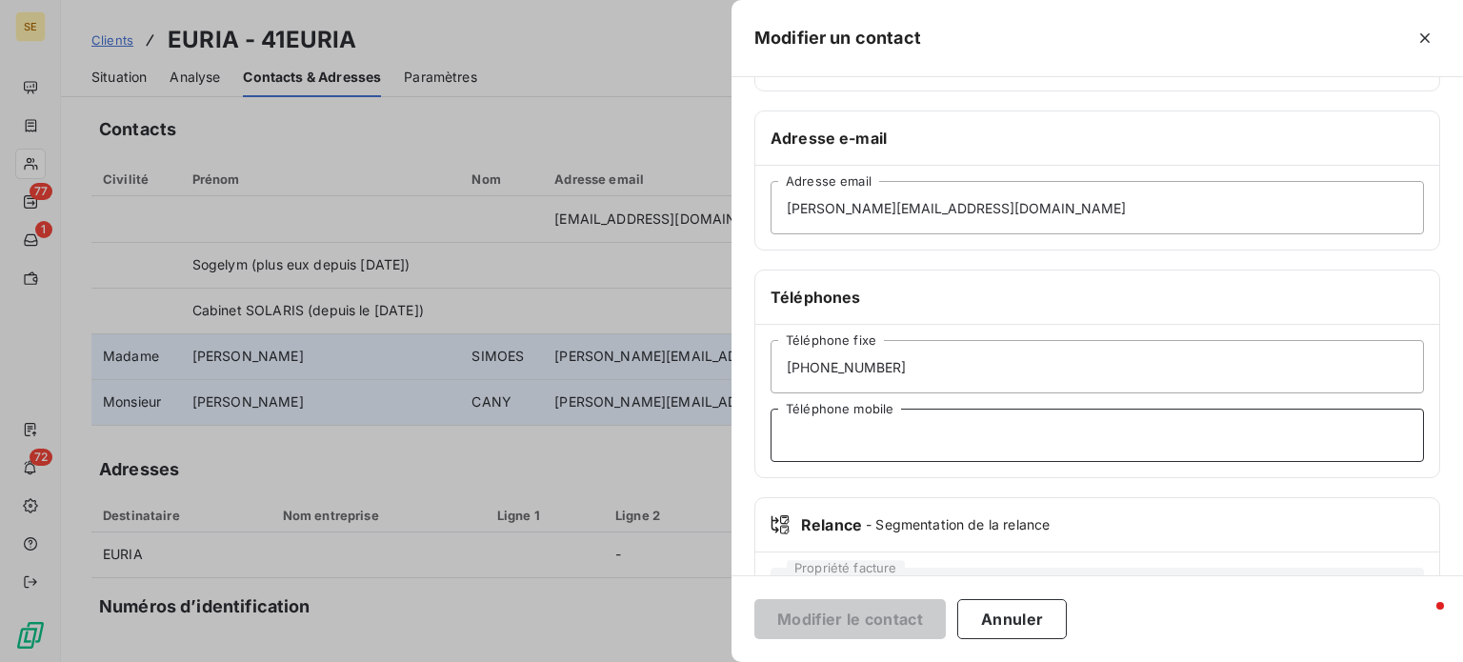
click at [885, 434] on input "Téléphone mobile" at bounding box center [1097, 435] width 653 height 53
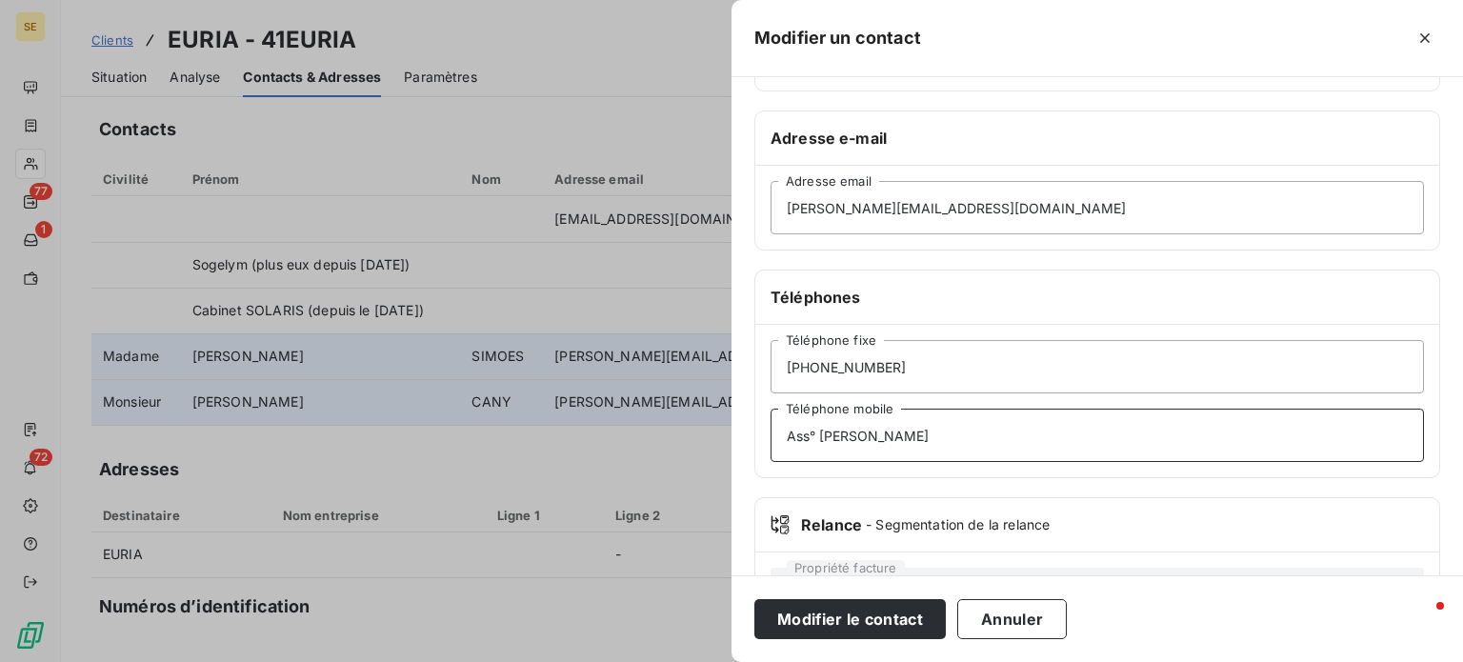
type input "Ass° [PERSON_NAME]"
click at [754, 599] on button "Modifier le contact" at bounding box center [849, 619] width 191 height 40
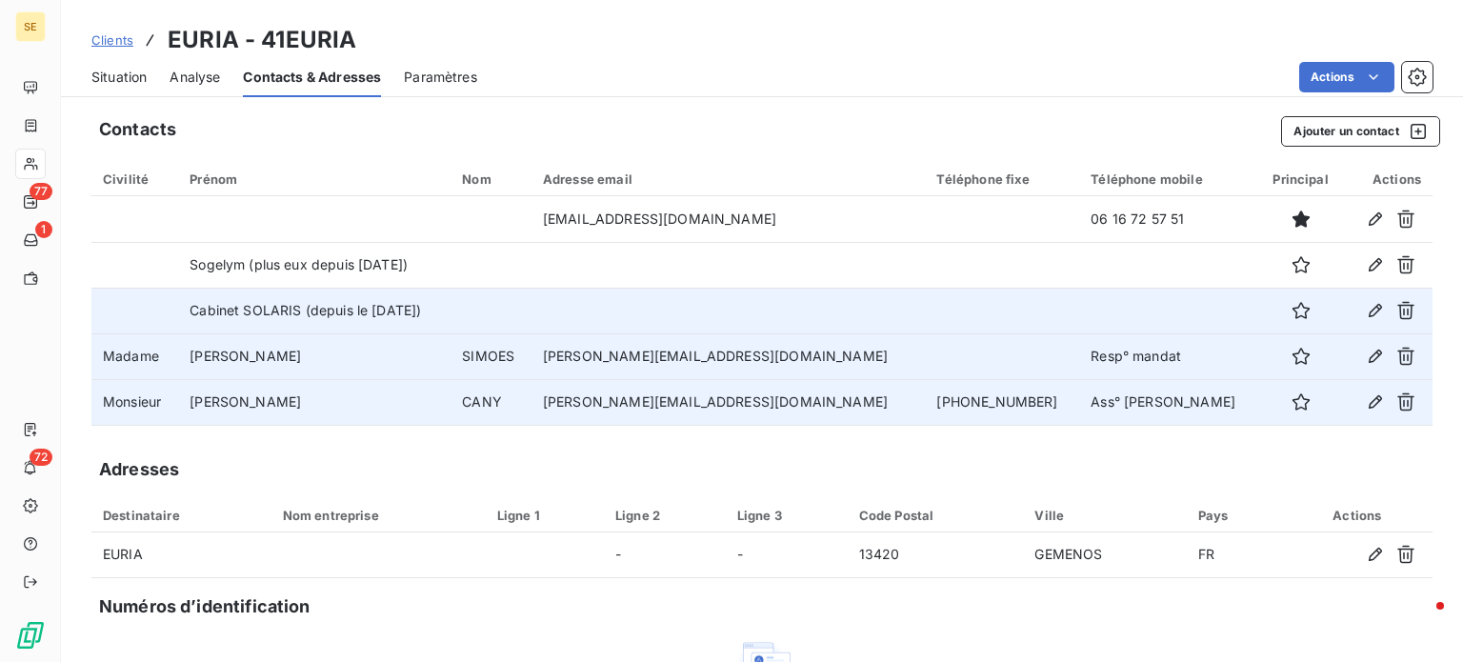
click at [677, 323] on td at bounding box center [729, 311] width 394 height 46
click at [1366, 310] on icon "button" at bounding box center [1375, 310] width 19 height 19
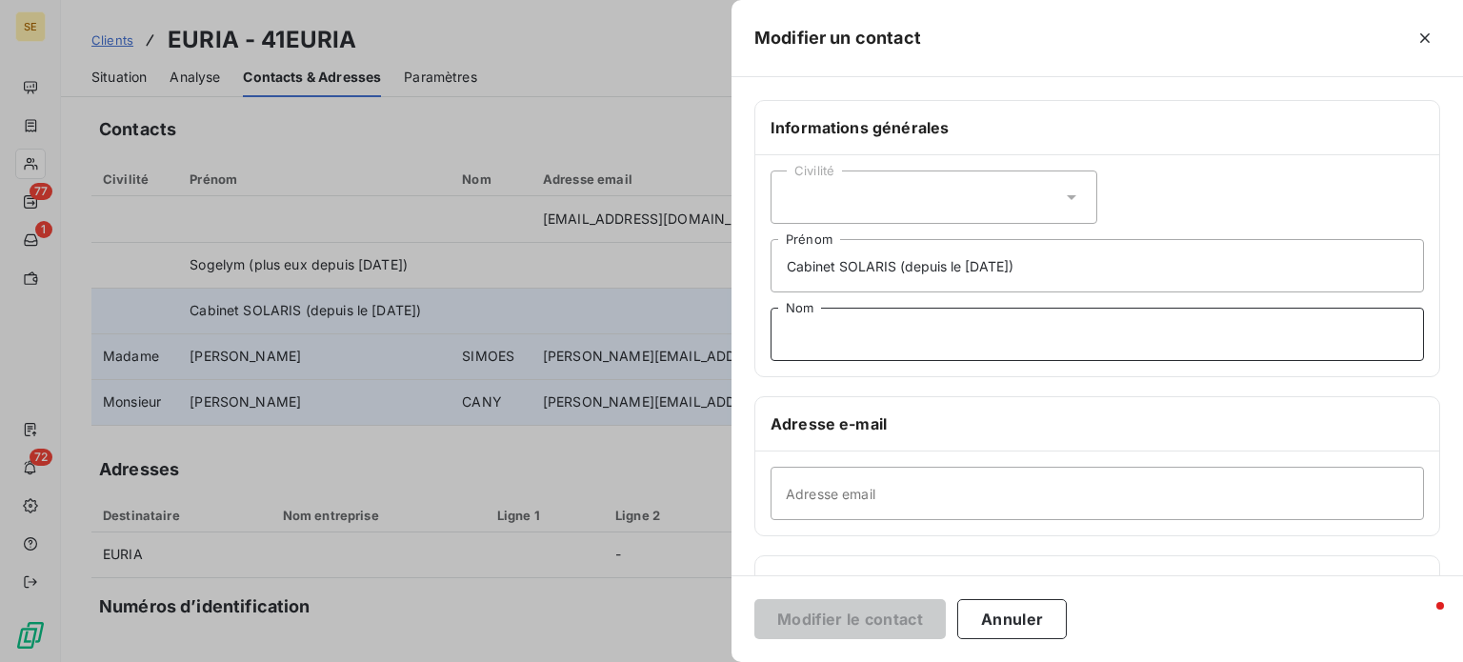
click at [890, 323] on input "Nom" at bounding box center [1097, 334] width 653 height 53
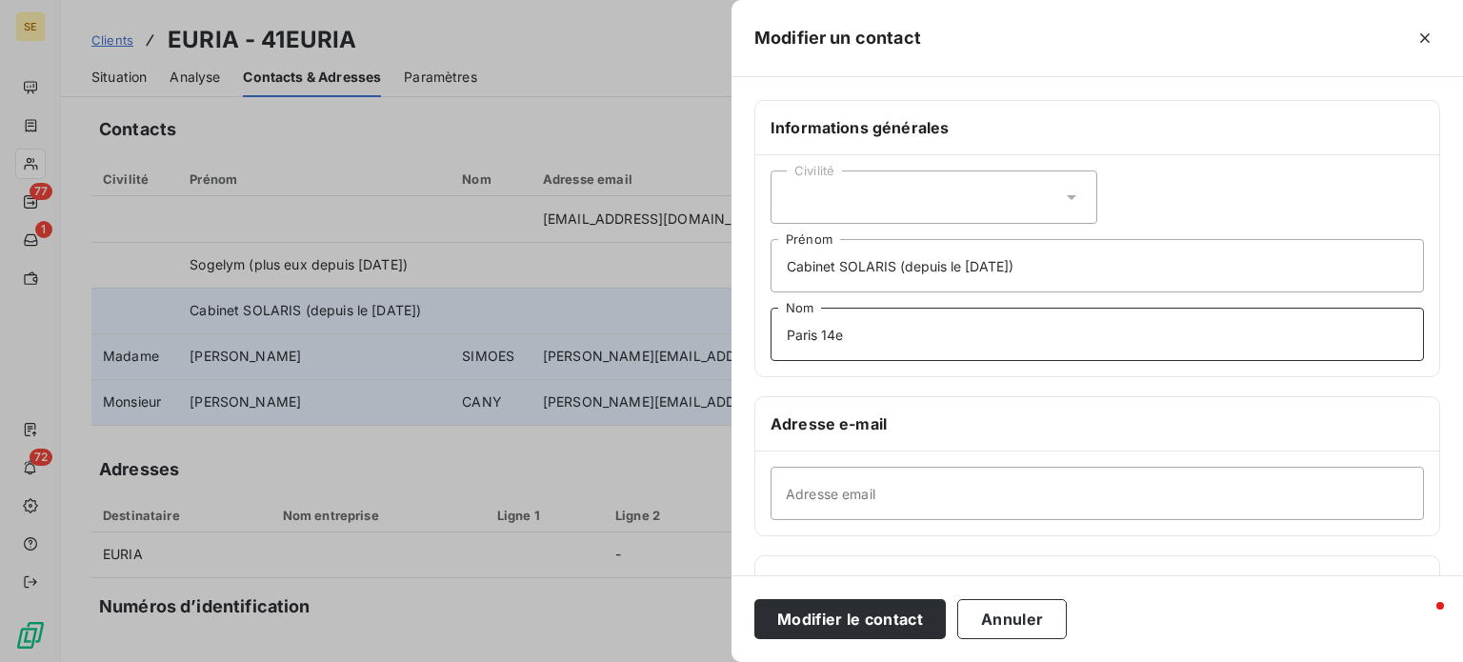
type input "Paris 14e"
click at [754, 599] on button "Modifier le contact" at bounding box center [849, 619] width 191 height 40
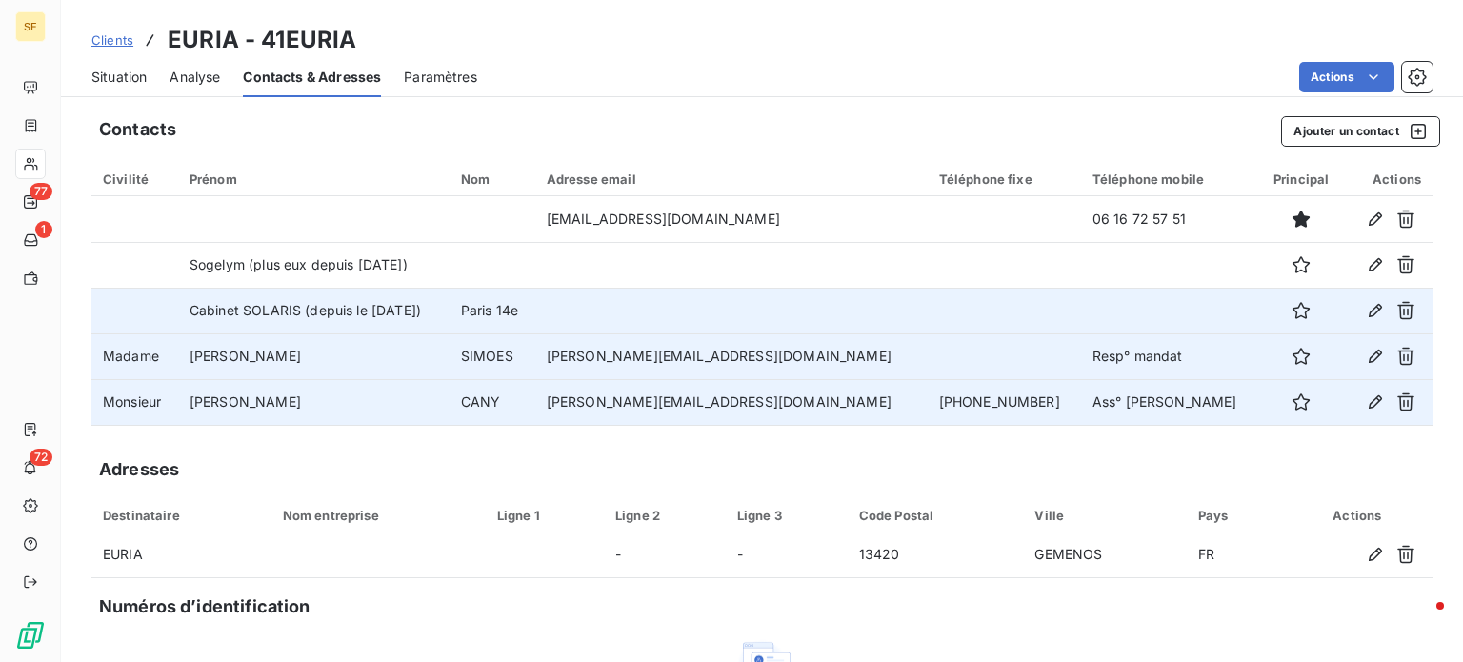
click at [757, 467] on div "Adresses" at bounding box center [761, 469] width 1341 height 27
click at [1366, 399] on icon "button" at bounding box center [1375, 401] width 19 height 19
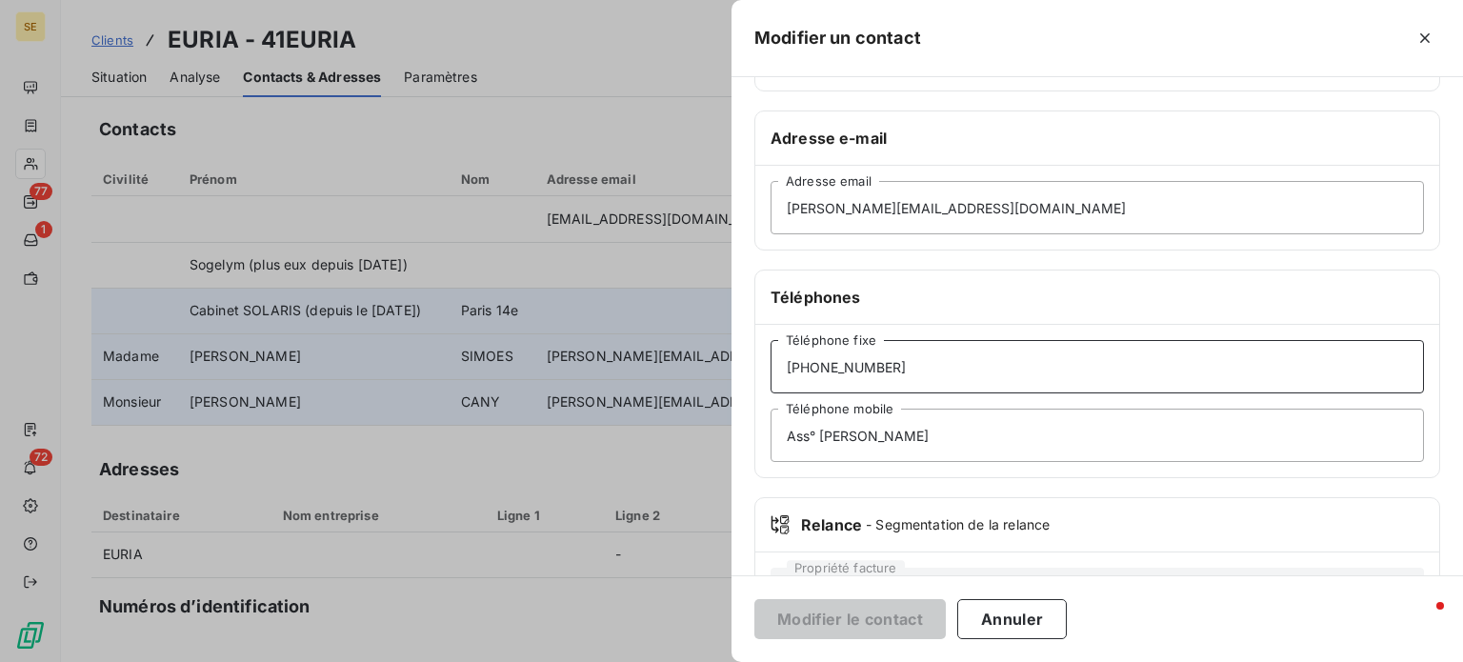
drag, startPoint x: 915, startPoint y: 370, endPoint x: 578, endPoint y: 371, distance: 336.3
click at [578, 662] on div "Modifier un contact Informations générales Civilité Monsieur [PERSON_NAME] CANY…" at bounding box center [731, 662] width 1463 height 0
click at [1418, 38] on icon "button" at bounding box center [1425, 38] width 19 height 19
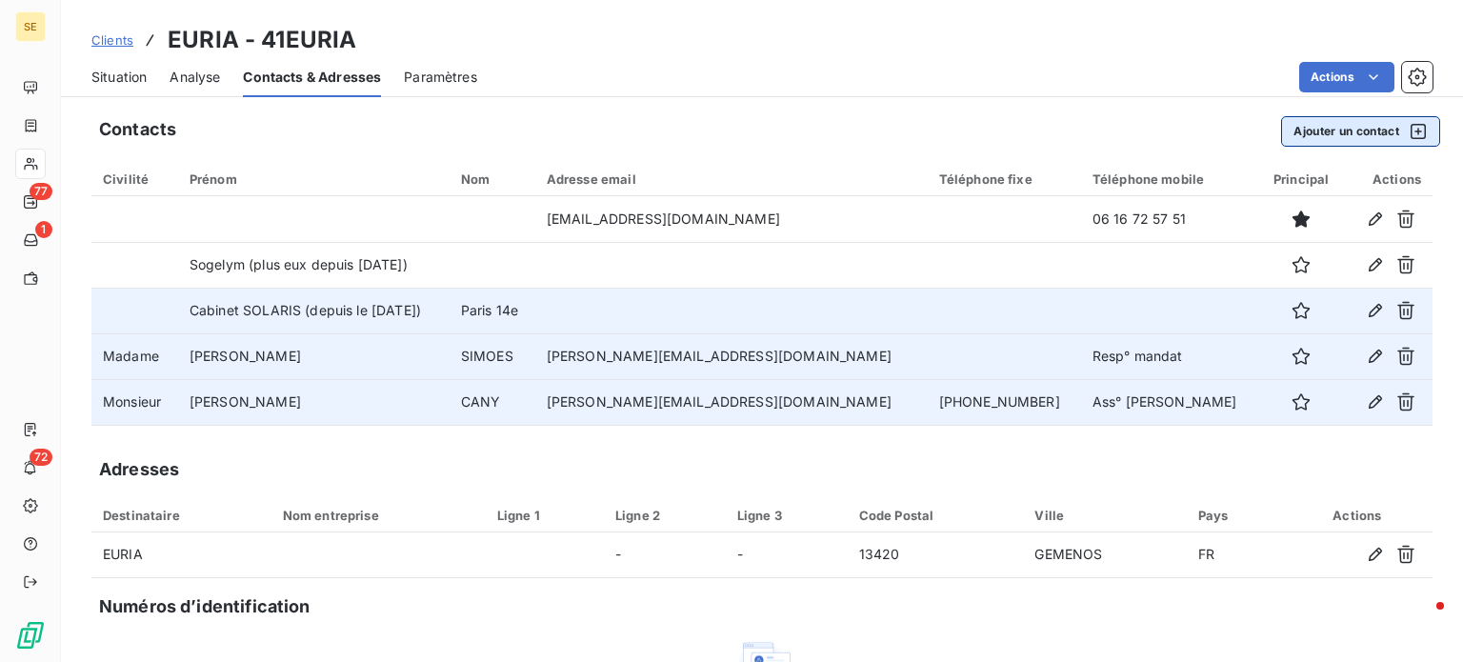
click at [1324, 145] on button "Ajouter un contact" at bounding box center [1360, 131] width 159 height 30
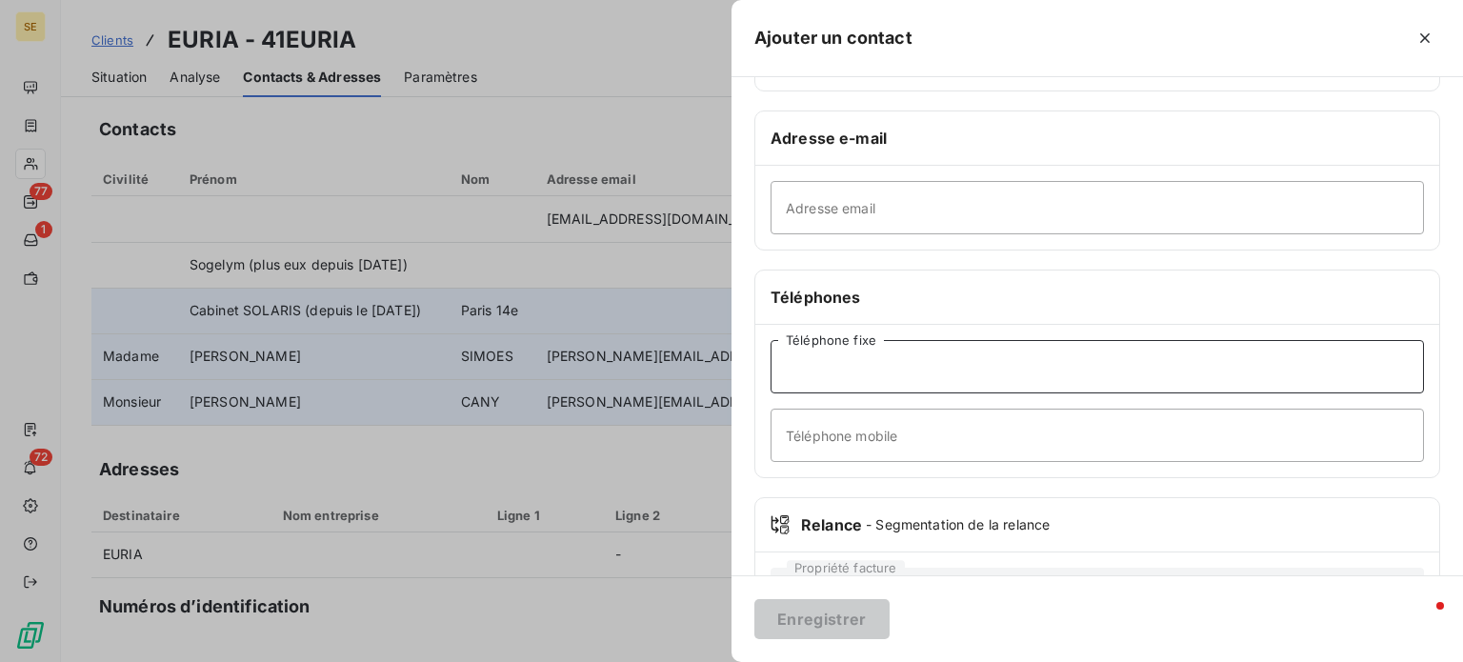
click at [891, 376] on input "Téléphone fixe" at bounding box center [1097, 366] width 653 height 53
paste input "[PHONE_NUMBER]"
type input "[PHONE_NUMBER]"
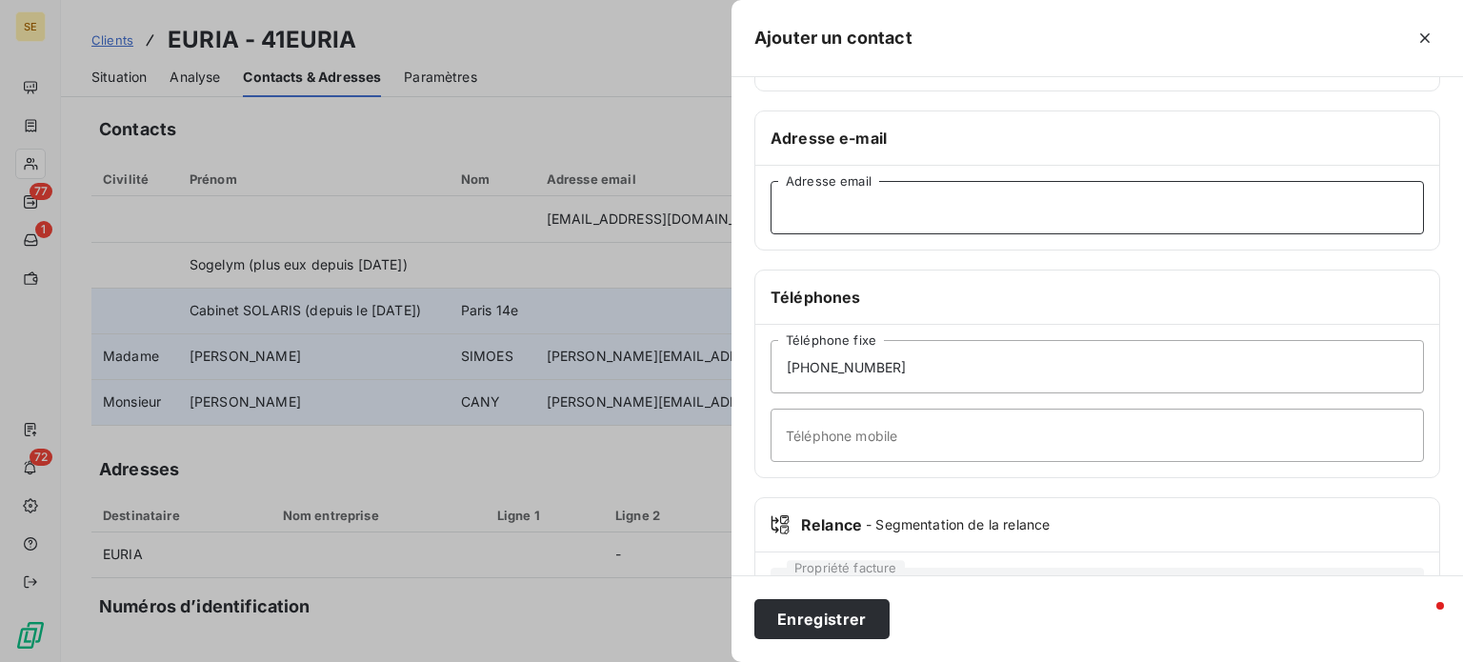
click at [915, 211] on input "Adresse email" at bounding box center [1097, 207] width 653 height 53
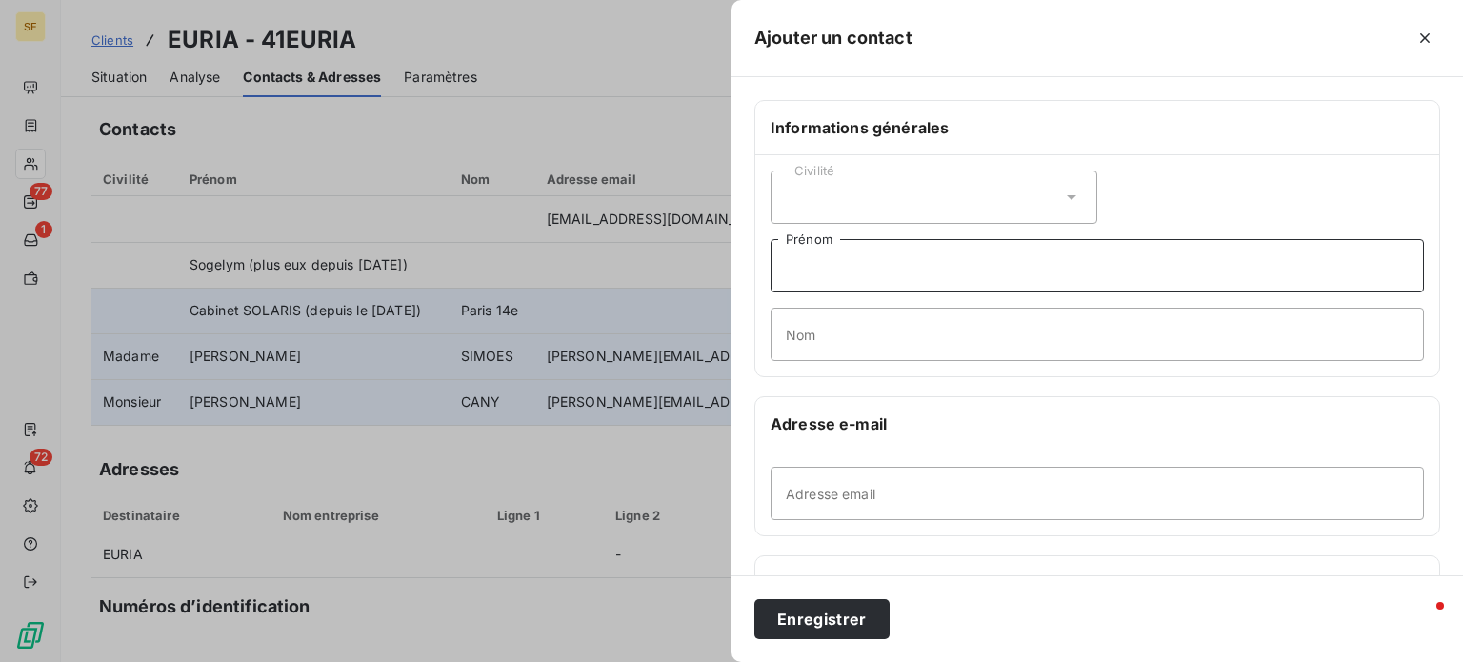
click at [812, 274] on input "Prénom" at bounding box center [1097, 265] width 653 height 53
type input "std solaris"
click at [754, 599] on button "Enregistrer" at bounding box center [821, 619] width 135 height 40
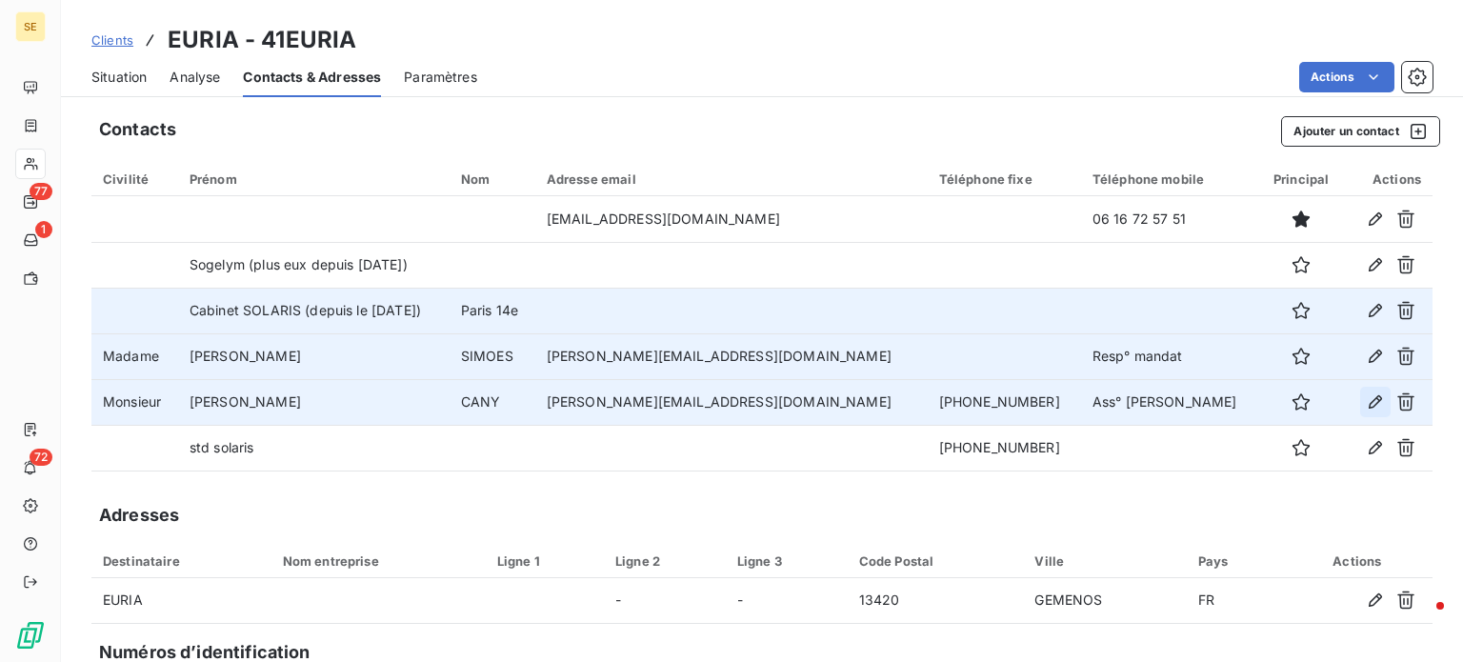
click at [1369, 399] on icon "button" at bounding box center [1375, 401] width 13 height 13
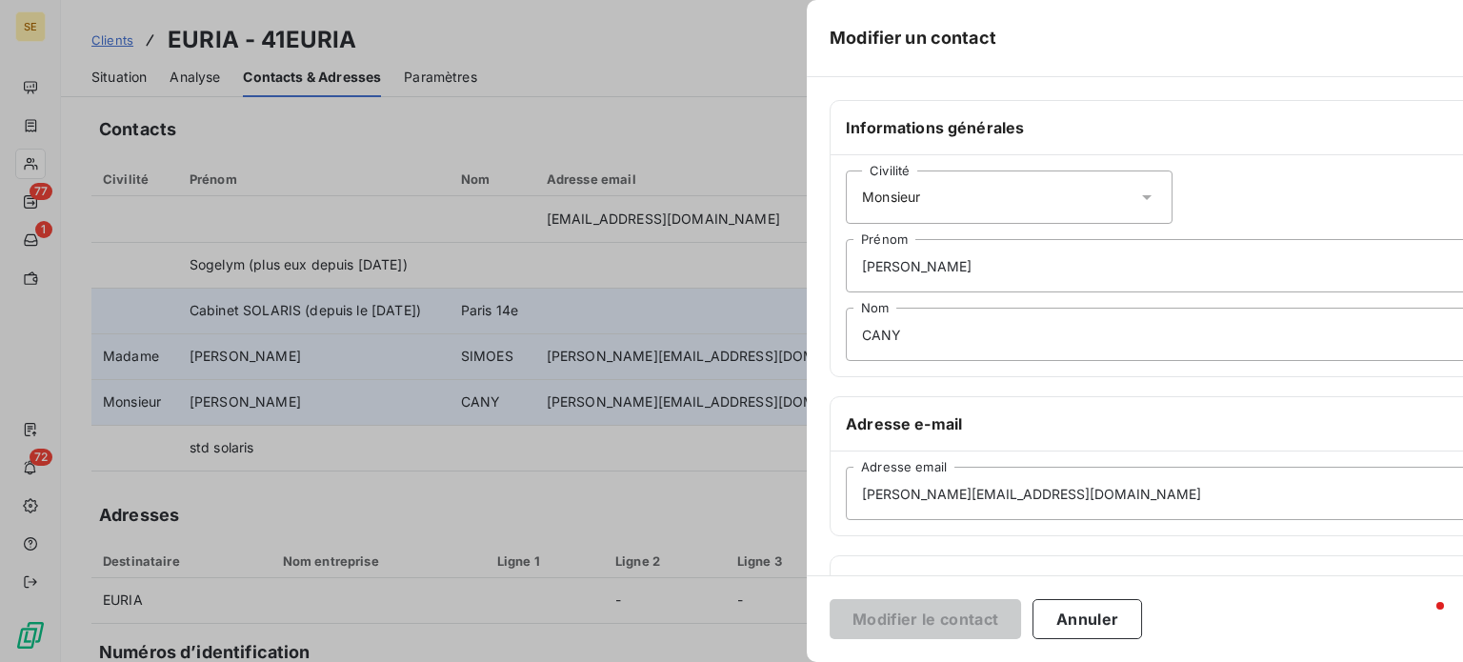
click at [1363, 399] on div "Adresse e-mail" at bounding box center [1173, 424] width 684 height 54
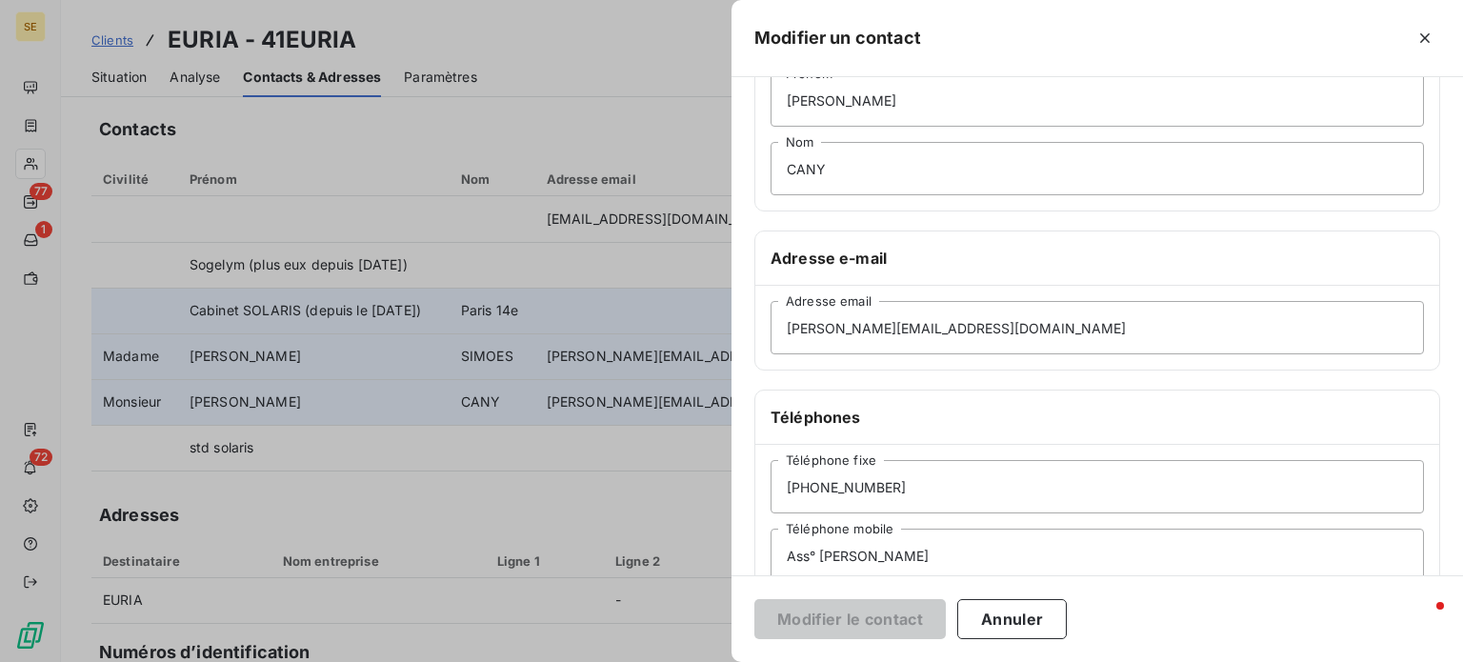
scroll to position [367, 0]
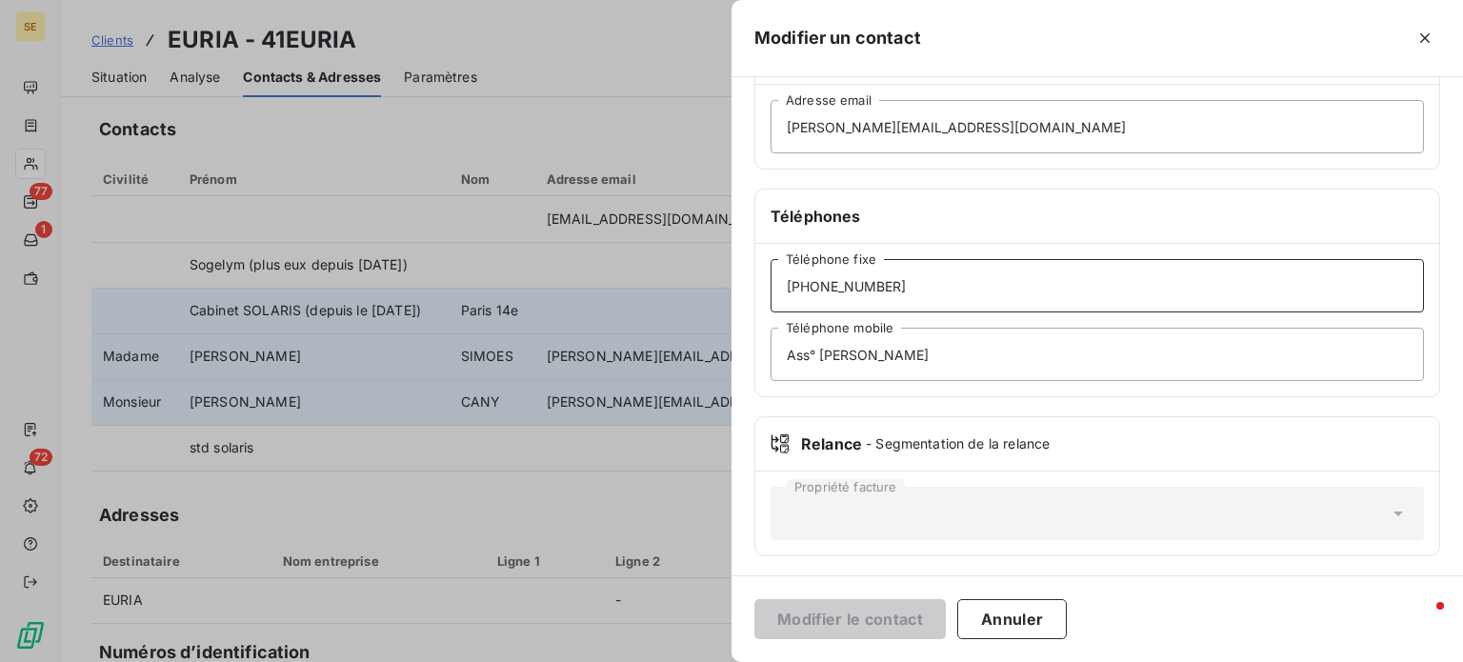
drag, startPoint x: 900, startPoint y: 278, endPoint x: 604, endPoint y: 268, distance: 296.5
click at [605, 662] on div "Modifier un contact Informations générales Civilité Monsieur [PERSON_NAME] CANY…" at bounding box center [731, 662] width 1463 height 0
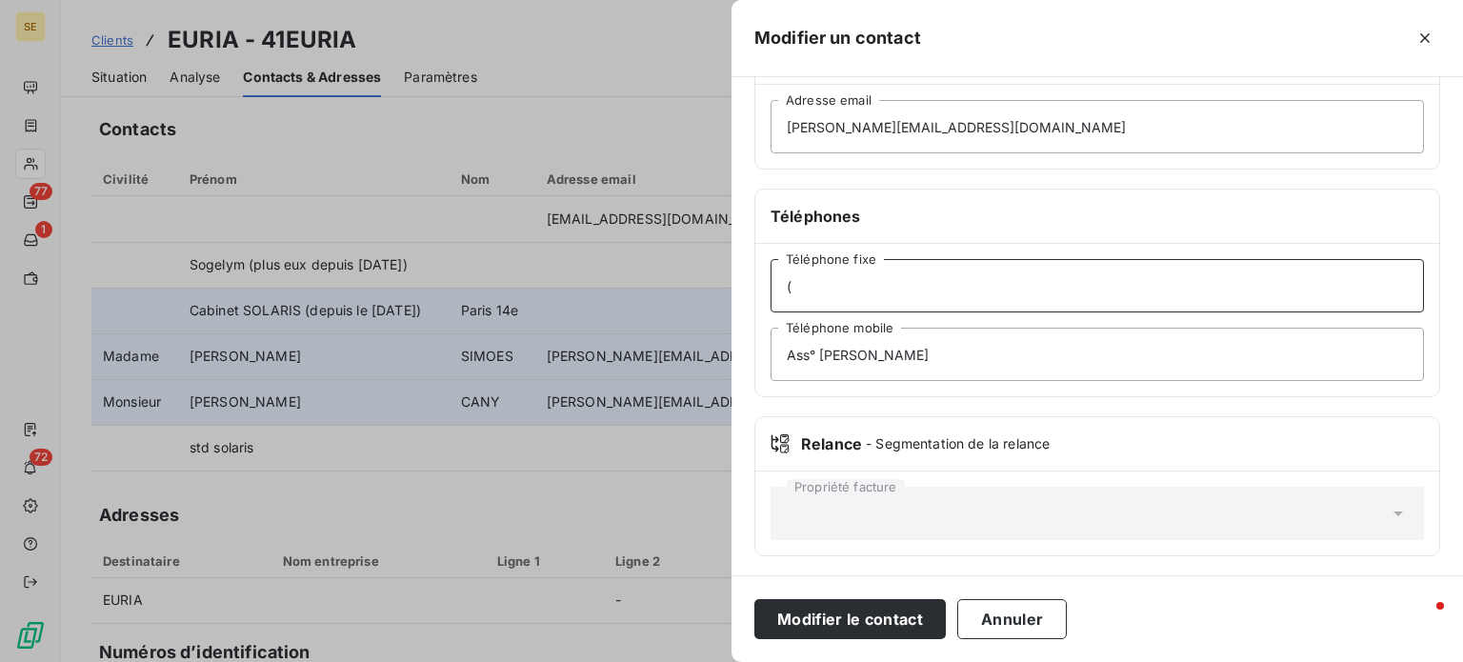
type input "(Ne fait + parti de la sté)"
click at [754, 599] on button "Modifier le contact" at bounding box center [849, 619] width 191 height 40
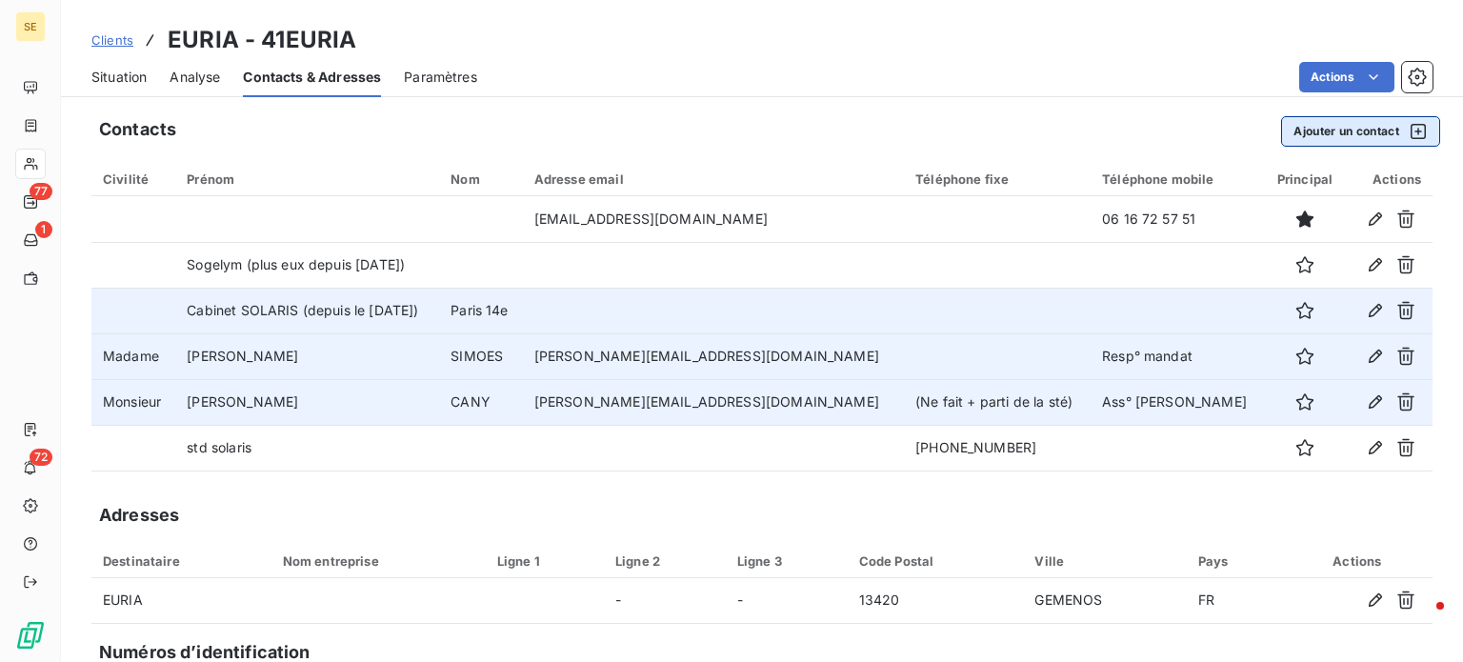
click at [1323, 137] on button "Ajouter un contact" at bounding box center [1360, 131] width 159 height 30
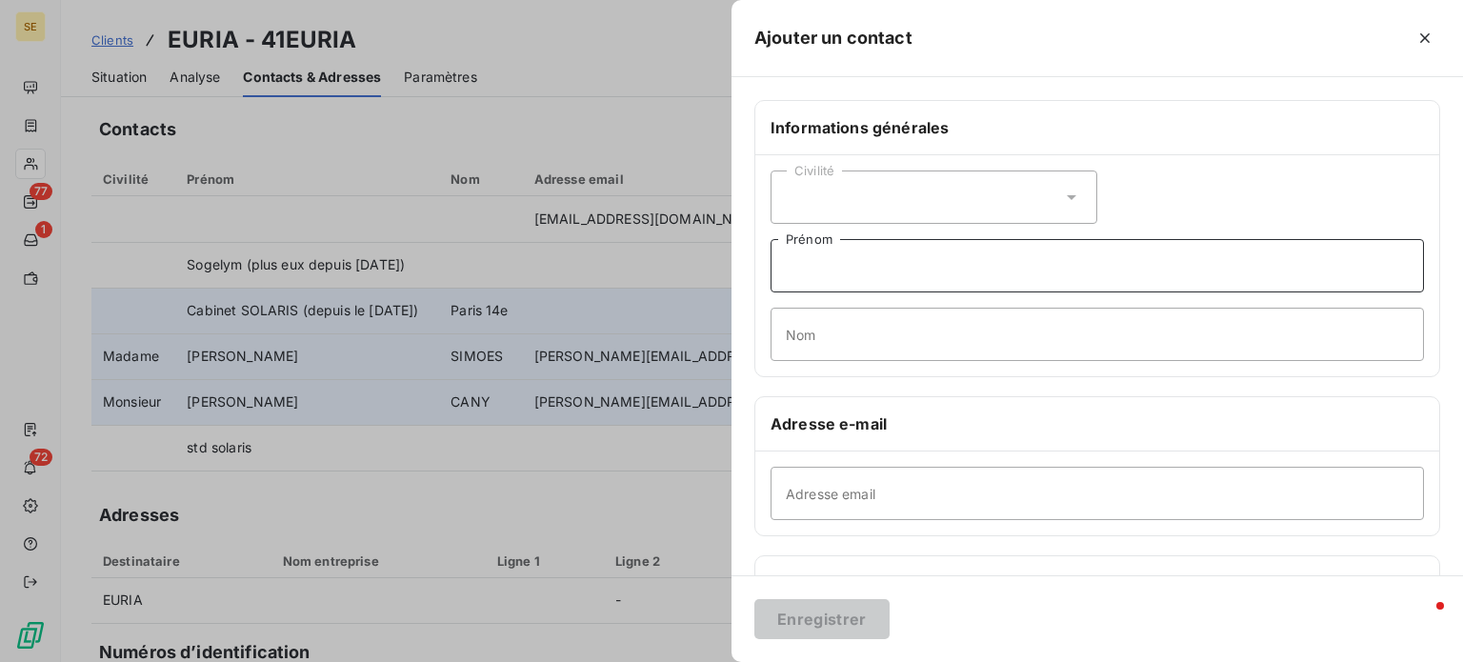
click at [804, 267] on input "Prénom" at bounding box center [1097, 265] width 653 height 53
type input "COMPTA"
click at [842, 501] on input "Adresse email" at bounding box center [1097, 493] width 653 height 53
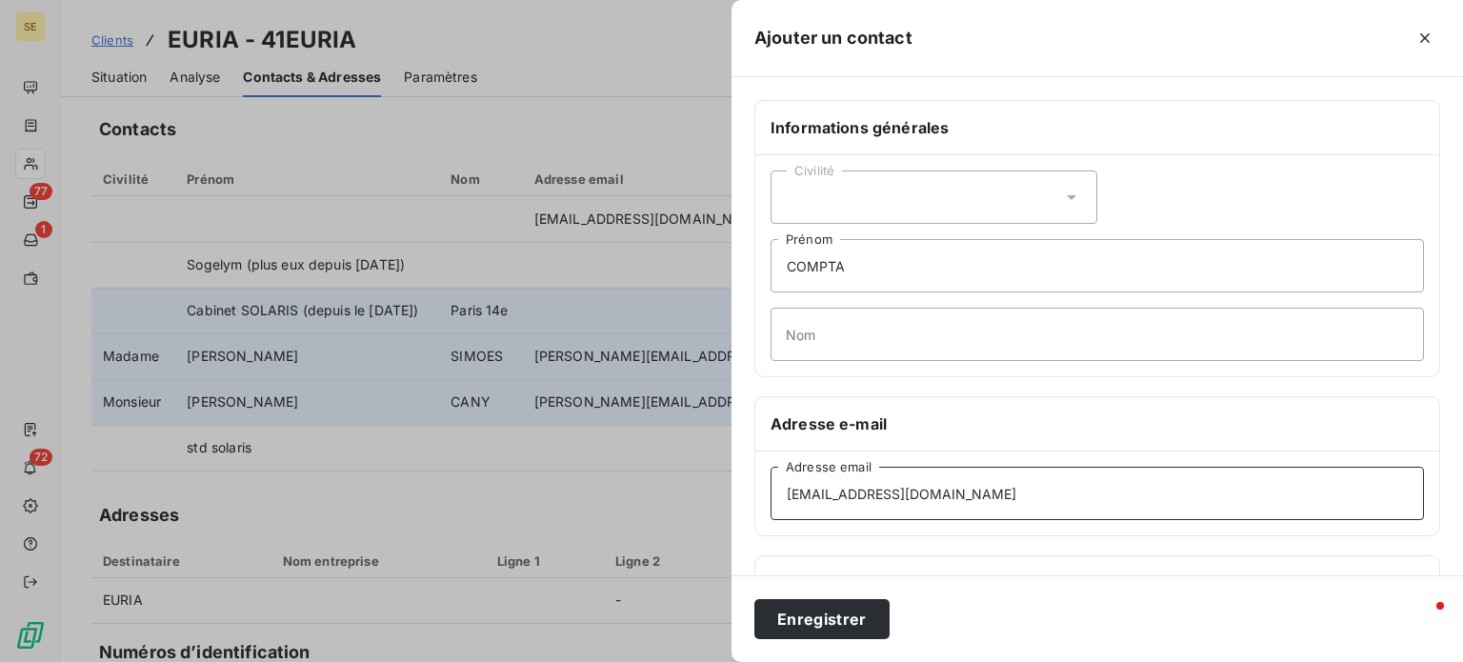
type input "[EMAIL_ADDRESS][DOMAIN_NAME]"
click at [754, 599] on button "Enregistrer" at bounding box center [821, 619] width 135 height 40
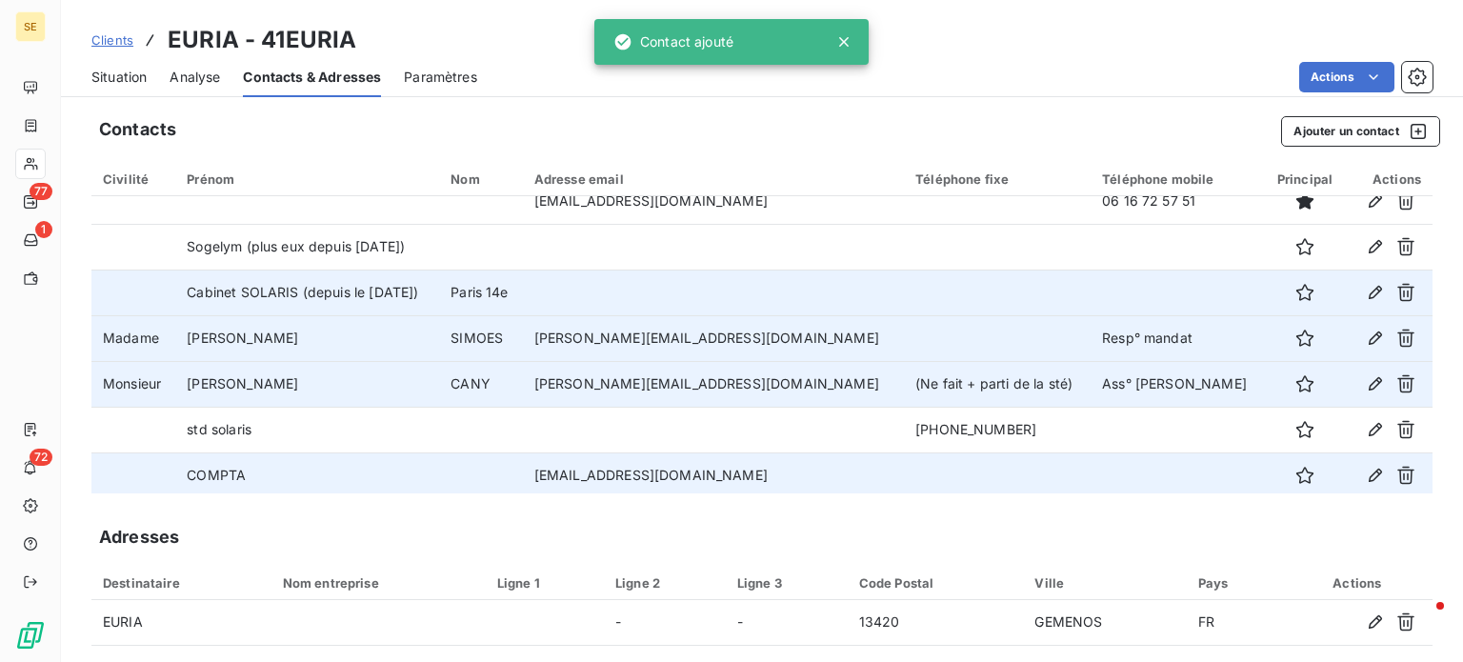
scroll to position [23, 0]
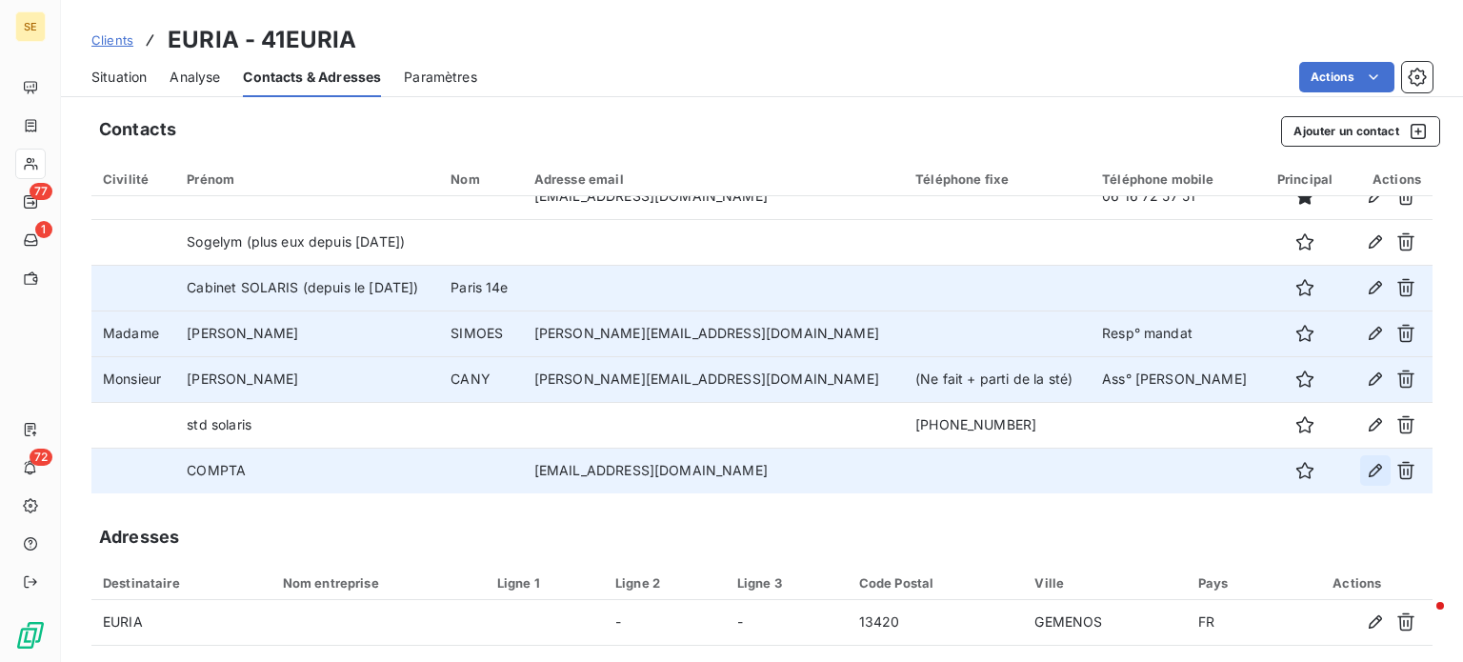
click at [1366, 466] on icon "button" at bounding box center [1375, 470] width 19 height 19
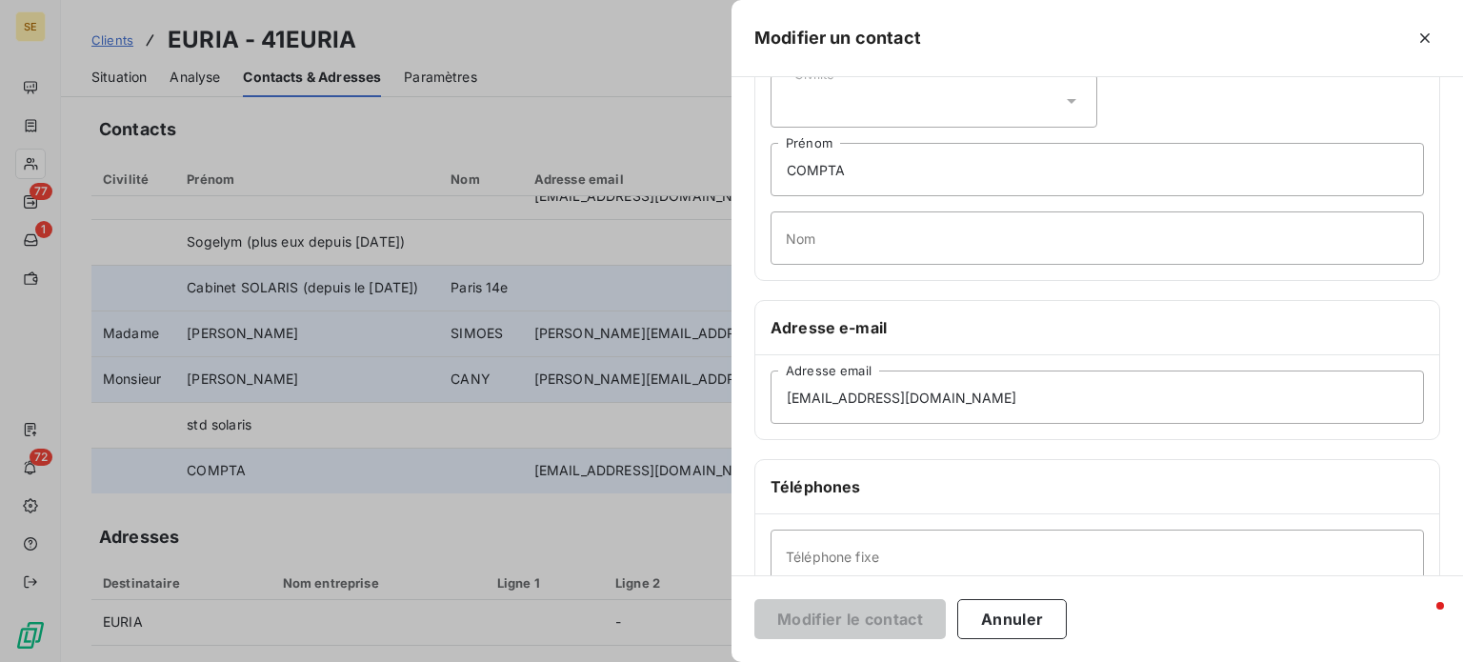
scroll to position [367, 0]
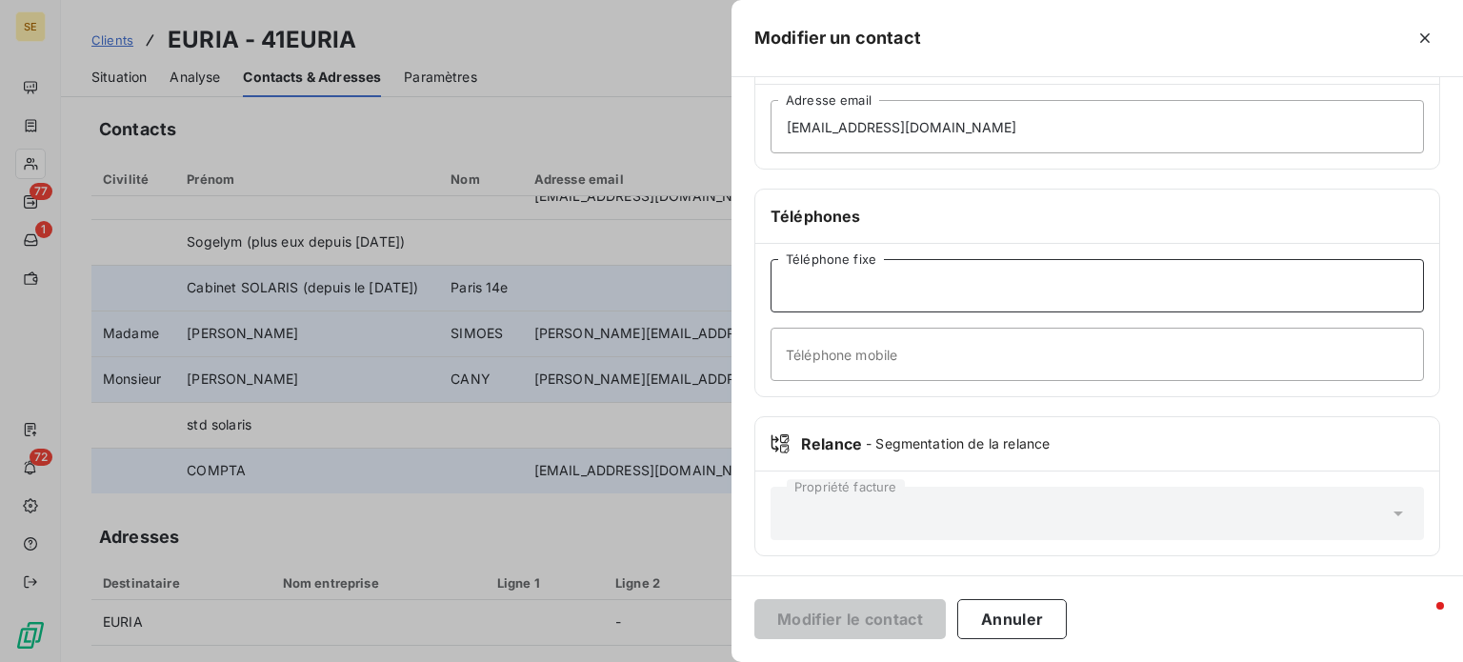
click at [845, 287] on input "Téléphone fixe" at bounding box center [1097, 285] width 653 height 53
type input "pas de ligne directe"
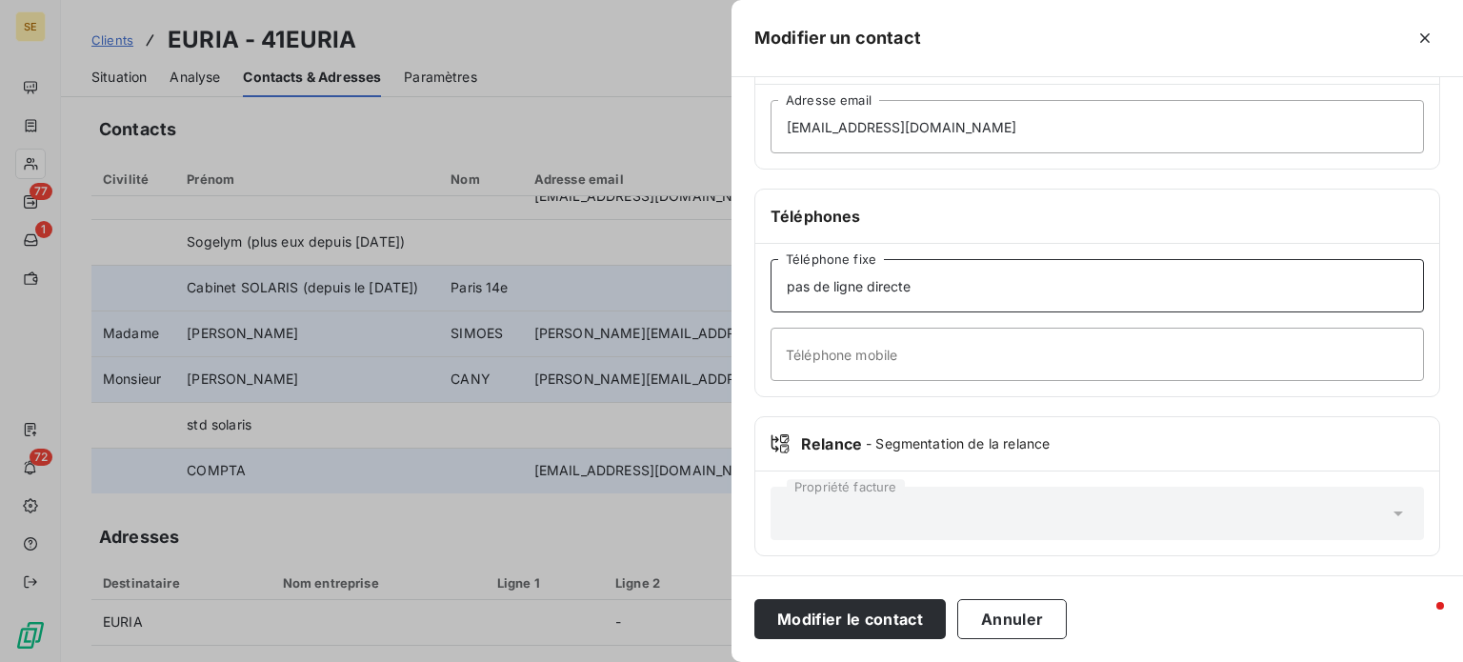
click at [754, 599] on button "Modifier le contact" at bounding box center [849, 619] width 191 height 40
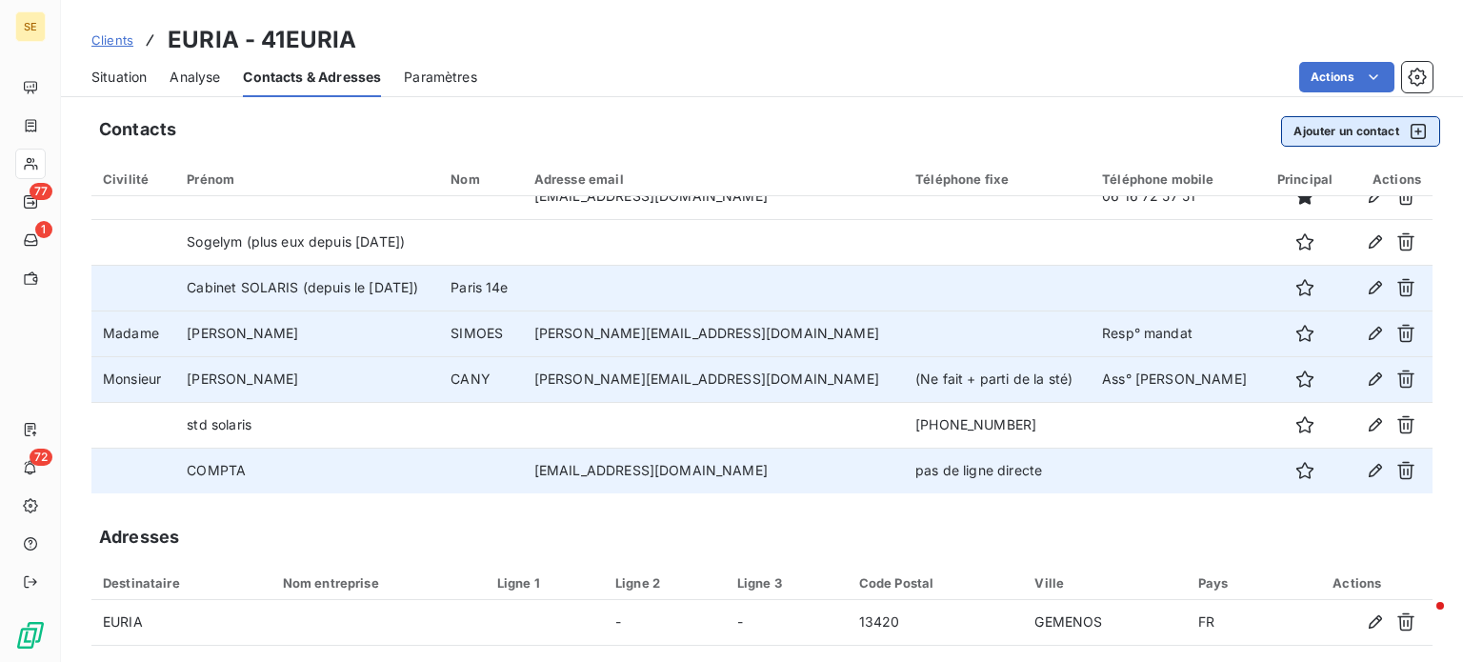
click at [1341, 139] on button "Ajouter un contact" at bounding box center [1360, 131] width 159 height 30
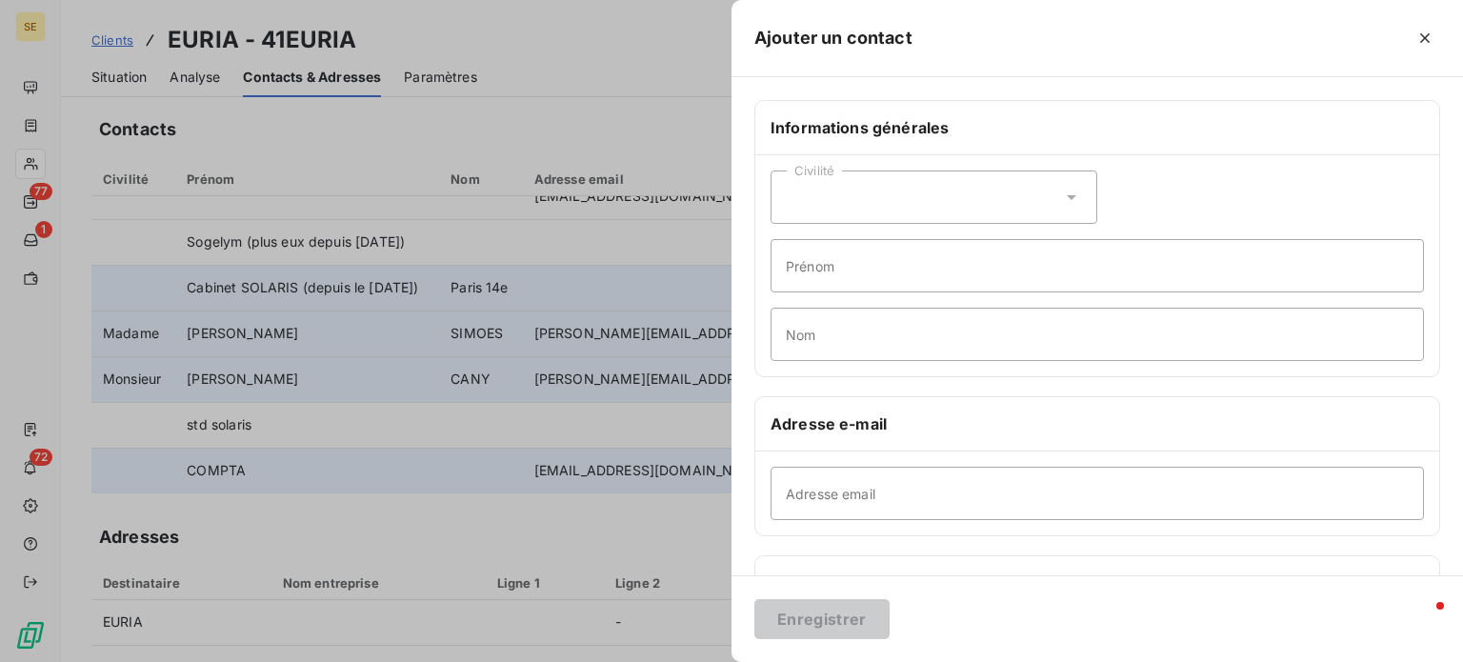
click at [1063, 193] on icon at bounding box center [1071, 197] width 19 height 19
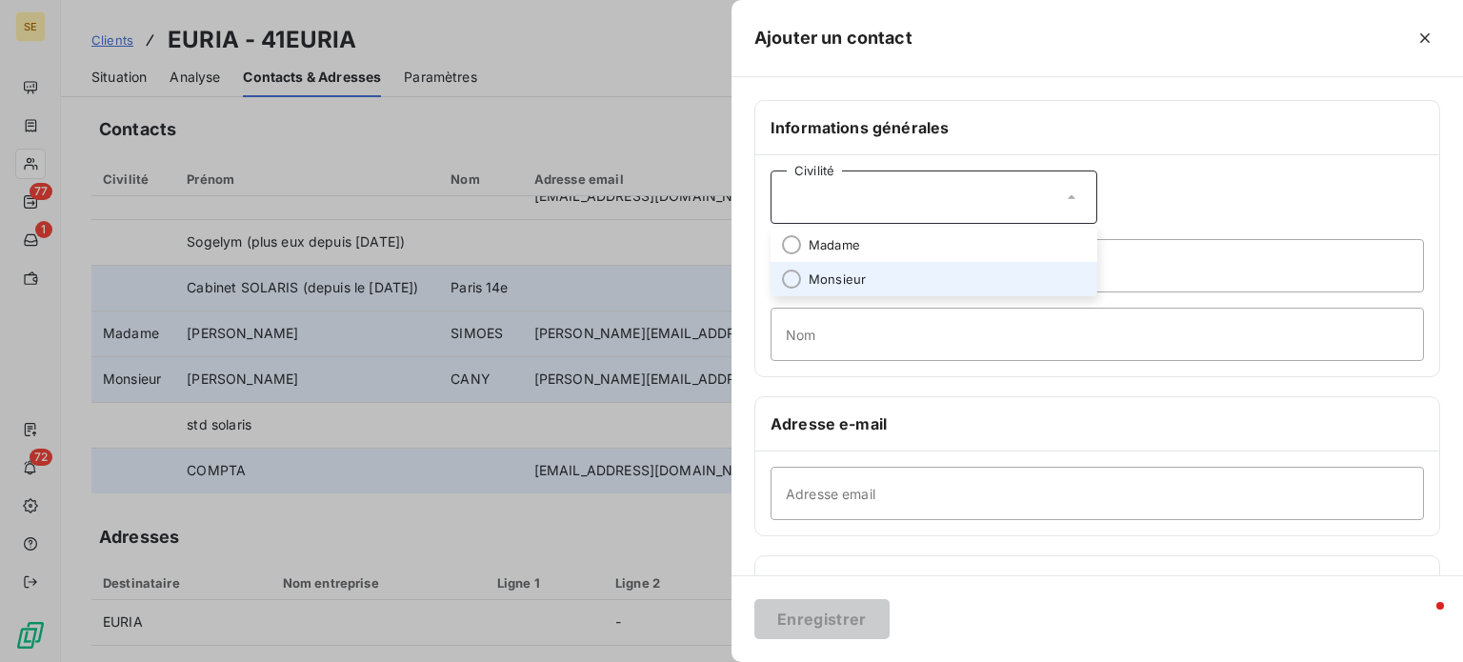
click at [842, 272] on span "Monsieur" at bounding box center [837, 280] width 57 height 18
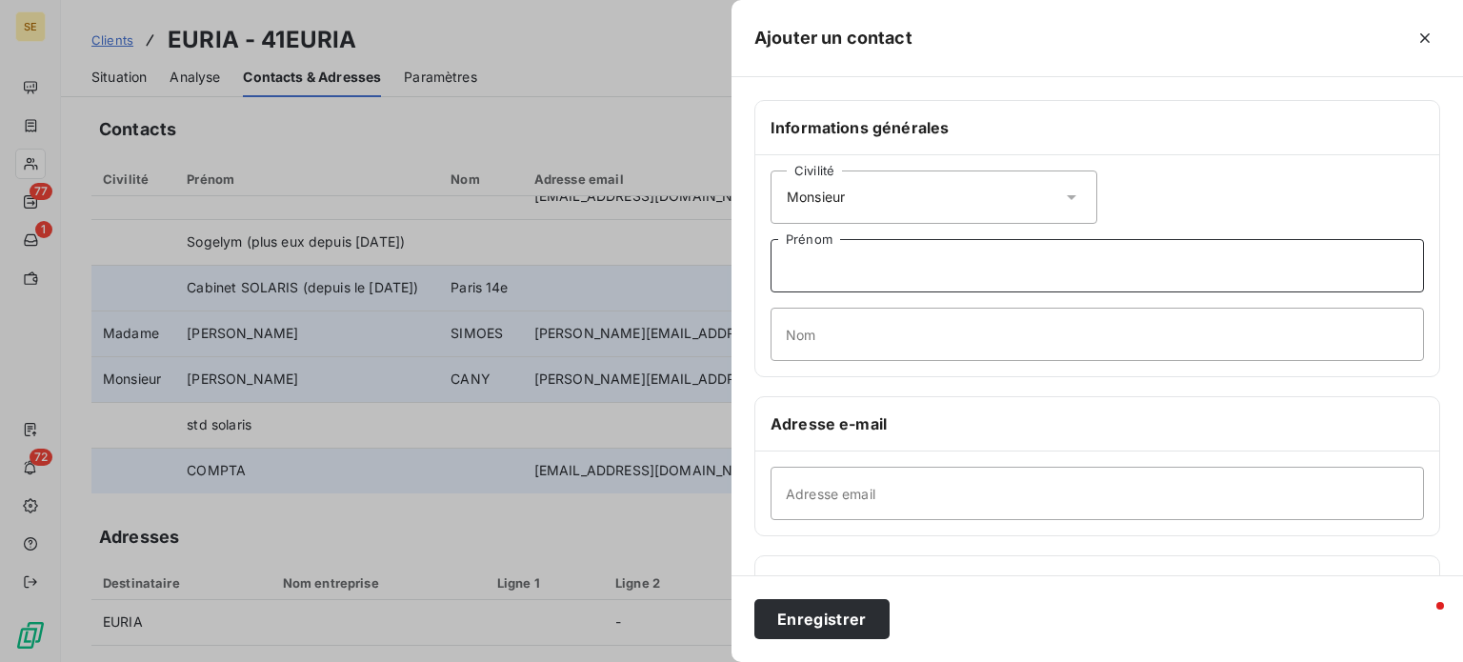
click at [857, 261] on input "Prénom" at bounding box center [1097, 265] width 653 height 53
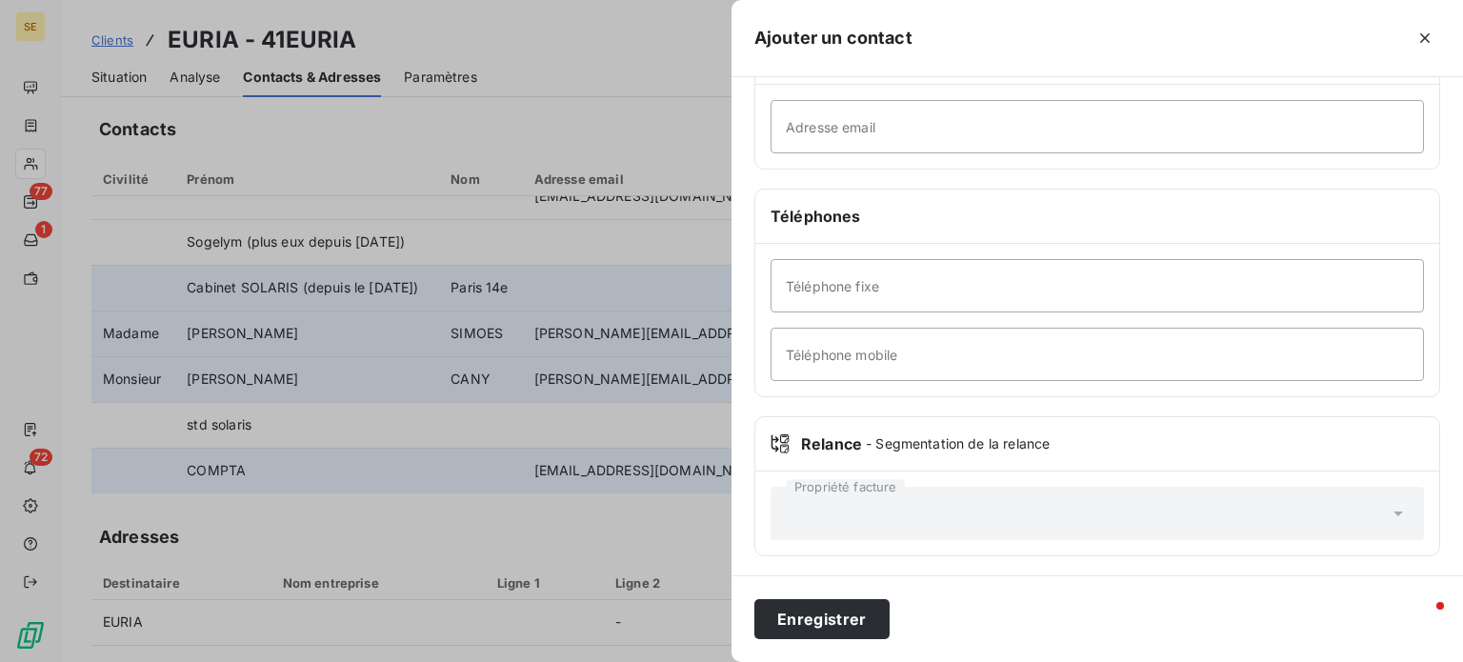
type input "[PERSON_NAME]"
click at [886, 137] on input "Adresse email" at bounding box center [1097, 126] width 653 height 53
type input "[PERSON_NAME][EMAIL_ADDRESS][DOMAIN_NAME]"
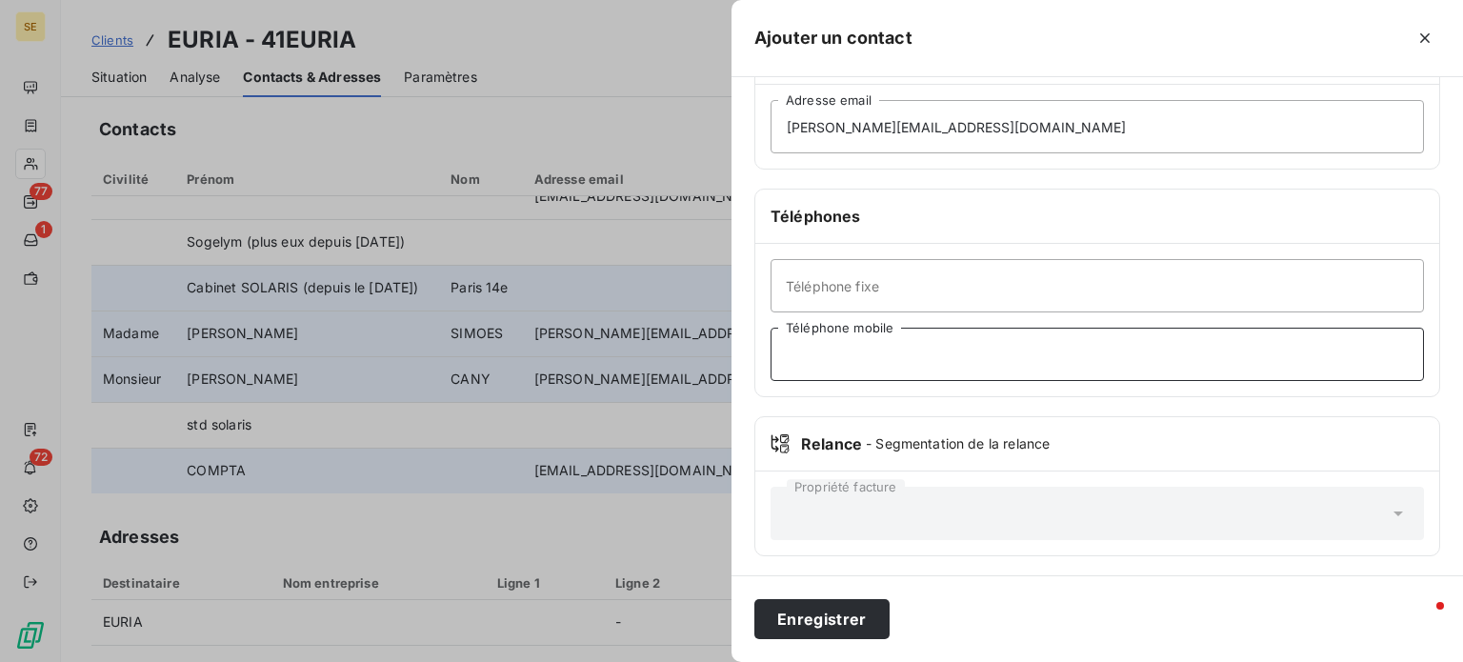
click at [858, 343] on input "Téléphone mobile" at bounding box center [1097, 354] width 653 height 53
type input "Assitant"
click at [754, 599] on button "Enregistrer" at bounding box center [821, 619] width 135 height 40
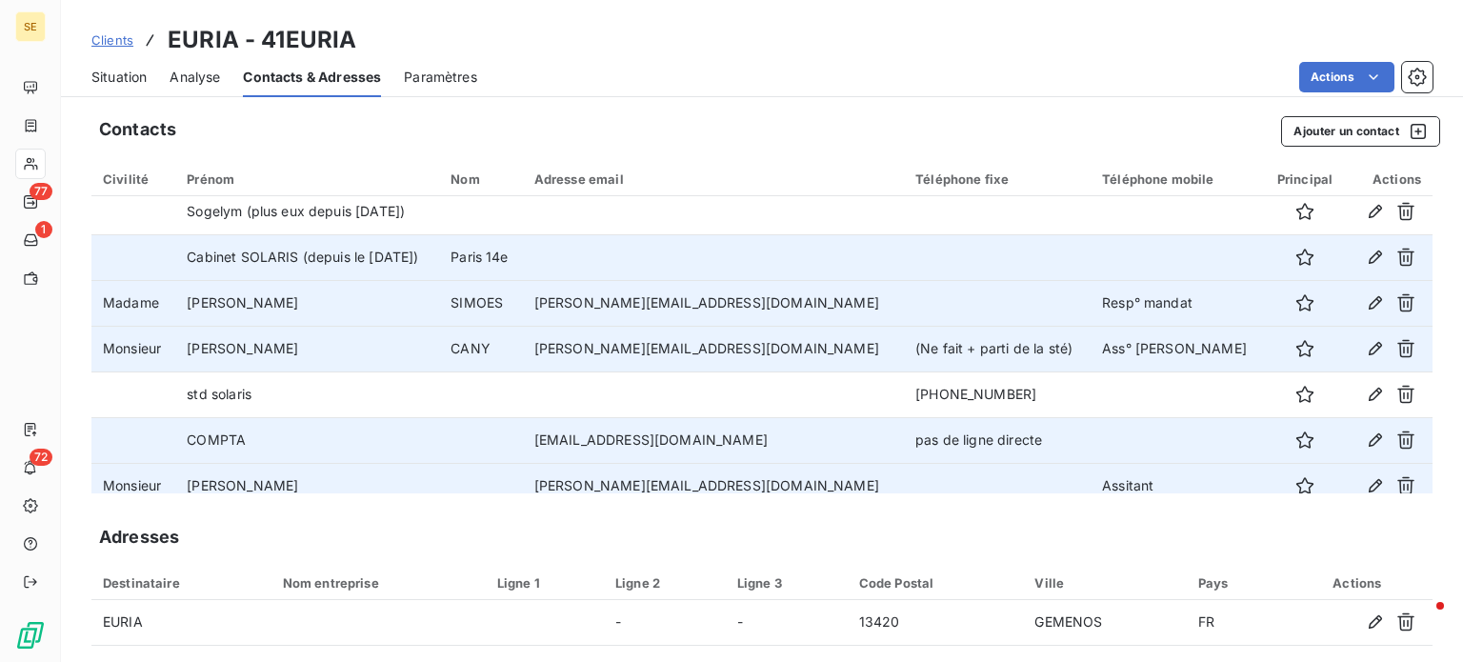
scroll to position [69, 0]
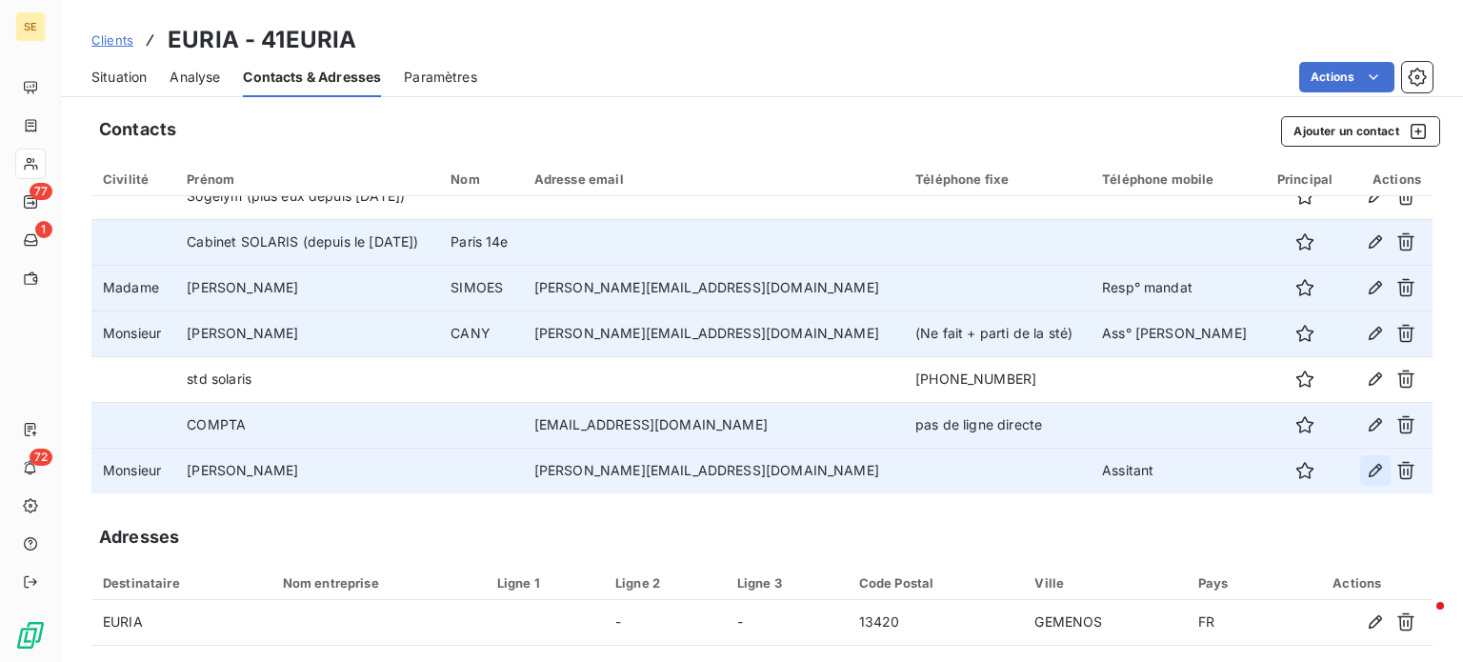
click at [1366, 469] on icon "button" at bounding box center [1375, 470] width 19 height 19
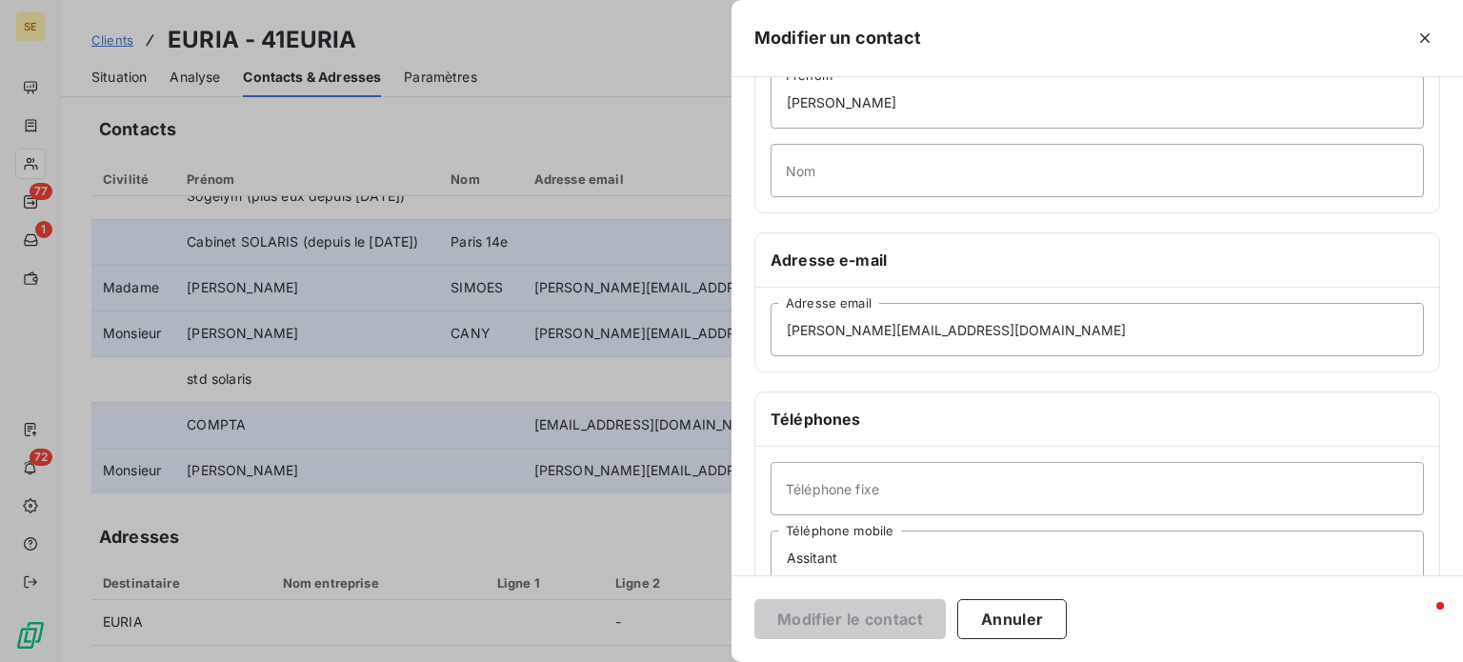
scroll to position [367, 0]
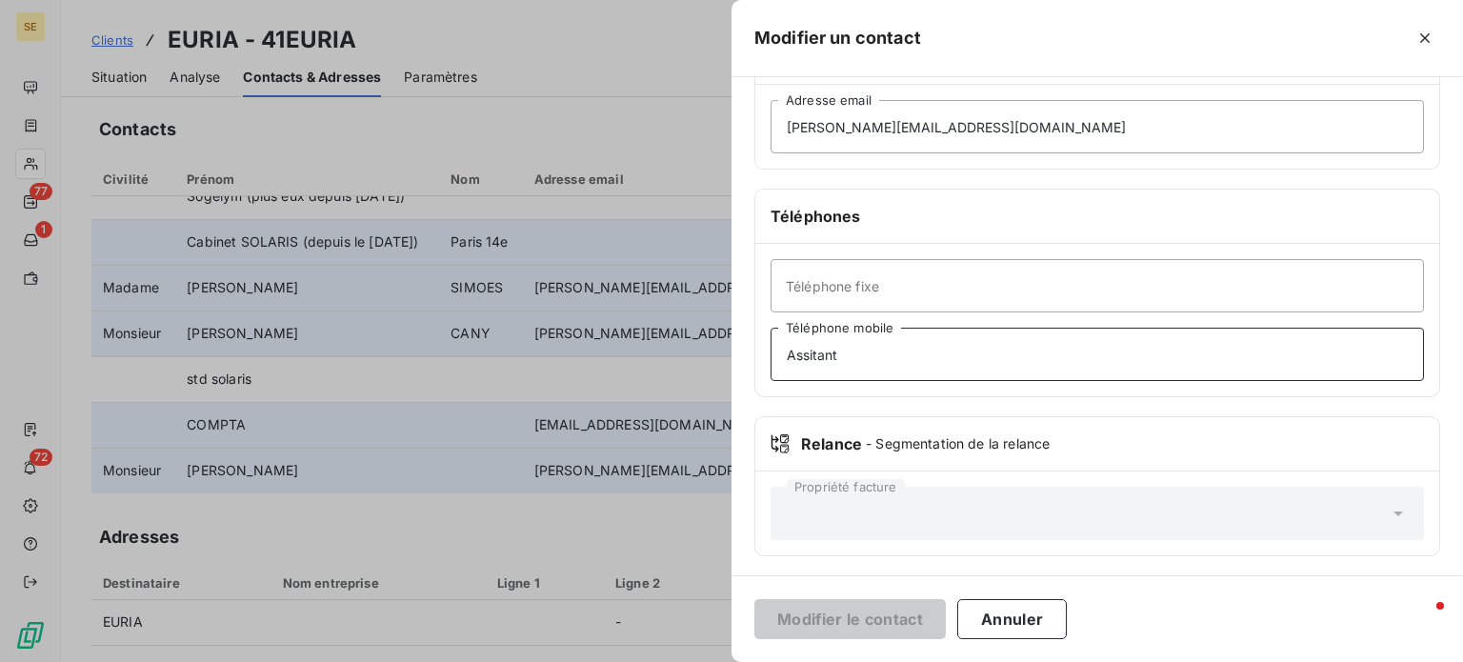
click at [814, 352] on input "Assitant" at bounding box center [1097, 354] width 653 height 53
type input "Assistant"
click at [754, 599] on button "Modifier le contact" at bounding box center [849, 619] width 191 height 40
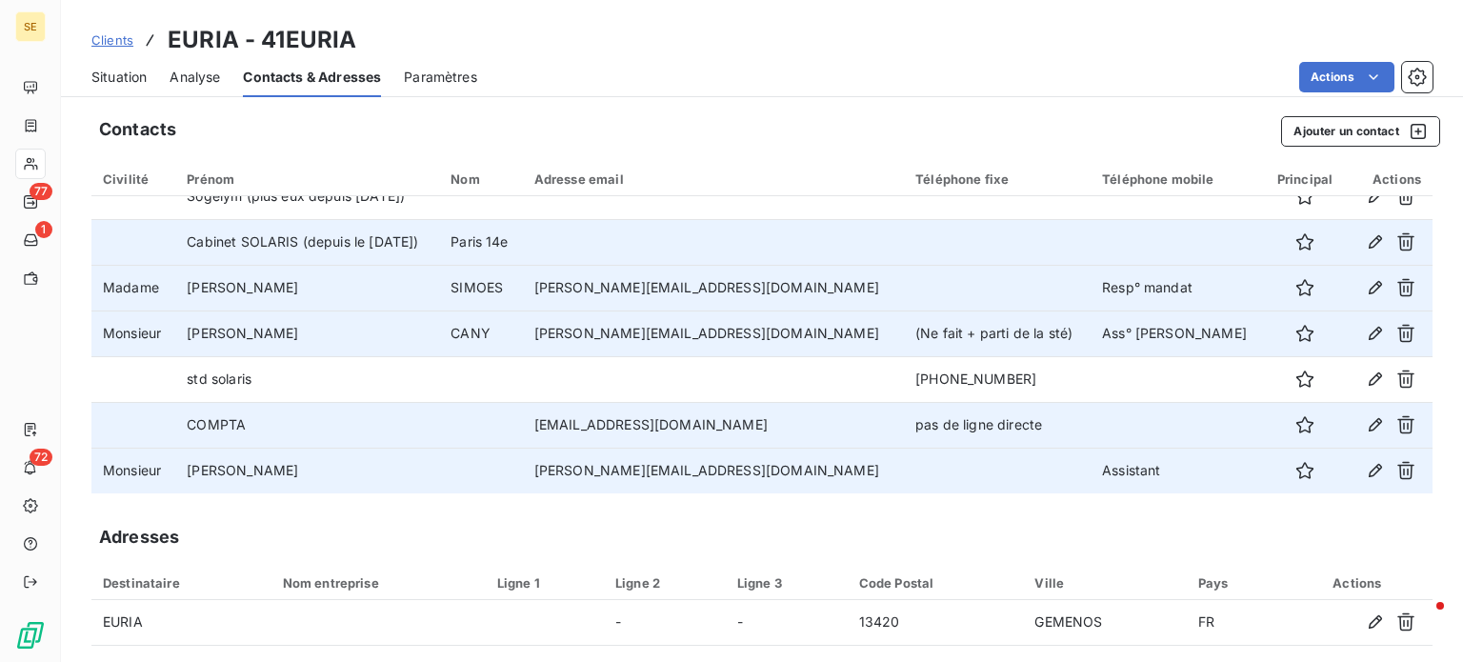
click at [108, 35] on span "Clients" at bounding box center [112, 39] width 42 height 15
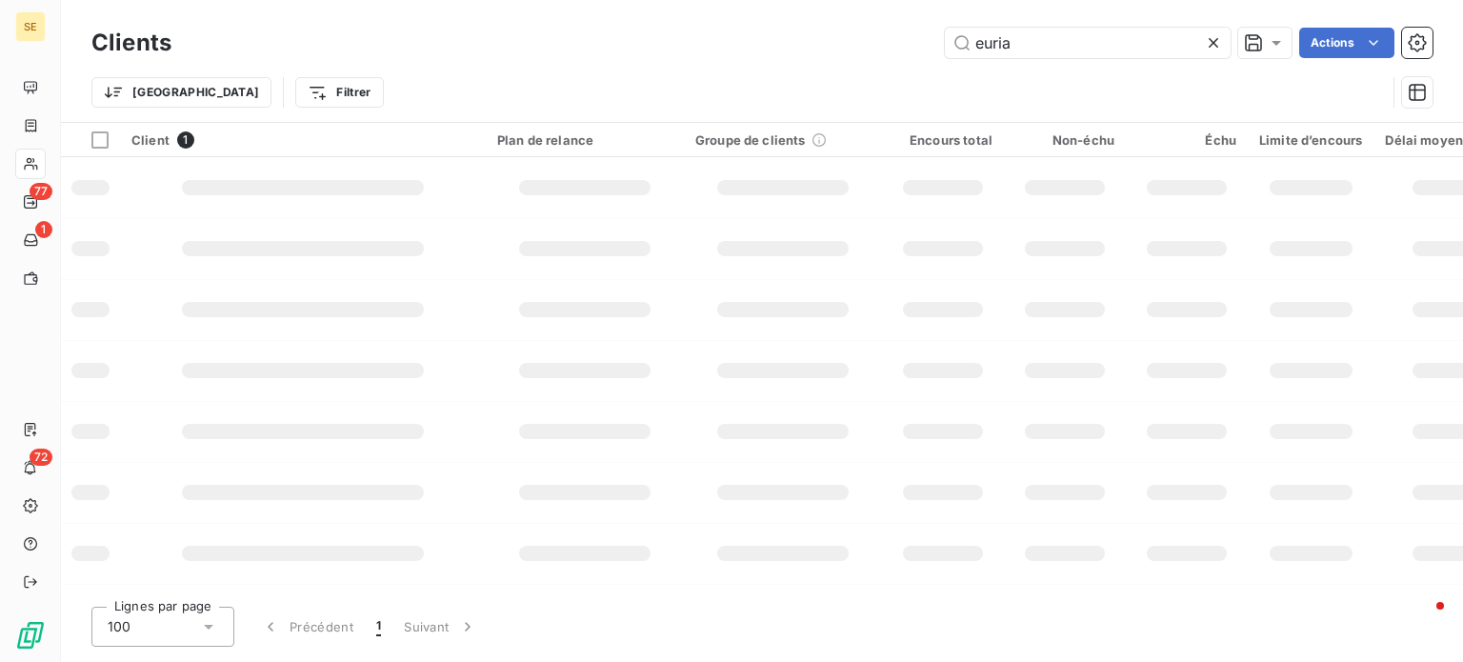
drag, startPoint x: 1044, startPoint y: 42, endPoint x: 831, endPoint y: 41, distance: 213.4
click at [831, 41] on div "euria Actions" at bounding box center [813, 43] width 1238 height 30
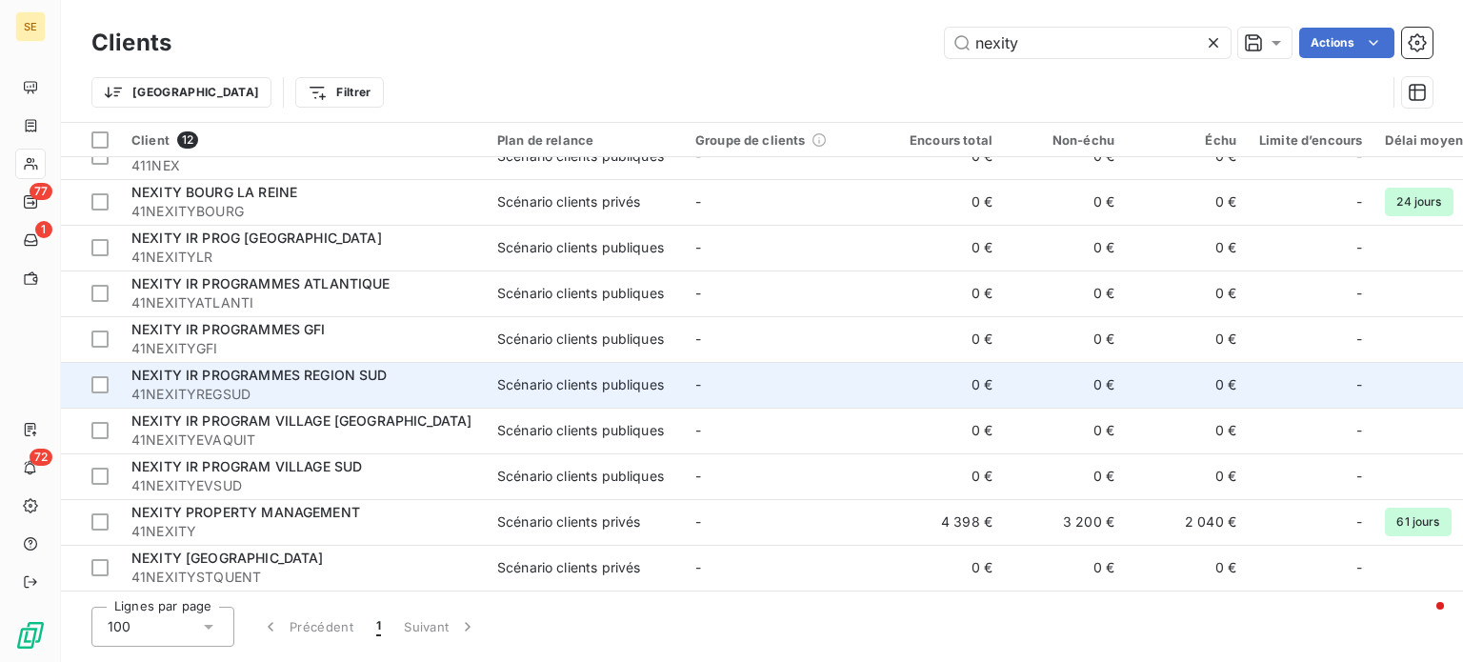
scroll to position [122, 0]
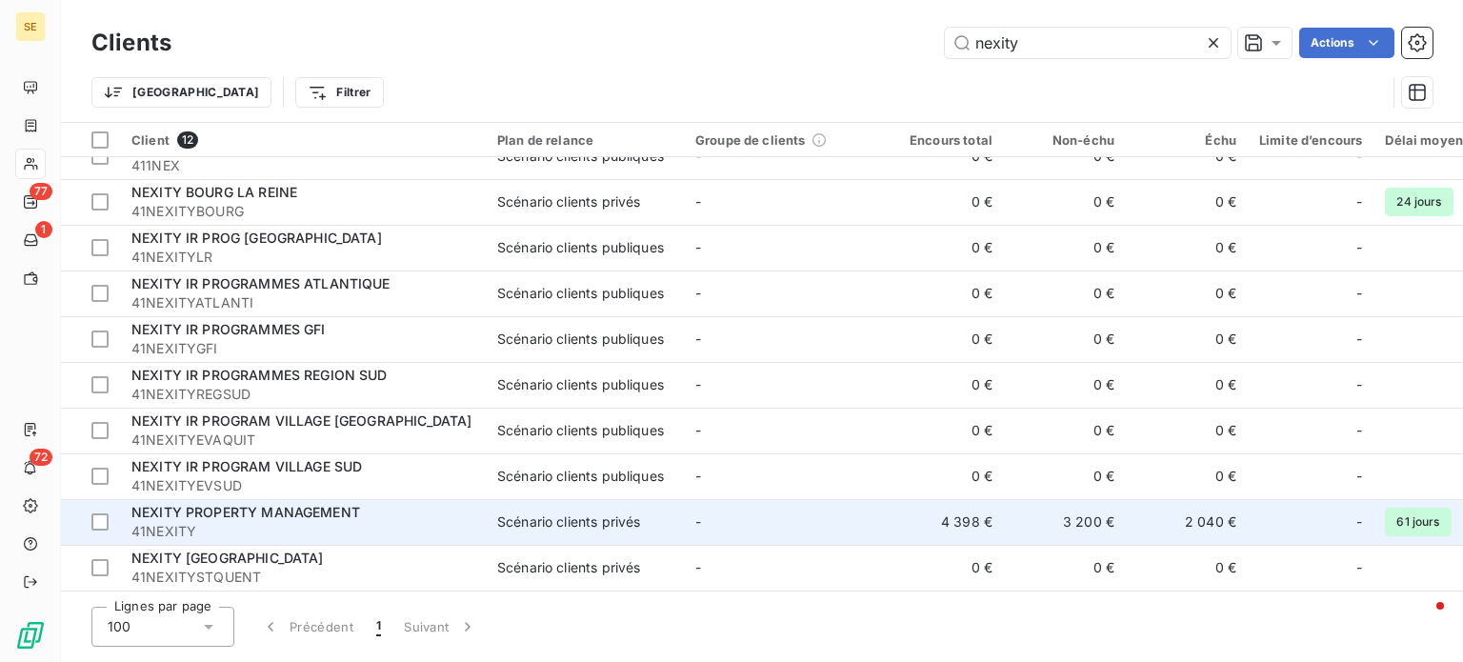
type input "nexity"
click at [293, 513] on div "NEXITY PROPERTY MANAGEMENT" at bounding box center [302, 512] width 343 height 19
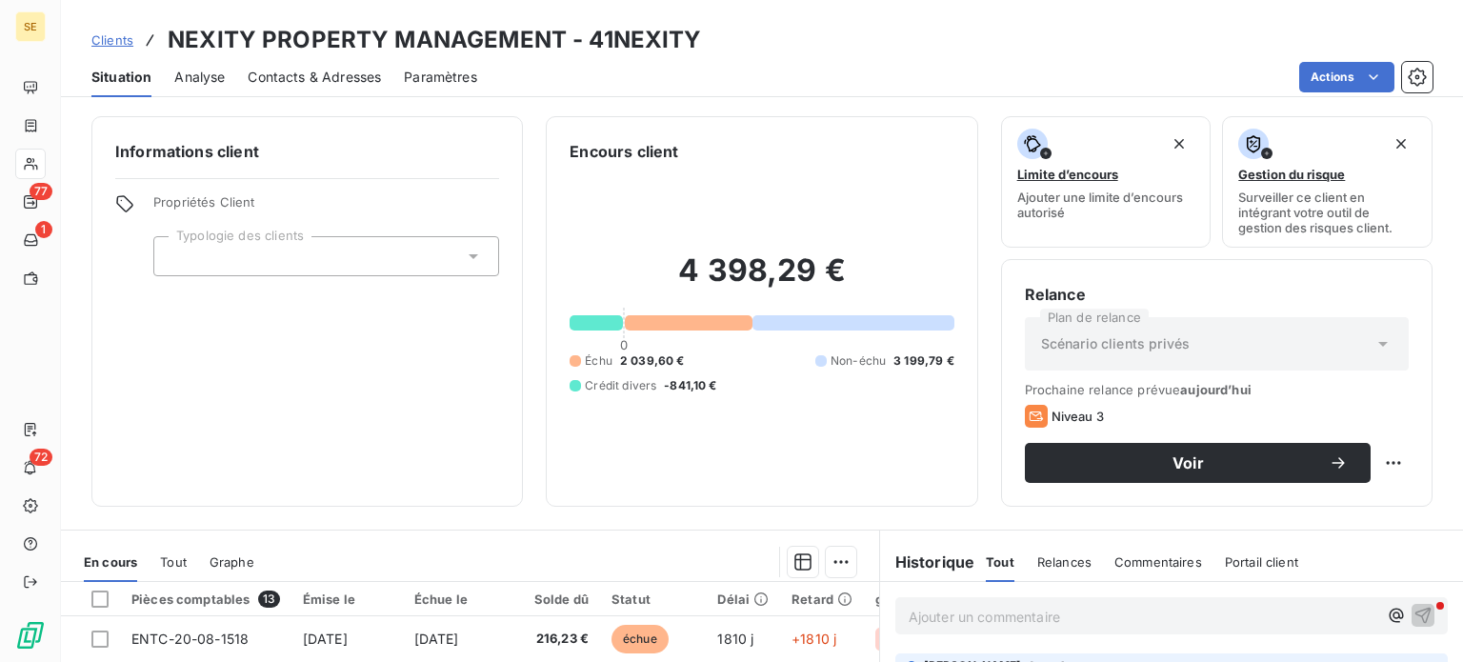
click at [302, 86] on span "Contacts & Adresses" at bounding box center [314, 77] width 133 height 19
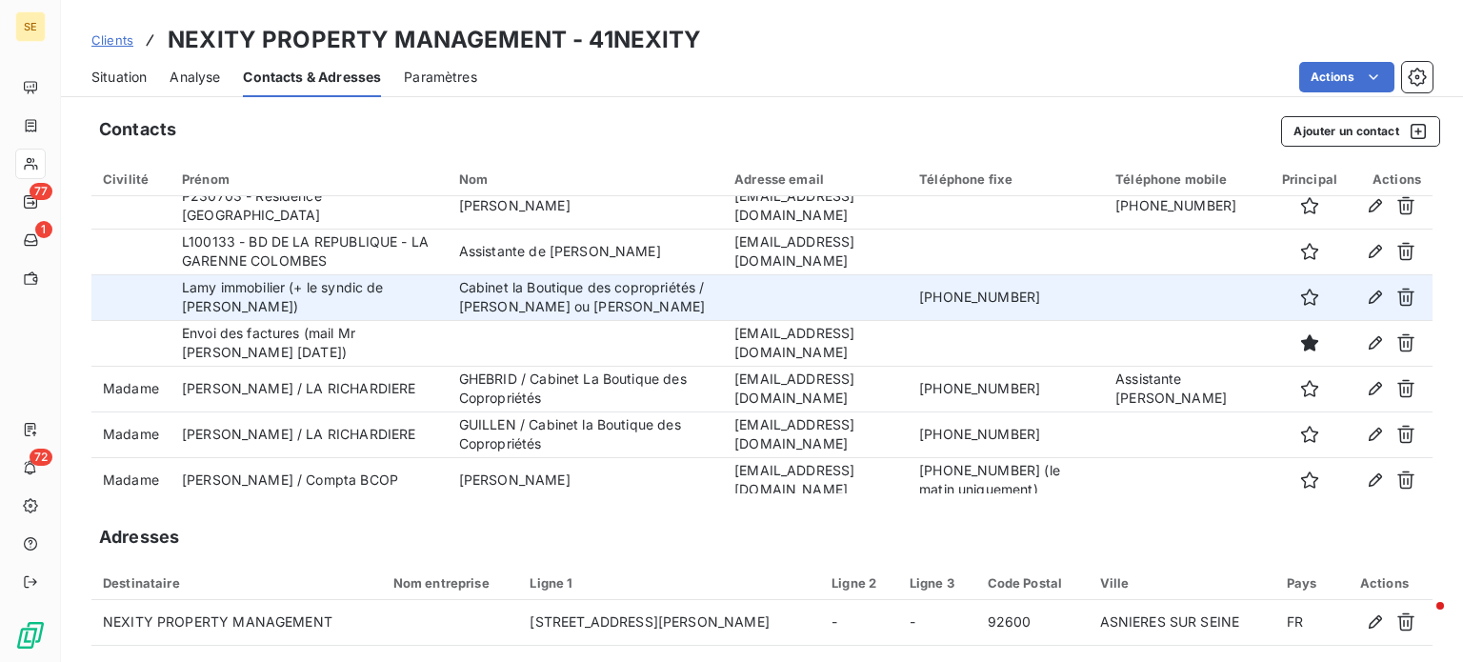
scroll to position [667, 0]
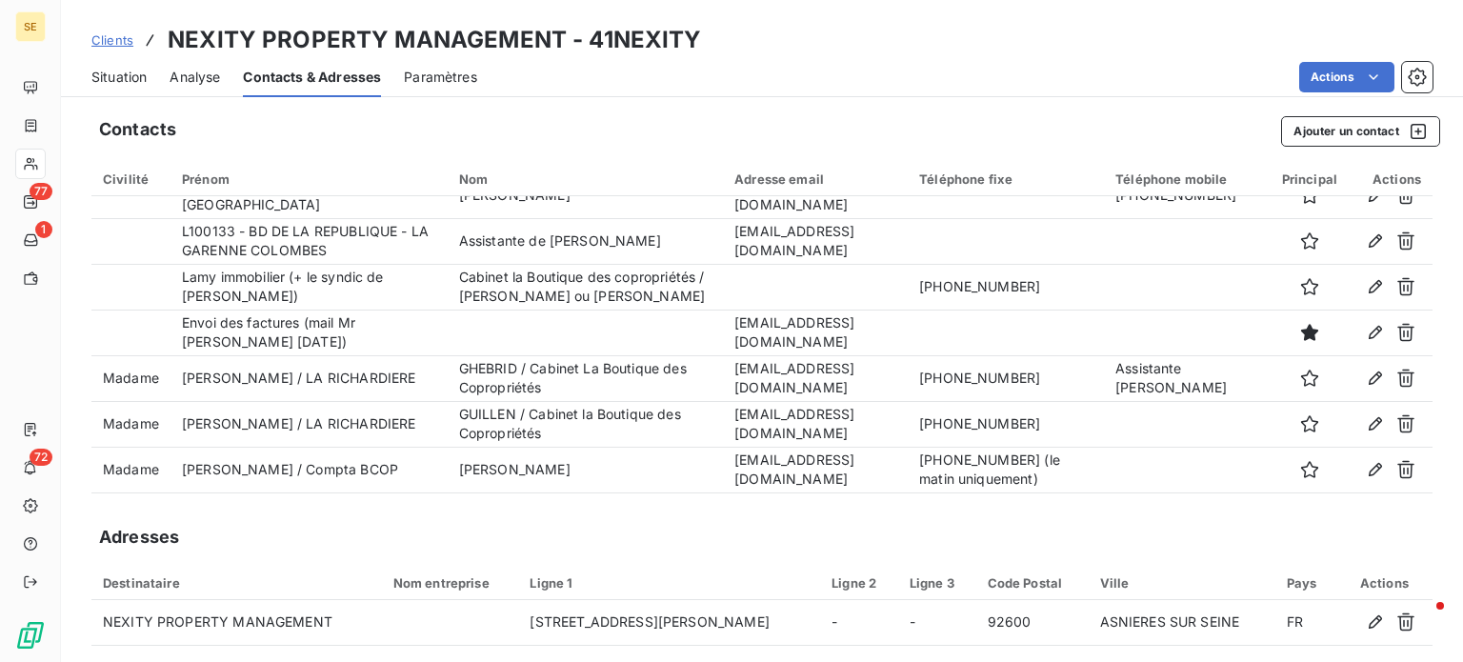
click at [107, 70] on span "Situation" at bounding box center [118, 77] width 55 height 19
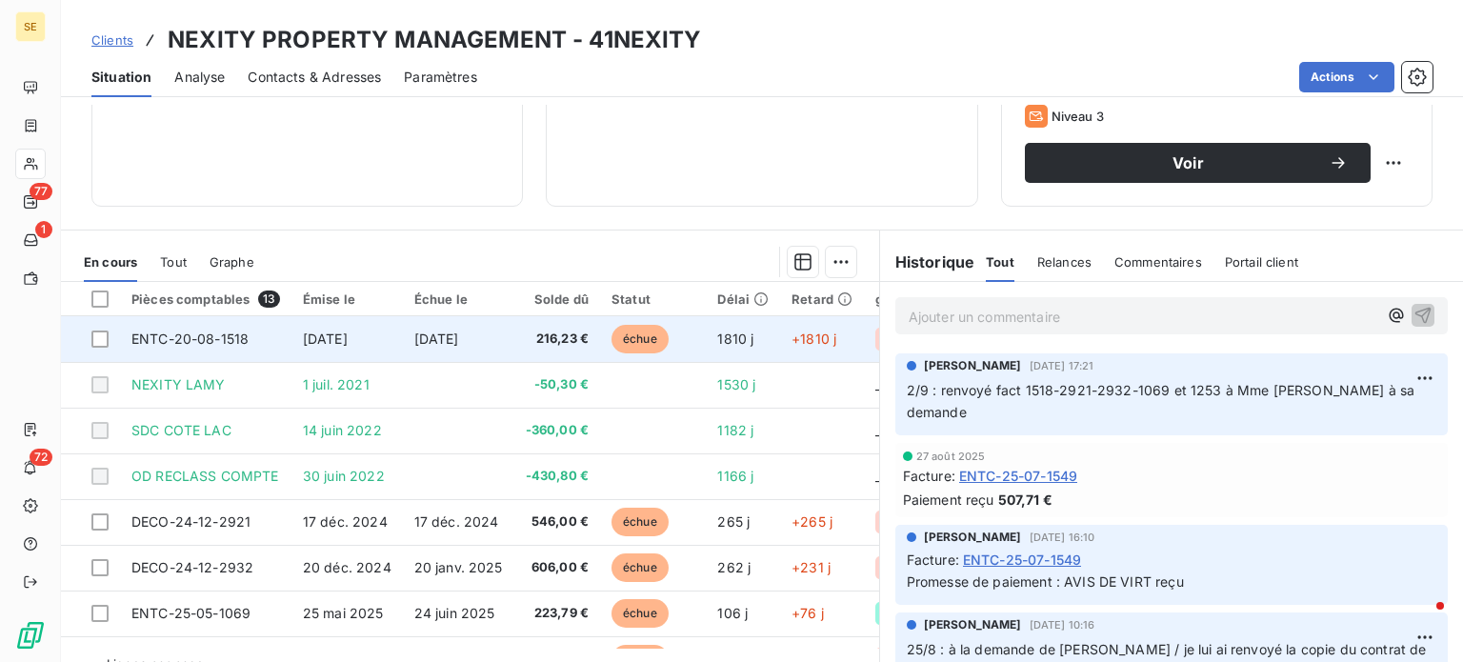
scroll to position [343, 0]
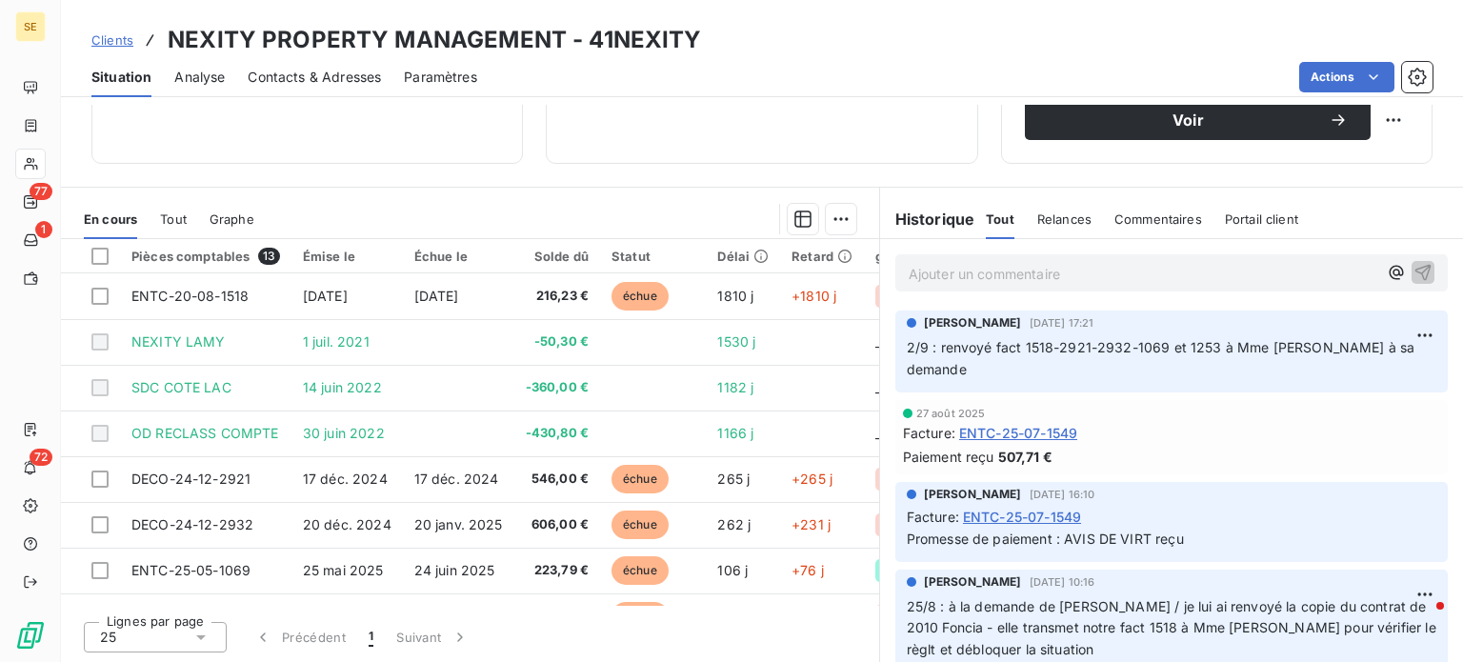
click at [974, 273] on p "Ajouter un commentaire ﻿" at bounding box center [1143, 274] width 469 height 24
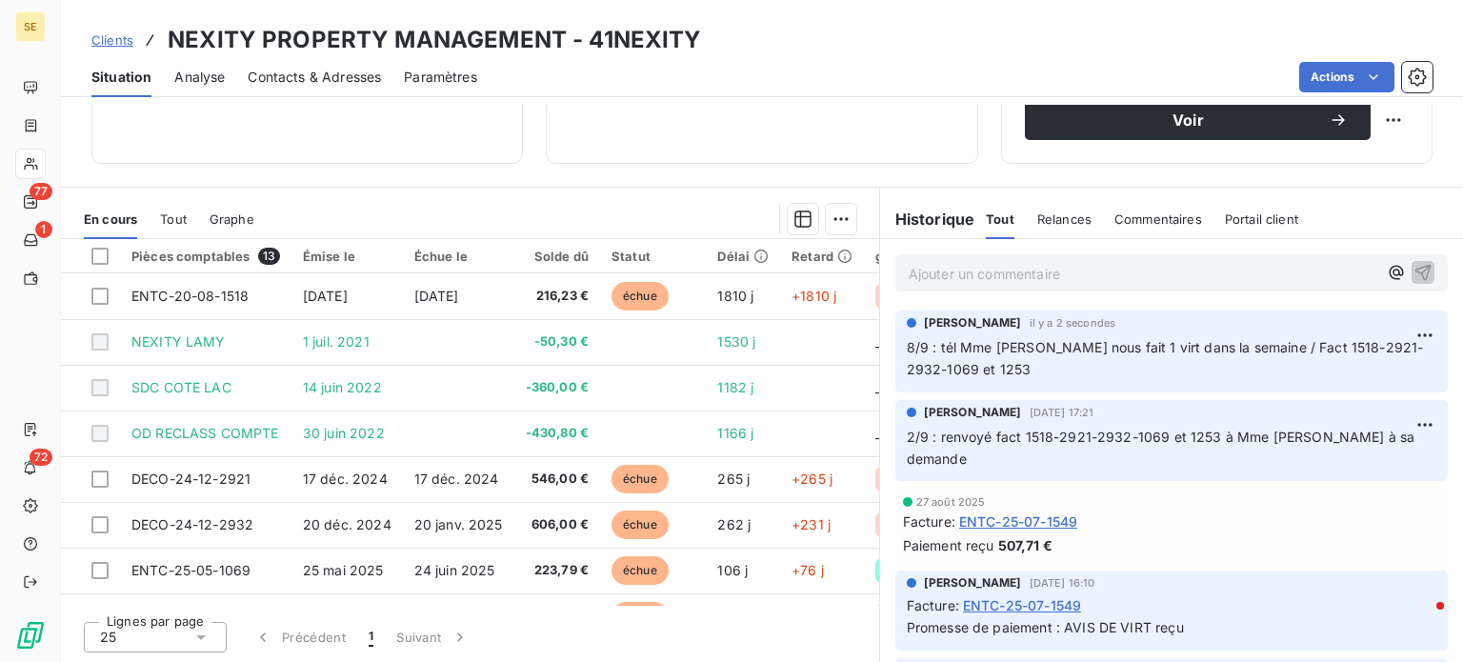
click at [122, 41] on span "Clients" at bounding box center [112, 39] width 42 height 15
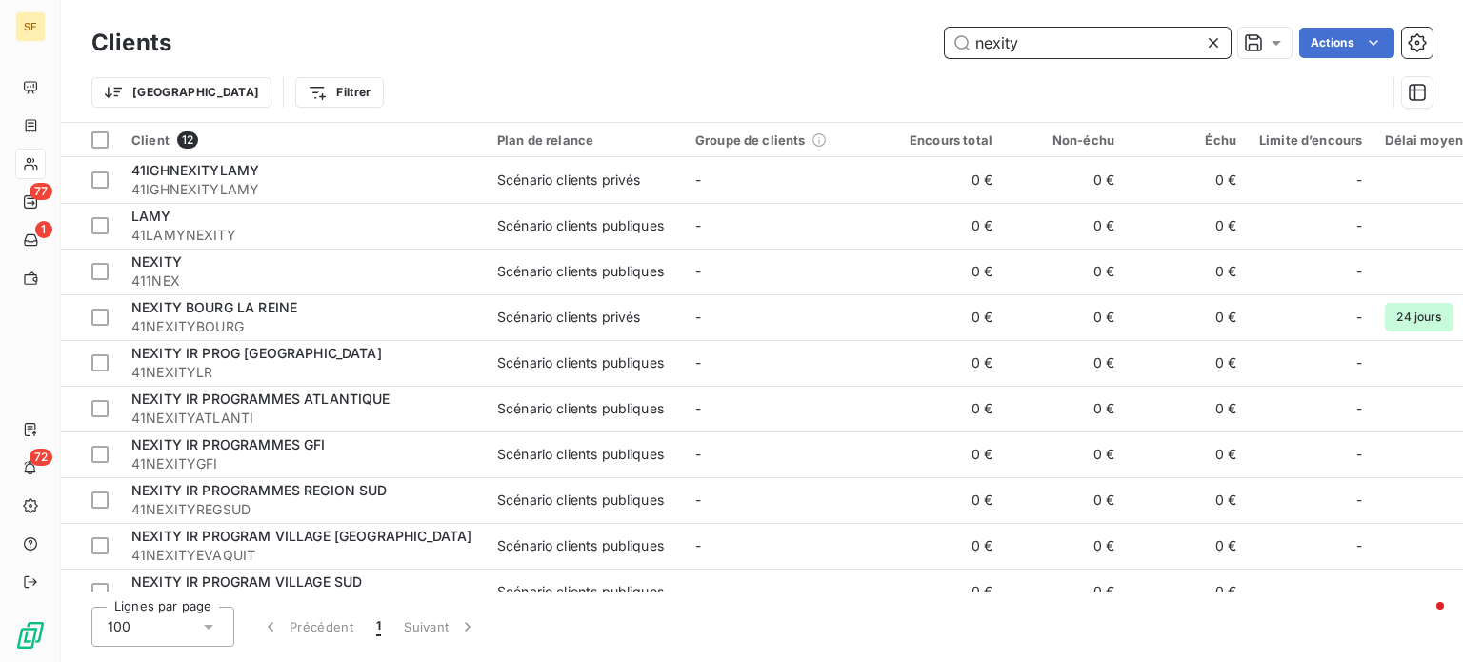
drag, startPoint x: 1064, startPoint y: 58, endPoint x: 886, endPoint y: 57, distance: 178.1
click at [886, 57] on div "Clients nexity Actions" at bounding box center [761, 43] width 1341 height 40
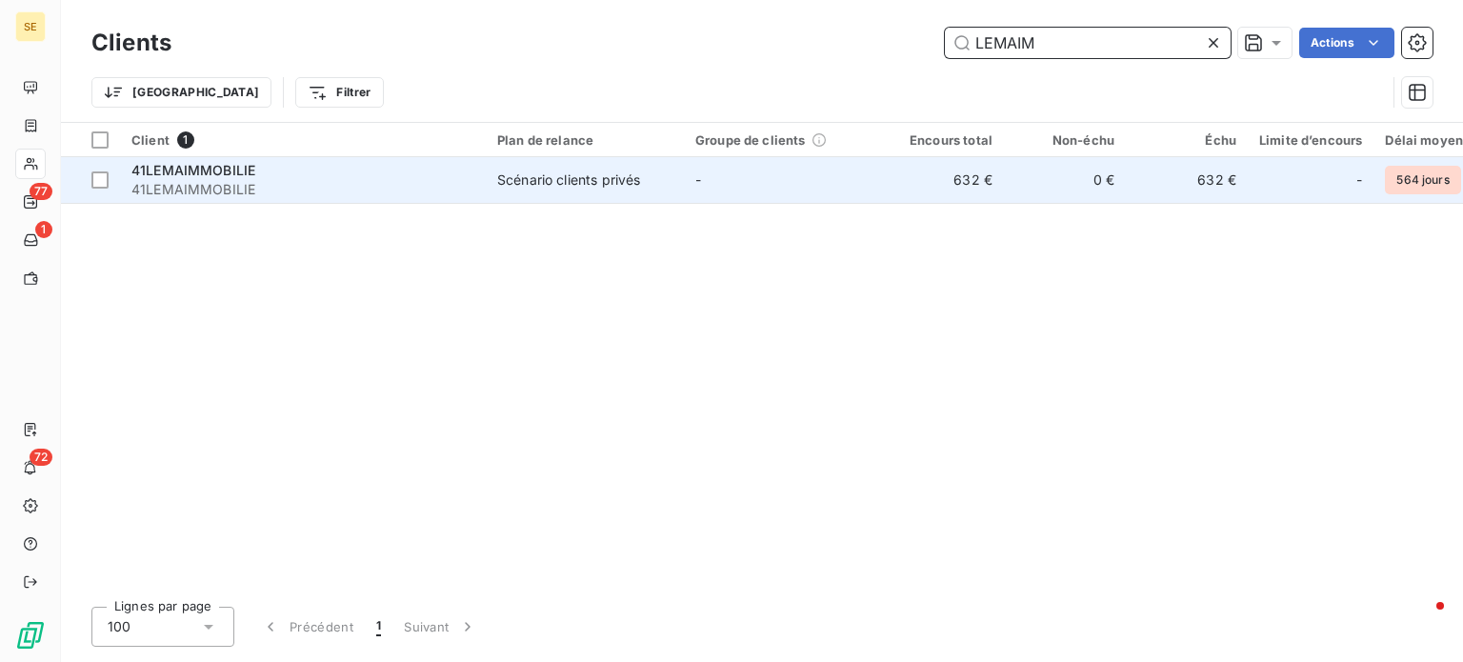
type input "LEMAIM"
click at [431, 174] on div "41LEMAIMMOBILIE" at bounding box center [302, 170] width 343 height 19
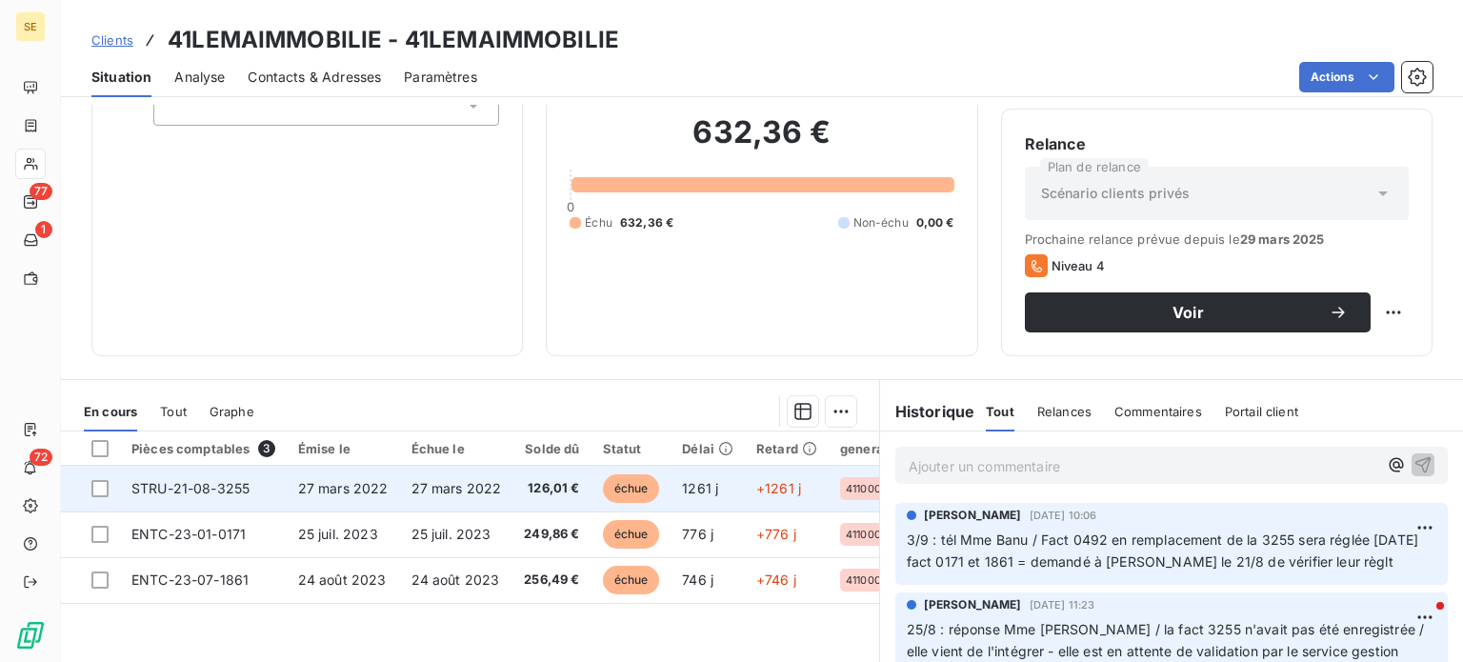
scroll to position [286, 0]
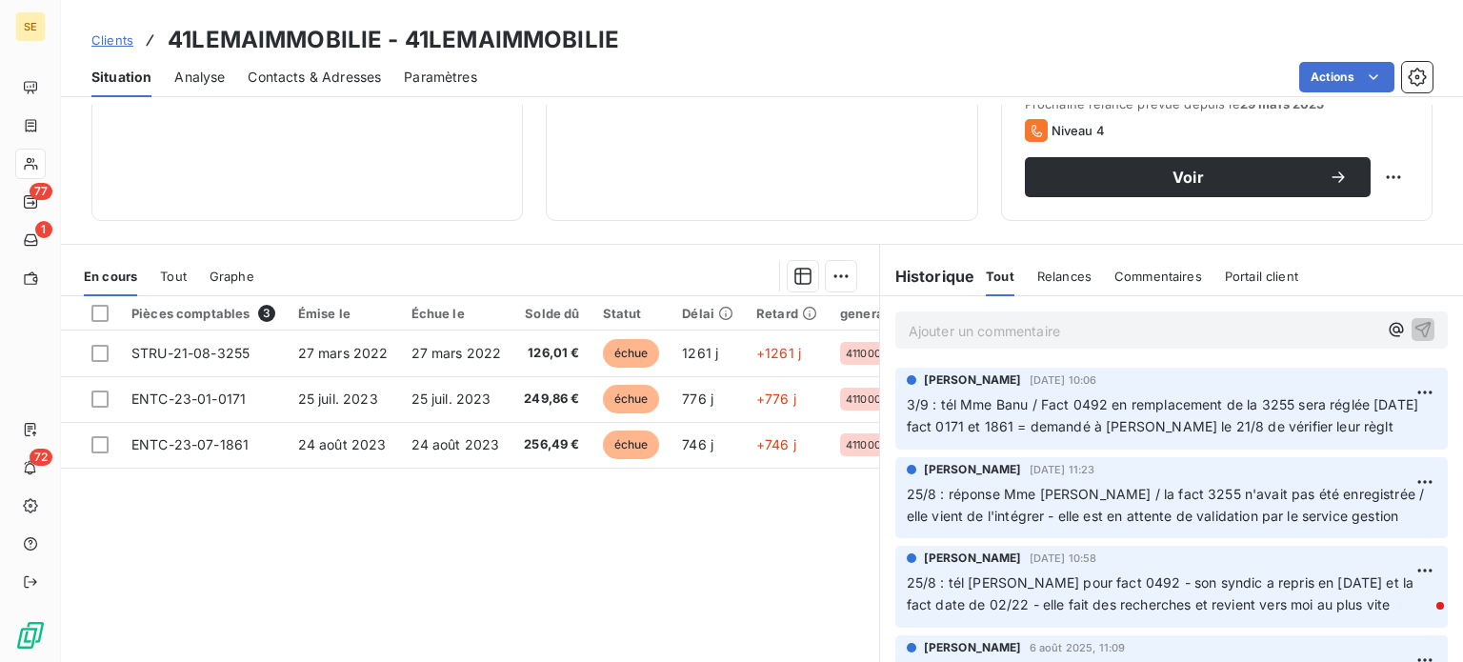
click at [113, 41] on span "Clients" at bounding box center [112, 39] width 42 height 15
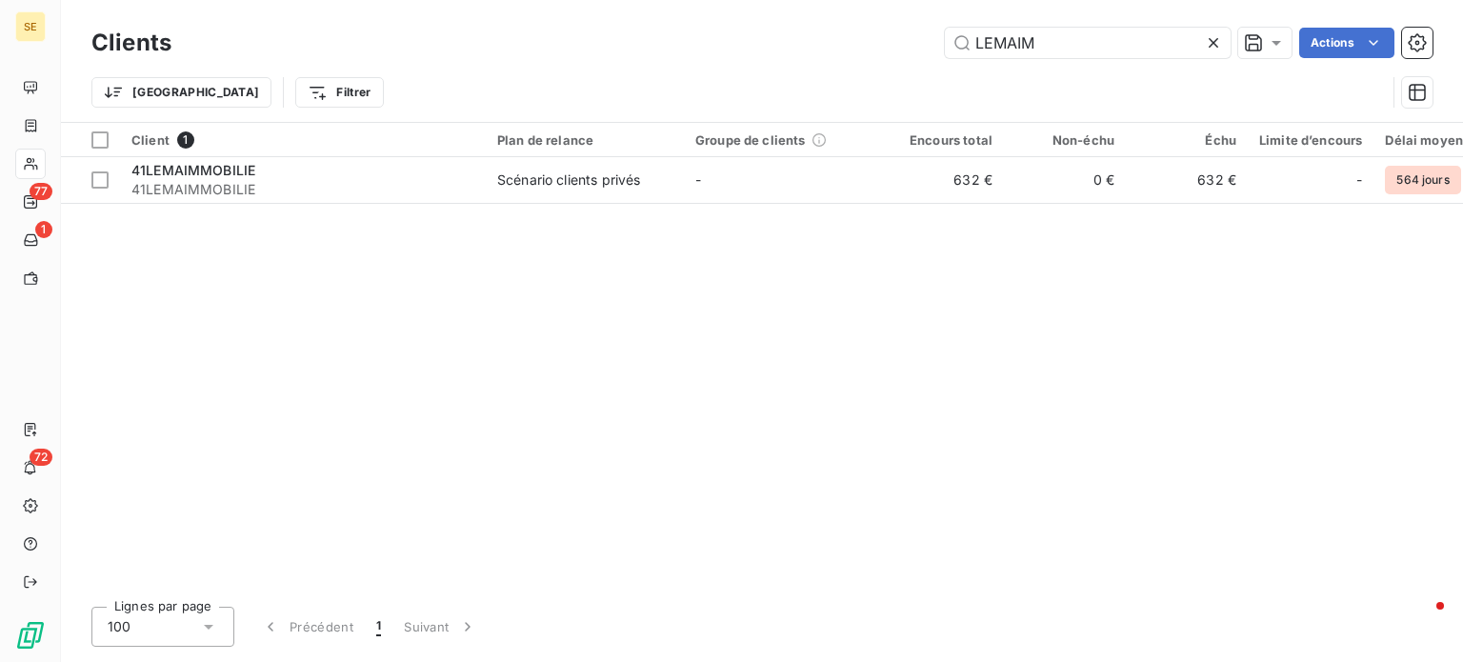
drag, startPoint x: 788, startPoint y: 40, endPoint x: 705, endPoint y: 40, distance: 82.9
click at [706, 40] on div "LEMAIM Actions" at bounding box center [813, 43] width 1238 height 30
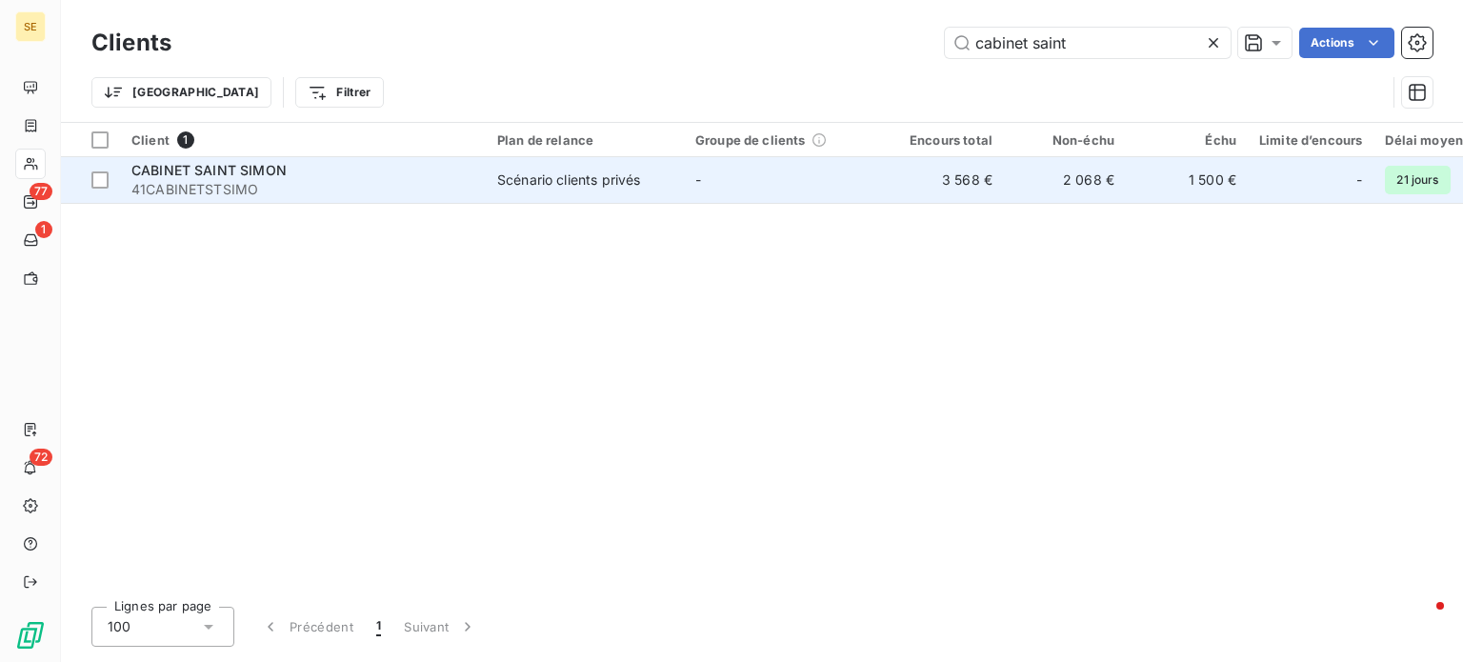
type input "cabinet saint"
click at [297, 183] on span "41CABINETSTSIMO" at bounding box center [302, 189] width 343 height 19
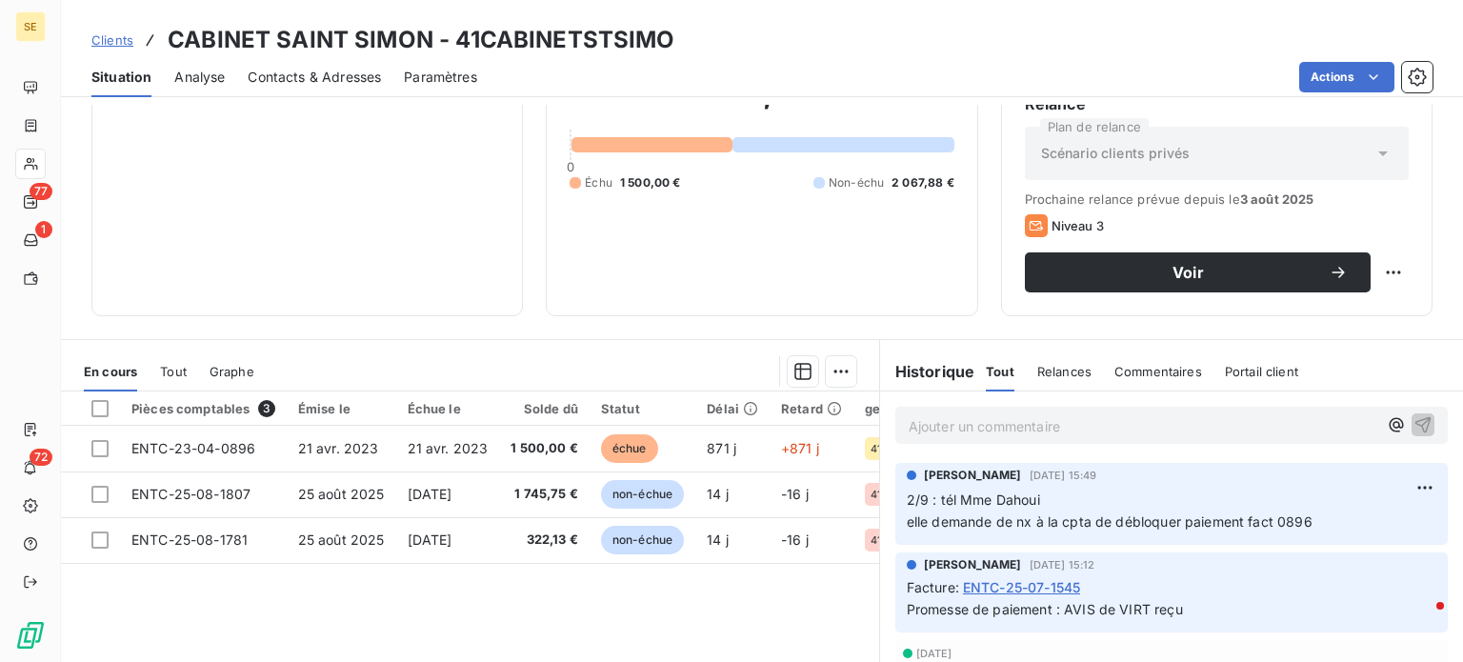
scroll to position [343, 0]
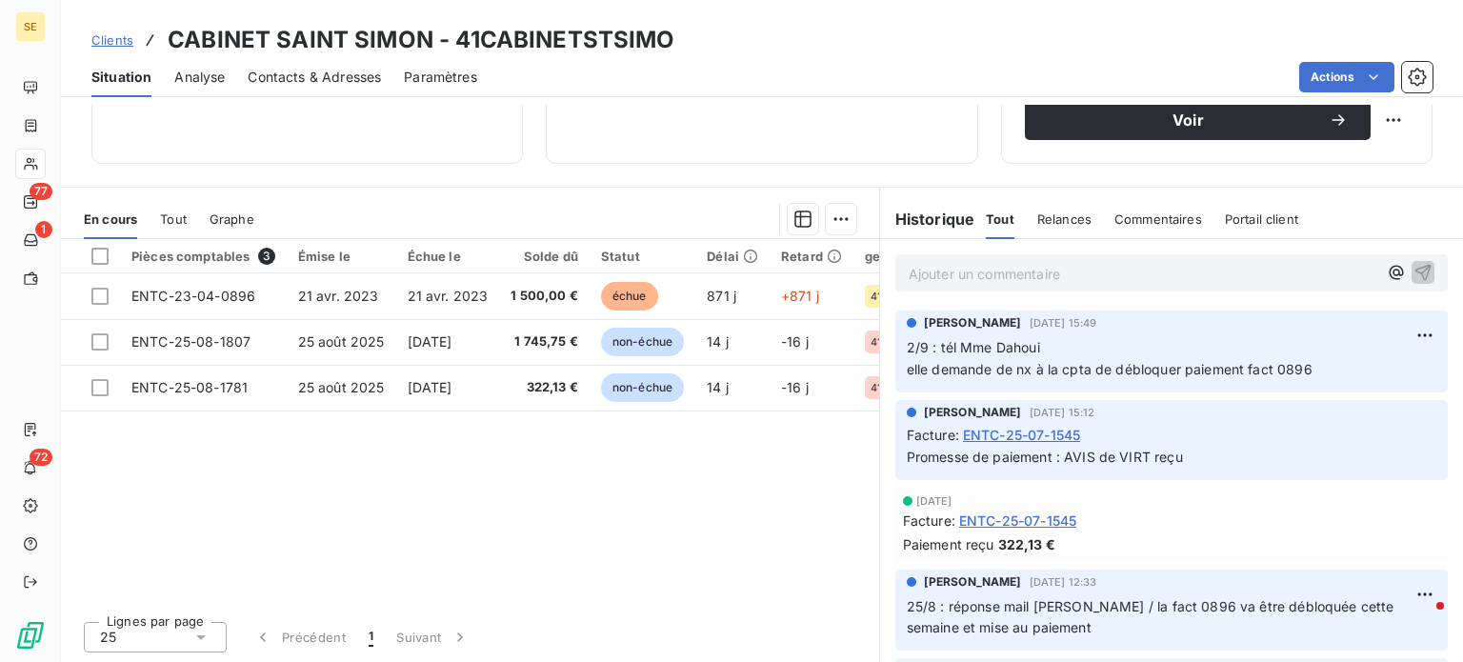
drag, startPoint x: 100, startPoint y: 40, endPoint x: 110, endPoint y: 37, distance: 9.9
click at [100, 40] on span "Clients" at bounding box center [112, 39] width 42 height 15
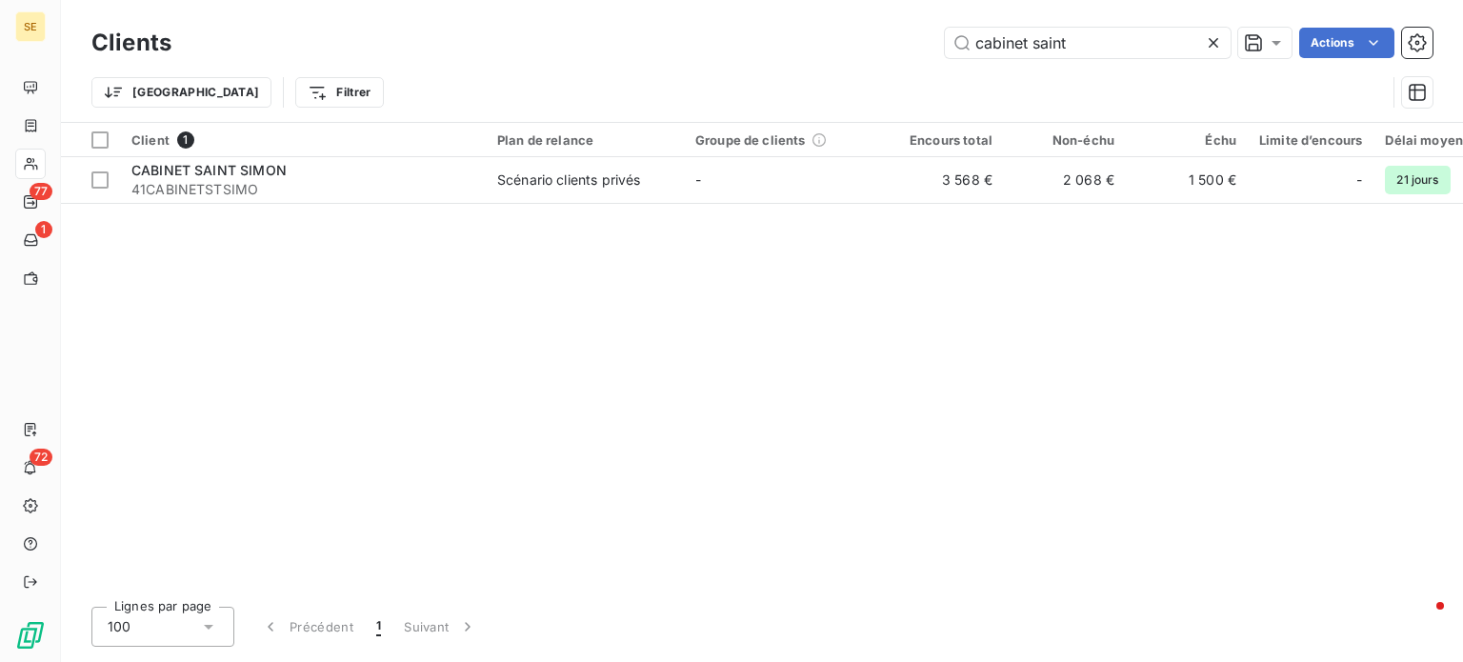
drag, startPoint x: 1113, startPoint y: 41, endPoint x: 572, endPoint y: 59, distance: 541.4
click at [572, 59] on div "Clients cabinet saint Actions" at bounding box center [761, 43] width 1341 height 40
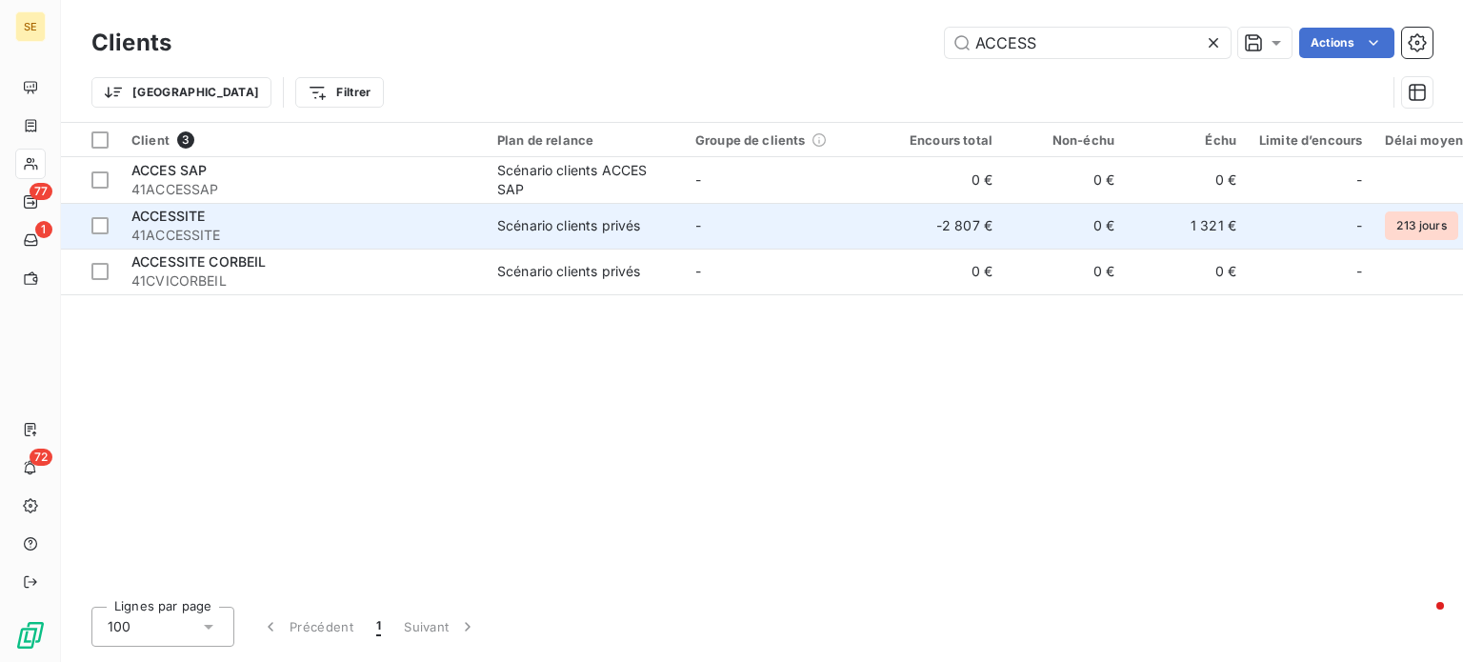
type input "ACCESS"
click at [204, 229] on span "41ACCESSITE" at bounding box center [302, 235] width 343 height 19
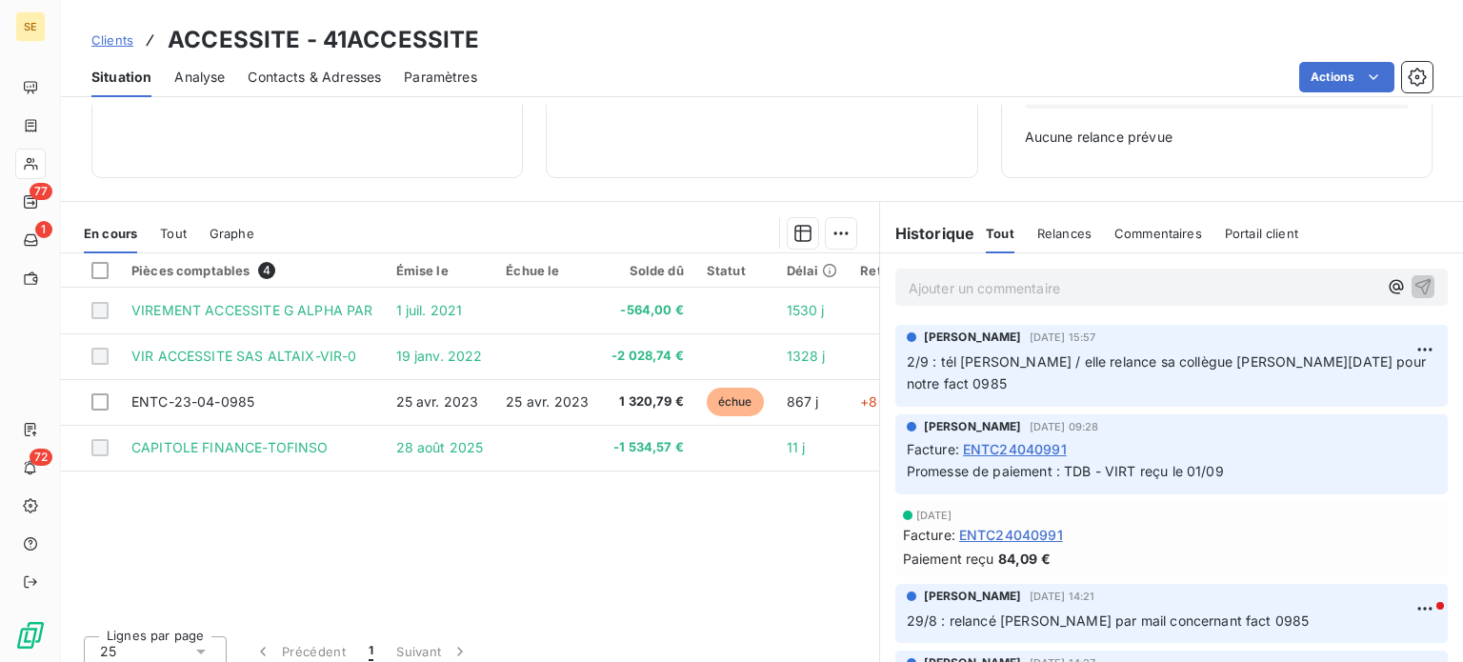
scroll to position [275, 0]
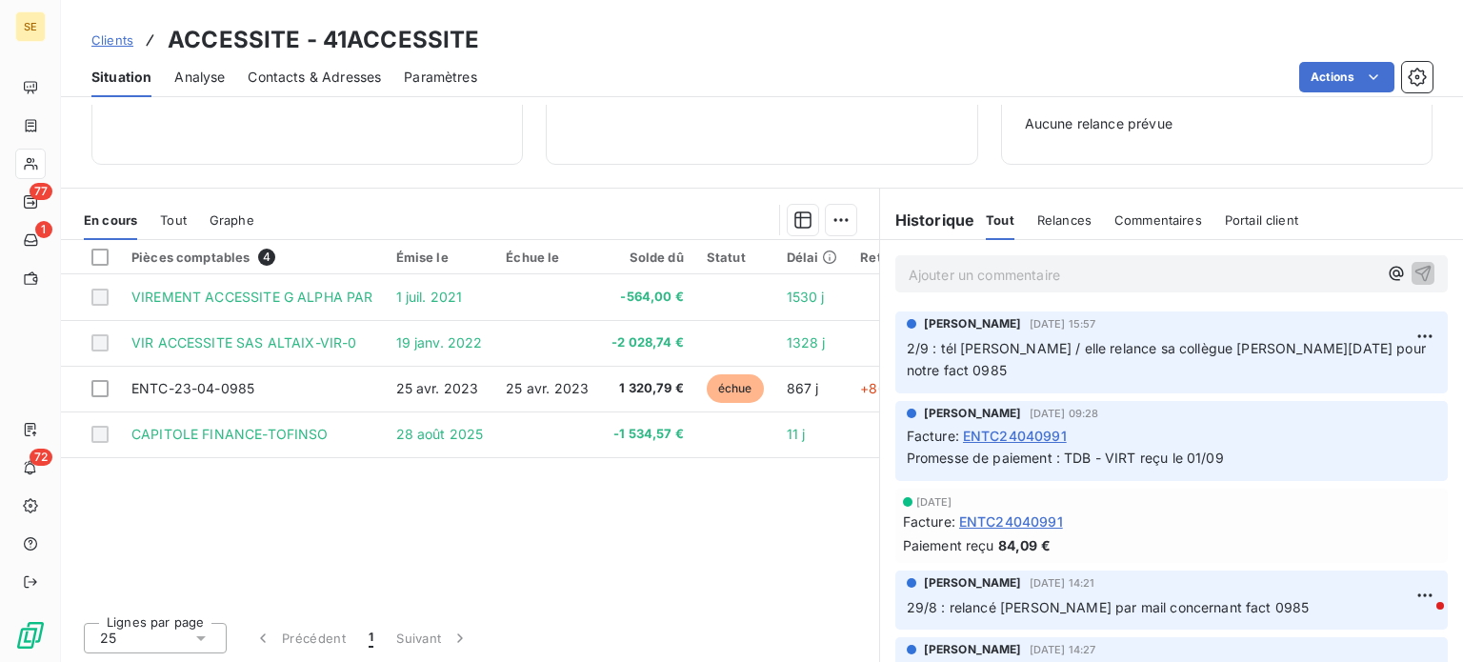
click at [297, 73] on span "Contacts & Adresses" at bounding box center [314, 77] width 133 height 19
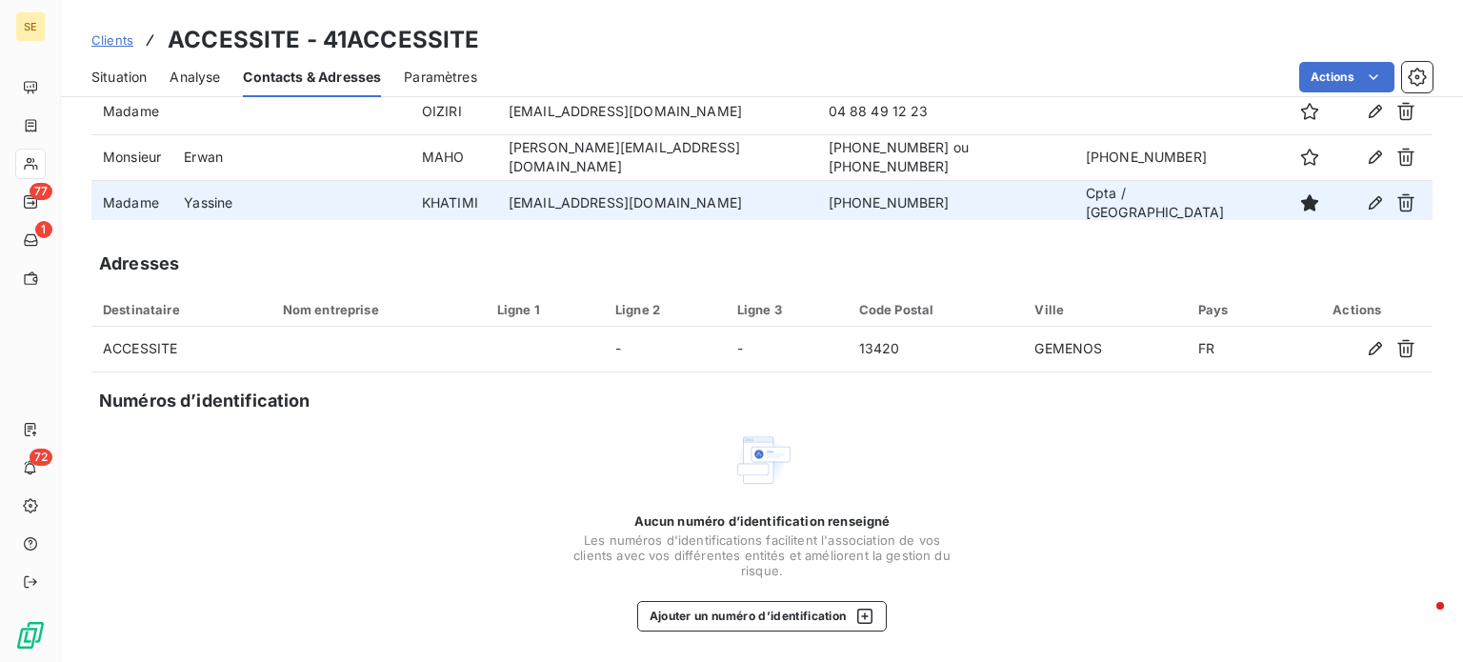
scroll to position [69, 0]
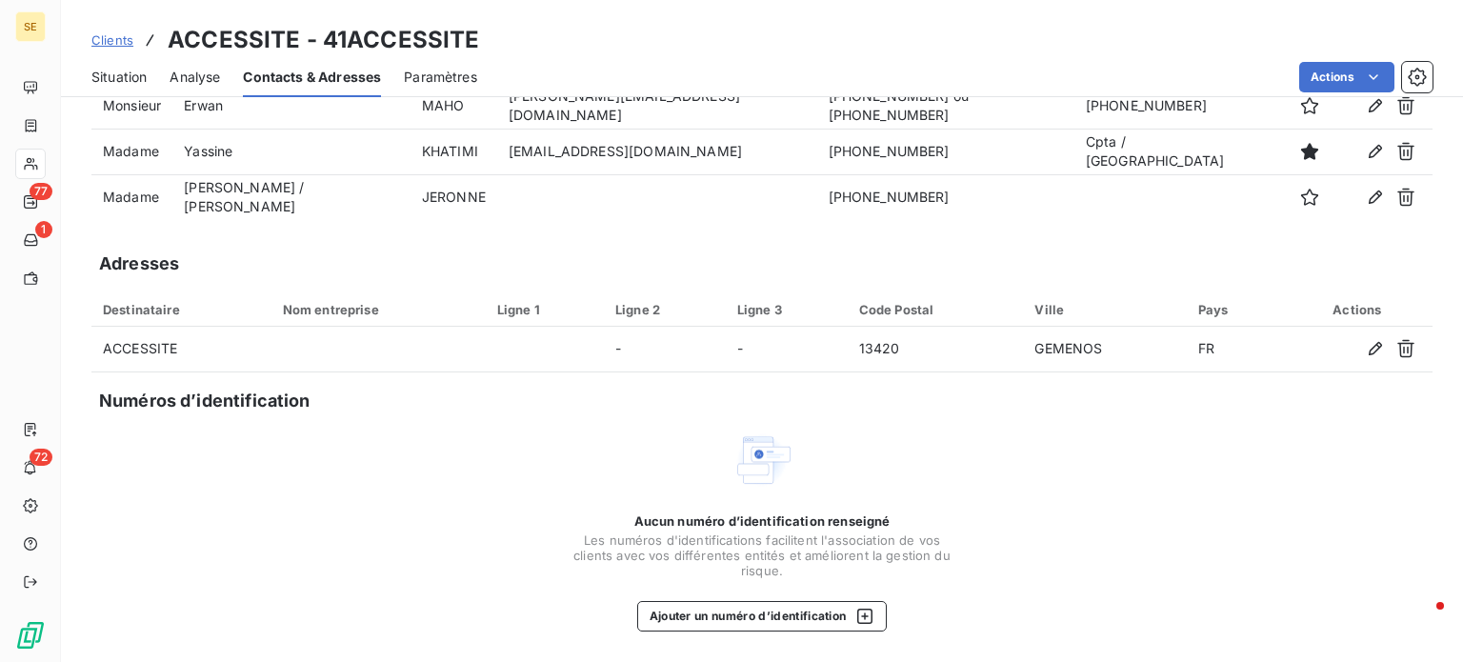
click at [108, 38] on span "Clients" at bounding box center [112, 39] width 42 height 15
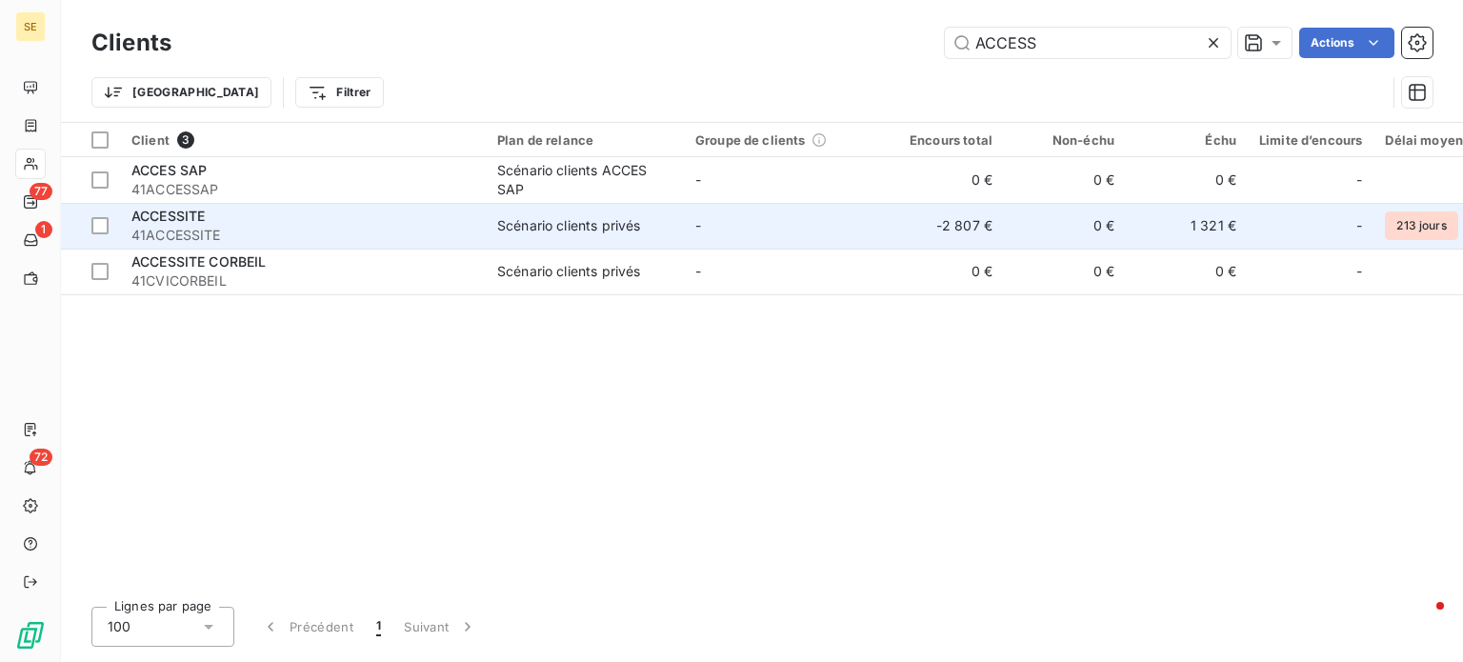
click at [168, 218] on span "ACCESSITE" at bounding box center [167, 216] width 73 height 16
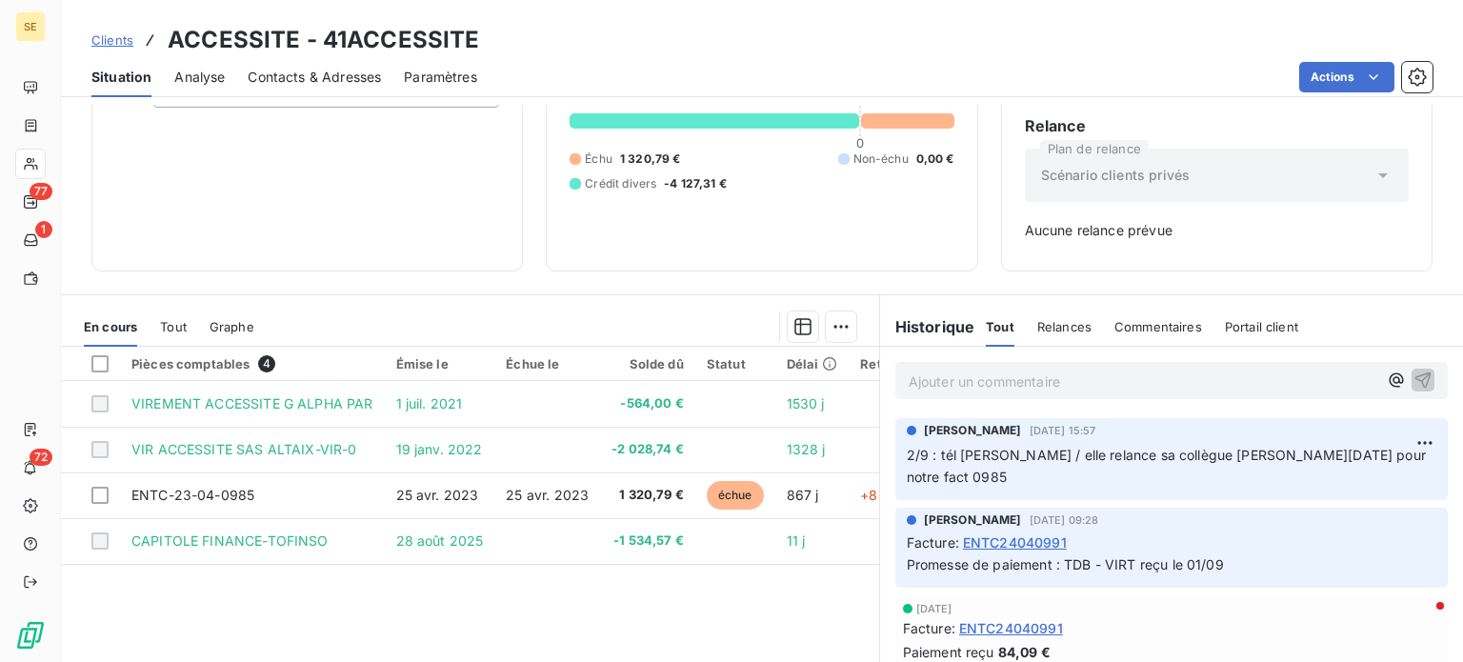
scroll to position [191, 0]
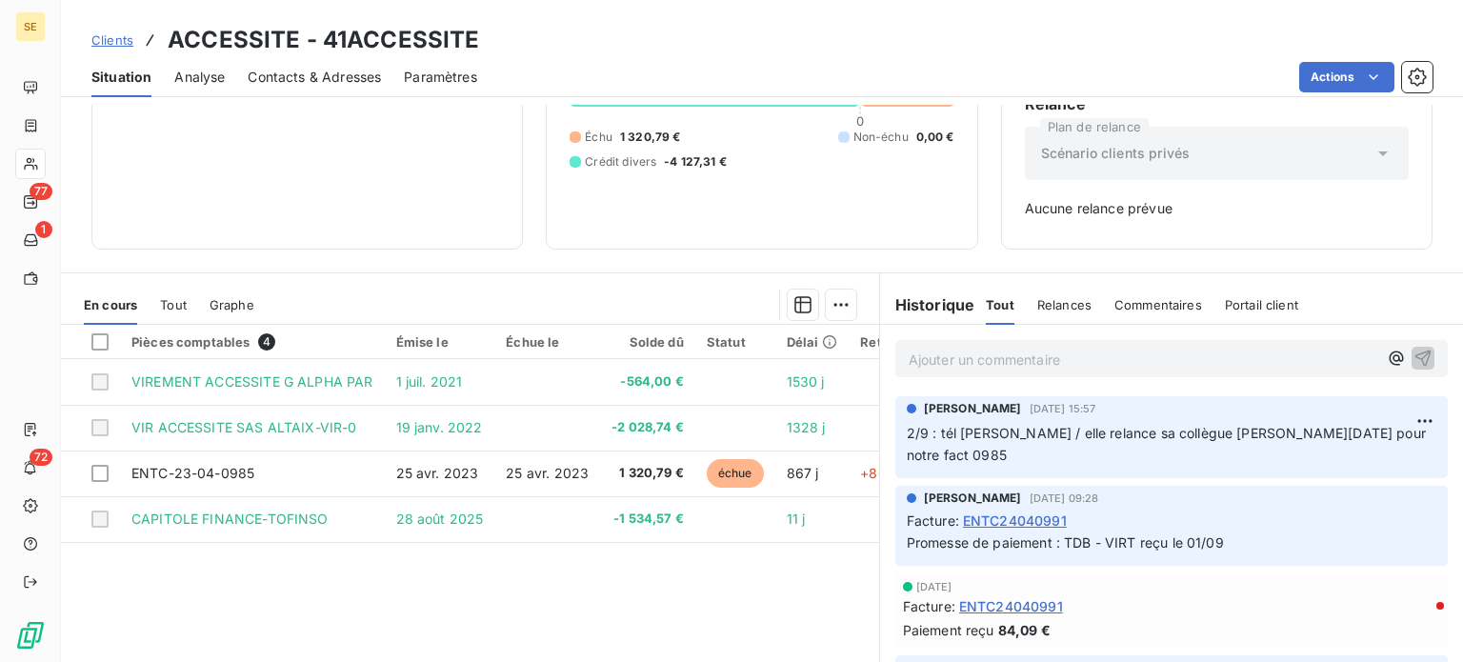
click at [1098, 357] on p "Ajouter un commentaire ﻿" at bounding box center [1143, 360] width 469 height 24
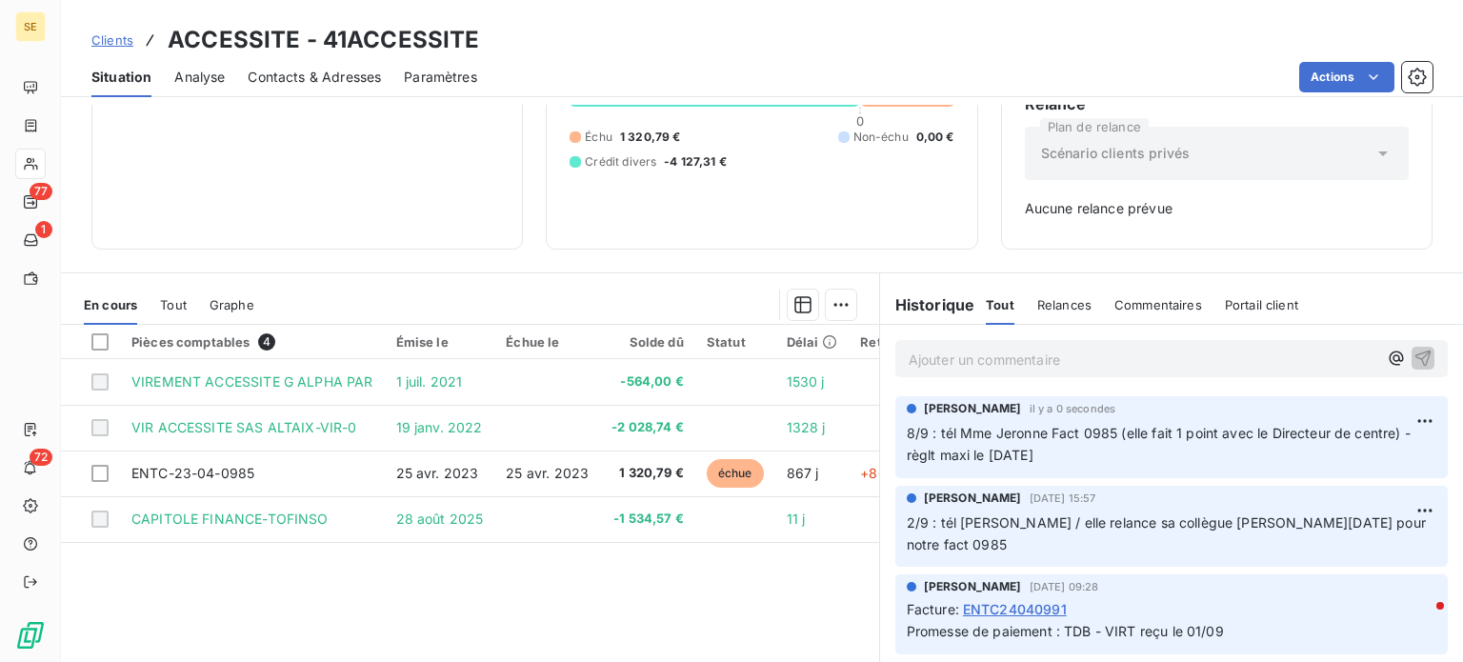
click at [111, 41] on span "Clients" at bounding box center [112, 39] width 42 height 15
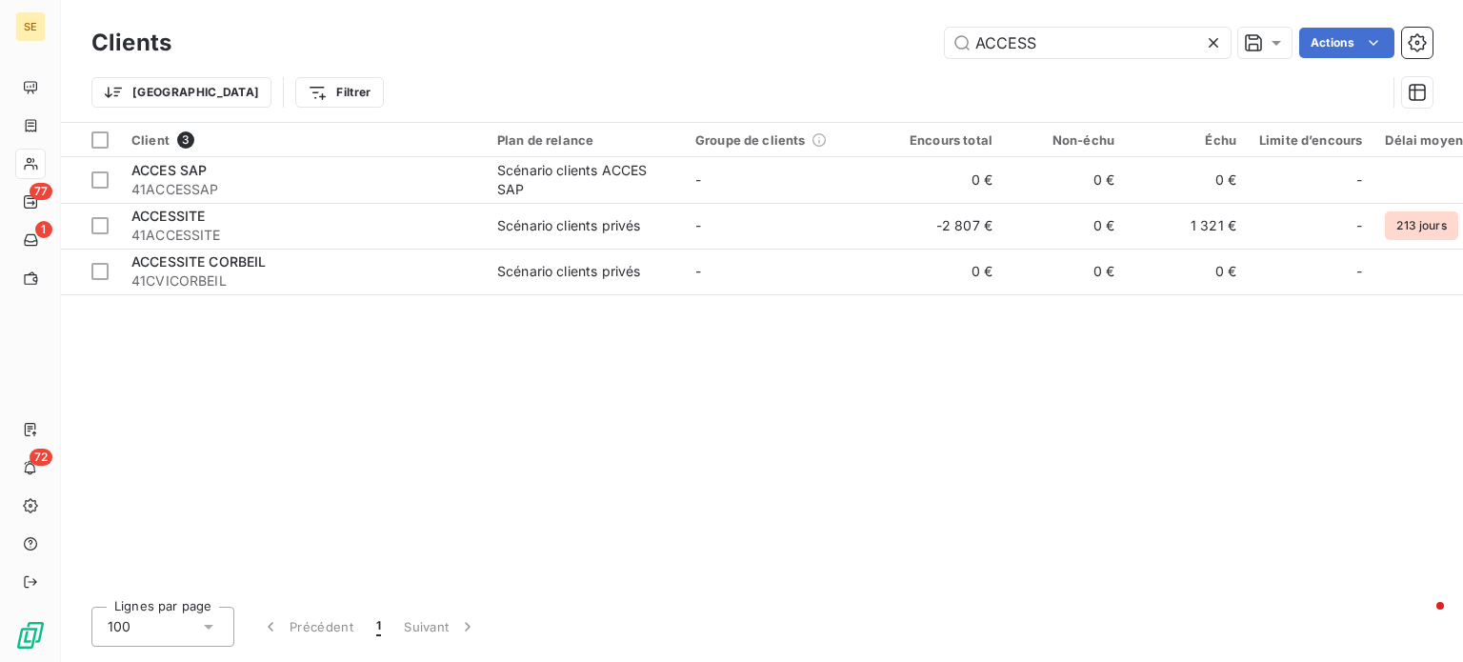
drag, startPoint x: 1106, startPoint y: 41, endPoint x: 509, endPoint y: 47, distance: 597.3
click at [516, 41] on div "ACCESS Actions" at bounding box center [813, 43] width 1238 height 30
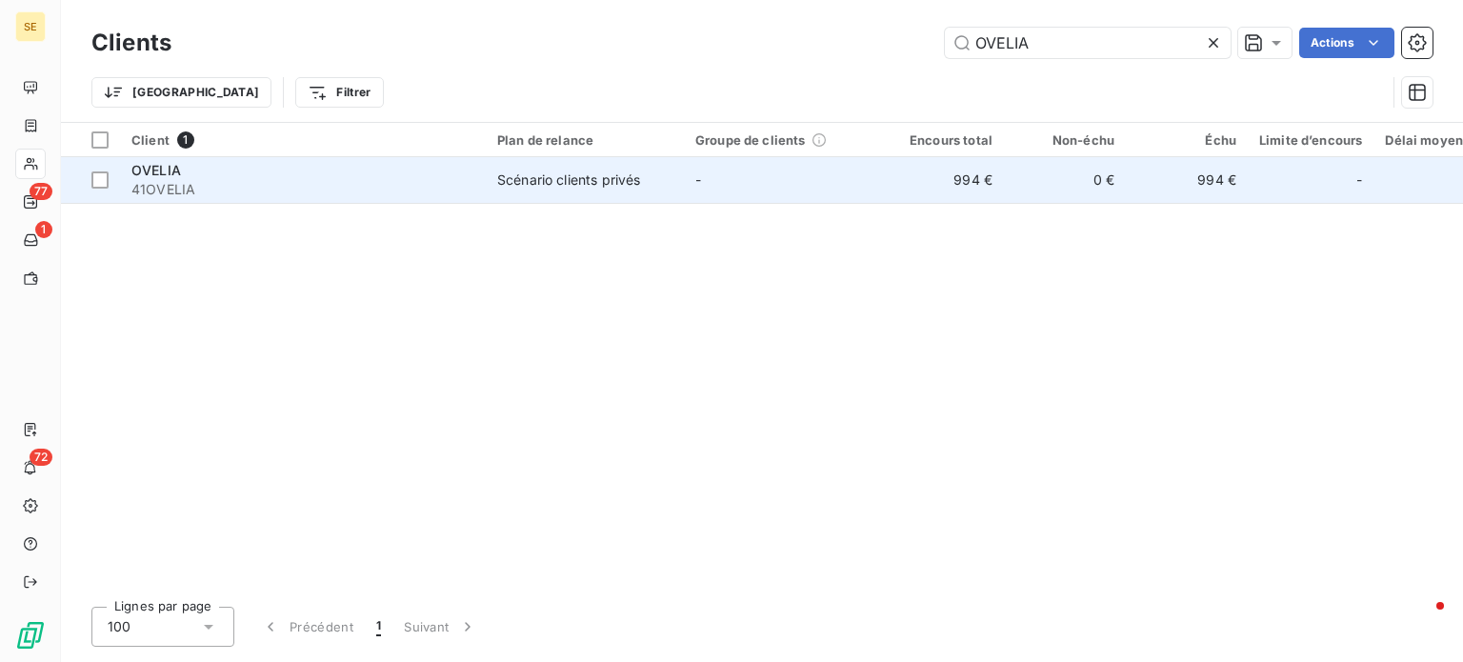
type input "OVELIA"
click at [560, 186] on div "Scénario clients privés" at bounding box center [568, 180] width 143 height 19
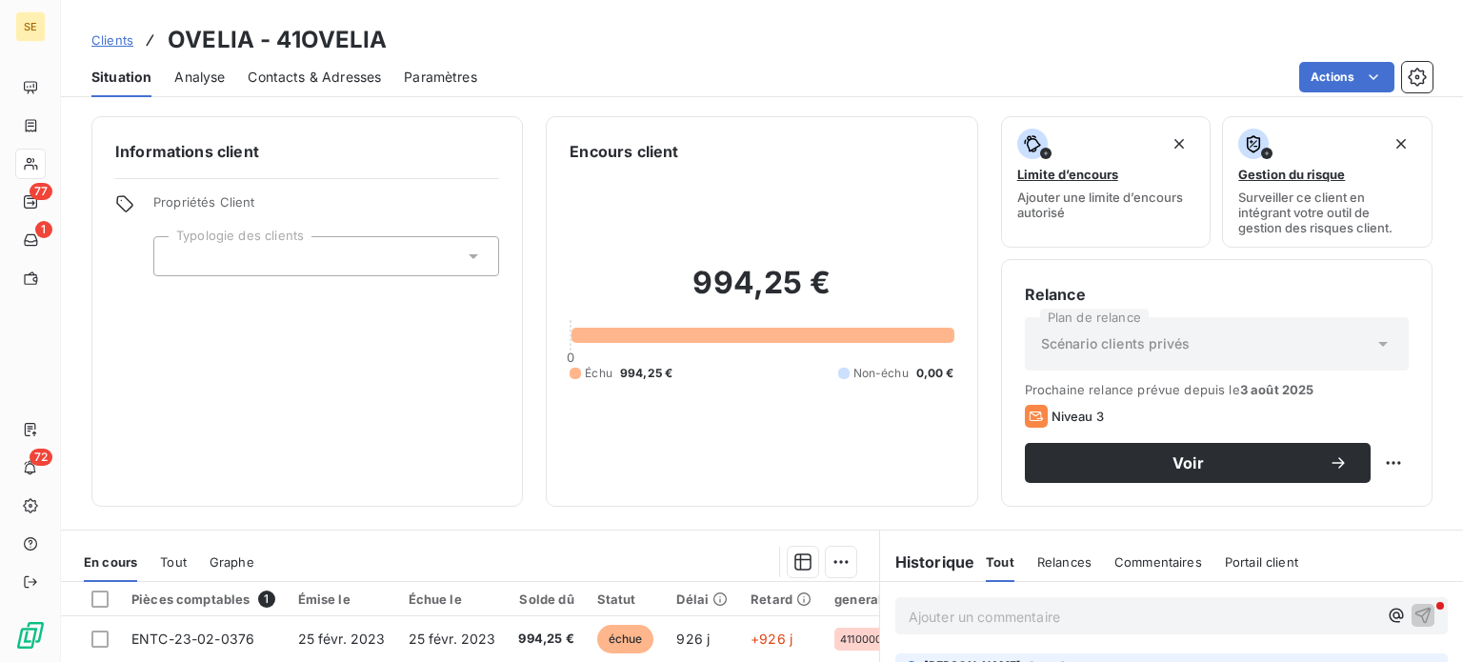
click at [315, 88] on div "Contacts & Adresses" at bounding box center [314, 77] width 133 height 40
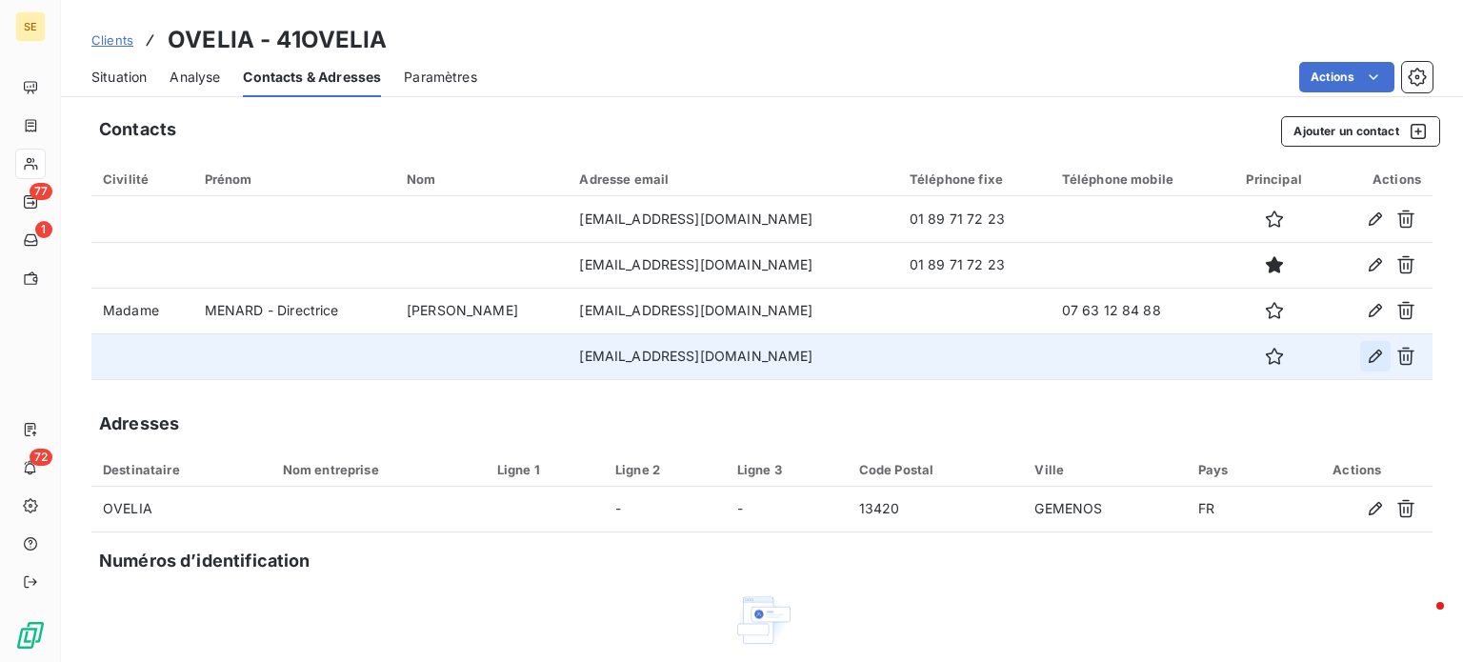
click at [1369, 355] on icon "button" at bounding box center [1375, 356] width 13 height 13
type input "[EMAIL_ADDRESS][DOMAIN_NAME]"
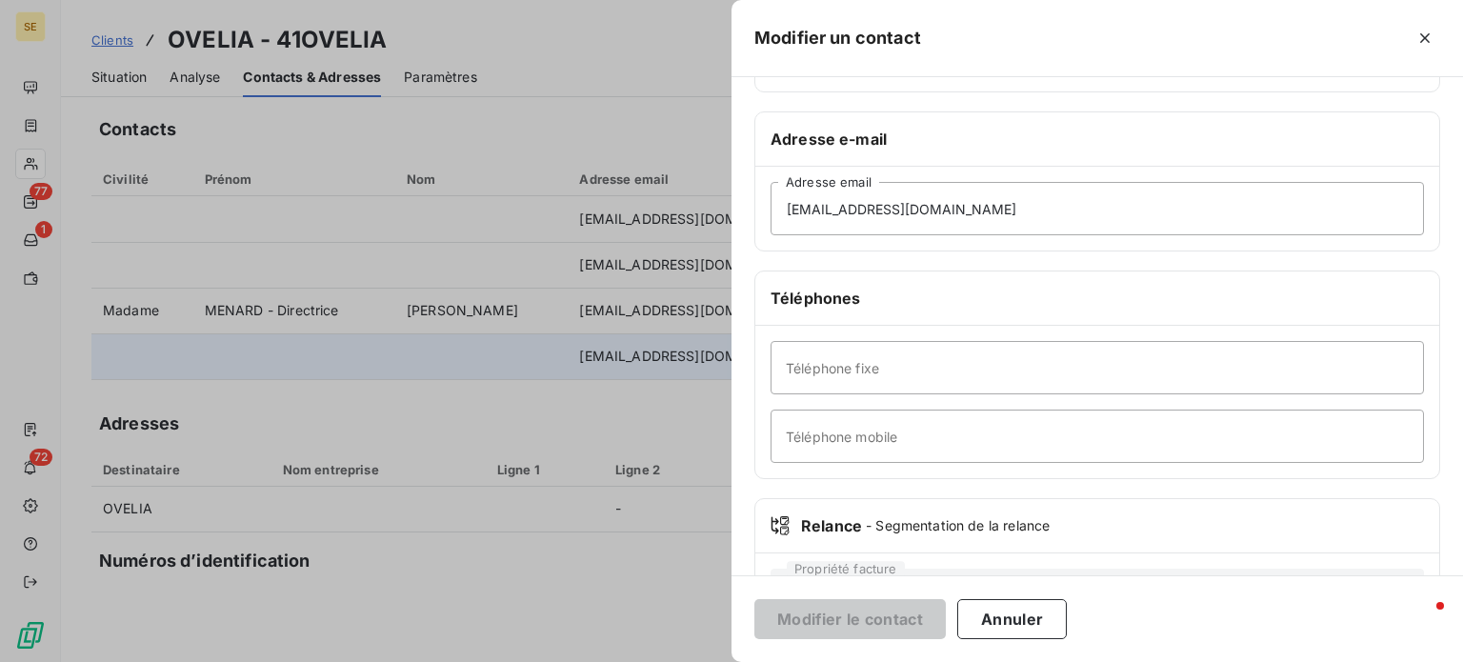
scroll to position [286, 0]
click at [831, 365] on input "Téléphone fixe" at bounding box center [1097, 366] width 653 height 53
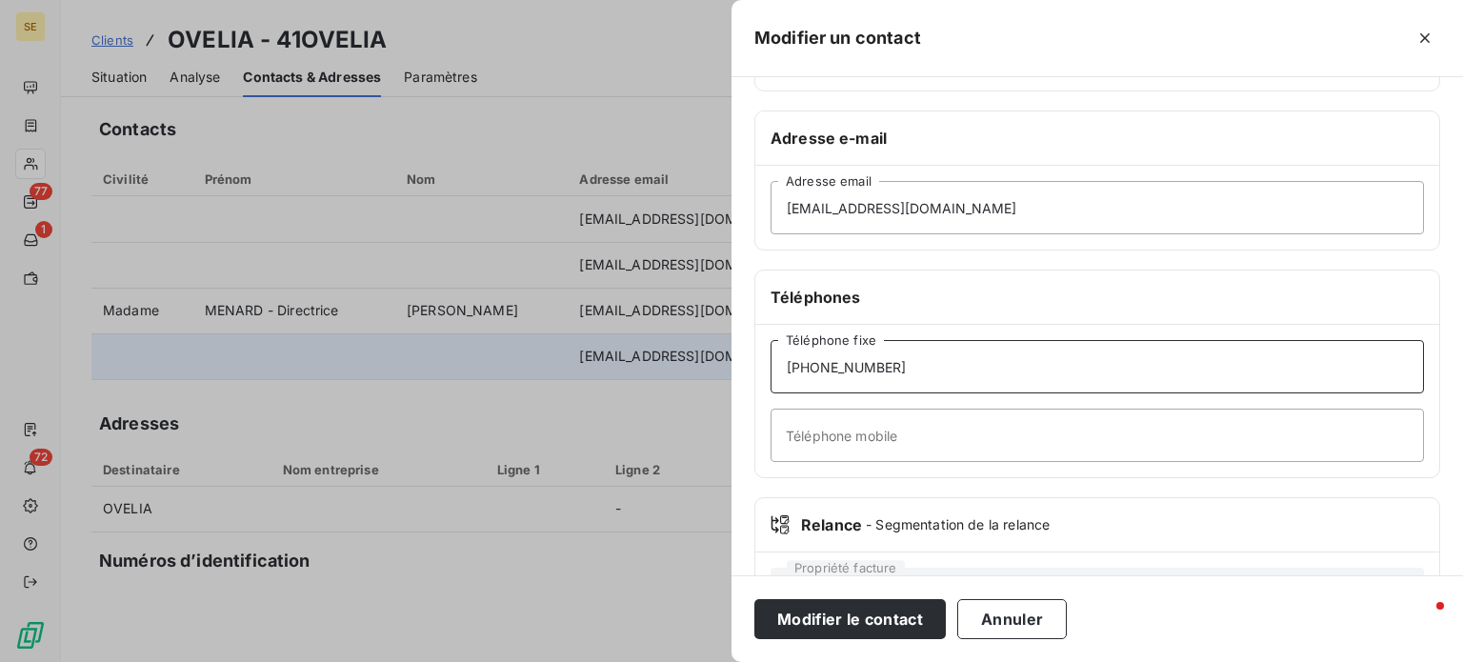
type input "[PHONE_NUMBER]"
click at [754, 599] on button "Modifier le contact" at bounding box center [849, 619] width 191 height 40
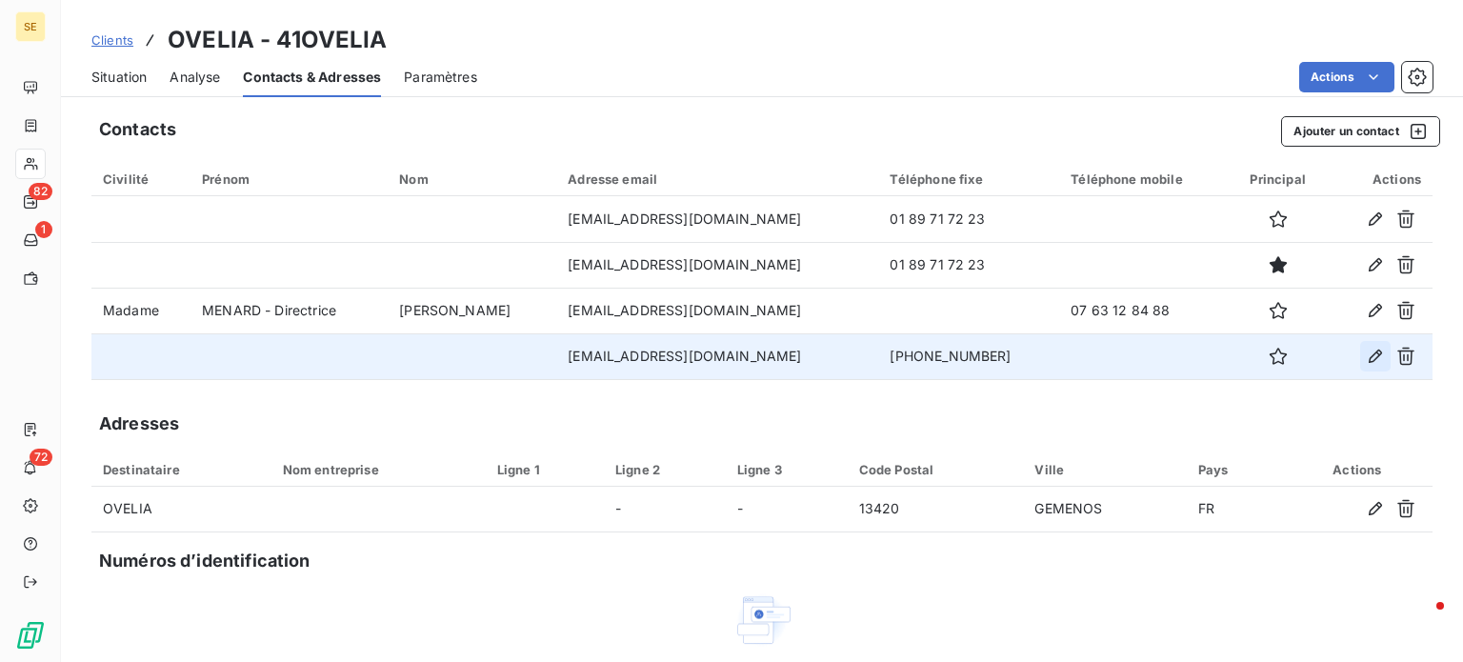
click at [1368, 354] on icon "button" at bounding box center [1375, 356] width 19 height 19
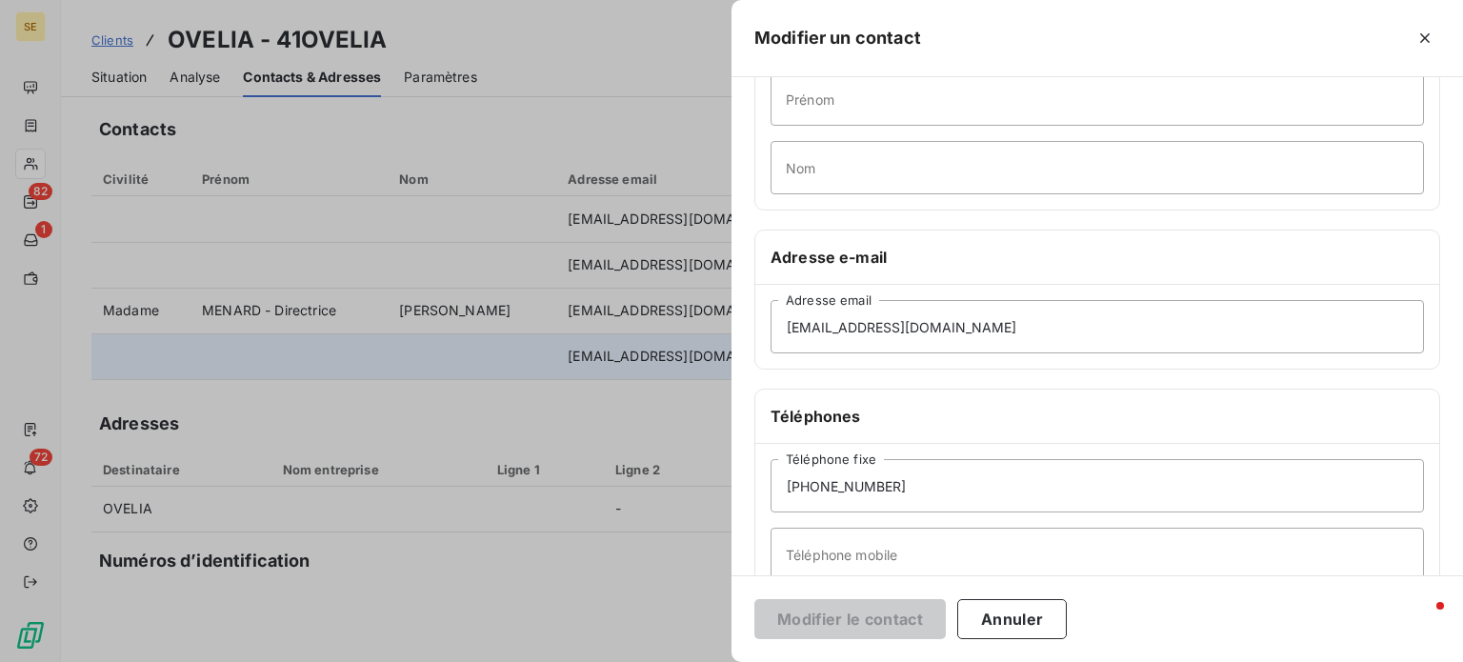
scroll to position [367, 0]
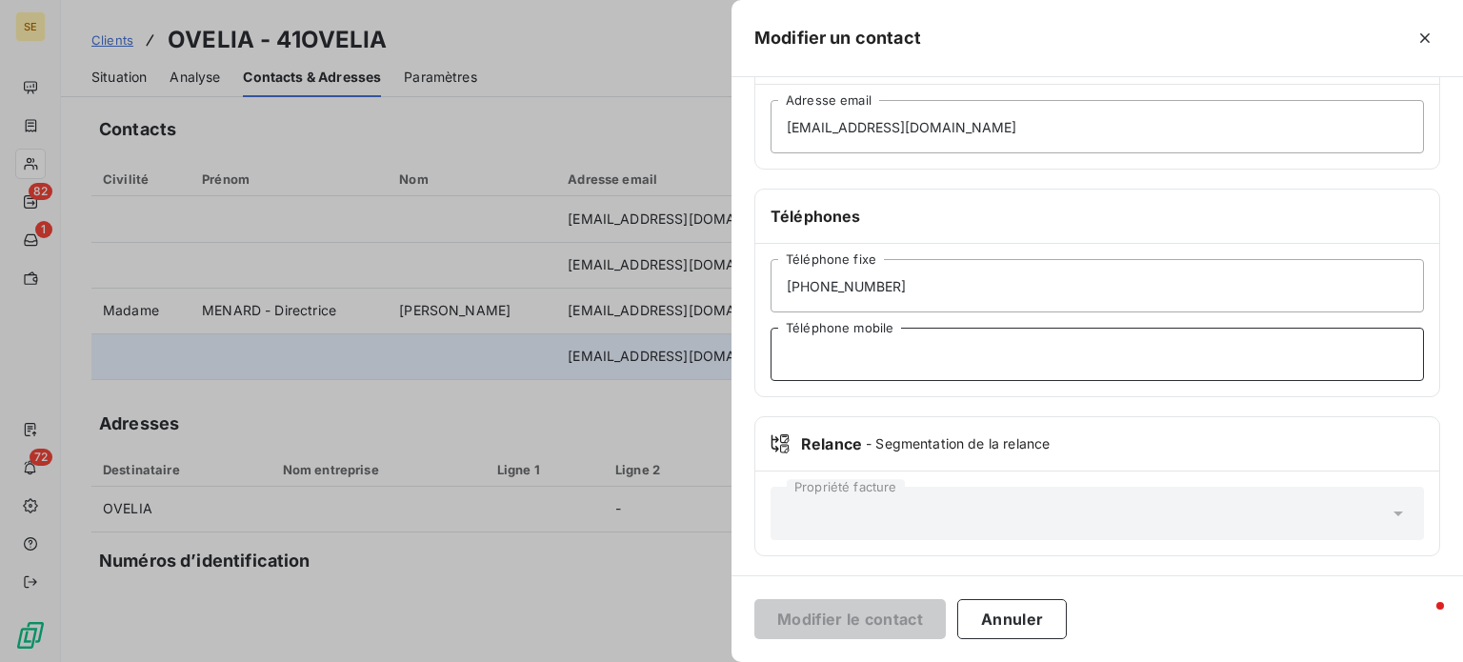
click at [923, 358] on input "Téléphone mobile" at bounding box center [1097, 354] width 653 height 53
type input "5"
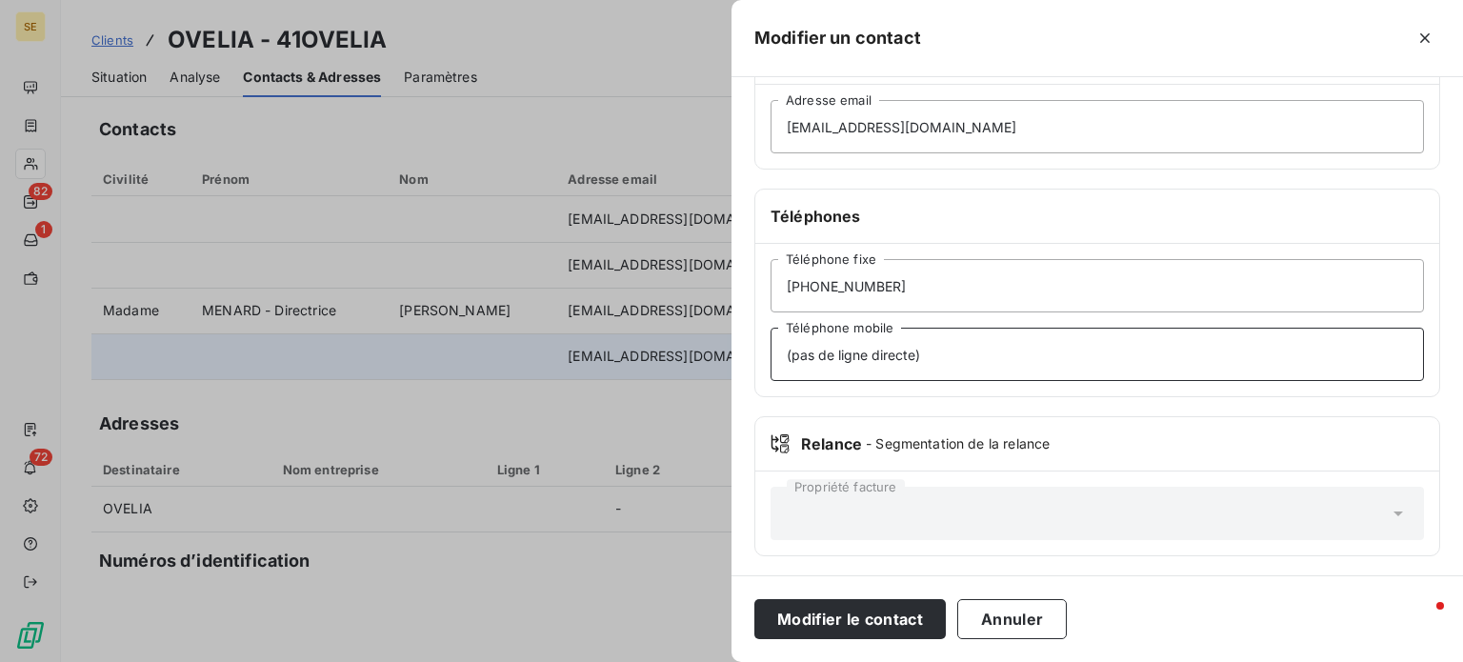
type input "(pas de ligne directe)"
click at [754, 599] on button "Modifier le contact" at bounding box center [849, 619] width 191 height 40
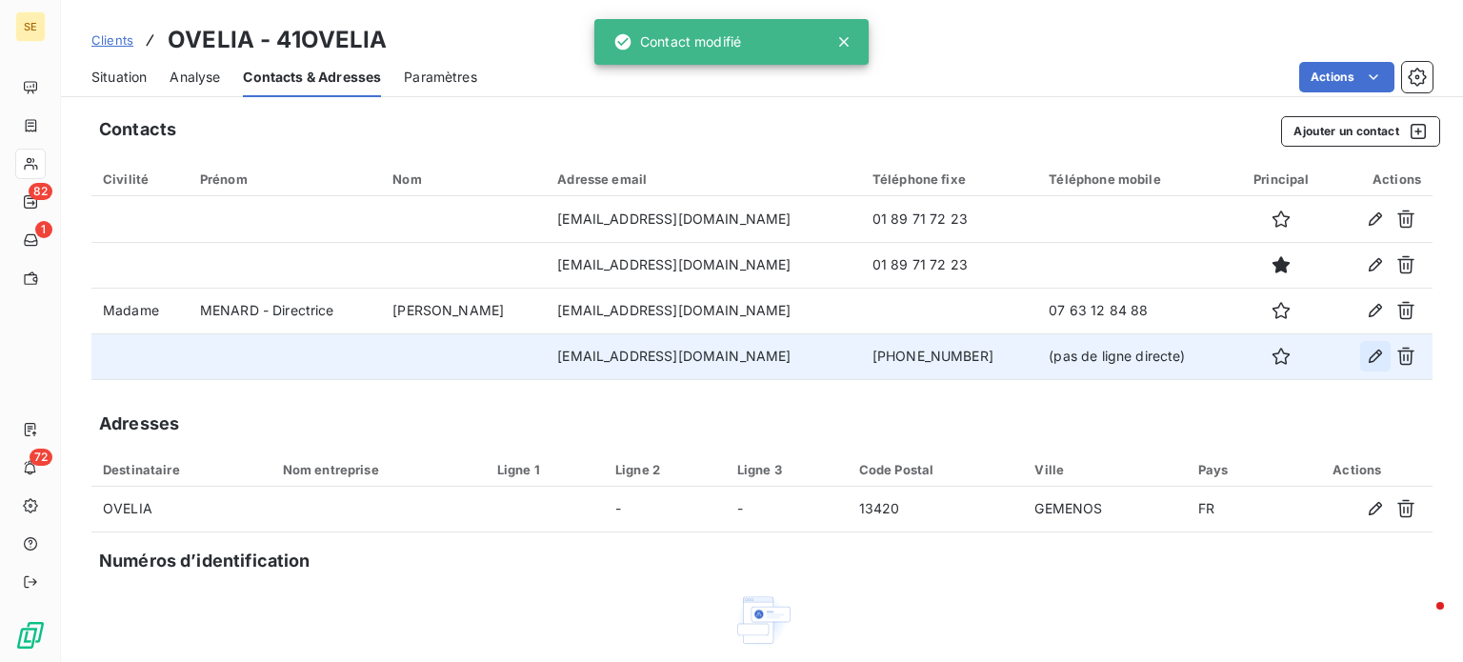
click at [1369, 362] on icon "button" at bounding box center [1375, 356] width 13 height 13
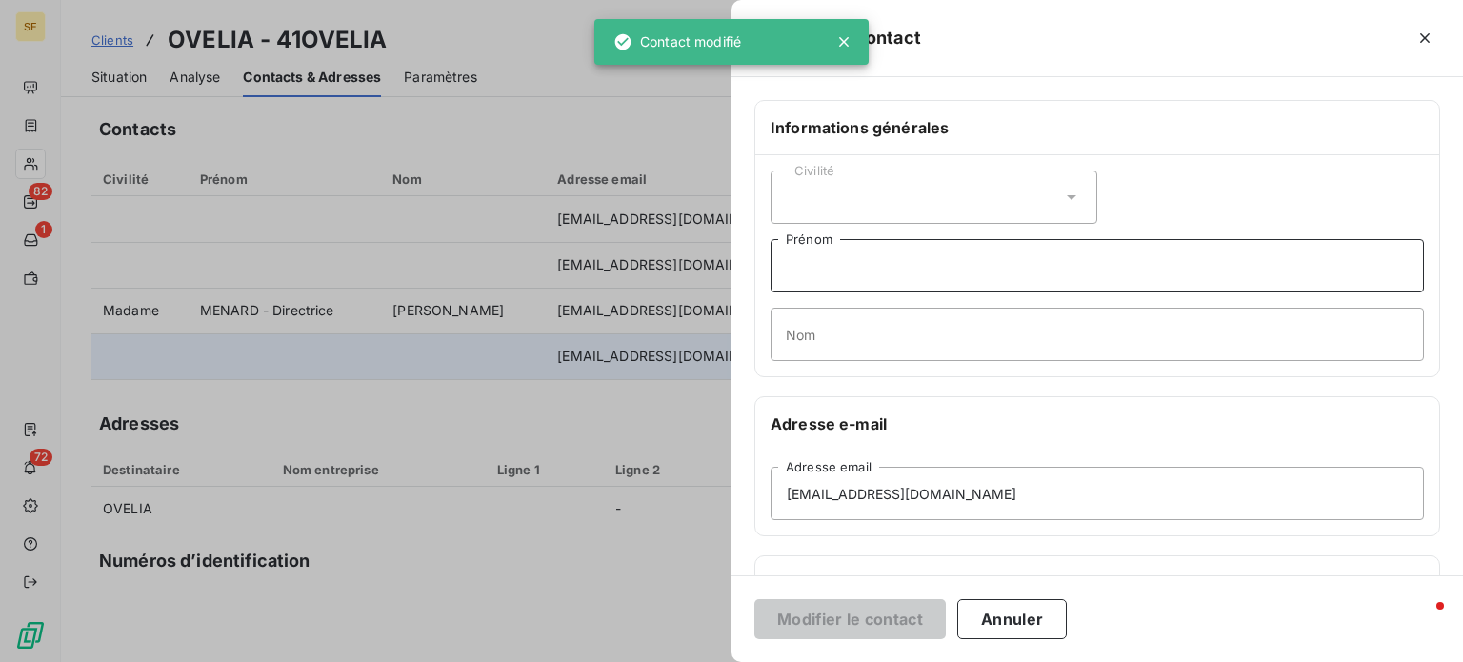
click at [839, 274] on input "Prénom" at bounding box center [1097, 265] width 653 height 53
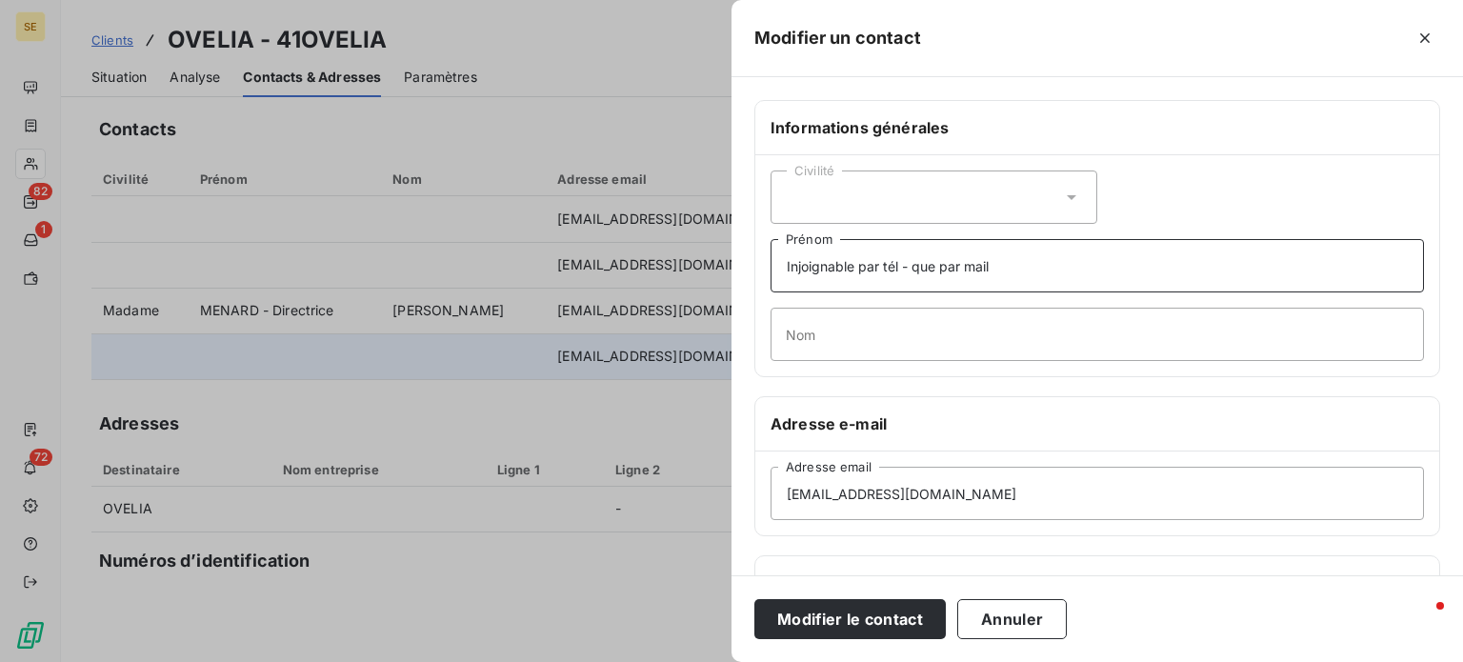
type input "Injoignable par tél - que par mail"
click at [754, 599] on button "Modifier le contact" at bounding box center [849, 619] width 191 height 40
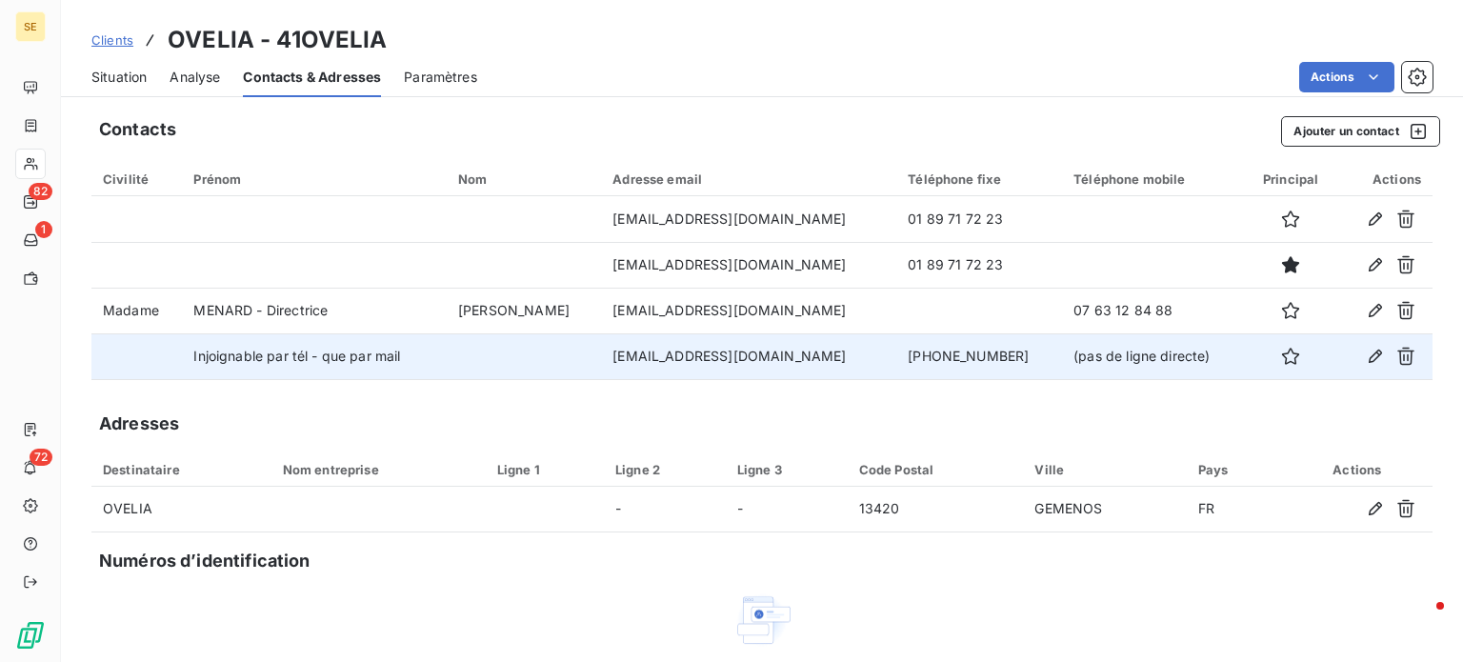
click at [114, 41] on span "Clients" at bounding box center [112, 39] width 42 height 15
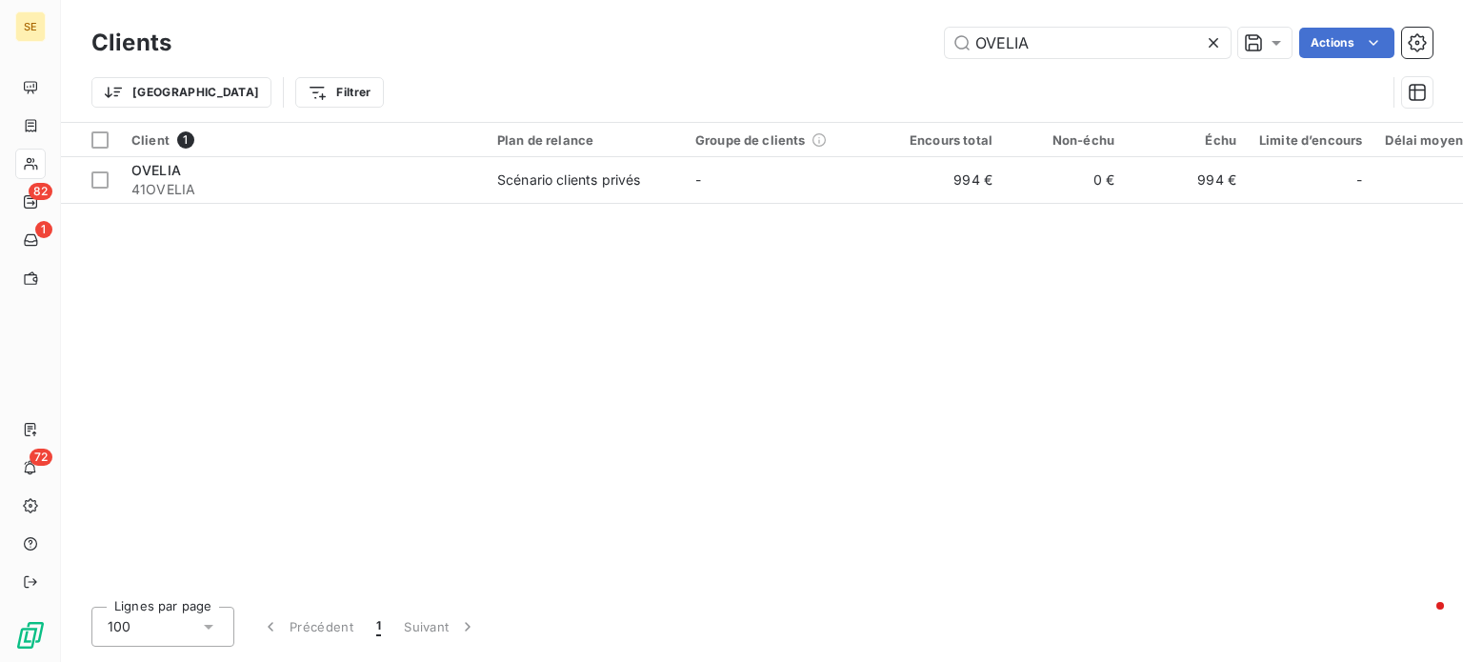
drag, startPoint x: 1075, startPoint y: 26, endPoint x: 860, endPoint y: 43, distance: 215.0
click at [860, 43] on div "Clients OVELIA Actions" at bounding box center [761, 43] width 1341 height 40
drag, startPoint x: 1097, startPoint y: 52, endPoint x: 834, endPoint y: 72, distance: 263.7
click at [834, 72] on div "Clients OVELIA Actions Trier Filtrer" at bounding box center [761, 72] width 1341 height 99
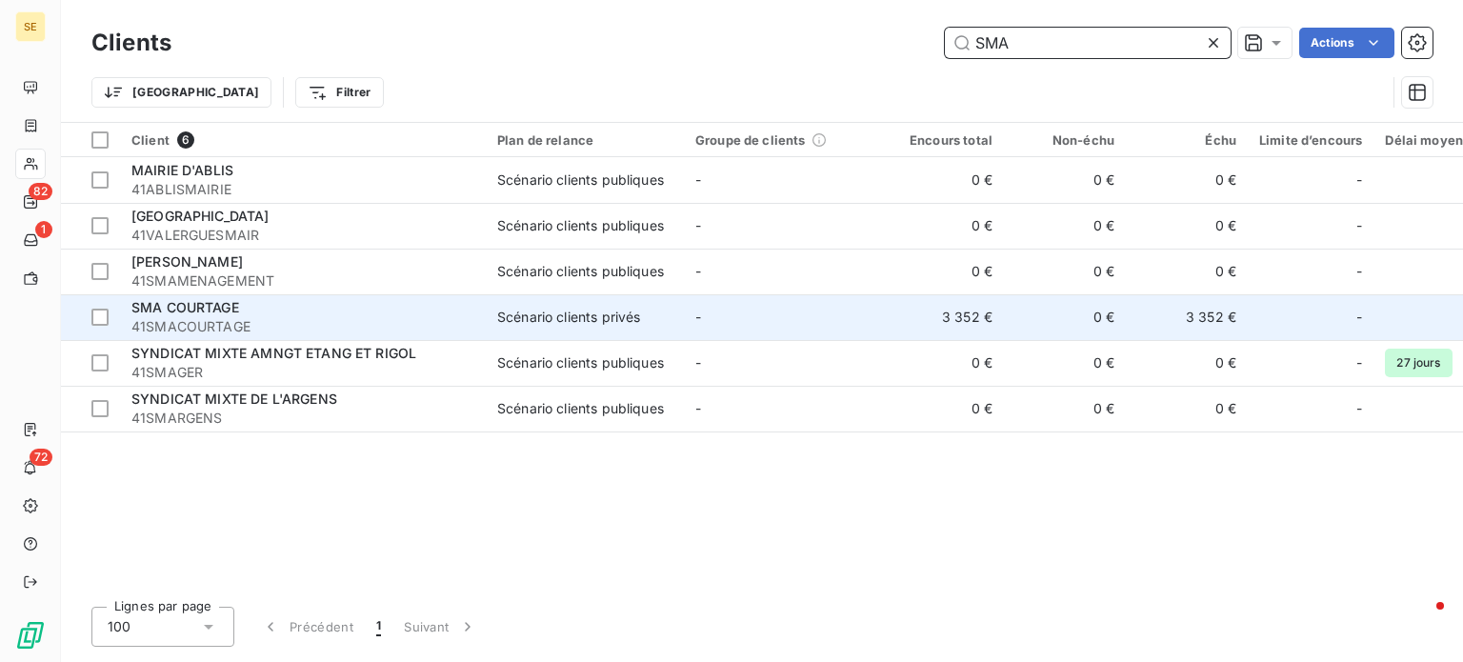
type input "SMA"
click at [483, 304] on td "SMA COURTAGE 41SMACOURTAGE" at bounding box center [303, 317] width 366 height 46
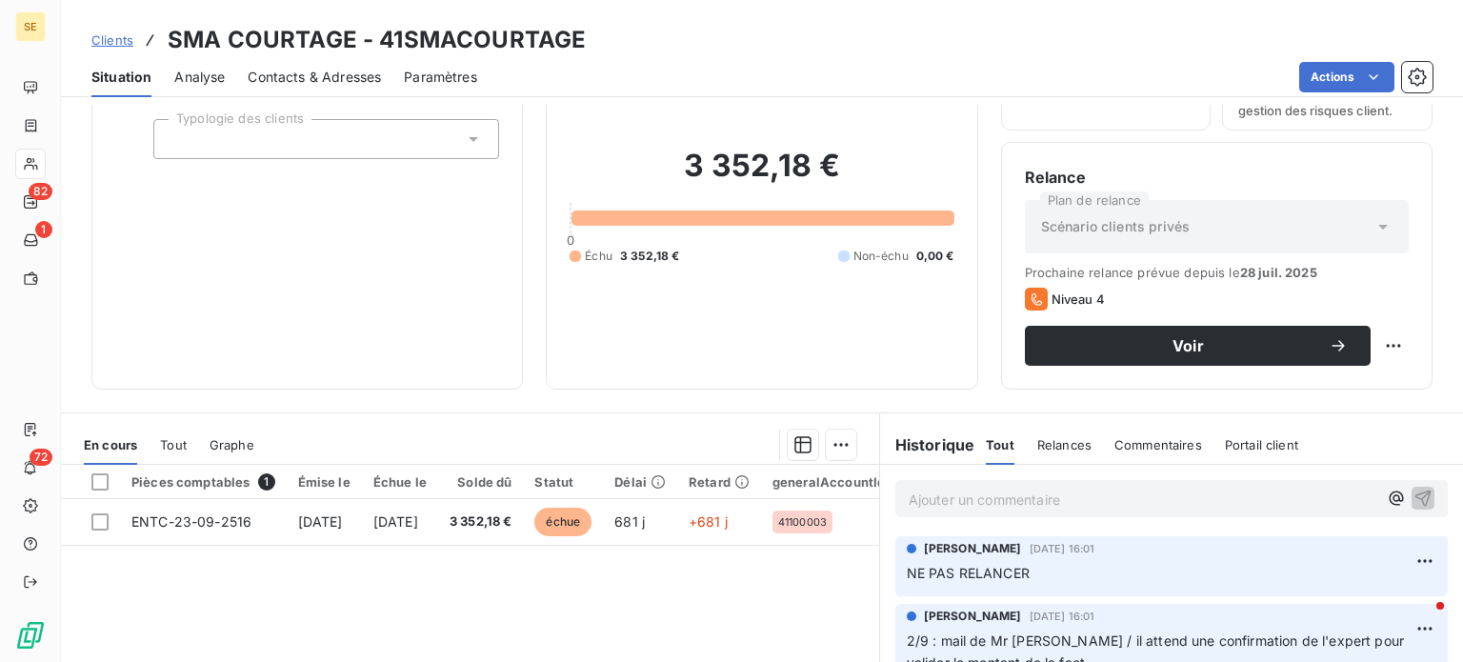
scroll to position [286, 0]
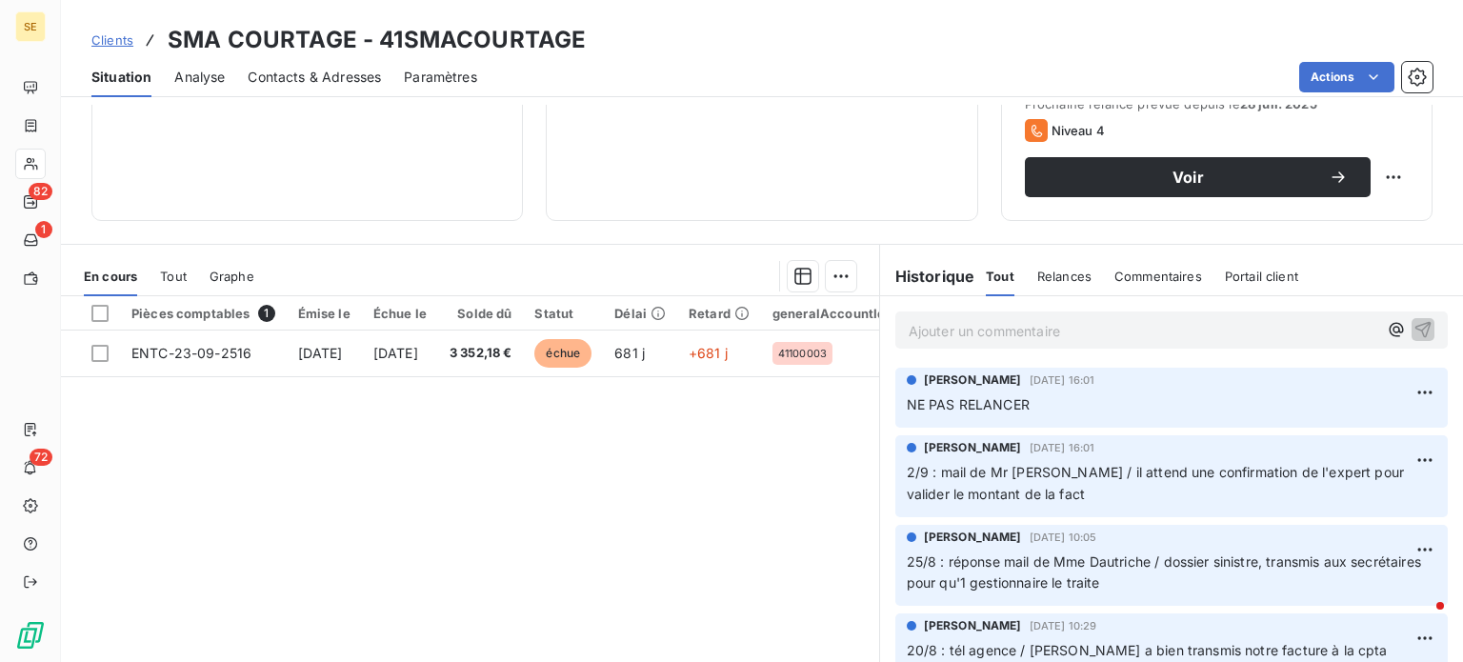
click at [108, 42] on span "Clients" at bounding box center [112, 39] width 42 height 15
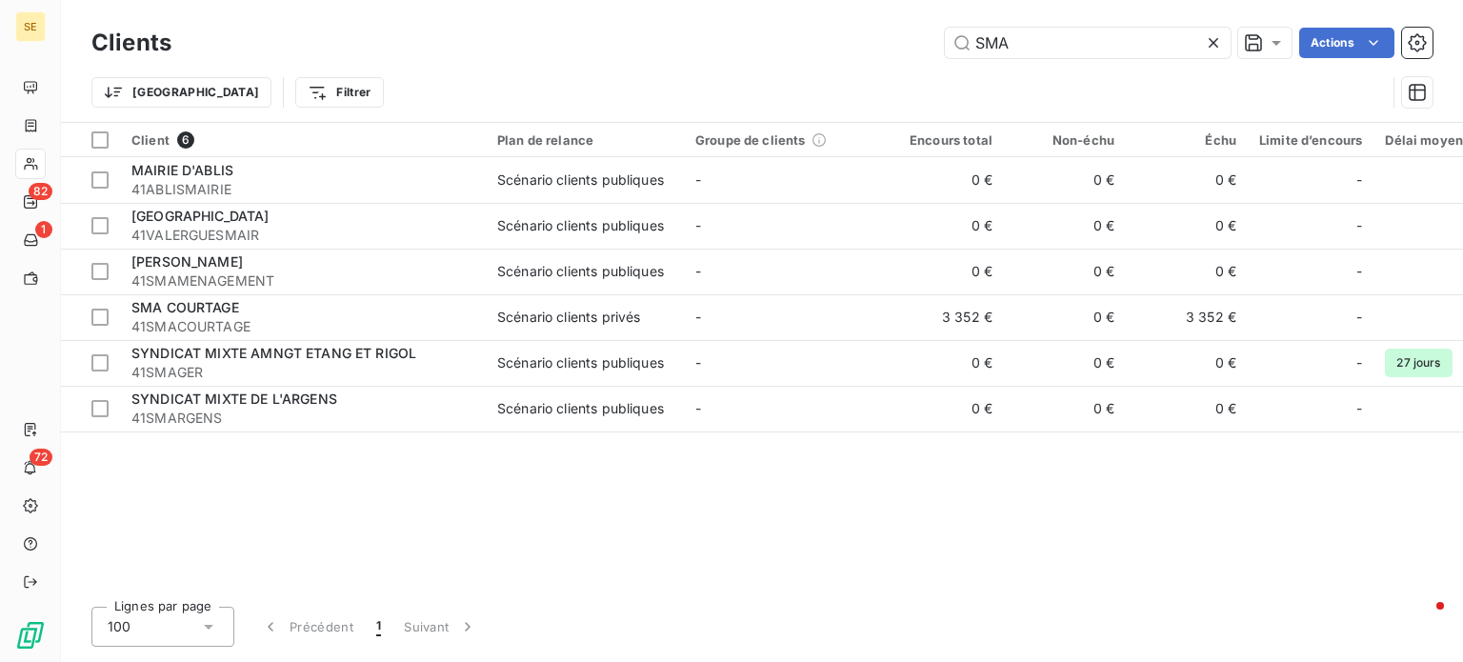
drag, startPoint x: 1056, startPoint y: 44, endPoint x: 860, endPoint y: 42, distance: 195.3
click at [860, 42] on div "SMA Actions" at bounding box center [813, 43] width 1238 height 30
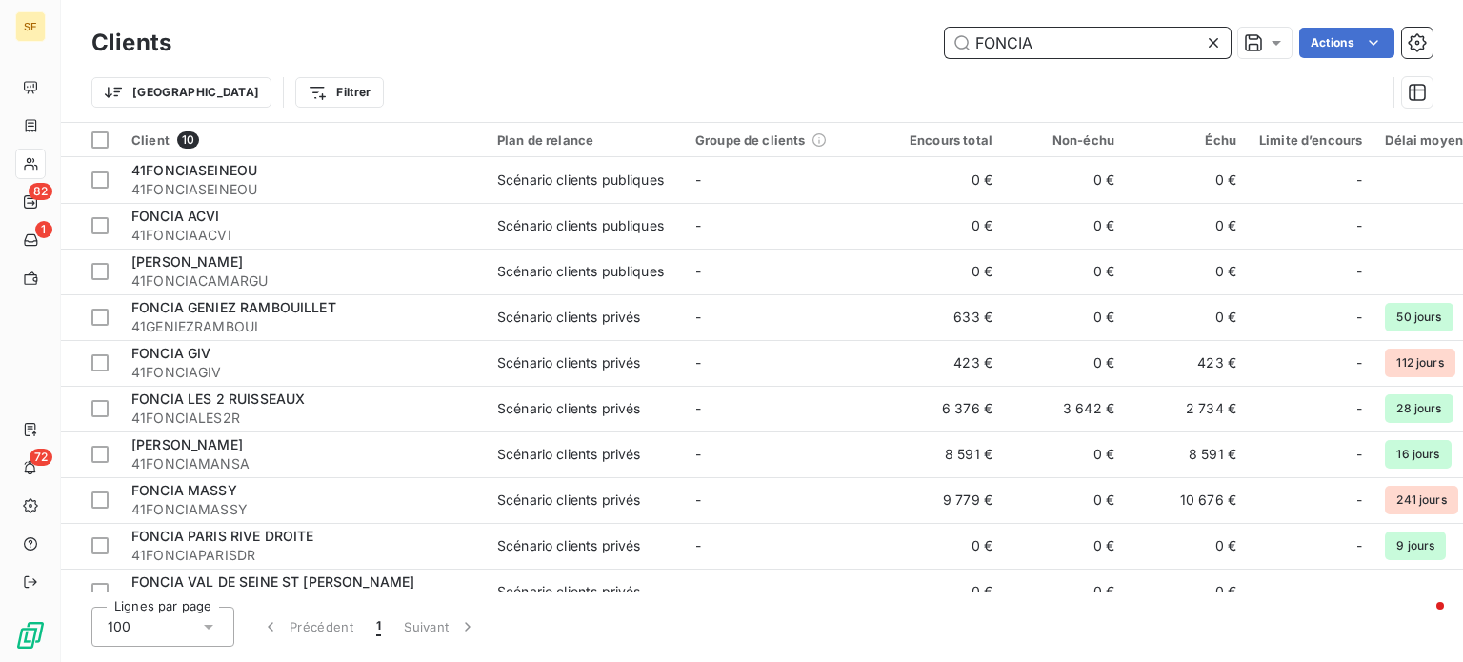
drag, startPoint x: 1047, startPoint y: 44, endPoint x: 725, endPoint y: 41, distance: 322.0
click at [725, 41] on div "FONCIA Actions" at bounding box center [813, 43] width 1238 height 30
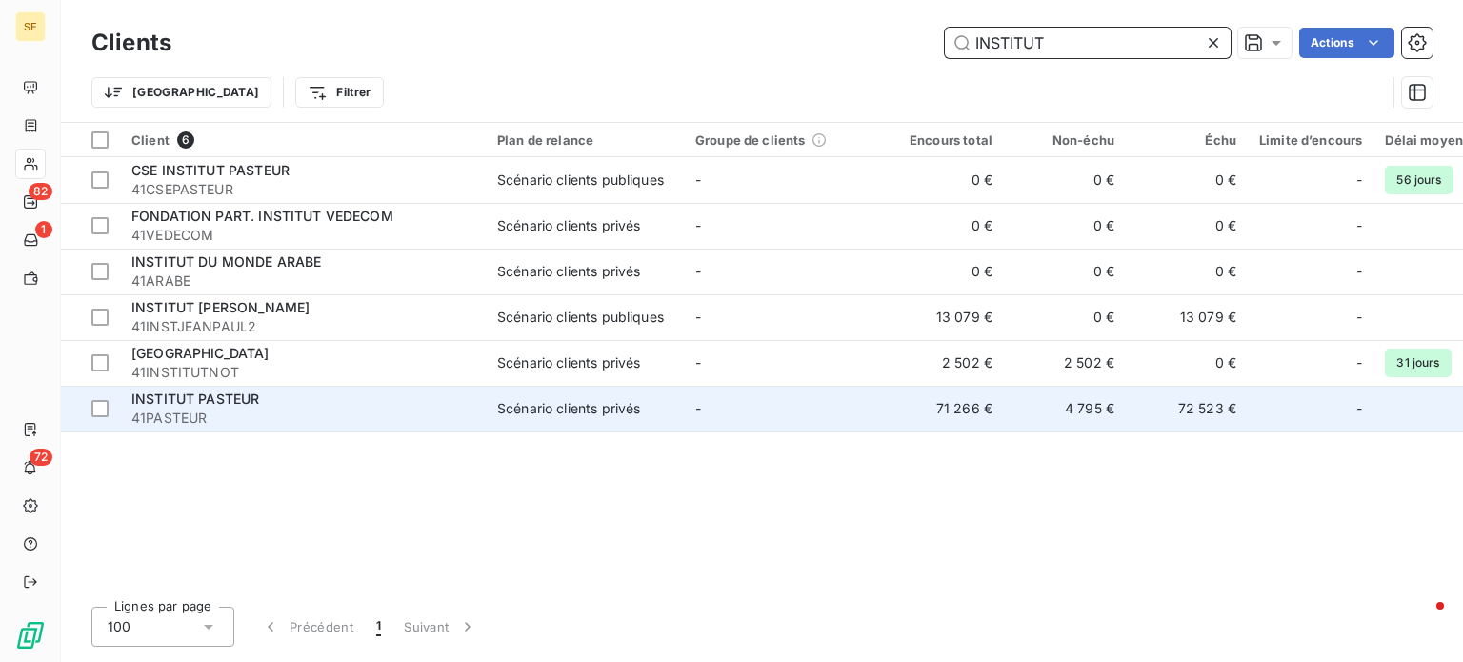
type input "INSTITUT"
click at [234, 421] on span "41PASTEUR" at bounding box center [302, 418] width 343 height 19
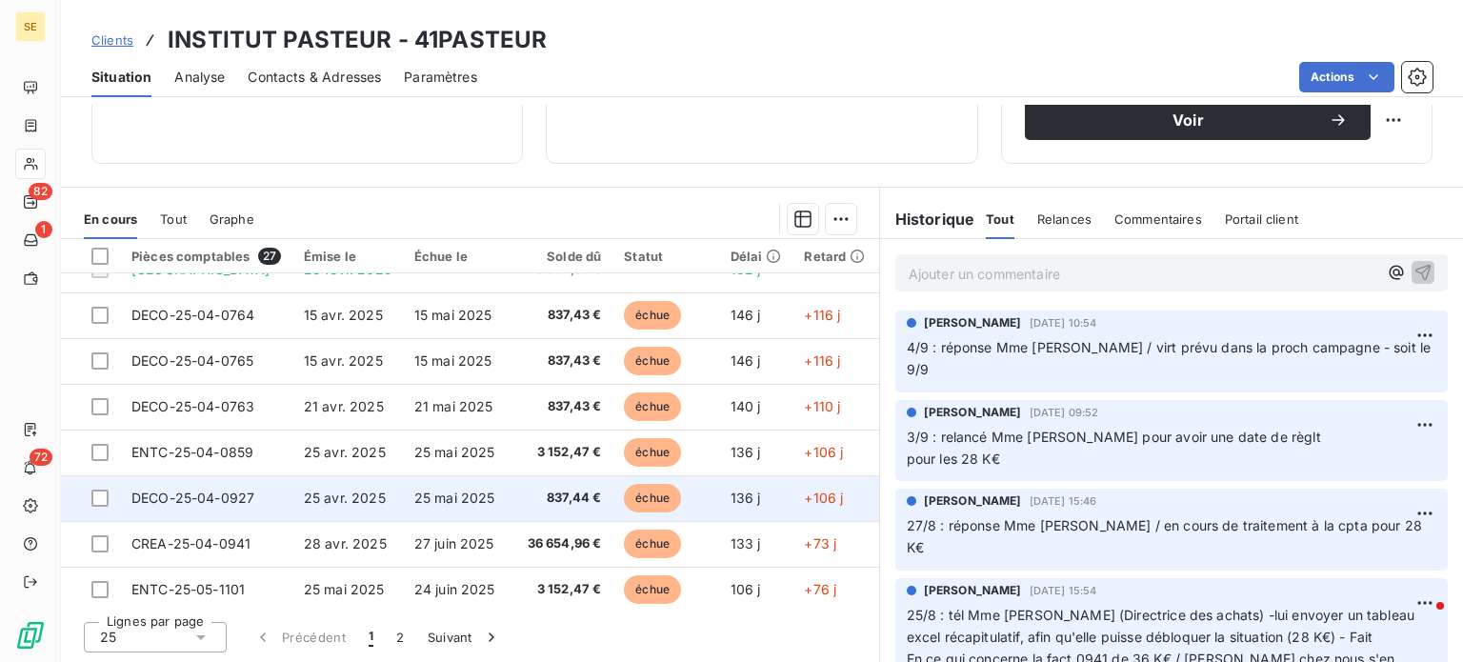
scroll to position [381, 0]
